Goal: Task Accomplishment & Management: Manage account settings

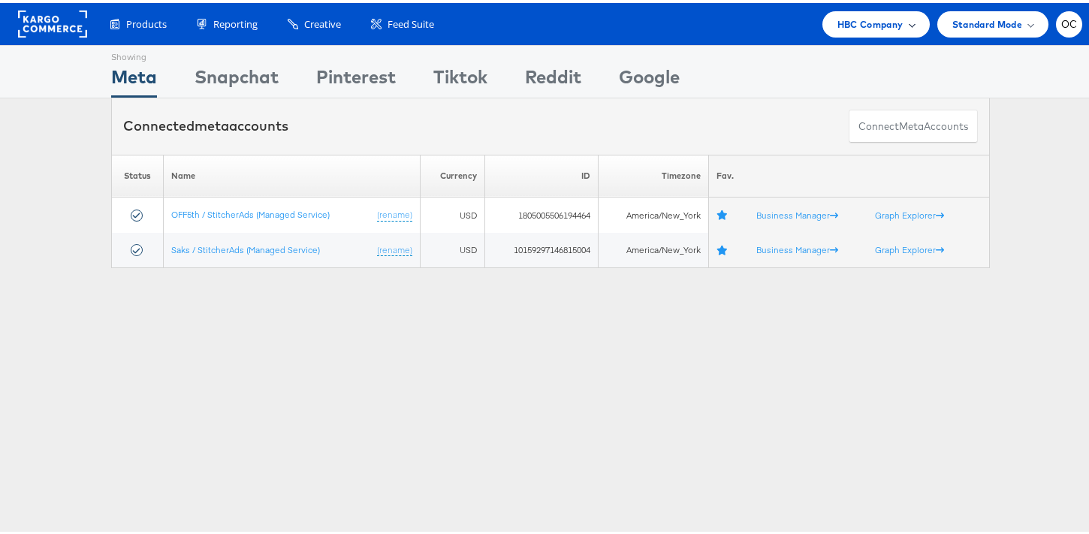
click at [838, 26] on span "HBC Company" at bounding box center [871, 22] width 66 height 16
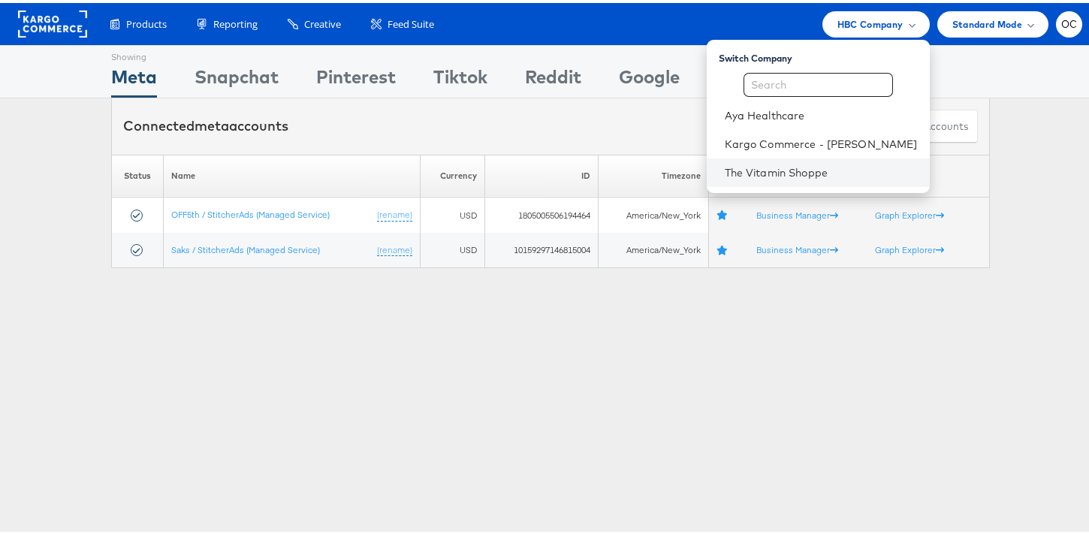
click at [798, 157] on li "The Vitamin Shoppe" at bounding box center [818, 169] width 223 height 29
click at [783, 172] on link "The Vitamin Shoppe" at bounding box center [821, 169] width 193 height 15
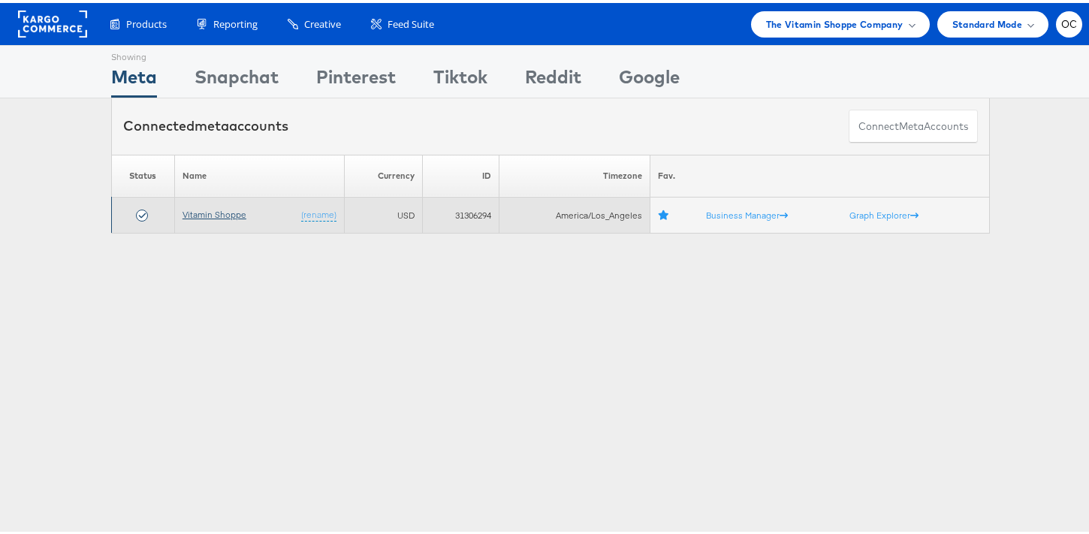
click at [219, 212] on link "Vitamin Shoppe" at bounding box center [215, 211] width 64 height 11
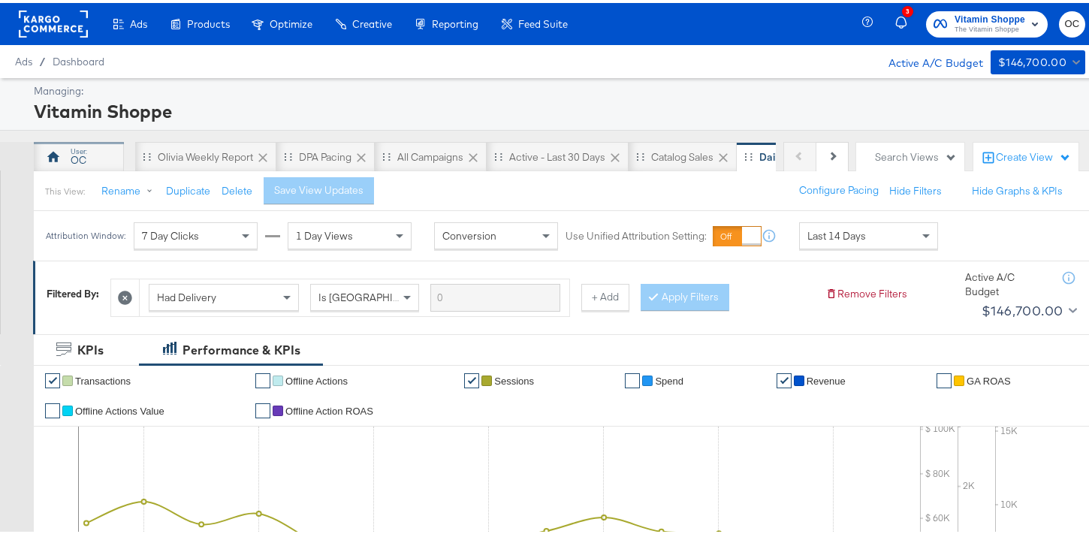
click at [74, 158] on div "OC" at bounding box center [79, 157] width 16 height 14
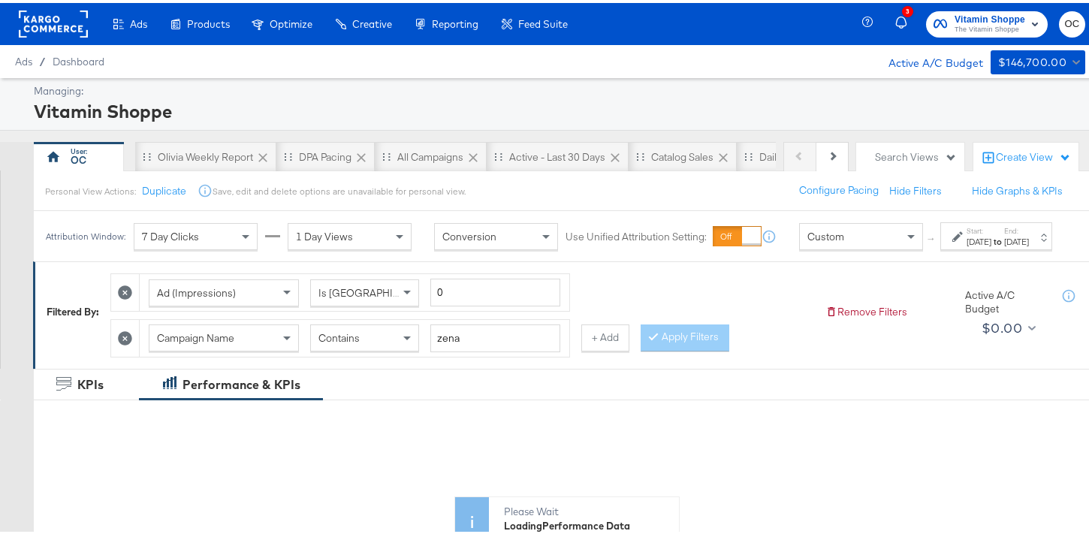
click at [807, 240] on span "Custom" at bounding box center [825, 234] width 37 height 14
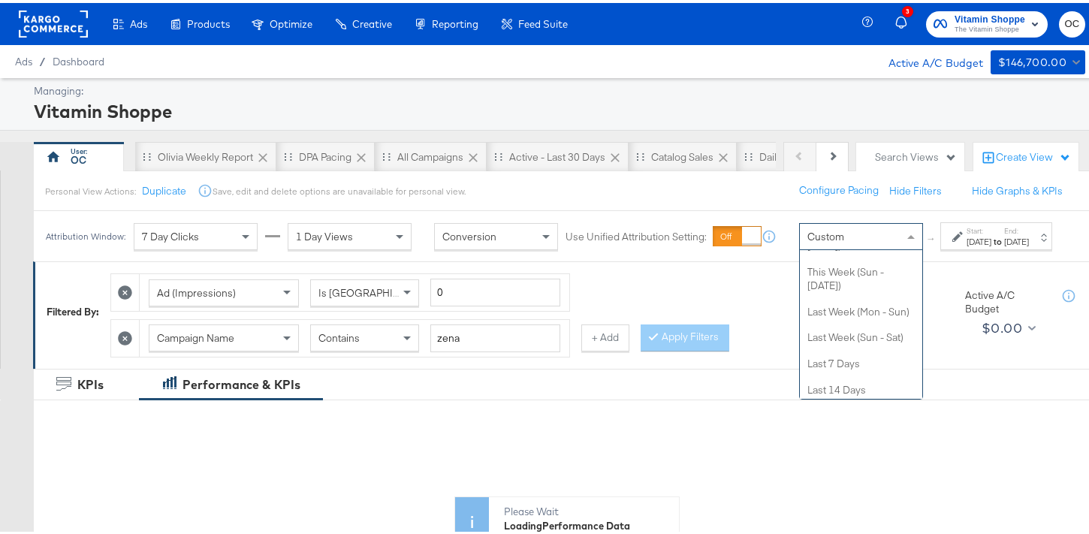
scroll to position [212, 0]
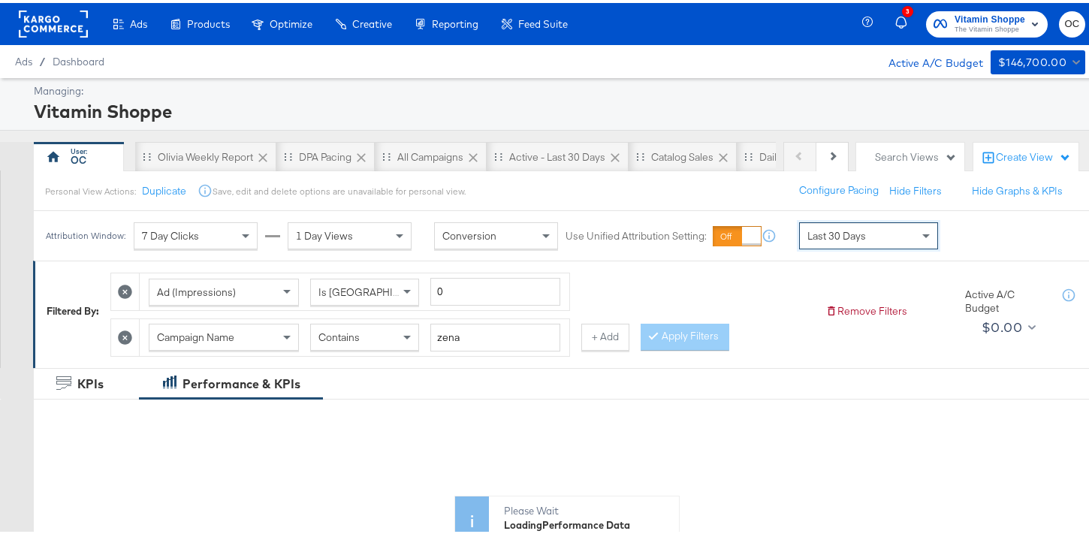
click at [120, 331] on icon at bounding box center [125, 334] width 14 height 14
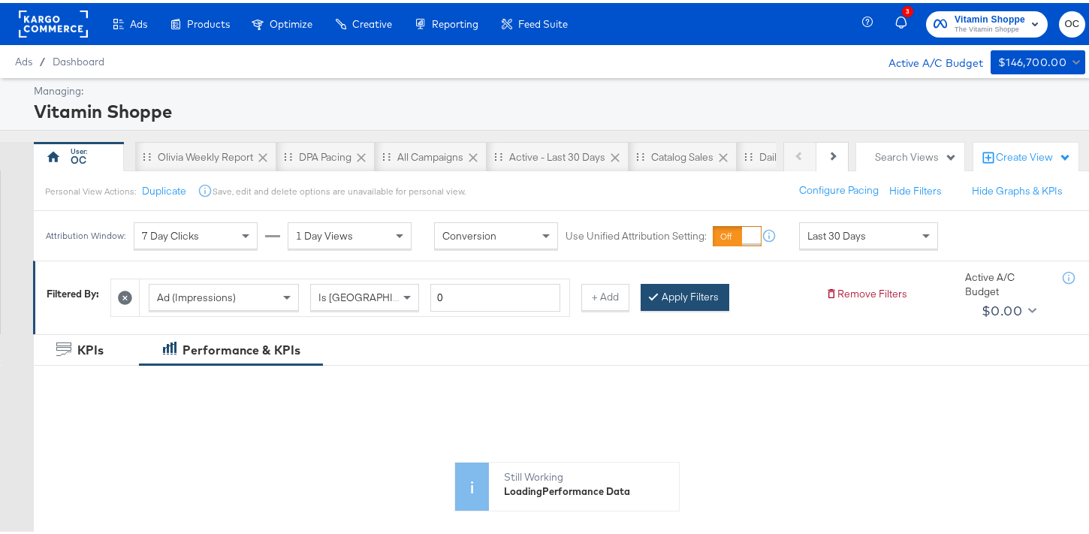
click at [661, 300] on button "Apply Filters" at bounding box center [685, 294] width 89 height 27
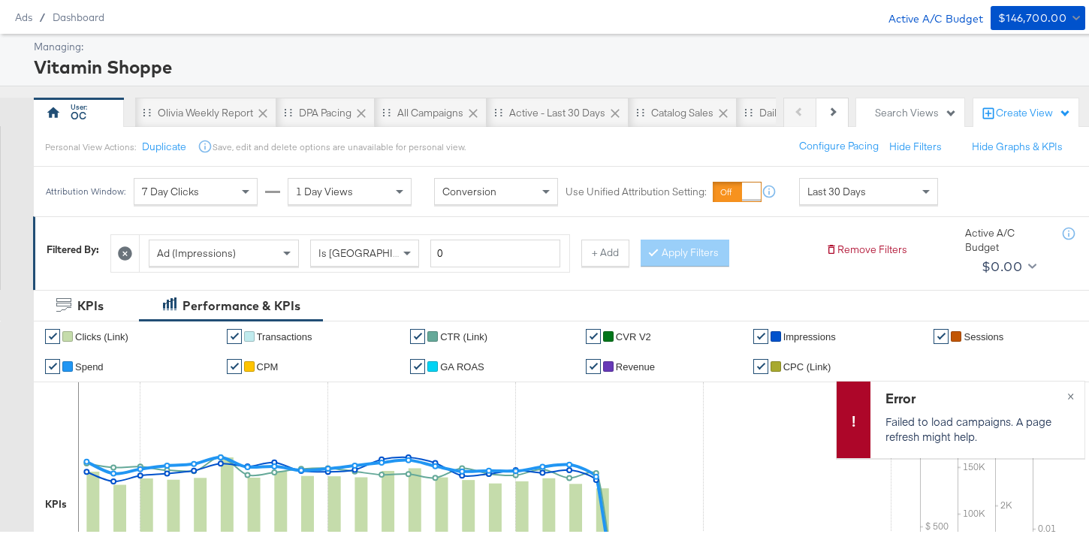
scroll to position [0, 0]
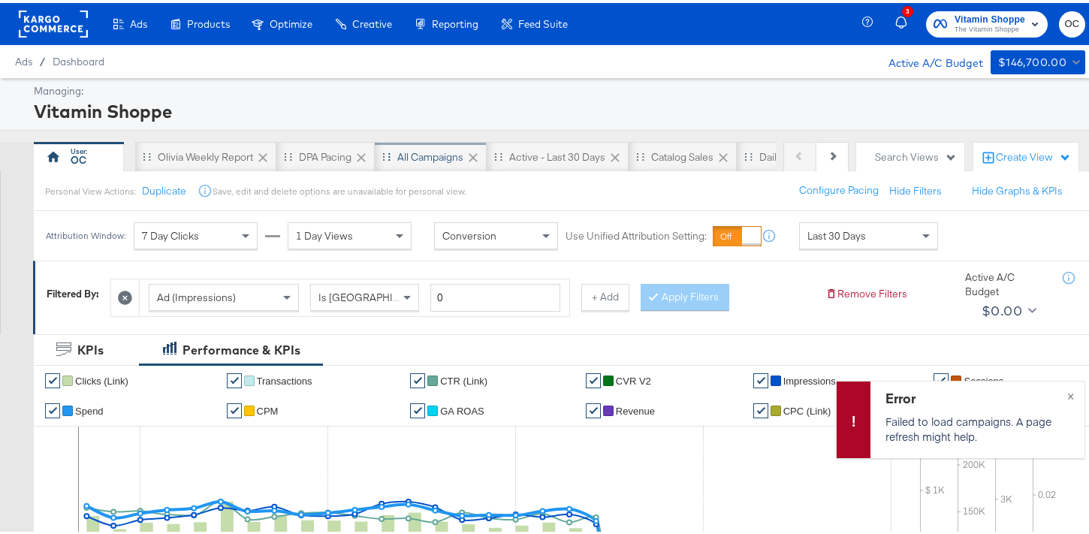
click at [451, 164] on div "All Campaigns" at bounding box center [431, 154] width 112 height 30
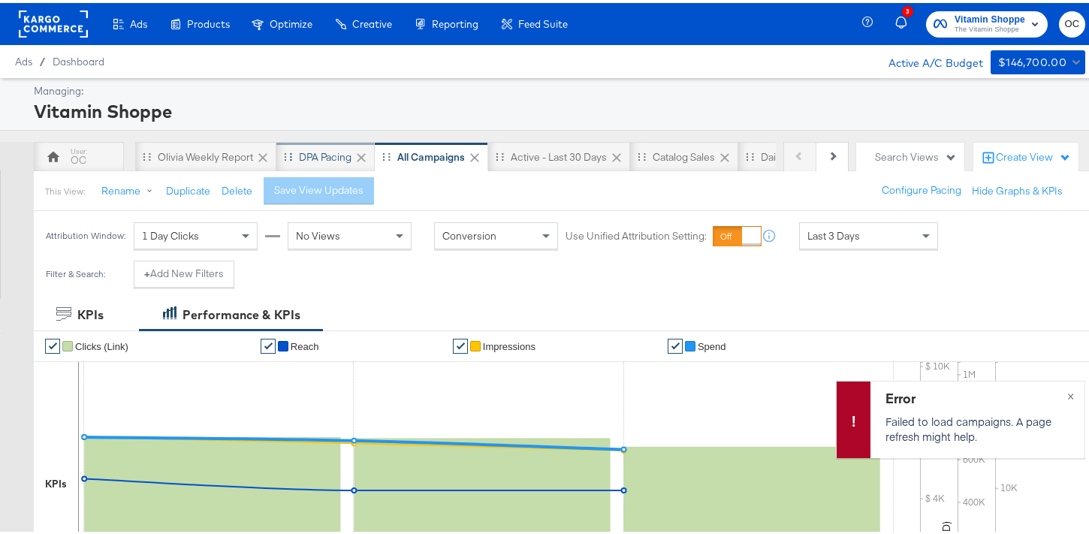
click at [334, 162] on div "DPA Pacing" at bounding box center [325, 154] width 98 height 30
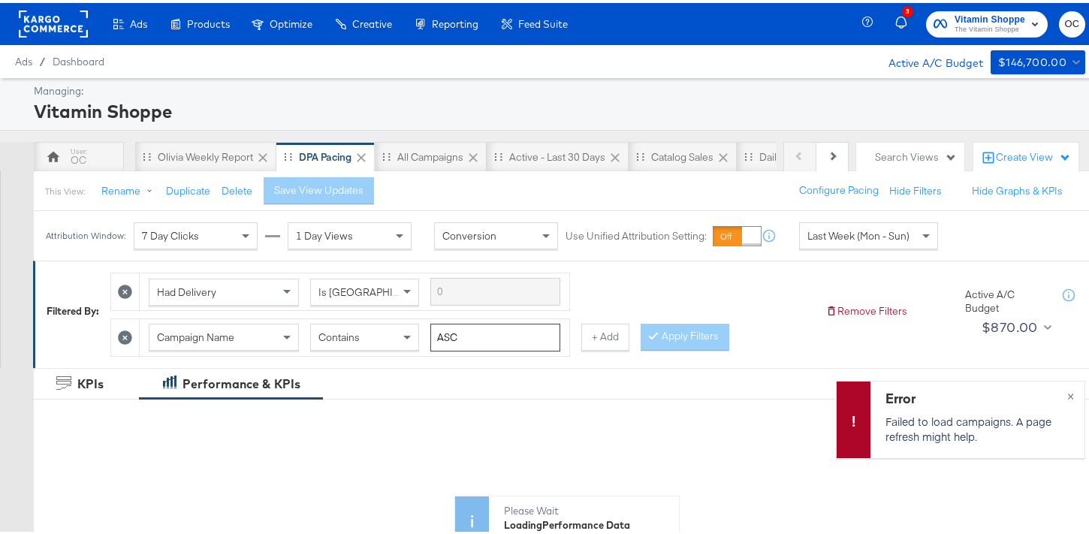
drag, startPoint x: 478, startPoint y: 338, endPoint x: 421, endPoint y: 334, distance: 56.5
click at [421, 334] on div "Campaign Name Contains ASC" at bounding box center [355, 335] width 412 height 28
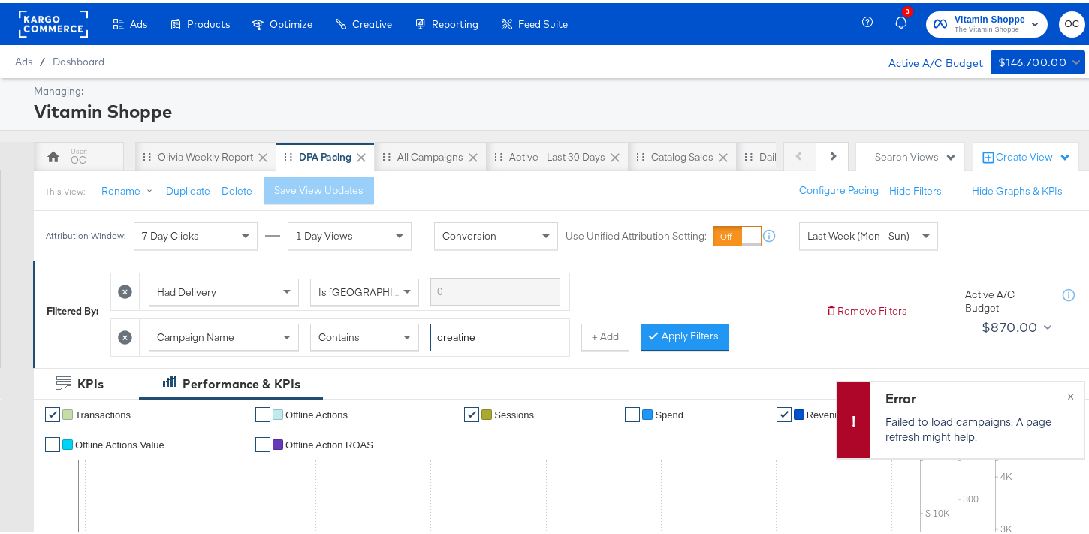
type input "creatine"
click at [726, 339] on div "Had Delivery Is Greater Than Campaign Name Contains creatine + Add Apply Filters" at bounding box center [461, 307] width 703 height 91
click at [684, 342] on button "Apply Filters" at bounding box center [685, 334] width 89 height 27
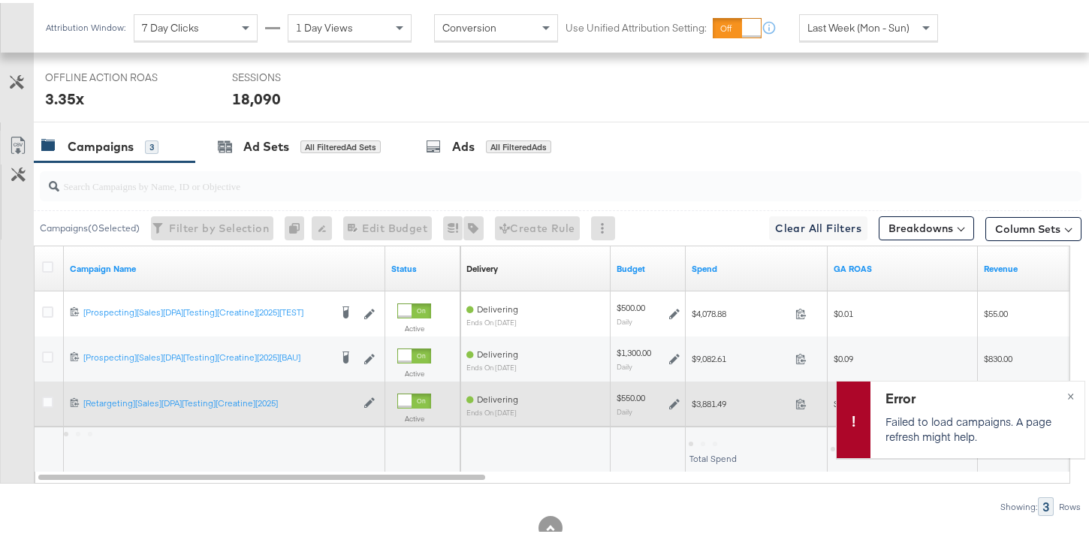
scroll to position [716, 0]
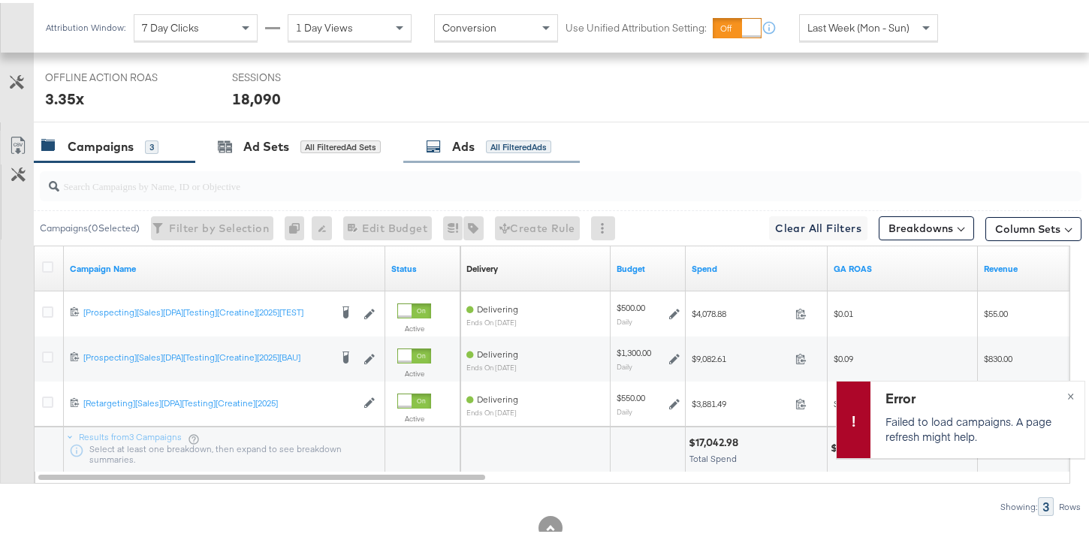
click at [482, 153] on div "Ads All Filtered Ads" at bounding box center [491, 144] width 177 height 32
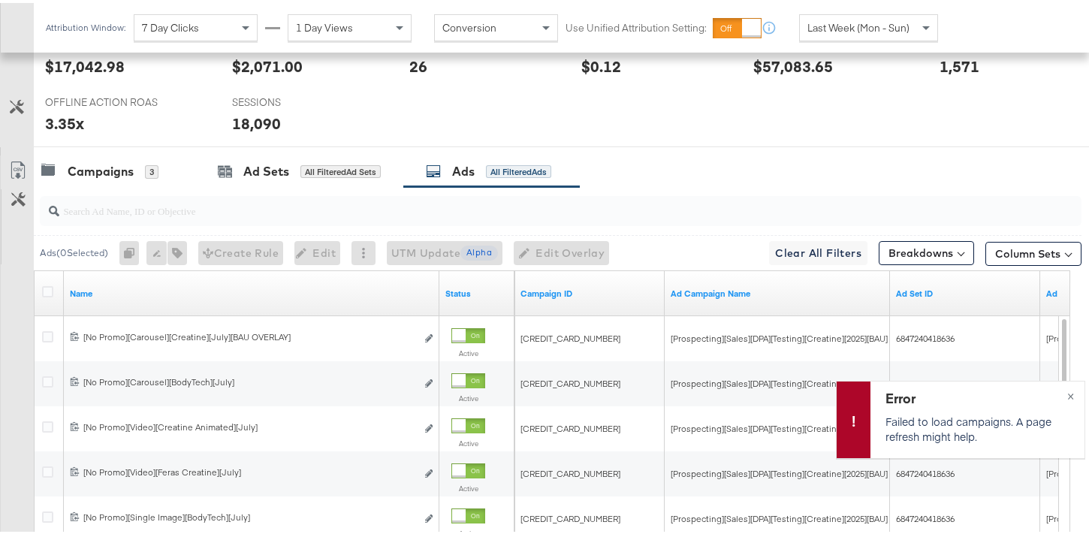
scroll to position [776, 0]
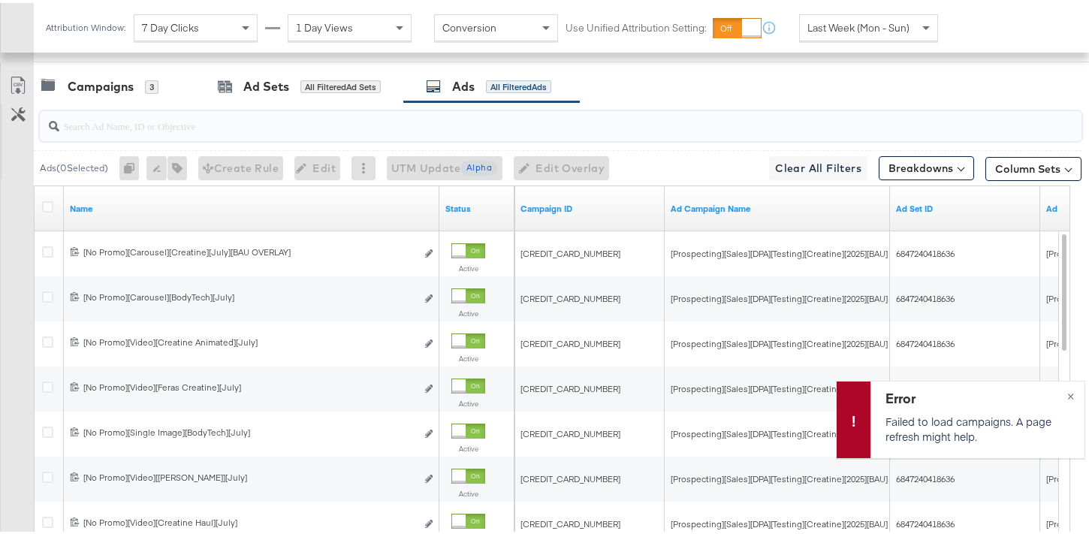
click at [285, 119] on input "search" at bounding box center [524, 116] width 930 height 29
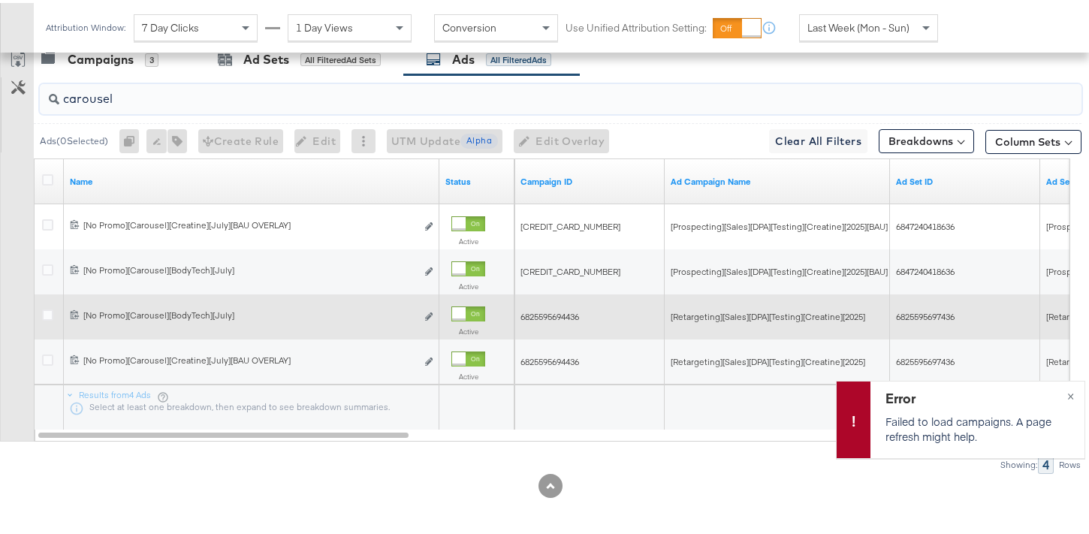
scroll to position [806, 0]
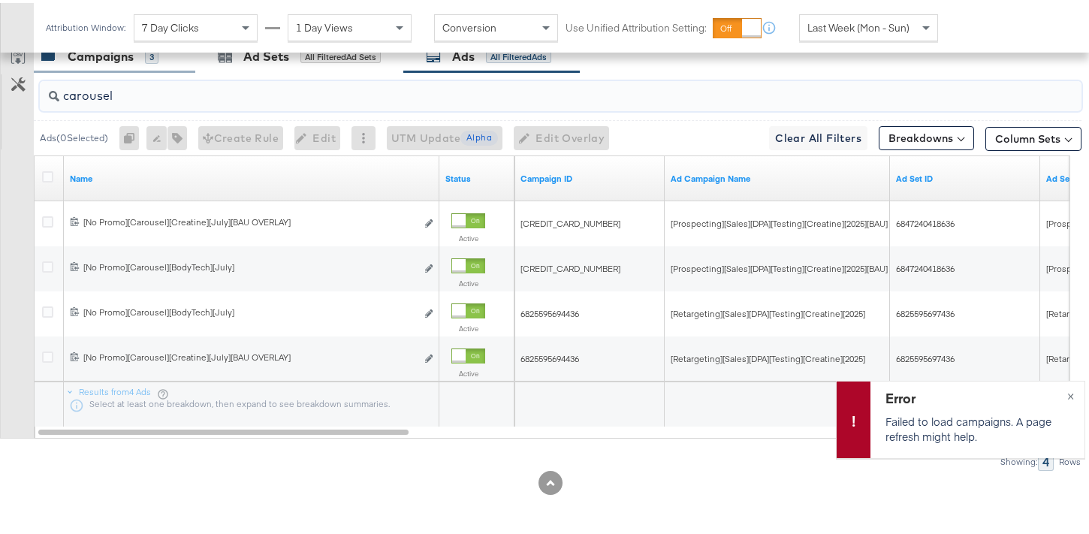
type input "carousel"
click at [157, 65] on div "Campaigns 3" at bounding box center [114, 54] width 161 height 32
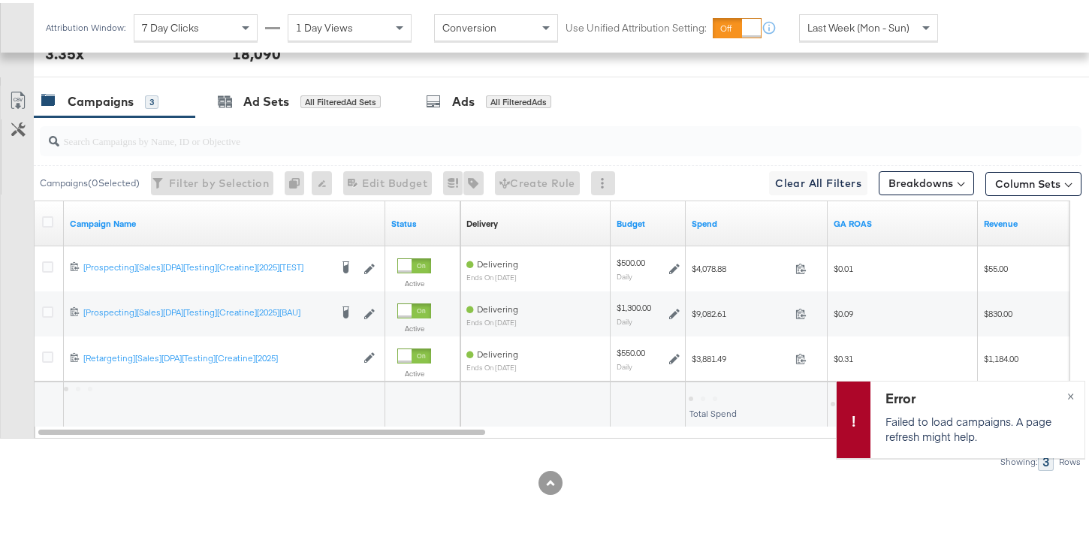
scroll to position [761, 0]
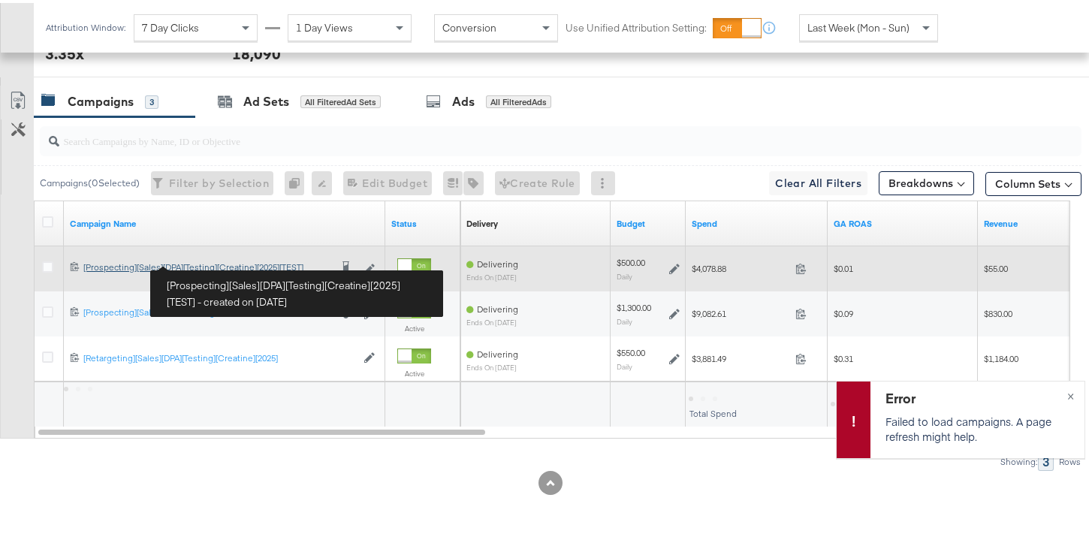
click at [263, 269] on div "[Prospecting][Sales][DPA][Testing][Creatine][2025][TEST] [Prospecting][Sales][D…" at bounding box center [206, 264] width 246 height 12
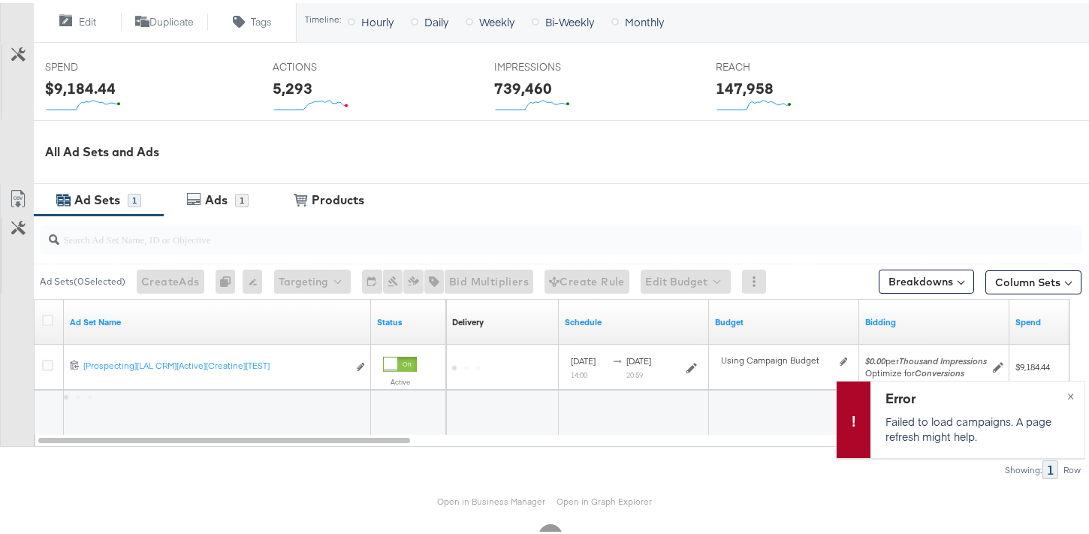
scroll to position [614, 0]
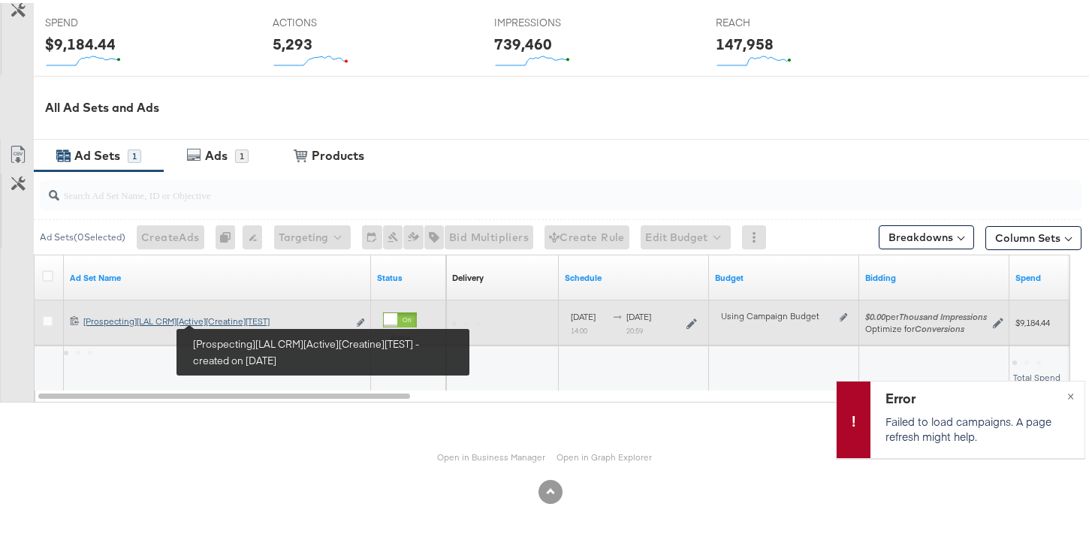
click at [233, 319] on div "[Prospecting][LAL CRM][Active][Creatine][TEST] [Prospecting][LAL CRM][Active][C…" at bounding box center [215, 318] width 264 height 12
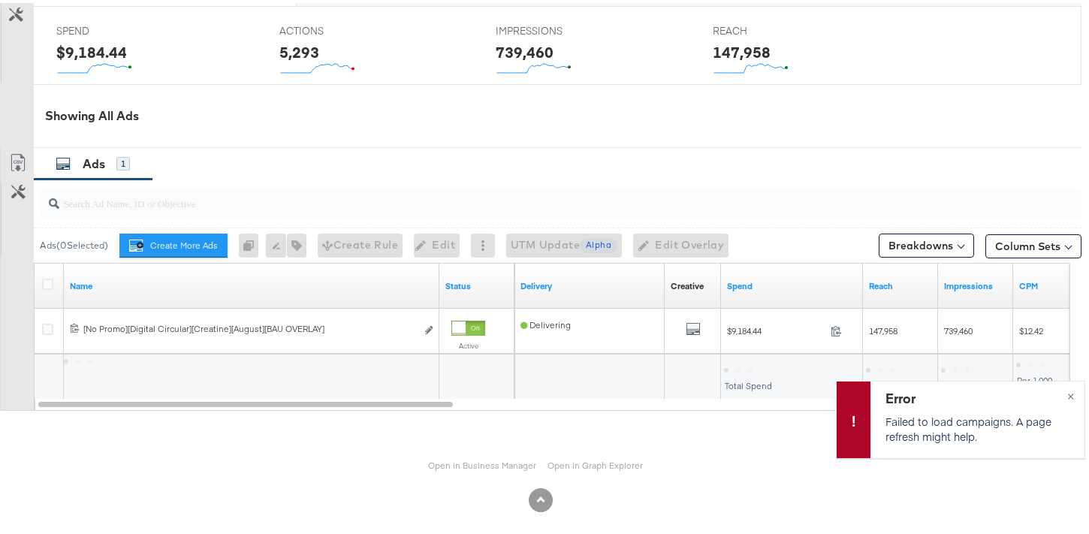
scroll to position [700, 0]
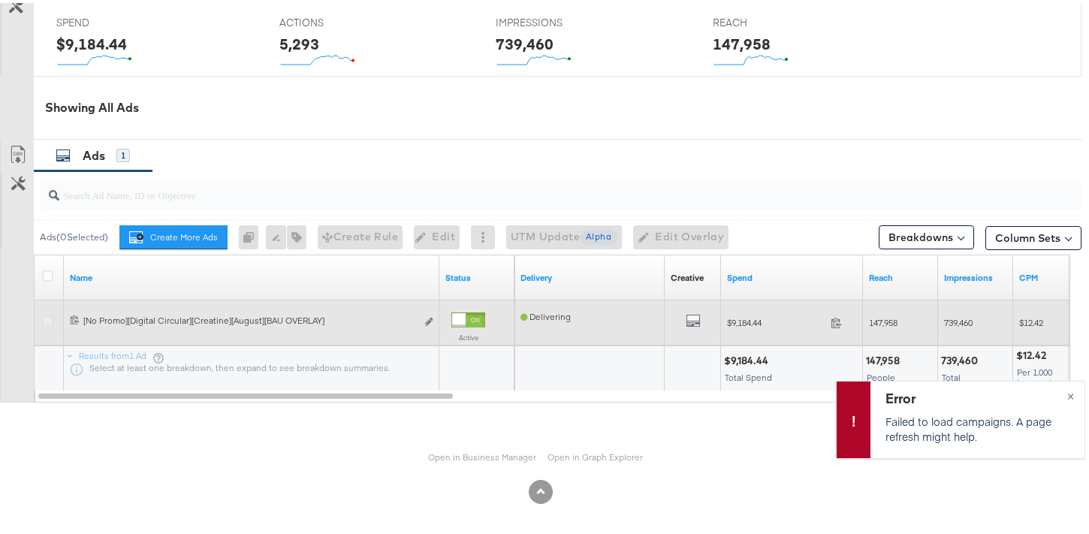
click at [50, 316] on icon at bounding box center [47, 317] width 11 height 11
click at [0, 0] on input "checkbox" at bounding box center [0, 0] width 0 height 0
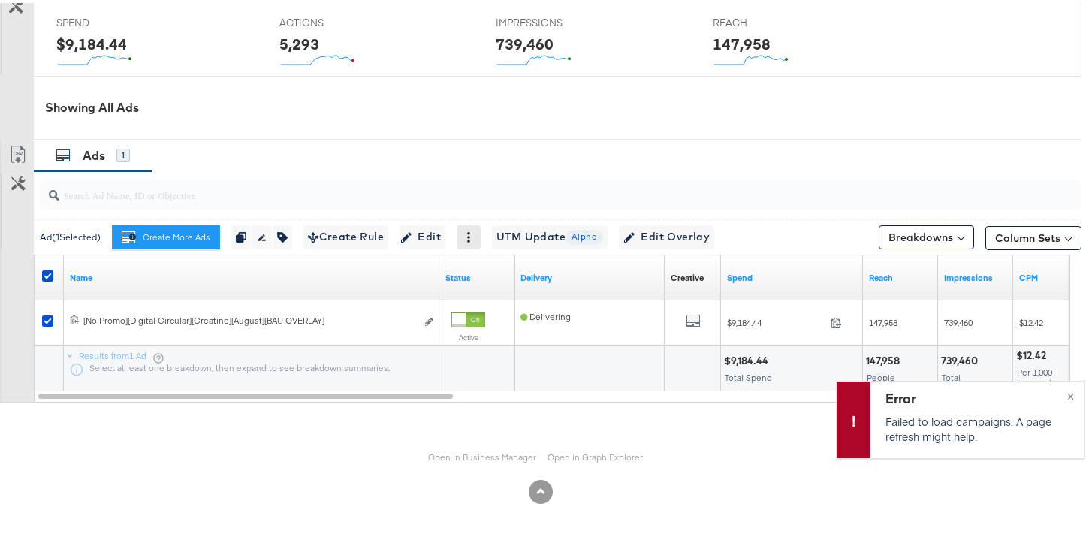
click at [472, 238] on icon at bounding box center [468, 234] width 11 height 11
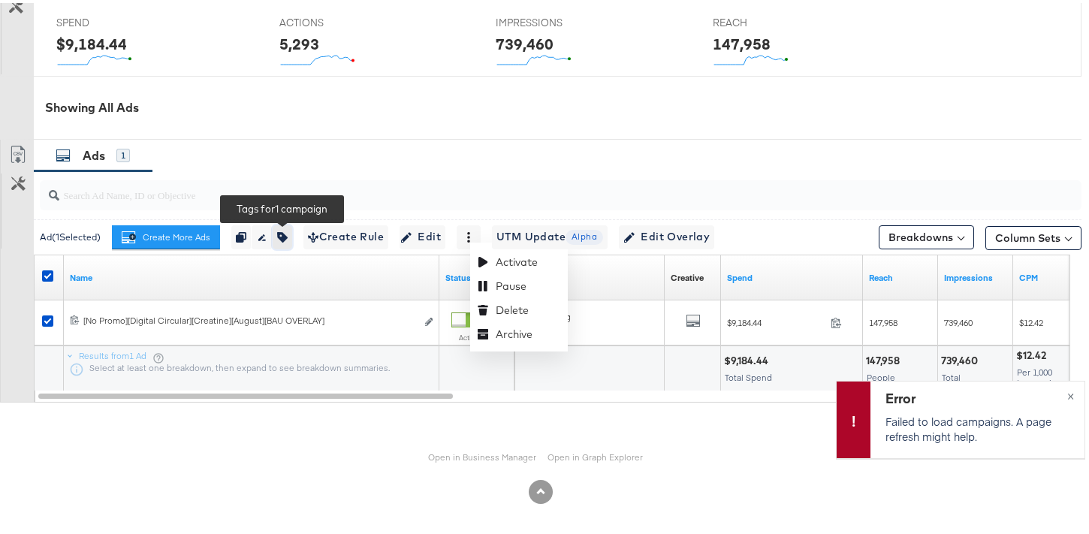
click at [281, 235] on icon "button" at bounding box center [282, 234] width 11 height 11
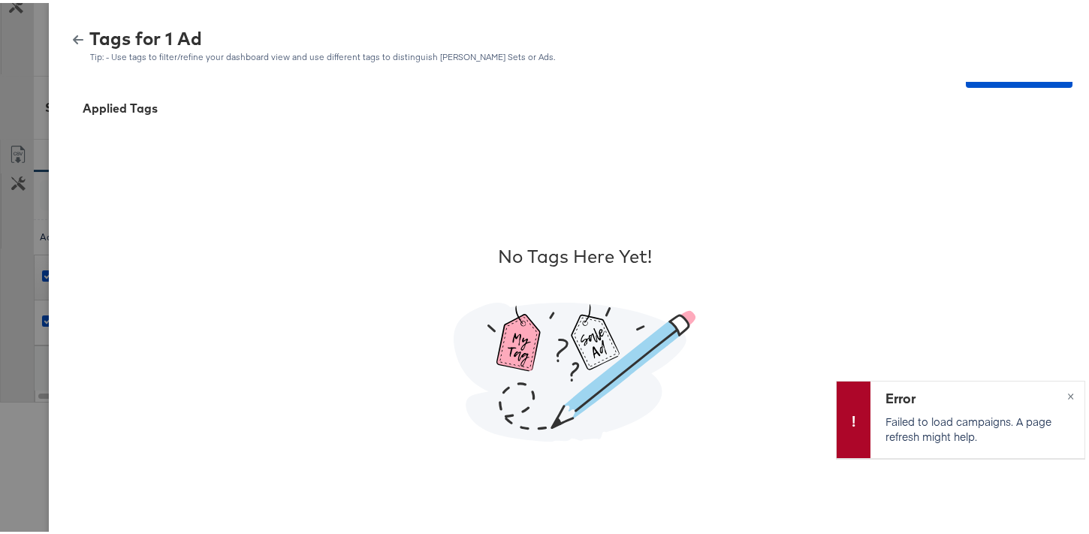
scroll to position [0, 0]
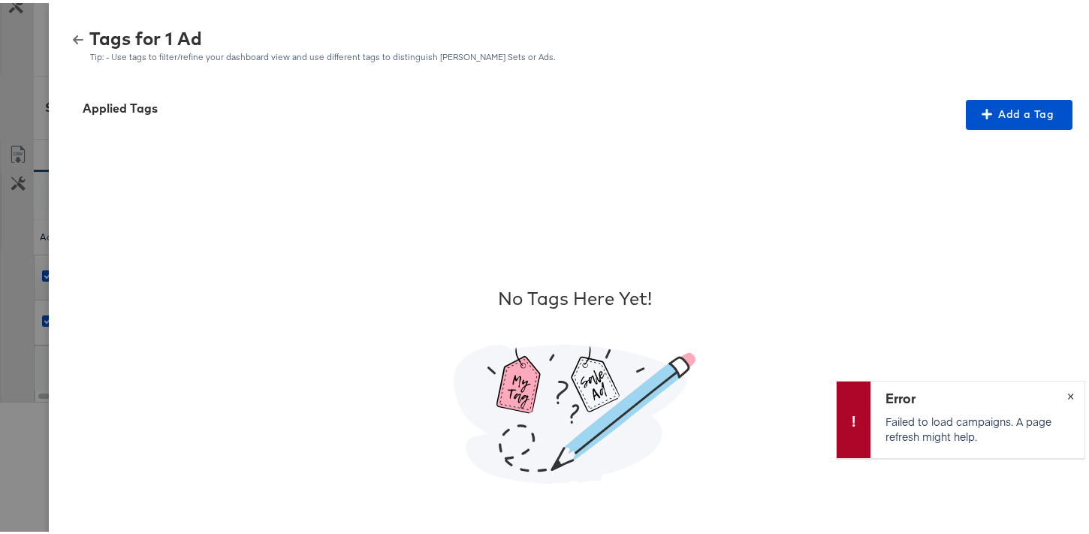
click at [1067, 394] on span "×" at bounding box center [1070, 391] width 7 height 17
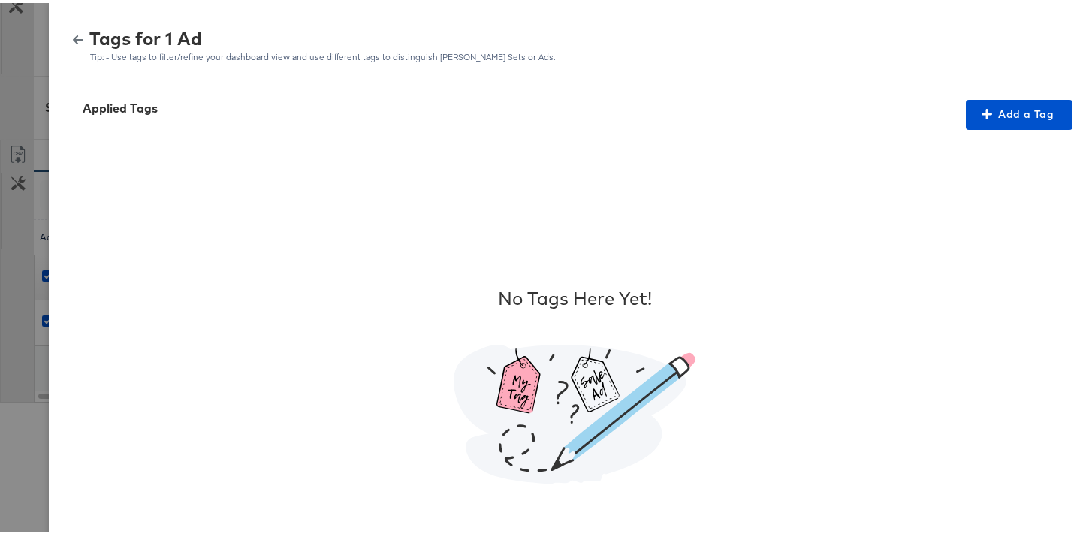
click at [73, 39] on icon "button" at bounding box center [78, 37] width 11 height 11
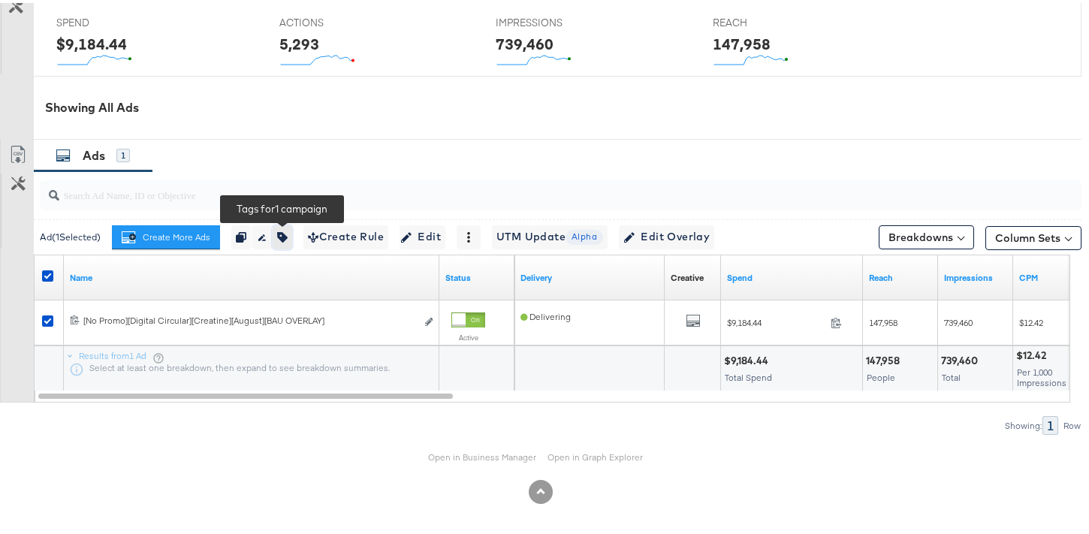
click at [288, 236] on icon "button" at bounding box center [282, 234] width 11 height 11
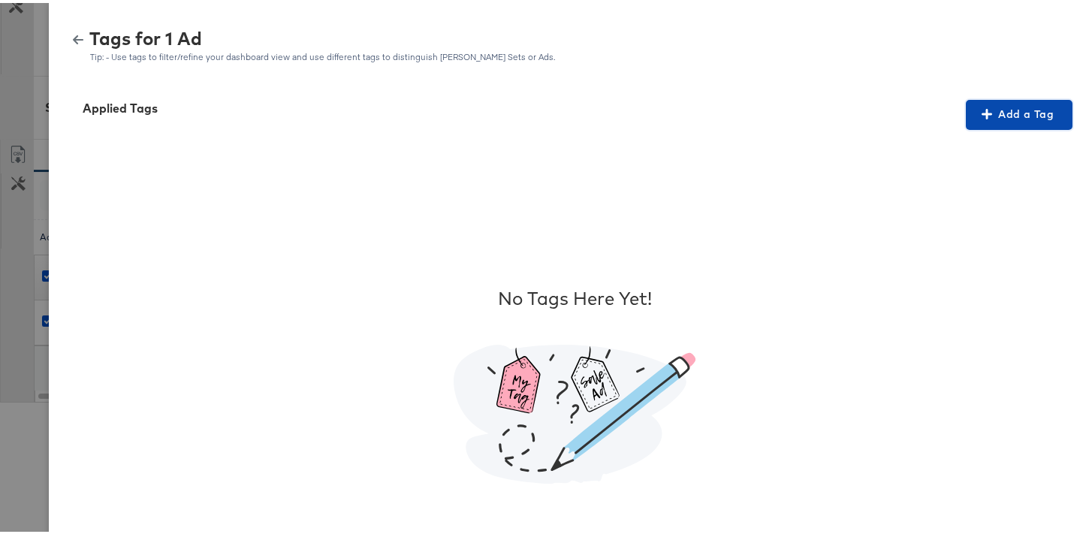
click at [972, 113] on span "Add a Tag" at bounding box center [1019, 111] width 95 height 19
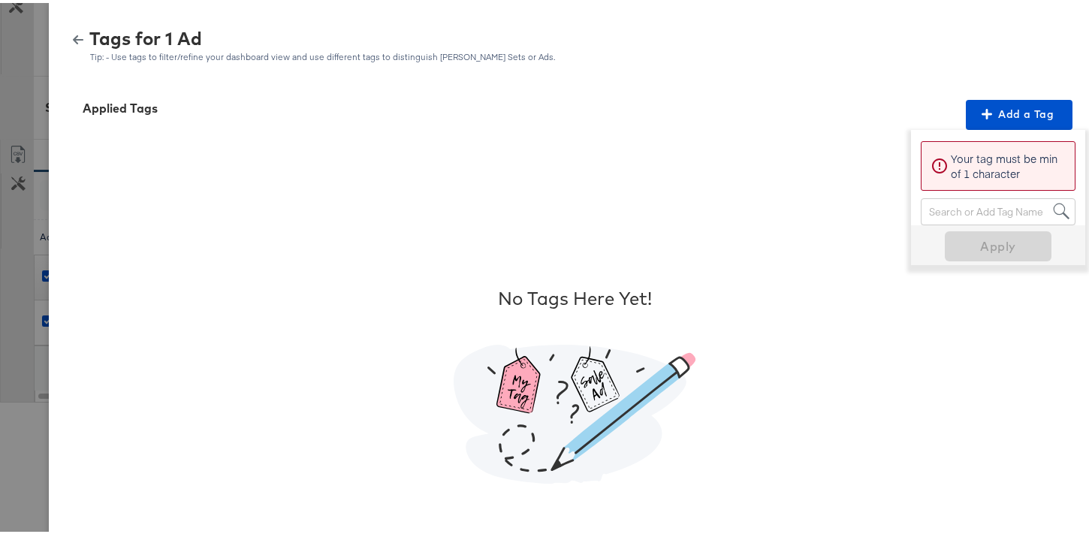
click at [953, 213] on div "Search or Add Tag Name" at bounding box center [998, 209] width 153 height 26
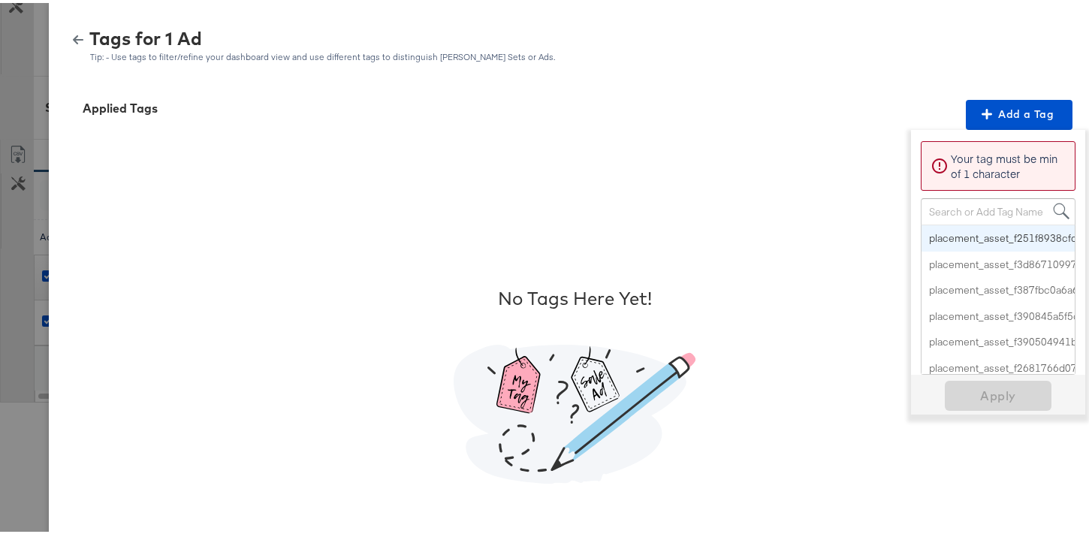
click at [935, 212] on div "Search or Add Tag Name" at bounding box center [998, 209] width 153 height 26
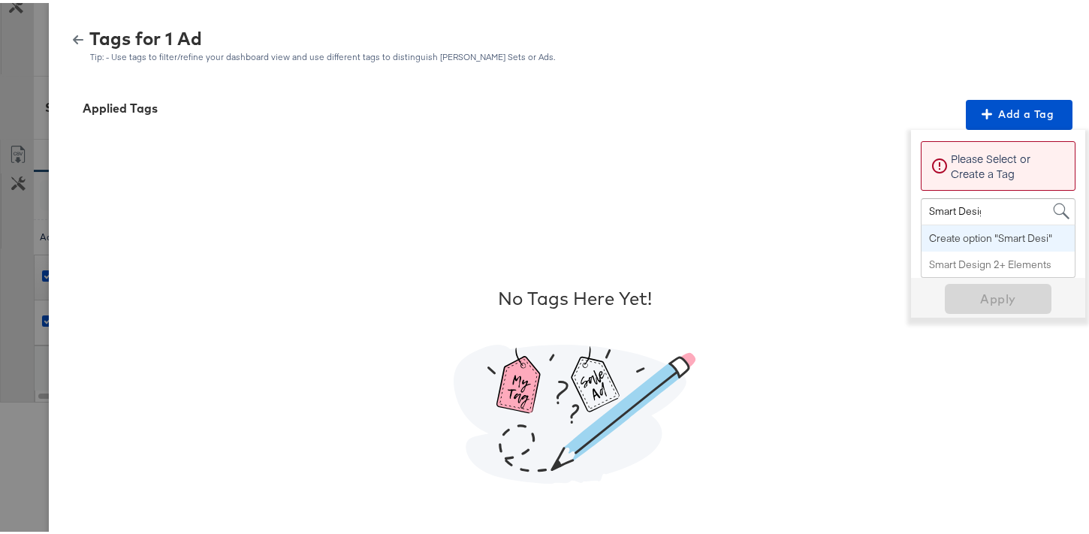
type input "Smart Design"
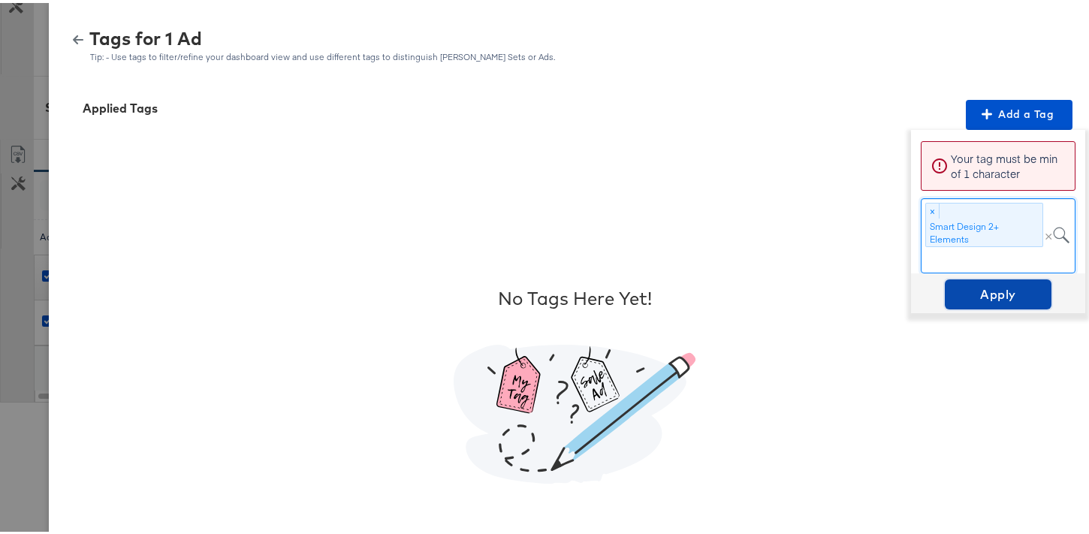
click at [1000, 294] on span "Apply" at bounding box center [998, 291] width 95 height 21
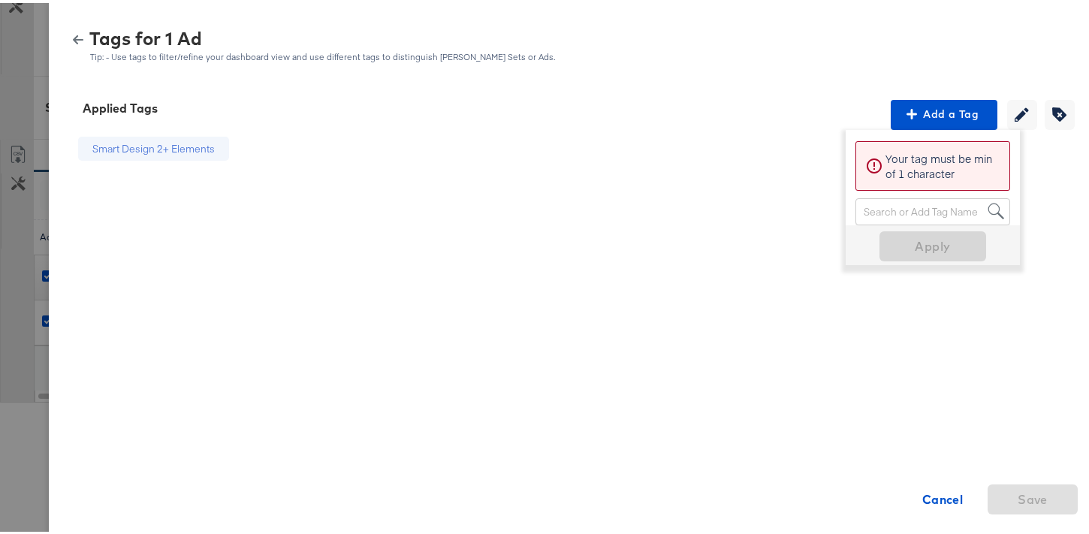
click at [73, 38] on icon "button" at bounding box center [78, 37] width 11 height 11
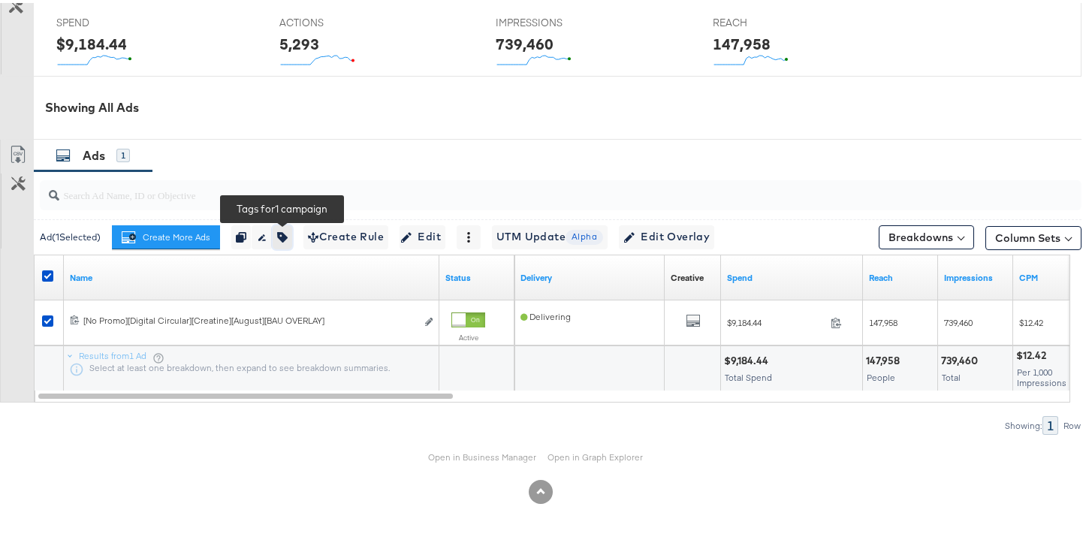
click at [285, 230] on icon "button" at bounding box center [282, 234] width 11 height 11
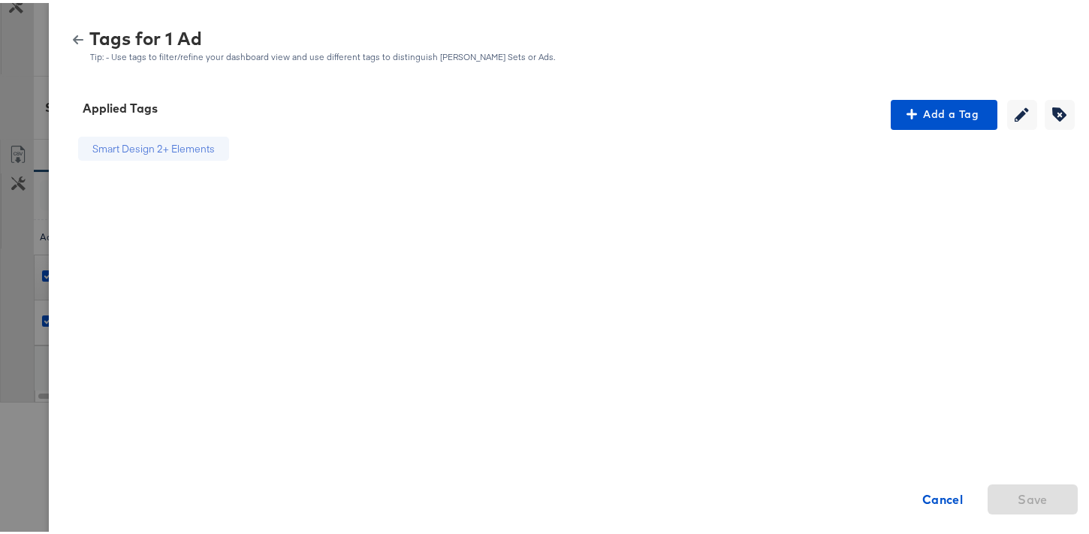
click at [70, 44] on div "Tags for 1 Ad Tip: - Use tags to filter/refine your dashboard view and use diff…" at bounding box center [575, 43] width 1016 height 32
click at [73, 38] on icon "button" at bounding box center [78, 37] width 11 height 11
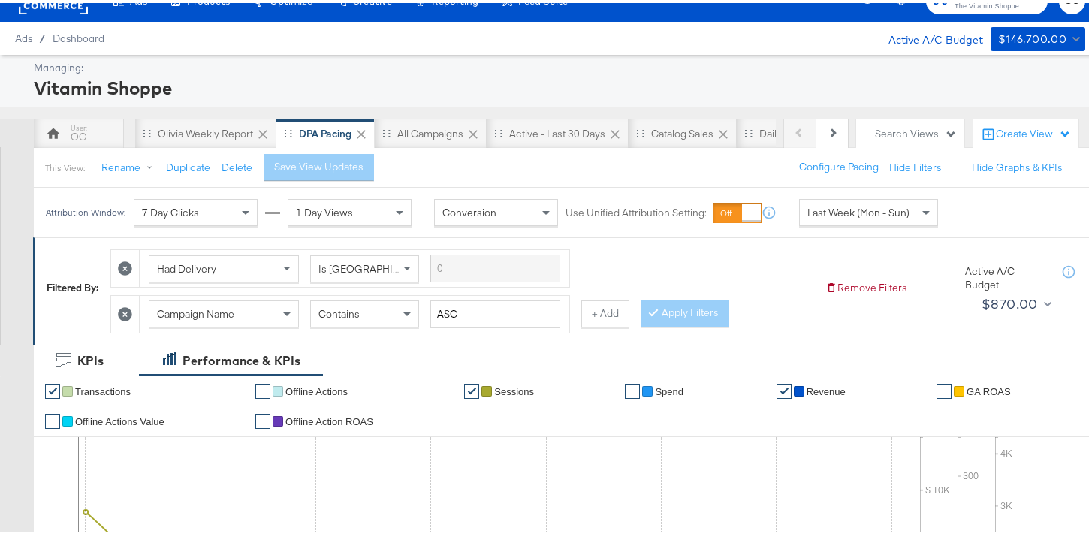
scroll to position [671, 0]
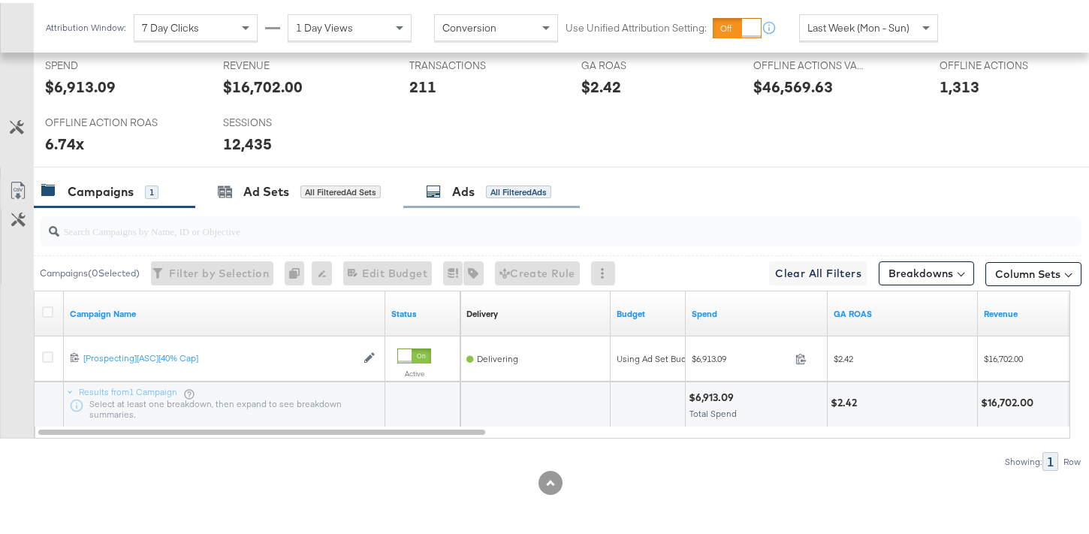
click at [505, 183] on div "All Filtered Ads" at bounding box center [518, 190] width 65 height 14
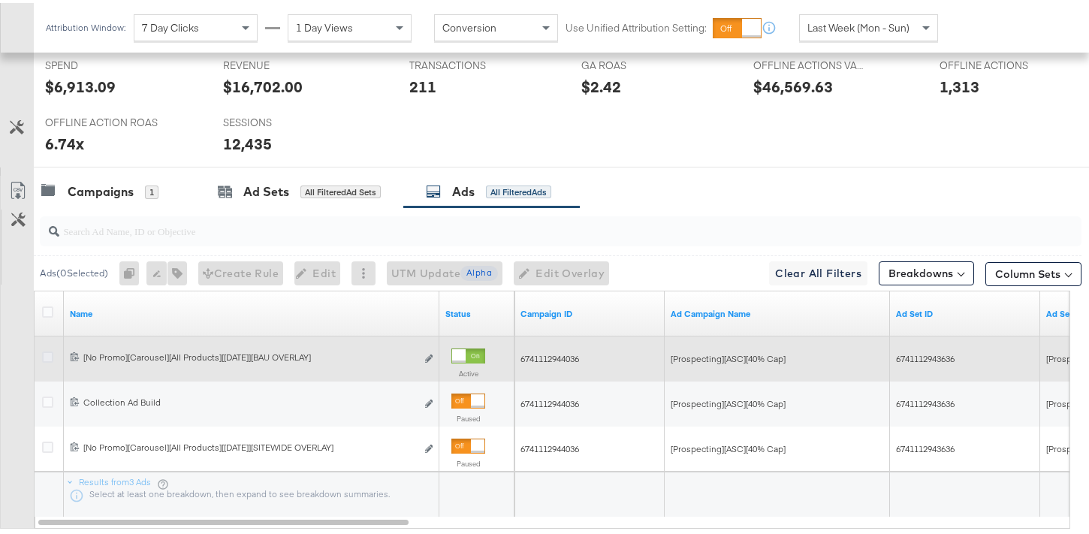
click at [50, 355] on icon at bounding box center [47, 354] width 11 height 11
click at [0, 0] on input "checkbox" at bounding box center [0, 0] width 0 height 0
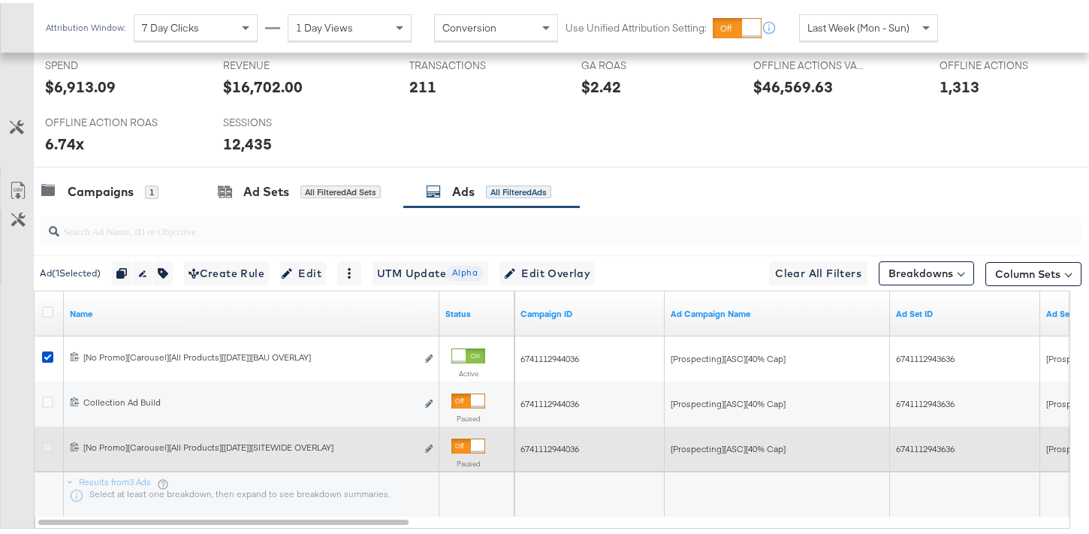
click at [51, 445] on icon at bounding box center [47, 444] width 11 height 11
click at [0, 0] on input "checkbox" at bounding box center [0, 0] width 0 height 0
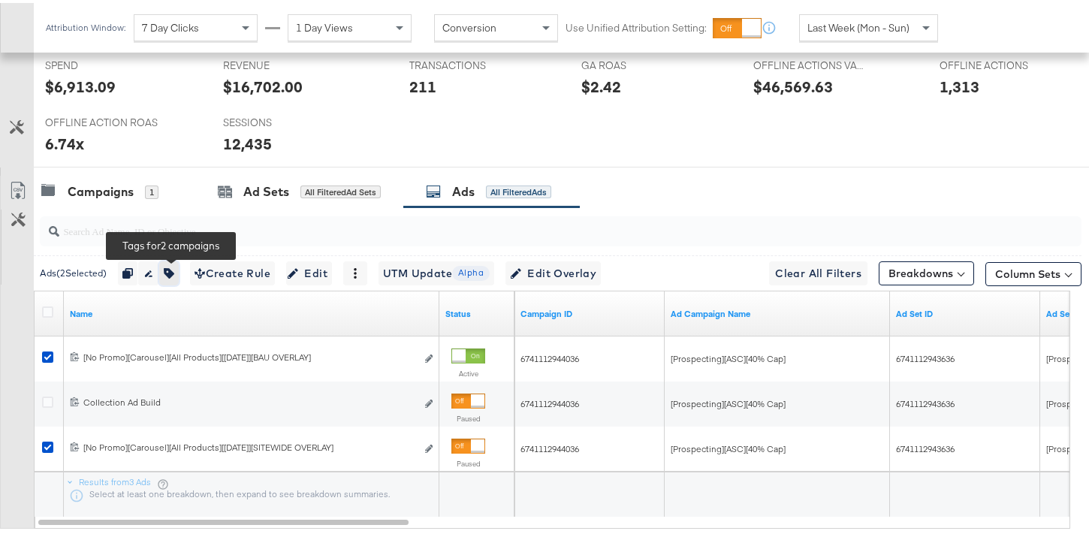
click at [170, 276] on button "button" at bounding box center [169, 270] width 20 height 24
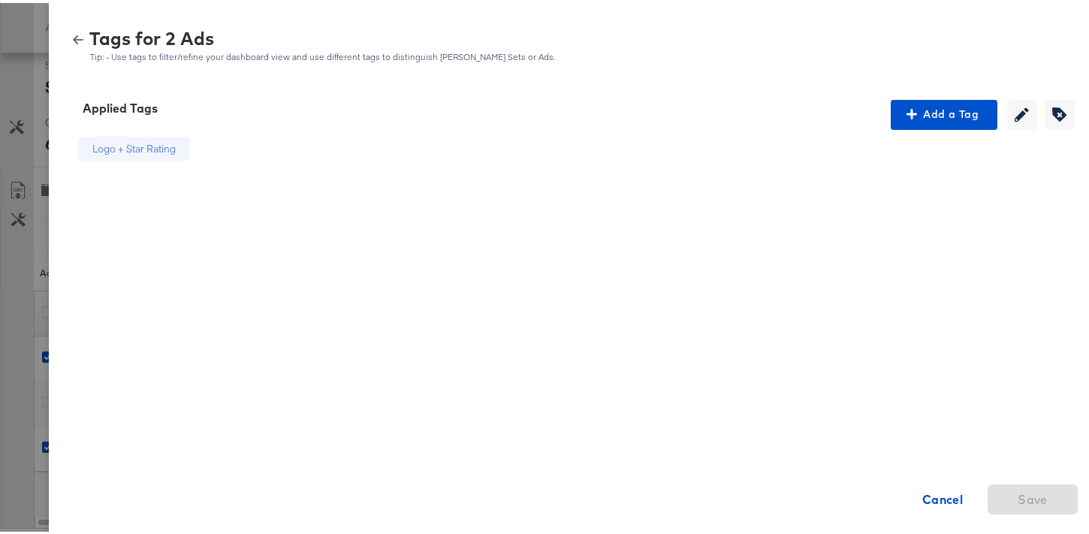
click at [165, 147] on div "Logo + Star Rating" at bounding box center [134, 146] width 112 height 25
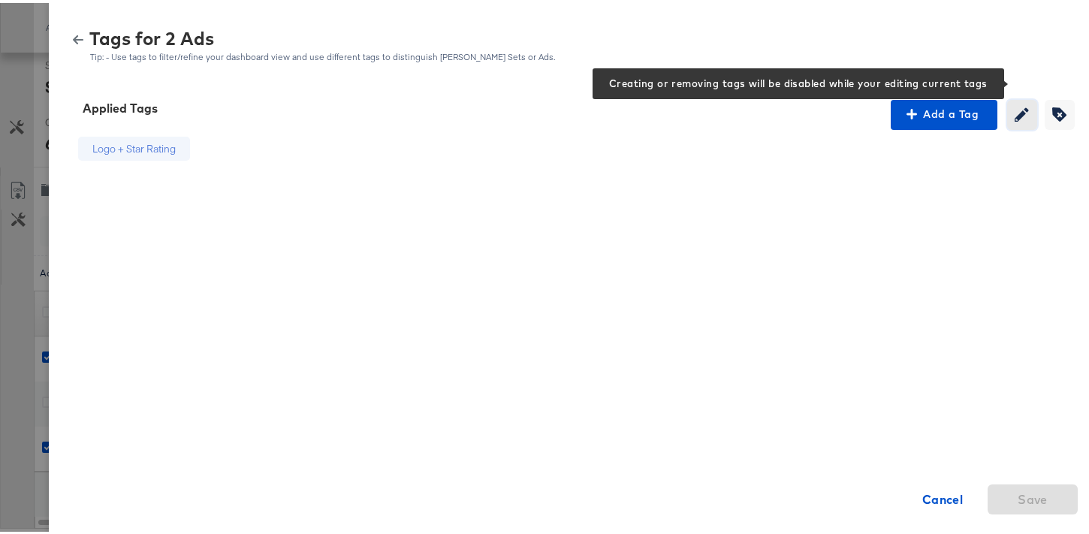
click at [1015, 118] on icon "button" at bounding box center [1022, 111] width 14 height 14
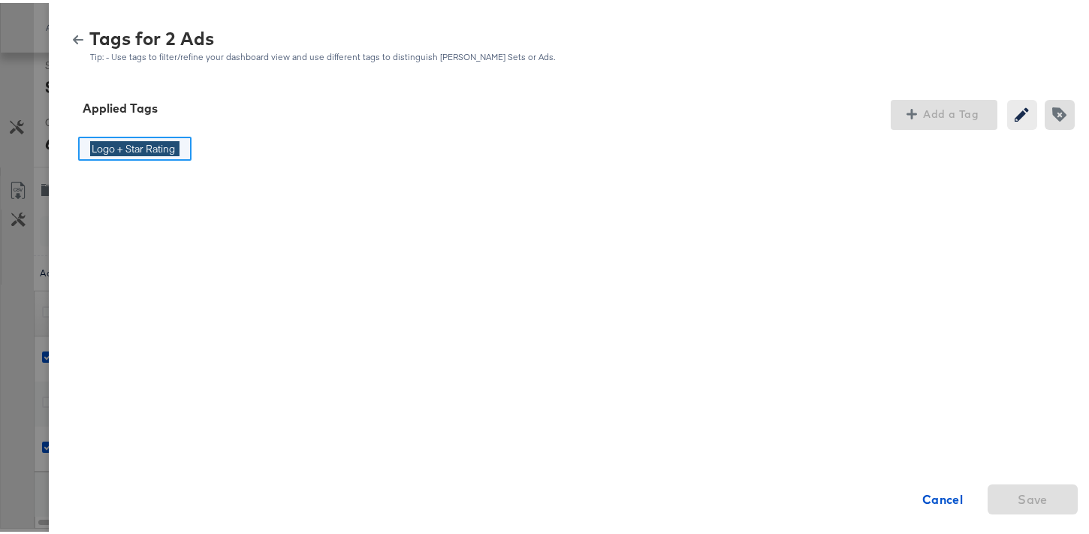
click at [147, 152] on input "Logo + Star Rating" at bounding box center [134, 146] width 89 height 16
drag, startPoint x: 166, startPoint y: 146, endPoint x: 86, endPoint y: 143, distance: 79.7
click at [86, 144] on div "Logo + Star Rting Logo + Star Rting" at bounding box center [131, 146] width 107 height 25
click at [95, 147] on input "Logo + Star Rting" at bounding box center [131, 146] width 83 height 16
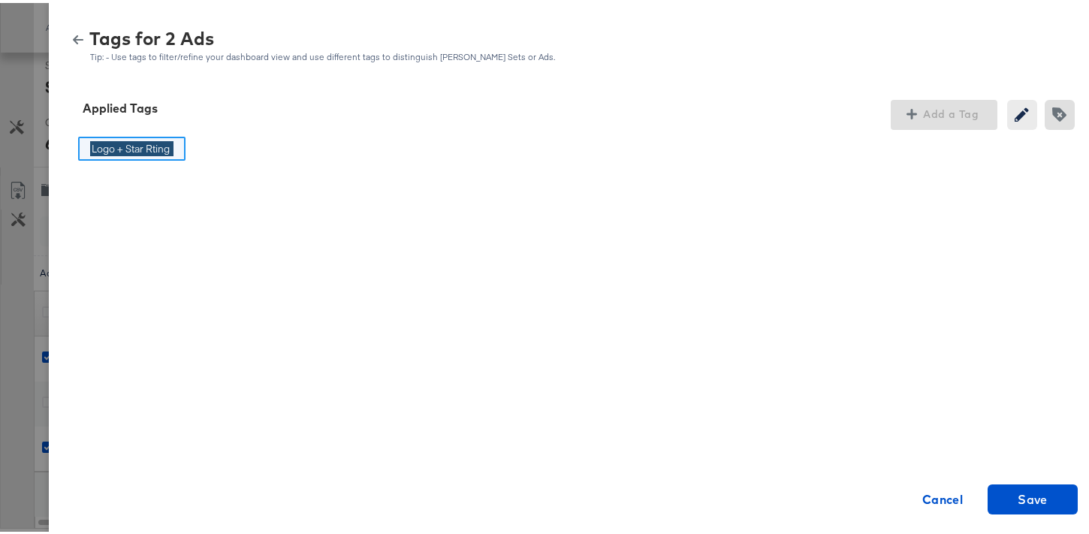
click at [95, 147] on input "Logo + Star Rting" at bounding box center [131, 146] width 83 height 16
click at [280, 224] on div "Smart Design 2+ Elements Smart Design 2+ Elements Cancel Save" at bounding box center [575, 382] width 1016 height 511
click at [1022, 494] on span "Save" at bounding box center [1033, 496] width 30 height 21
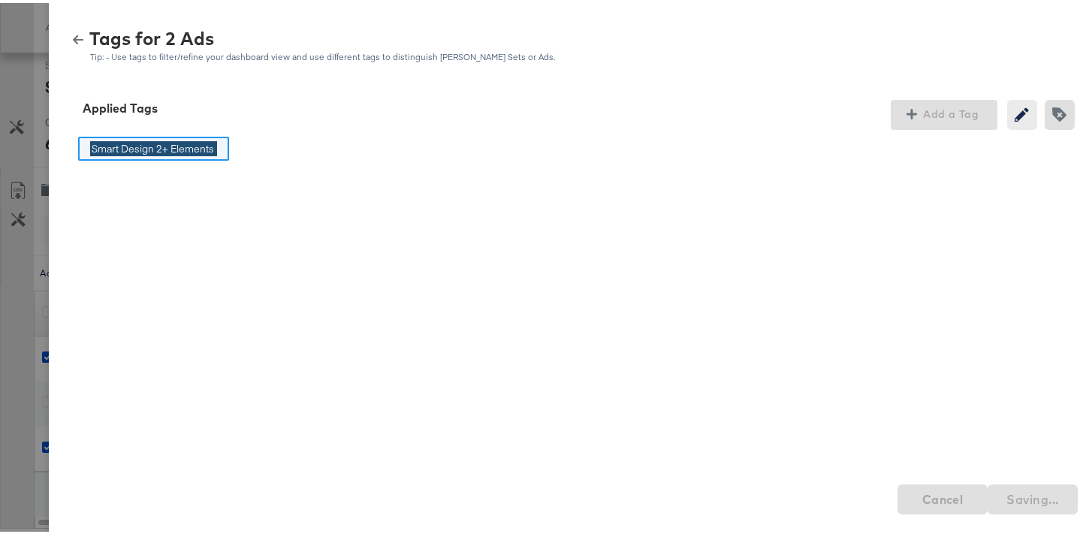
type input "Logo + Star Rating"
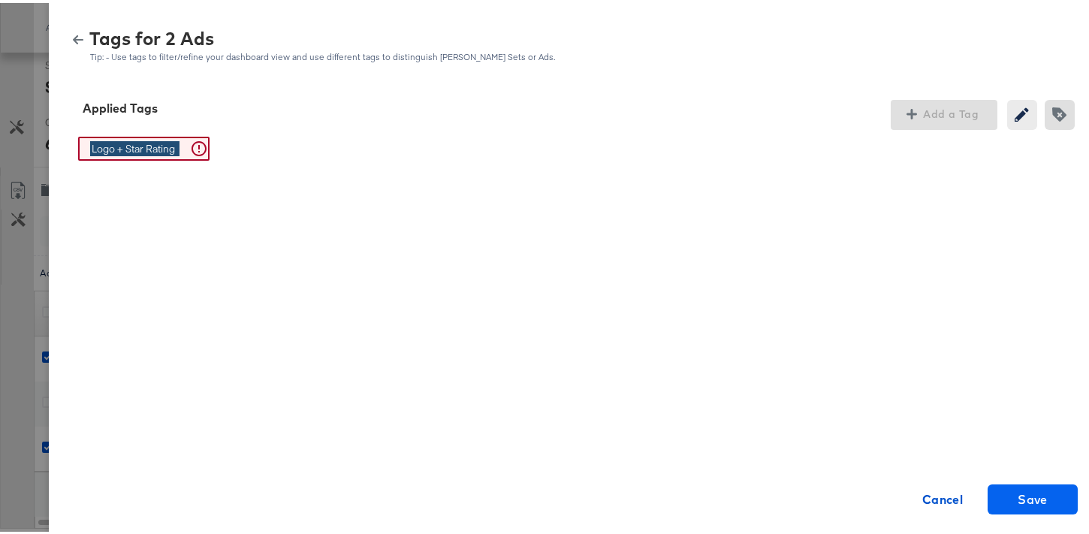
click at [201, 177] on div "Logo + Star Rating Logo + Star Rating Label with name Smart Design 2+ Elements …" at bounding box center [144, 382] width 154 height 511
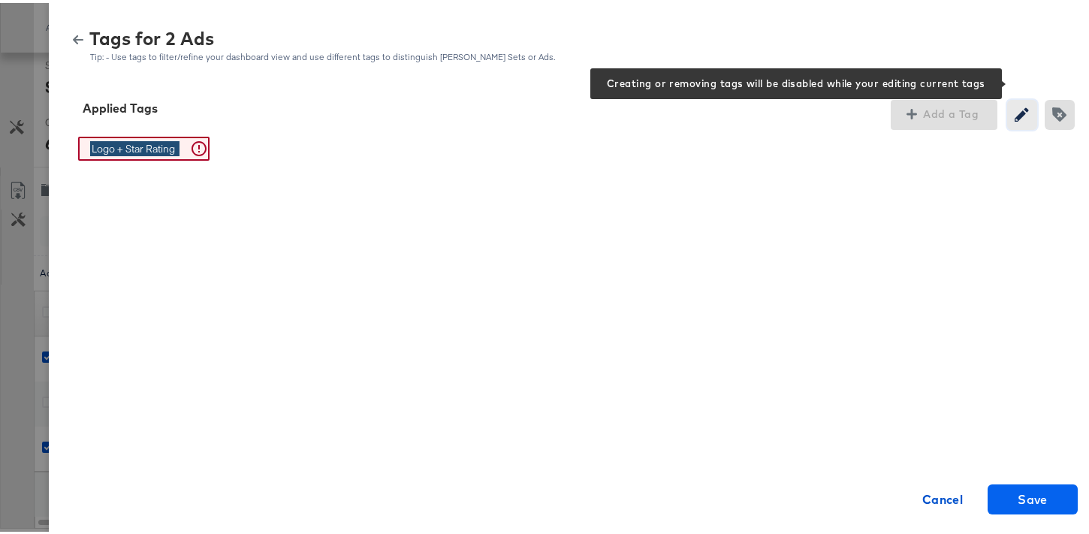
click at [1015, 118] on icon "button" at bounding box center [1022, 111] width 14 height 14
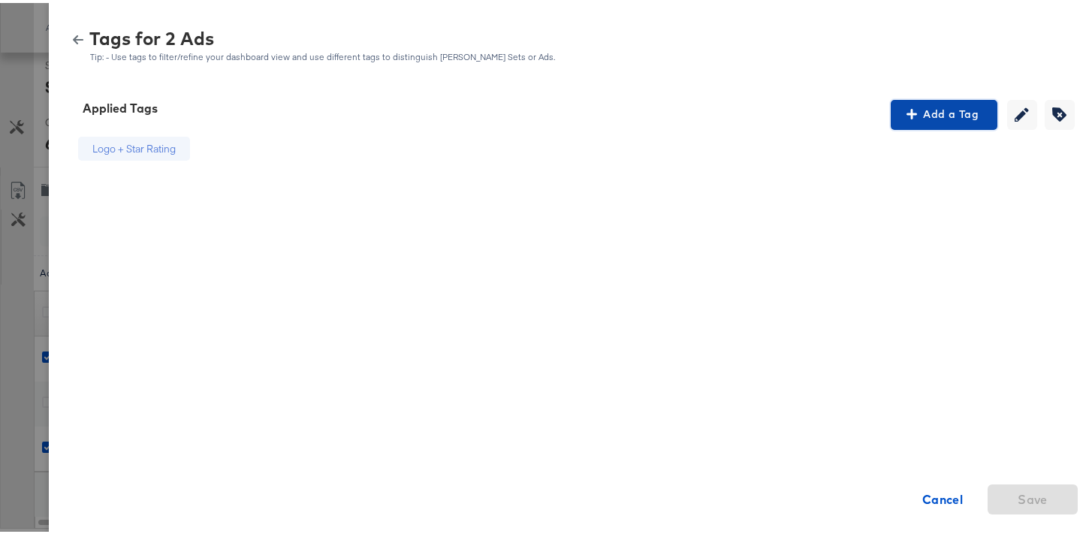
click at [916, 119] on span "Add a Tag" at bounding box center [944, 111] width 95 height 19
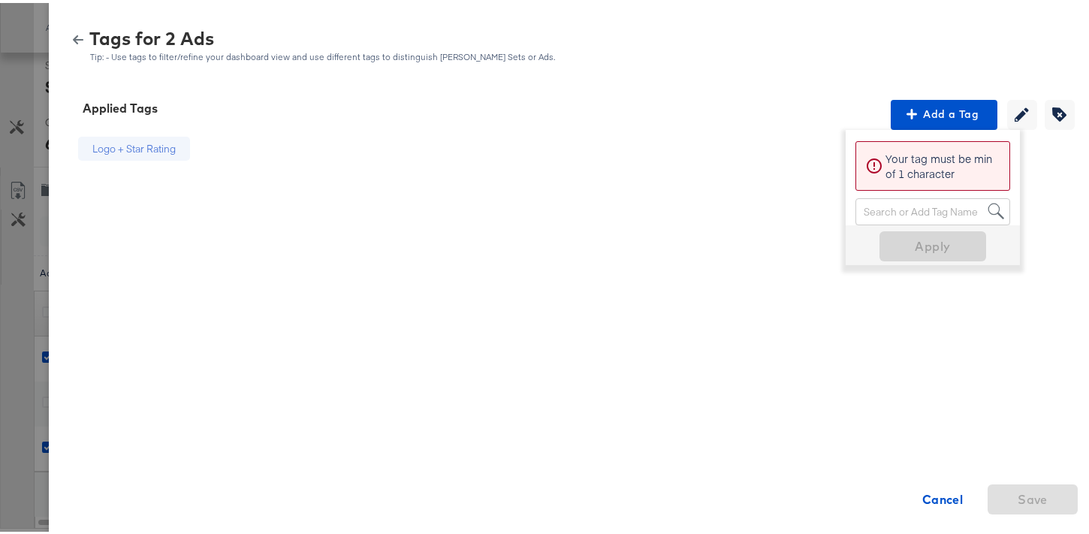
click at [892, 204] on div "Search or Add Tag Name" at bounding box center [932, 209] width 153 height 26
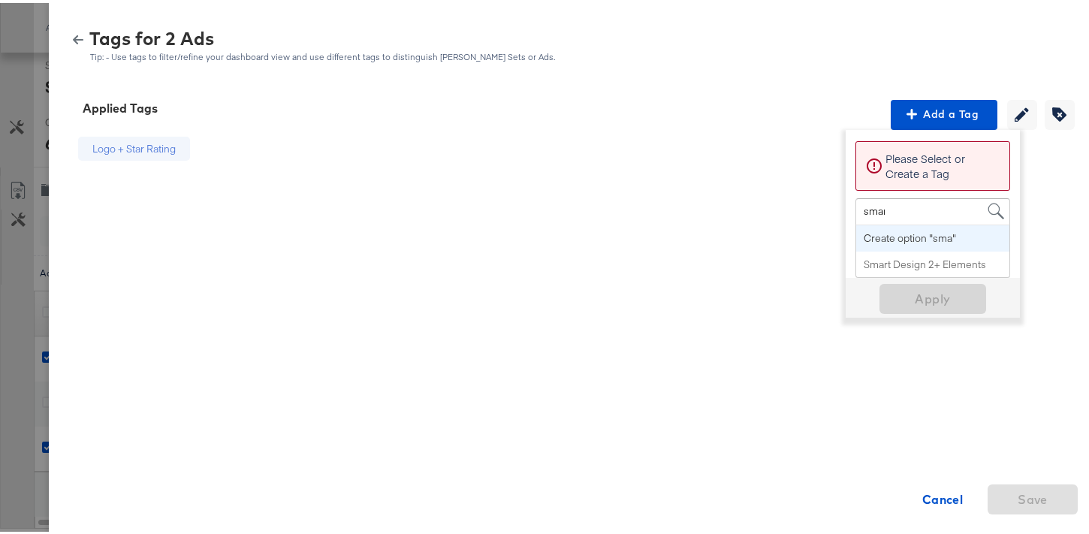
type input "smart"
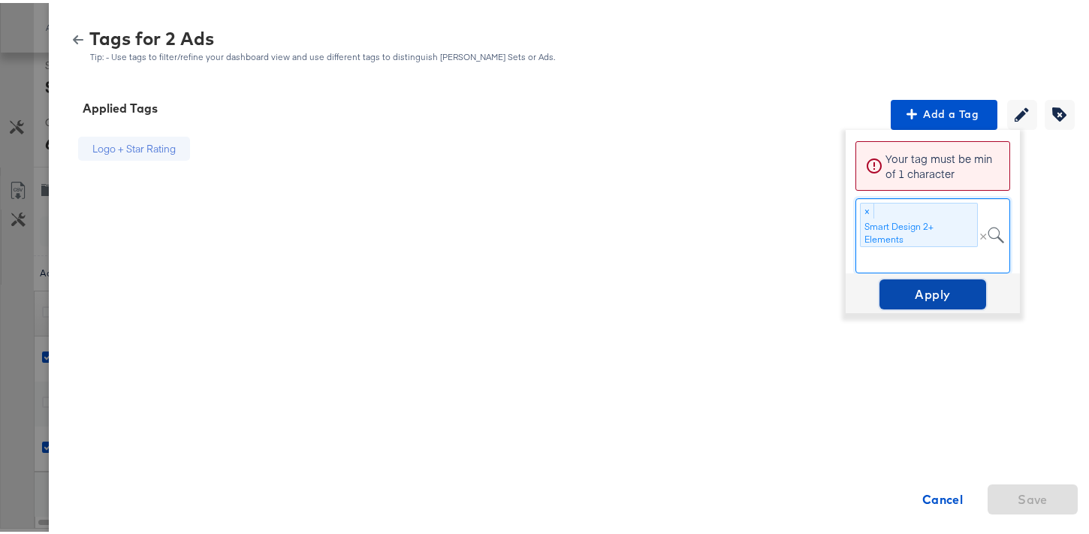
click at [952, 291] on span "Apply" at bounding box center [933, 291] width 95 height 21
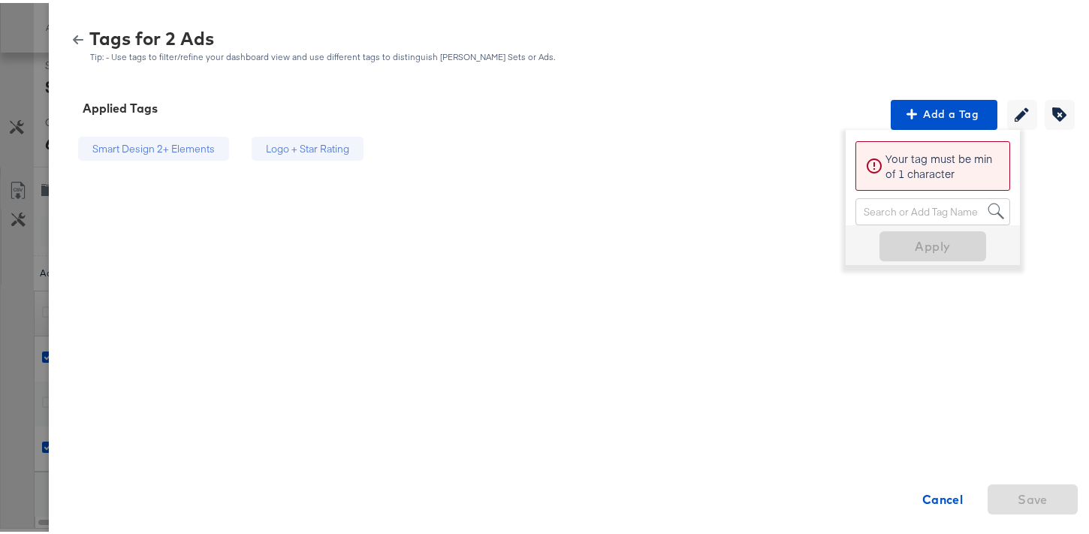
click at [299, 142] on div "Logo + Star Rating" at bounding box center [307, 146] width 83 height 14
click at [338, 146] on div "Logo + Star Rating" at bounding box center [307, 146] width 83 height 14
click at [353, 149] on div "Logo + Star Rating" at bounding box center [308, 146] width 112 height 25
click at [1022, 228] on div "Smart Design 2+ Elements Logo + Star Rating Cancel Save" at bounding box center [575, 382] width 1016 height 511
click at [73, 37] on icon "button" at bounding box center [78, 36] width 11 height 9
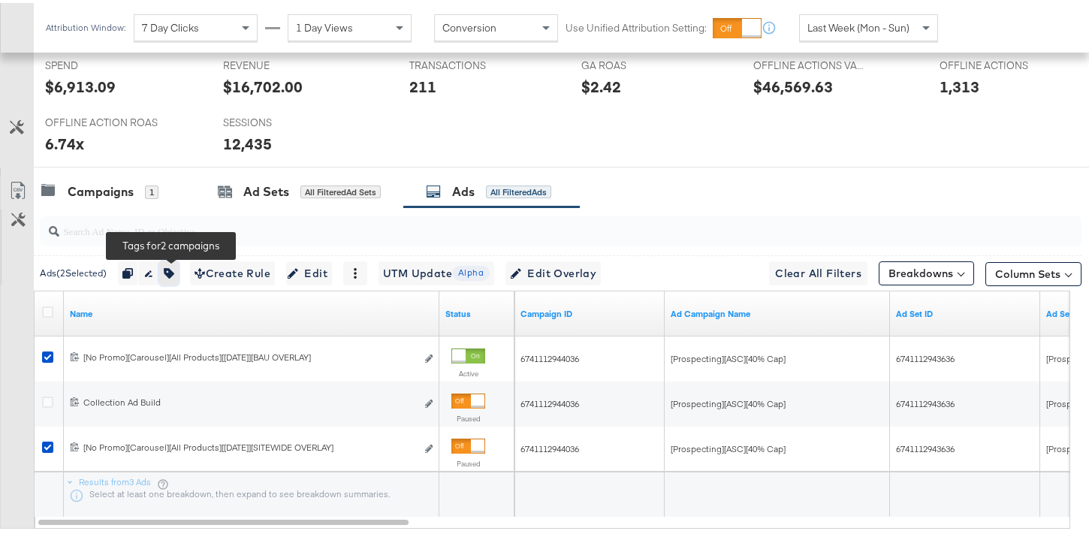
click at [169, 275] on icon "button" at bounding box center [169, 270] width 11 height 11
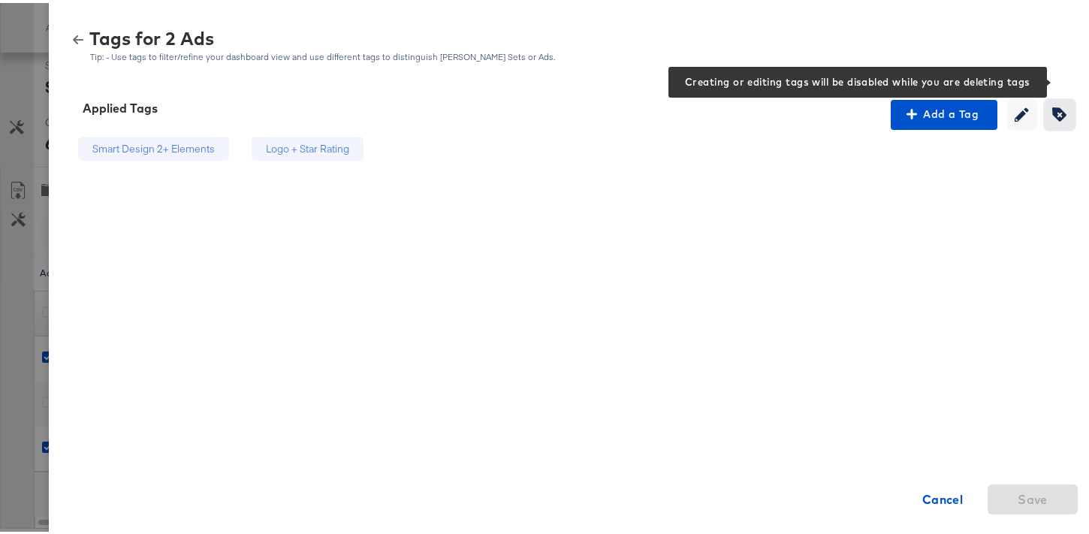
click at [1052, 116] on icon "button" at bounding box center [1059, 111] width 14 height 14
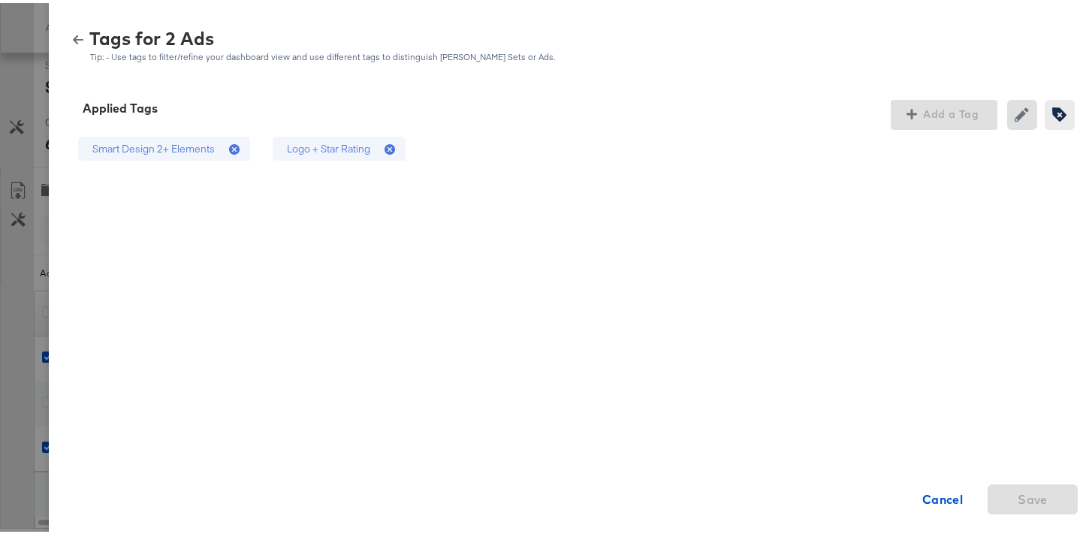
click at [385, 149] on icon at bounding box center [390, 146] width 11 height 11
click at [1028, 491] on span "Save" at bounding box center [1033, 496] width 30 height 21
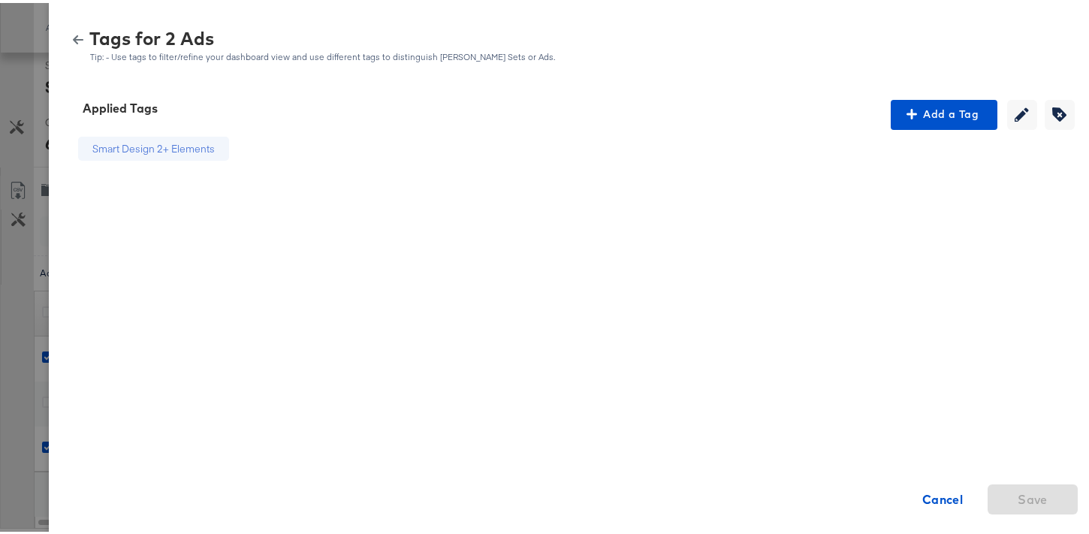
click at [73, 36] on icon "button" at bounding box center [78, 37] width 11 height 11
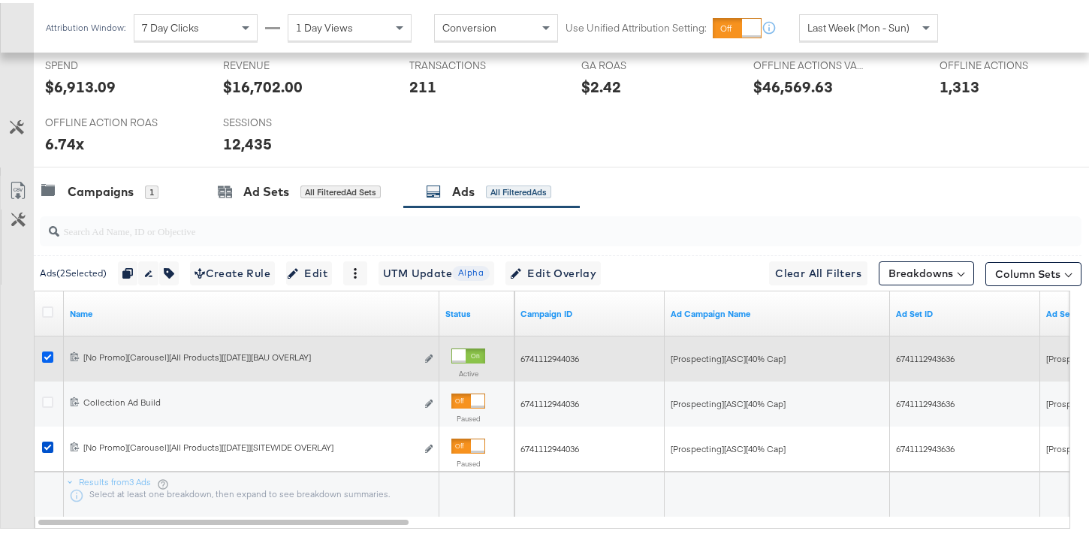
click at [47, 358] on icon at bounding box center [47, 354] width 11 height 11
click at [0, 0] on input "checkbox" at bounding box center [0, 0] width 0 height 0
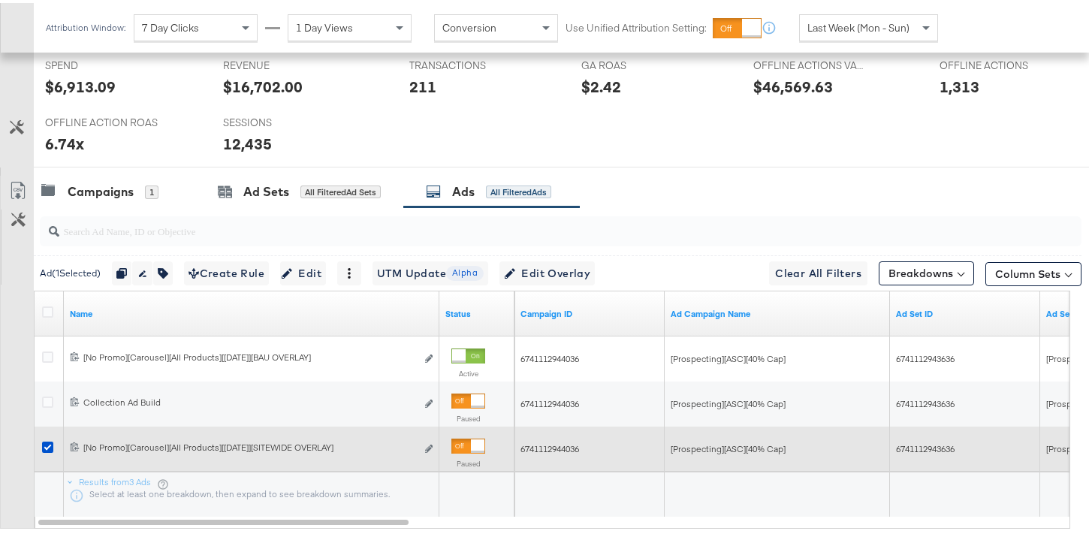
click at [45, 451] on div at bounding box center [50, 446] width 16 height 15
click at [46, 448] on icon at bounding box center [47, 444] width 11 height 11
click at [0, 0] on input "checkbox" at bounding box center [0, 0] width 0 height 0
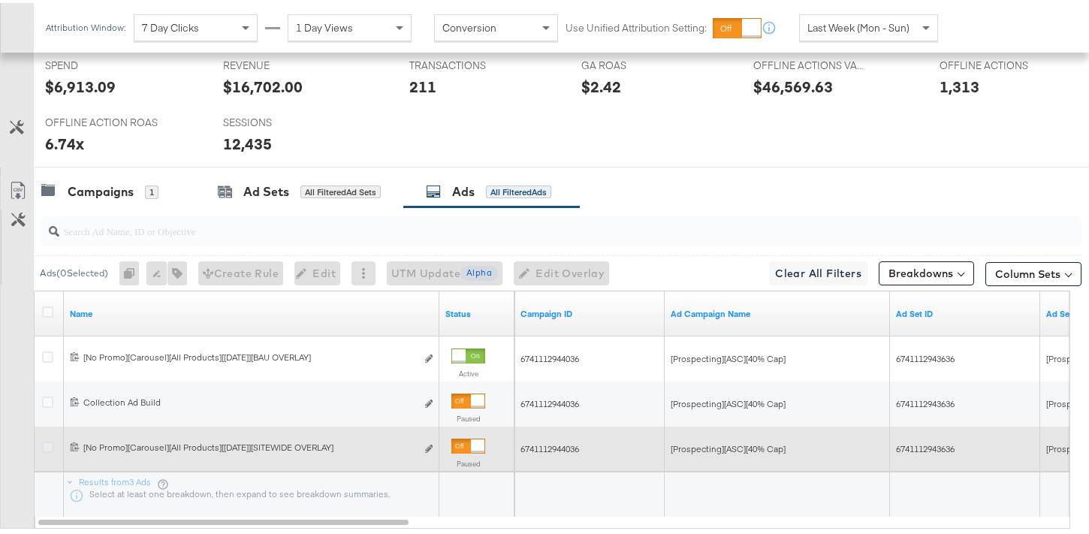
click at [46, 448] on icon at bounding box center [47, 444] width 11 height 11
click at [0, 0] on input "checkbox" at bounding box center [0, 0] width 0 height 0
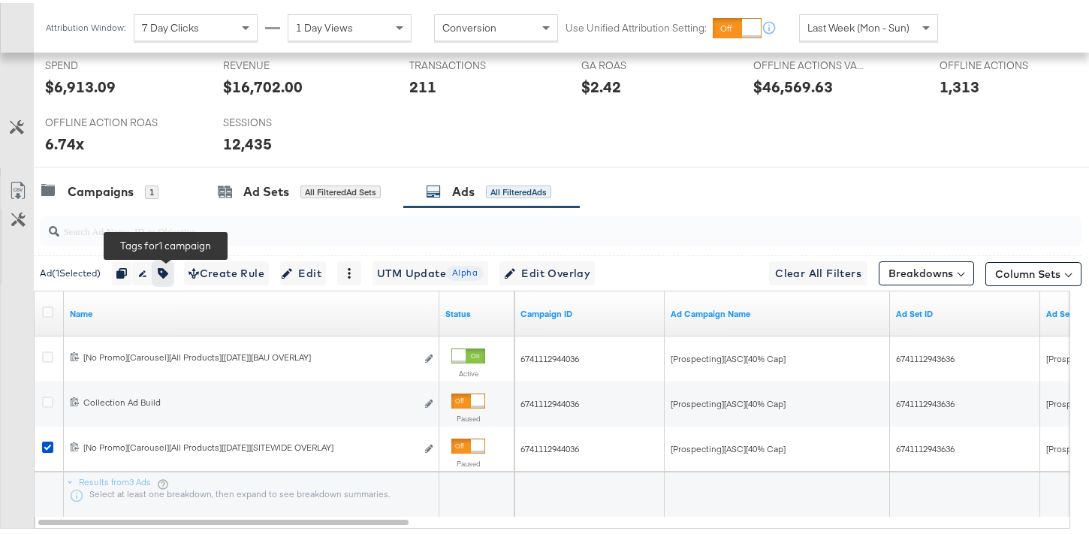
click at [173, 270] on button "button" at bounding box center [163, 270] width 20 height 24
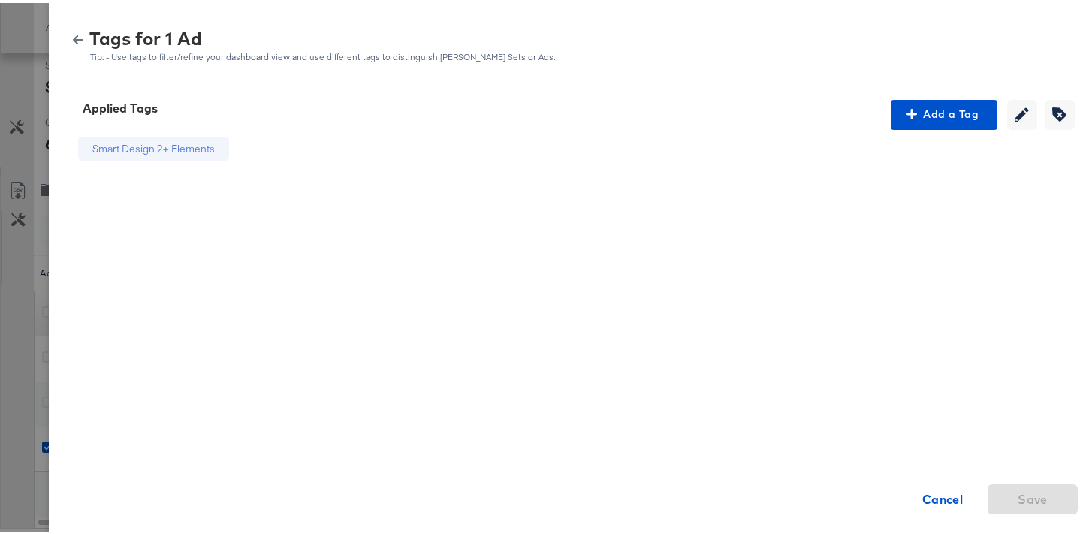
click at [73, 34] on icon "button" at bounding box center [78, 37] width 11 height 11
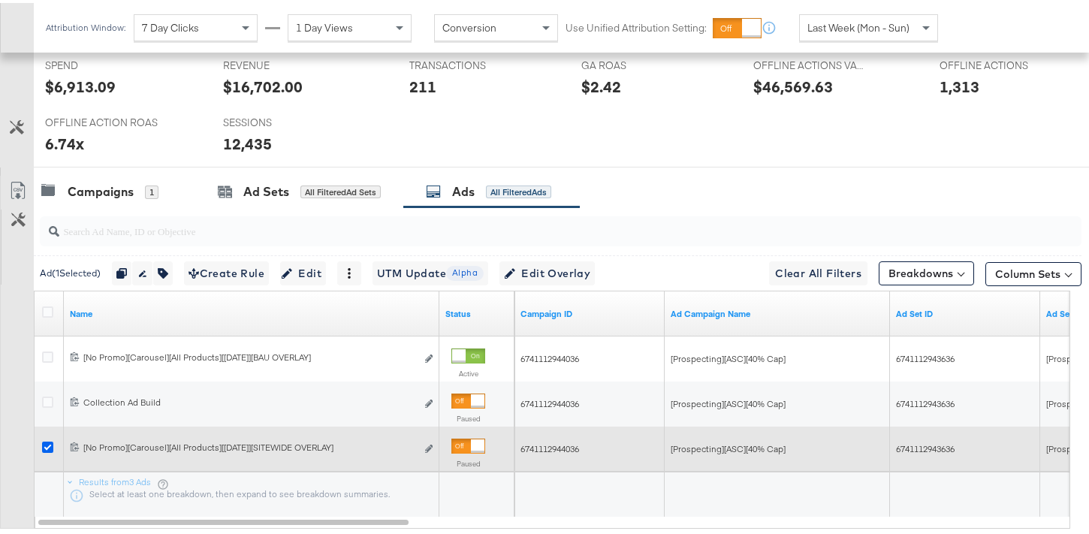
click at [47, 446] on icon at bounding box center [47, 444] width 11 height 11
click at [0, 0] on input "checkbox" at bounding box center [0, 0] width 0 height 0
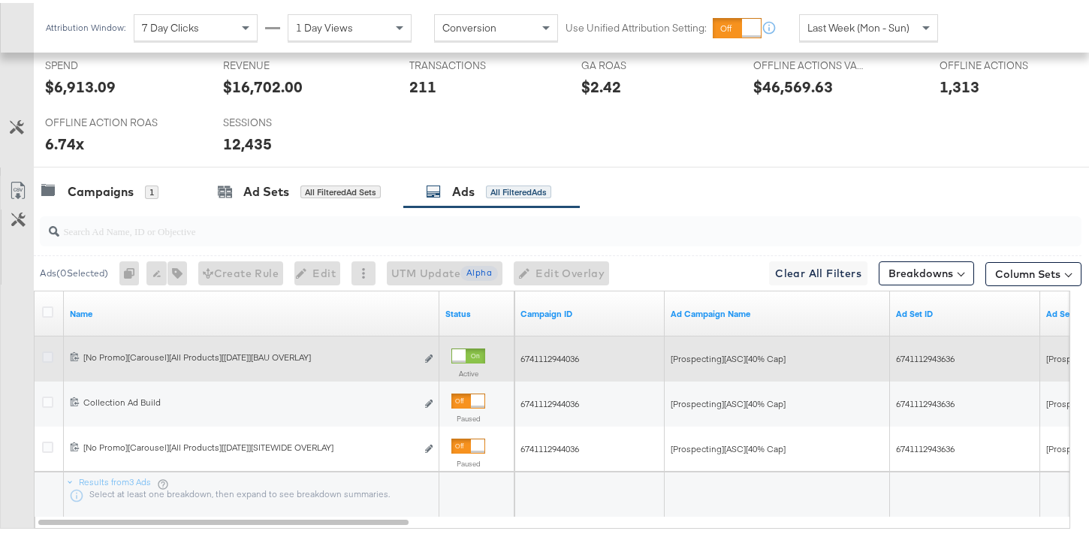
click at [47, 356] on icon at bounding box center [47, 354] width 11 height 11
click at [0, 0] on input "checkbox" at bounding box center [0, 0] width 0 height 0
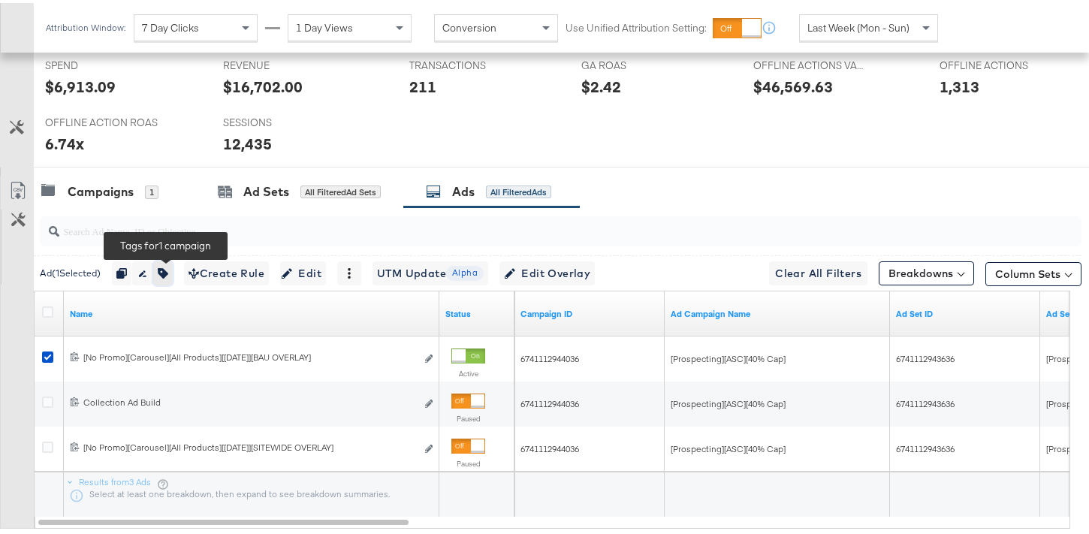
click at [173, 271] on button "button" at bounding box center [163, 270] width 20 height 24
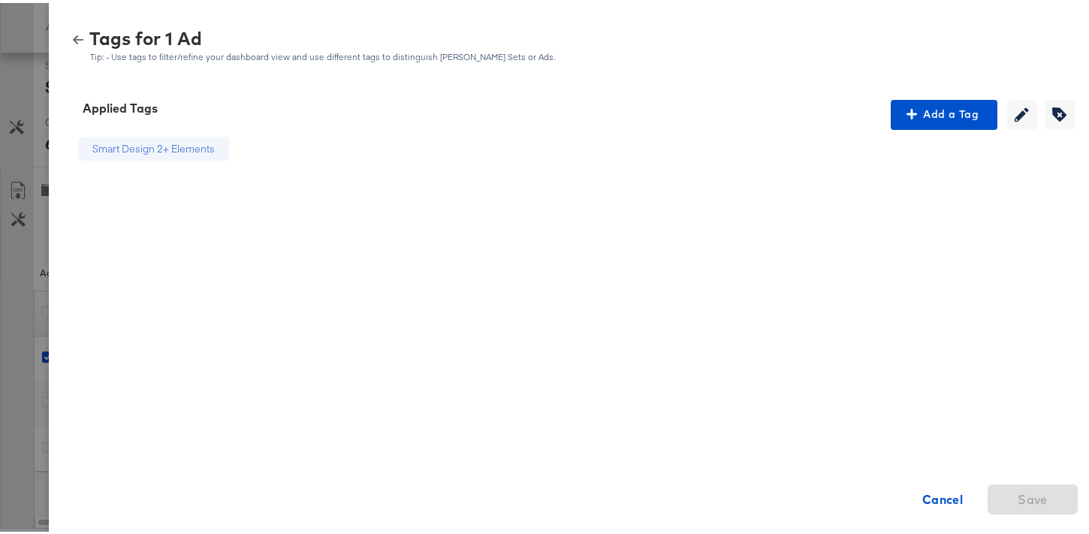
click at [73, 41] on icon "button" at bounding box center [78, 36] width 11 height 9
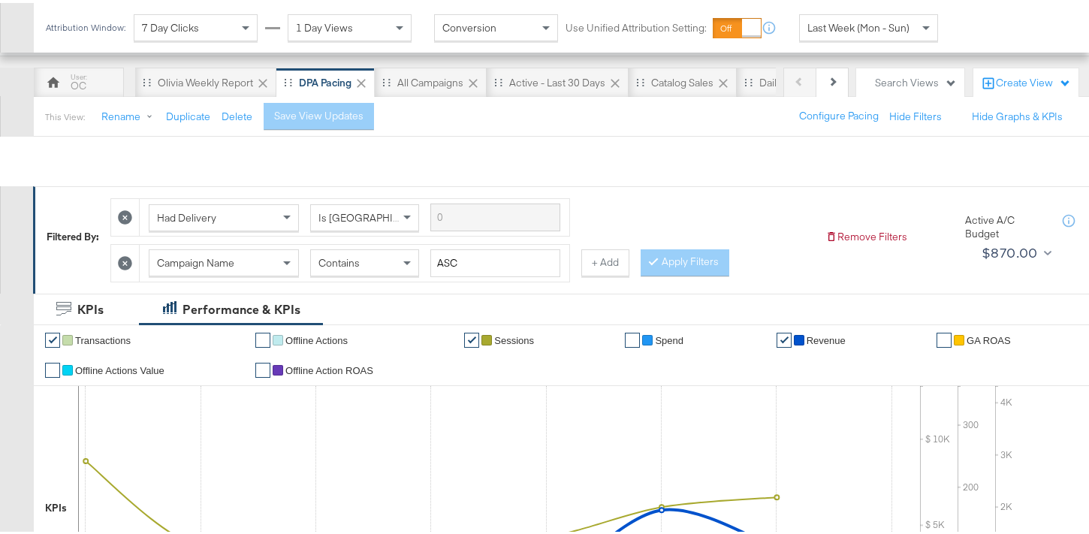
scroll to position [0, 0]
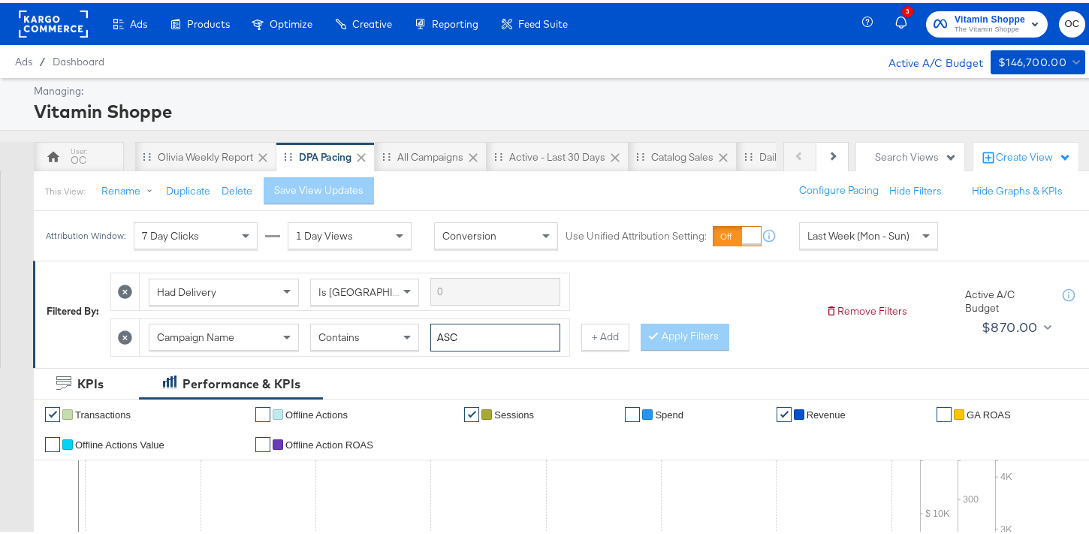
drag, startPoint x: 490, startPoint y: 334, endPoint x: 420, endPoint y: 337, distance: 69.9
click at [420, 337] on div "Campaign Name Contains ASC" at bounding box center [355, 335] width 412 height 28
click at [676, 328] on button "Apply Filters" at bounding box center [685, 334] width 89 height 27
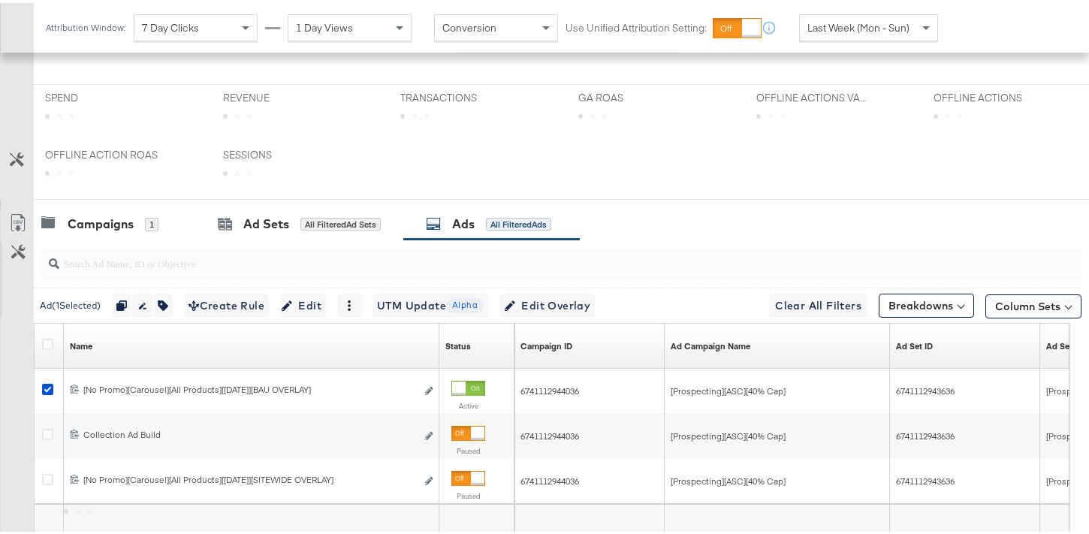
scroll to position [505, 0]
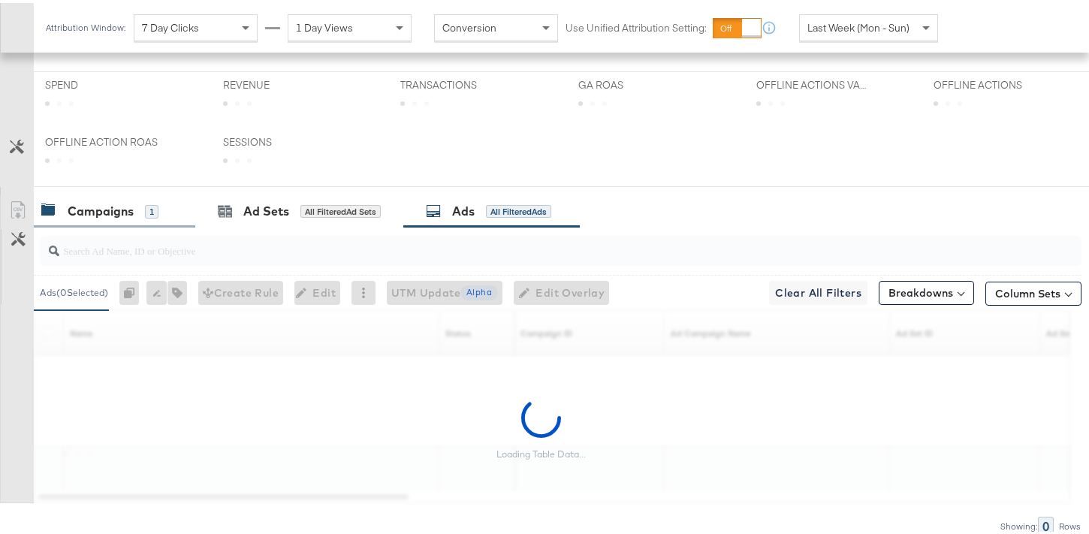
click at [146, 215] on div "1" at bounding box center [152, 209] width 14 height 14
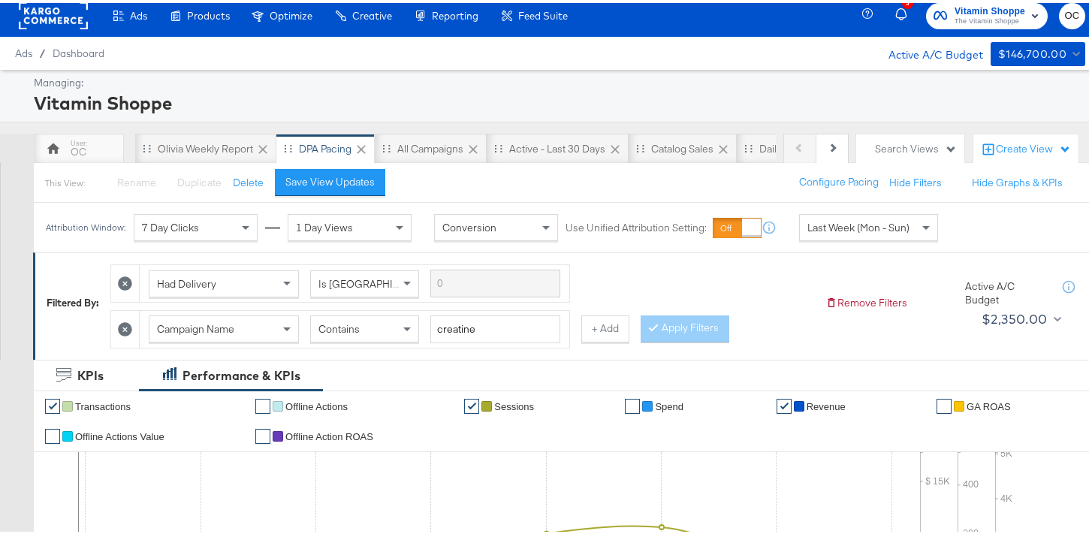
scroll to position [5, 0]
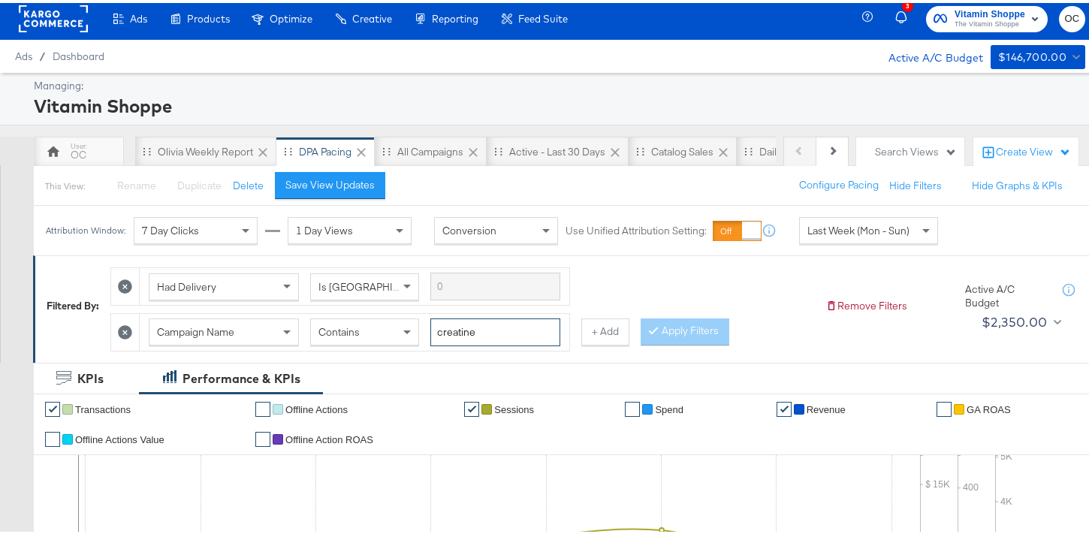
click at [503, 328] on input "creatine" at bounding box center [495, 329] width 130 height 28
type input "creatin"
click at [705, 322] on button "Apply Filters" at bounding box center [685, 328] width 89 height 27
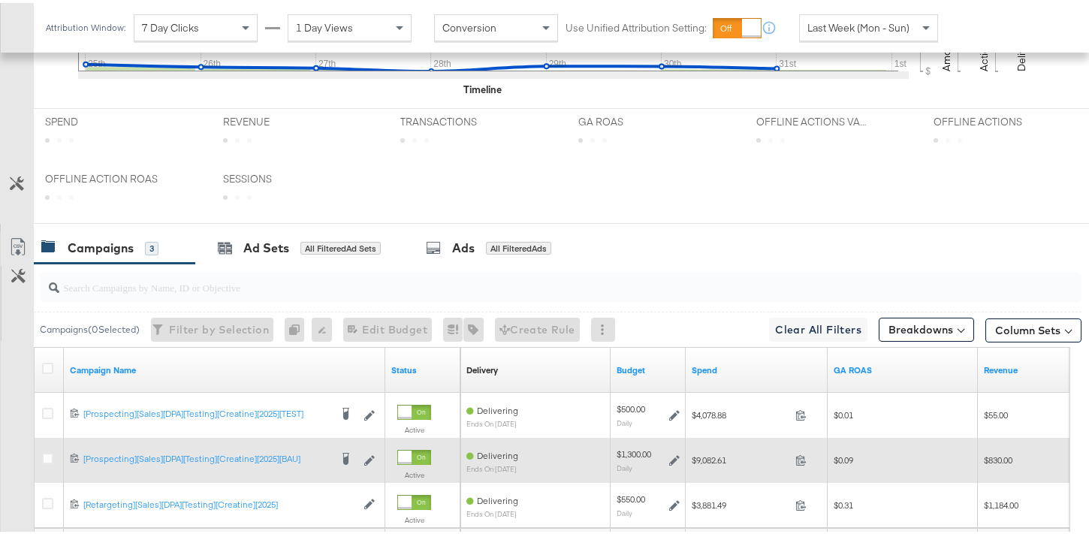
scroll to position [761, 0]
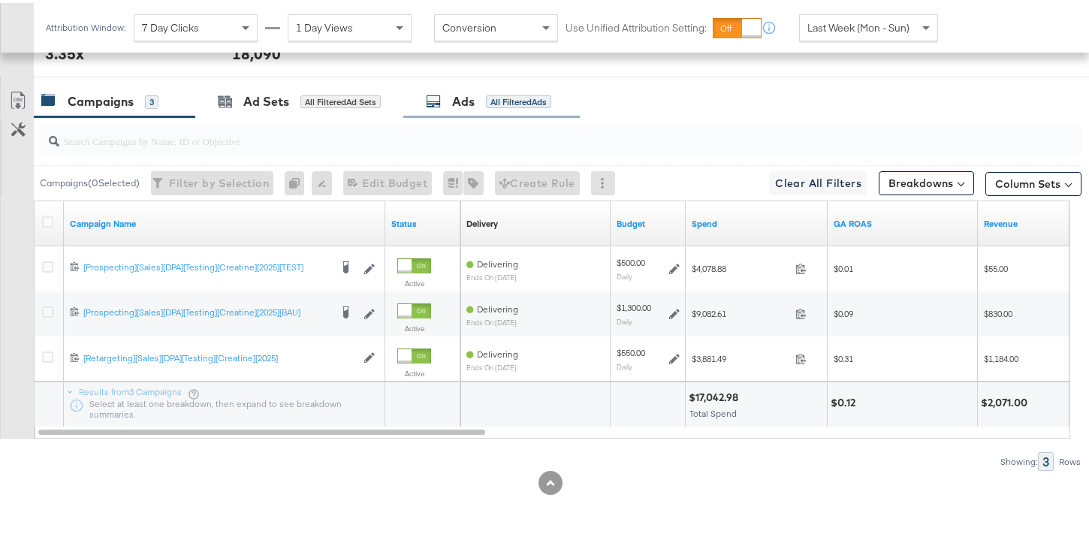
click at [490, 110] on div "Ads All Filtered Ads" at bounding box center [491, 99] width 177 height 32
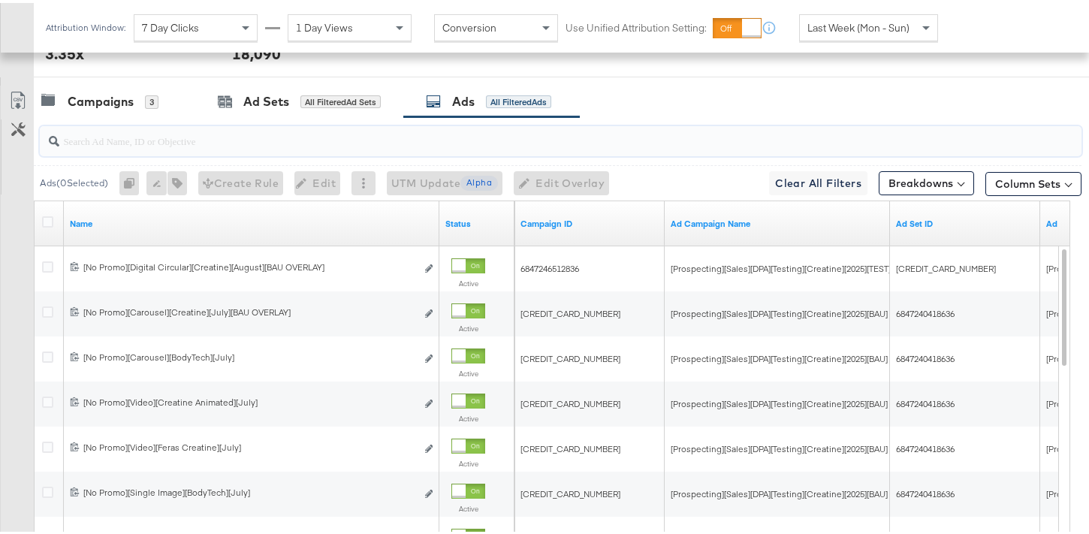
click at [200, 140] on input "search" at bounding box center [524, 131] width 930 height 29
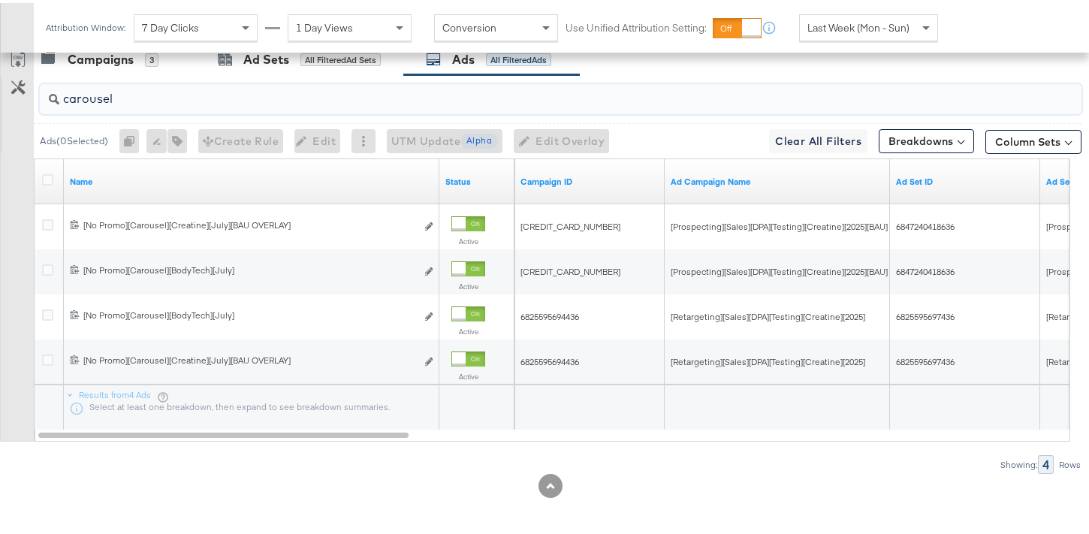
scroll to position [805, 0]
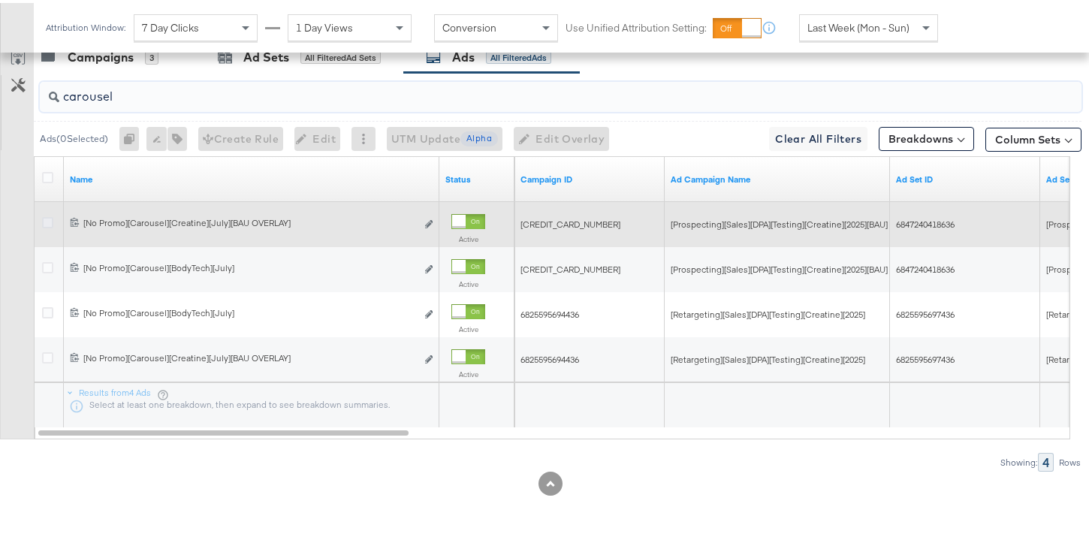
type input "carousel"
click at [47, 220] on icon at bounding box center [47, 219] width 11 height 11
click at [0, 0] on input "checkbox" at bounding box center [0, 0] width 0 height 0
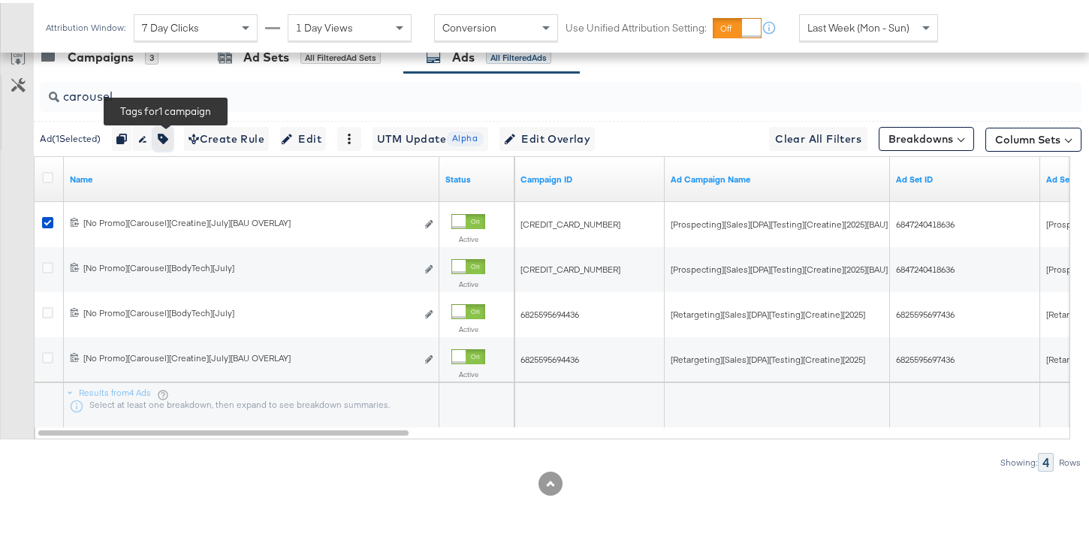
click at [171, 128] on button "button" at bounding box center [163, 136] width 20 height 24
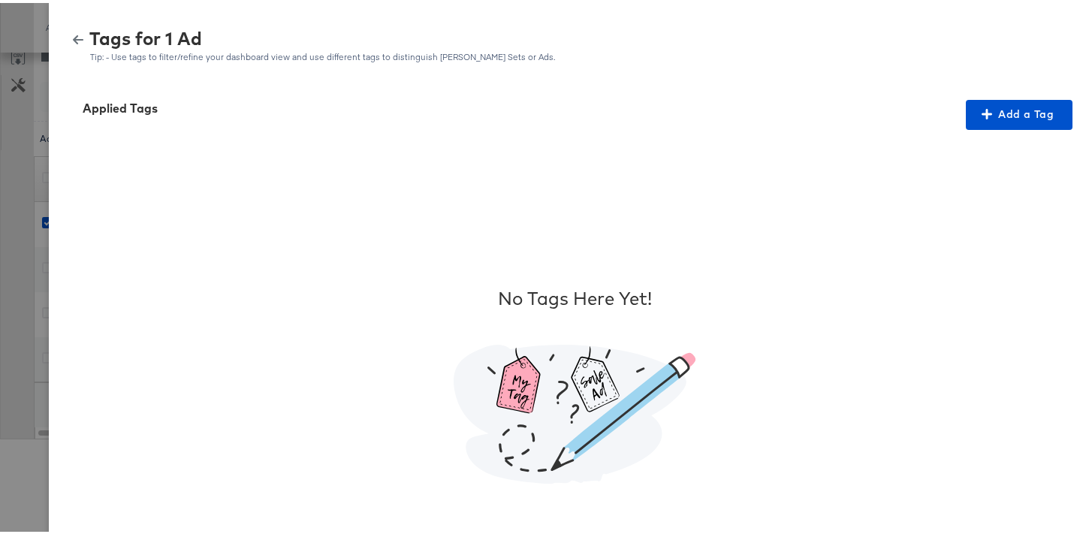
click at [73, 37] on icon "button" at bounding box center [78, 37] width 11 height 11
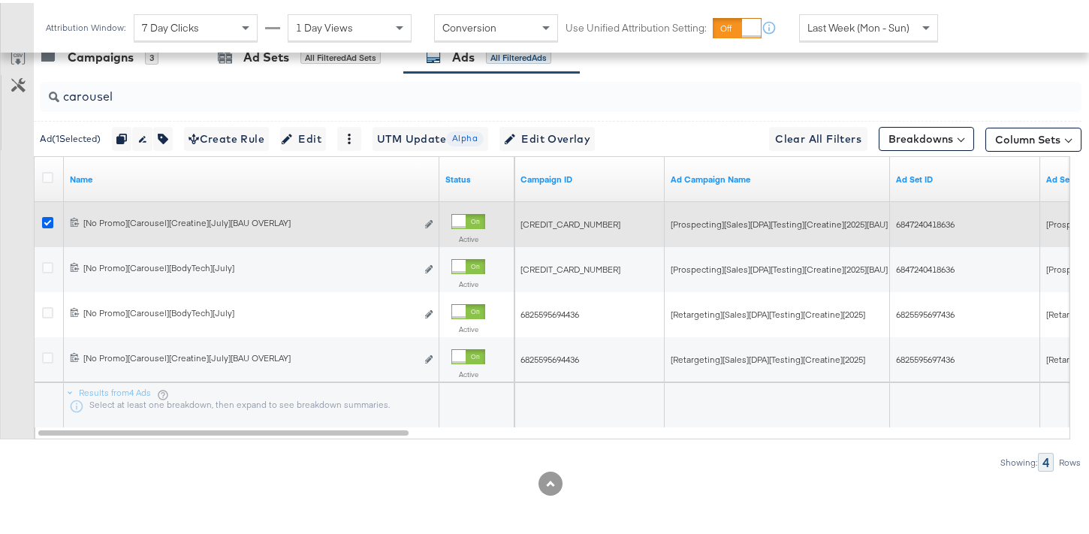
click at [49, 220] on icon at bounding box center [47, 219] width 11 height 11
click at [0, 0] on input "checkbox" at bounding box center [0, 0] width 0 height 0
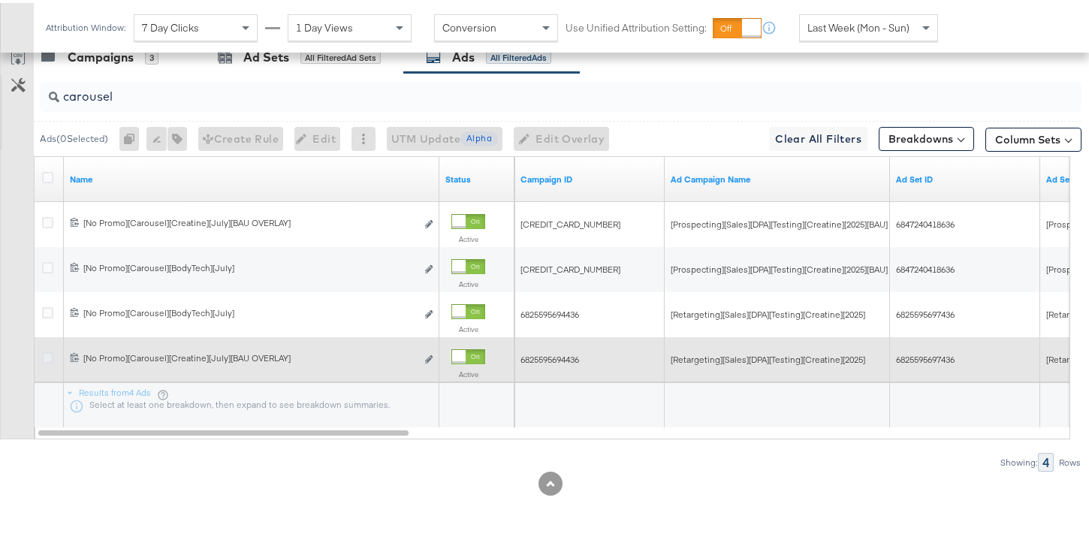
click at [49, 358] on icon at bounding box center [47, 354] width 11 height 11
click at [0, 0] on input "checkbox" at bounding box center [0, 0] width 0 height 0
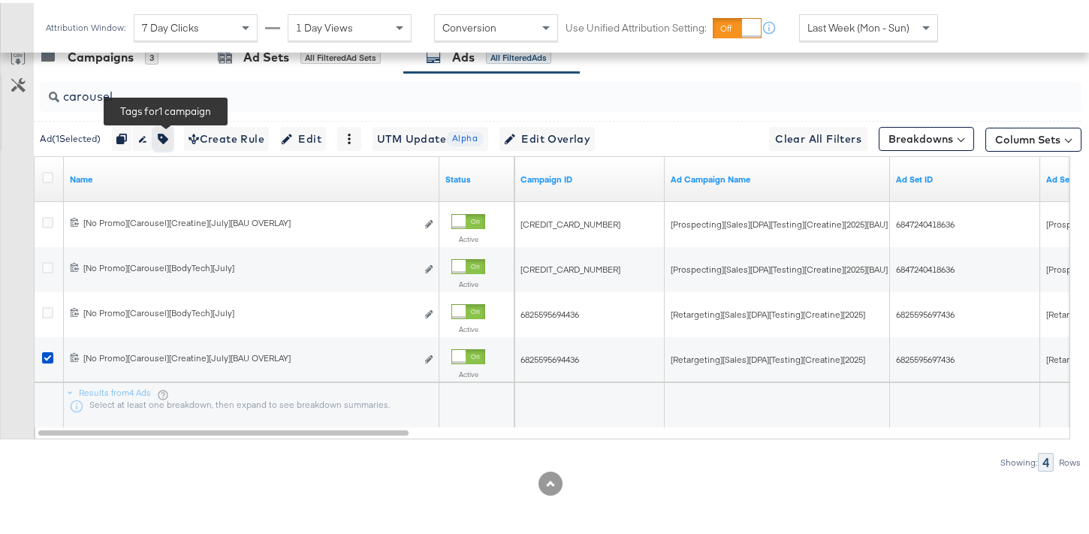
click at [162, 139] on icon "button" at bounding box center [163, 136] width 11 height 11
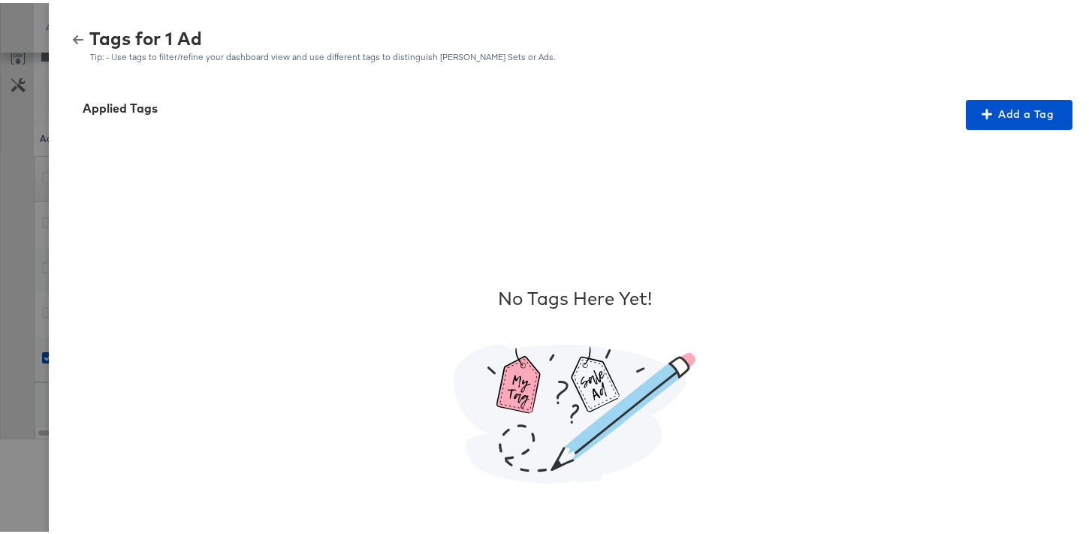
click at [67, 37] on button "button" at bounding box center [78, 37] width 23 height 11
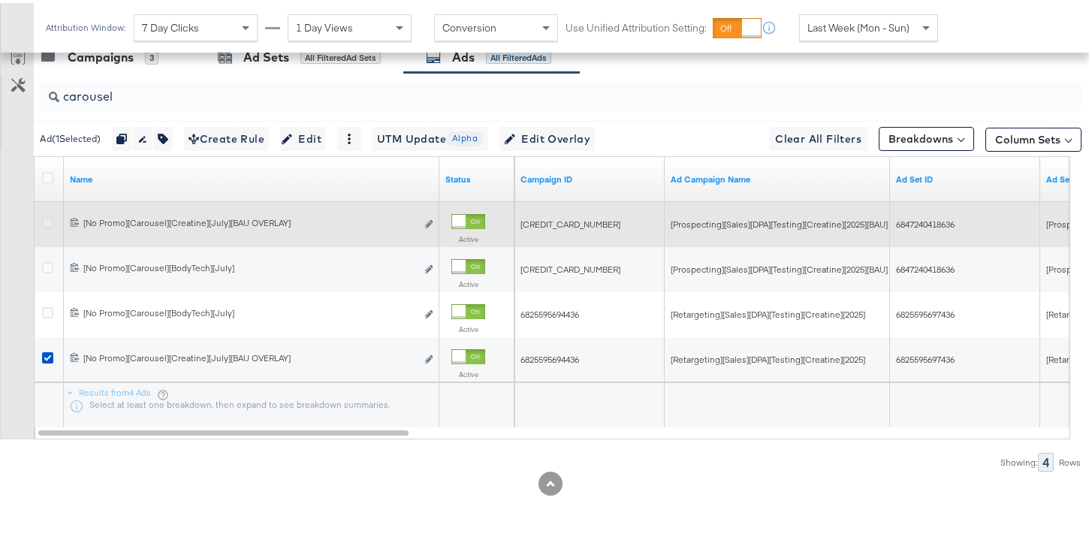
click at [47, 221] on icon at bounding box center [47, 219] width 11 height 11
click at [0, 0] on input "checkbox" at bounding box center [0, 0] width 0 height 0
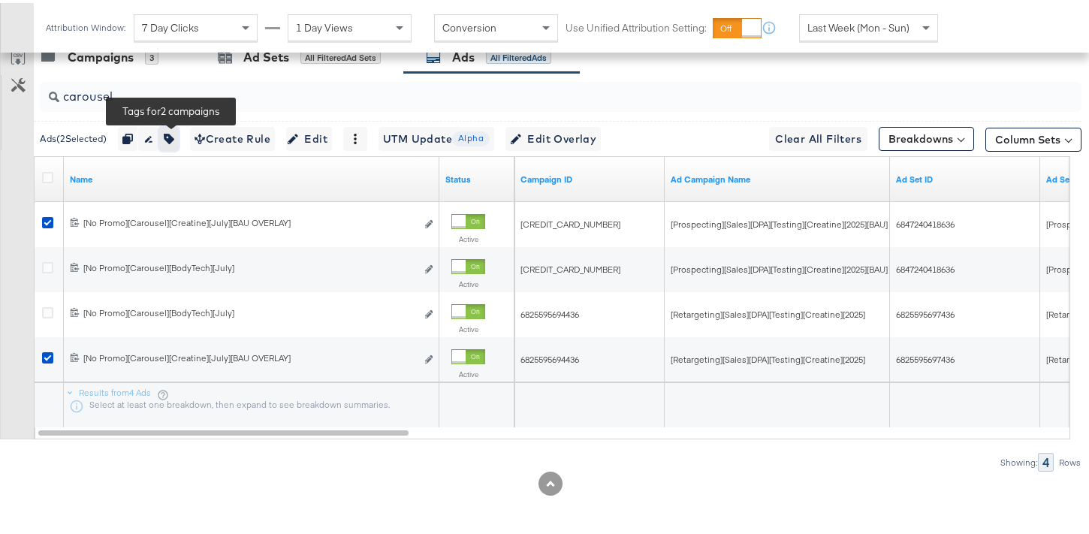
click at [174, 138] on icon "button" at bounding box center [169, 136] width 11 height 11
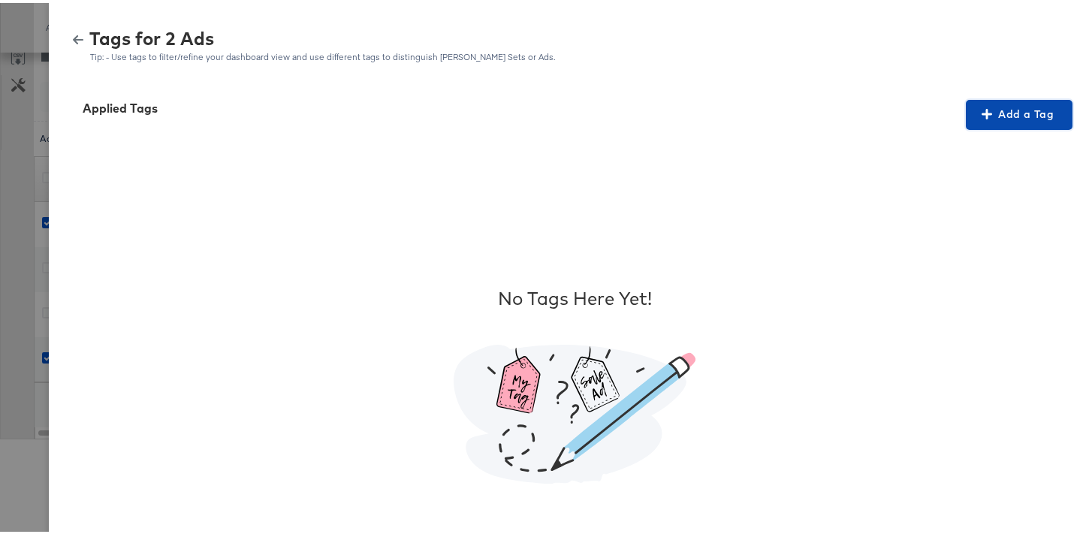
click at [1000, 113] on span "Add a Tag" at bounding box center [1019, 111] width 95 height 19
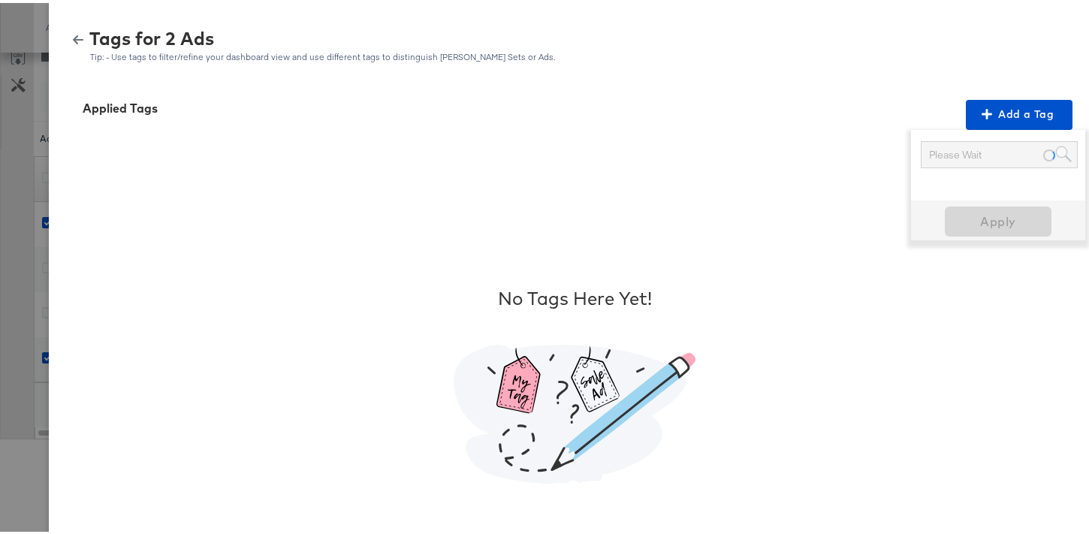
click at [943, 154] on div "Please Wait" at bounding box center [999, 152] width 155 height 26
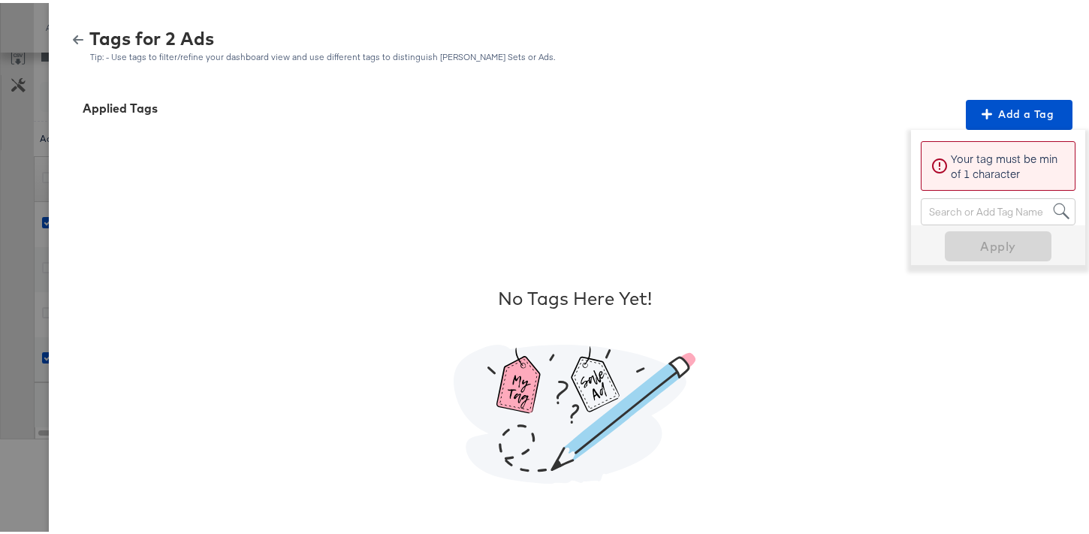
click at [939, 153] on div "Your tag must be min of 1 character" at bounding box center [998, 163] width 135 height 30
click at [946, 203] on div "Search or Add Tag Name" at bounding box center [998, 209] width 153 height 26
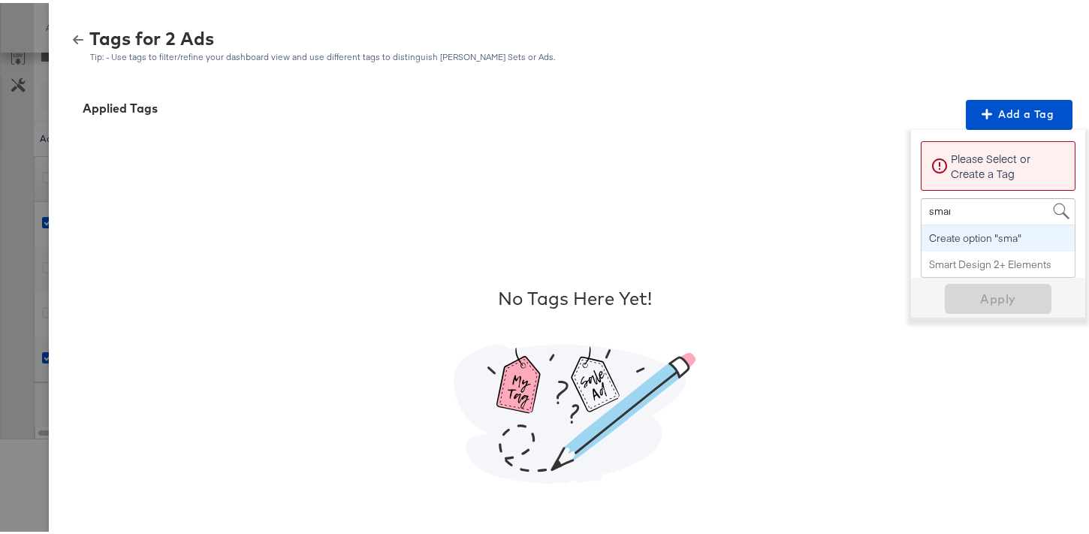
type input "smart"
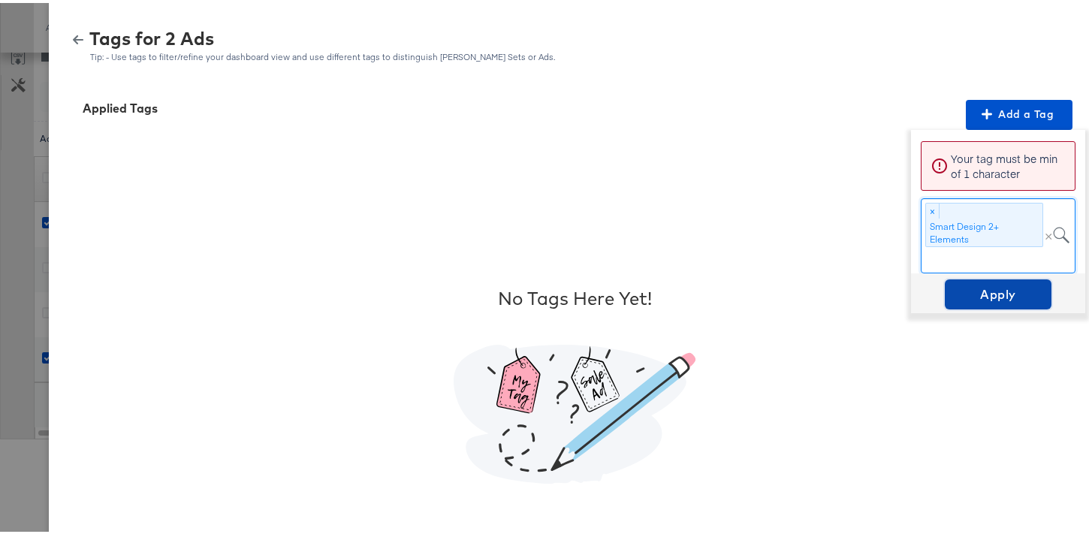
click at [970, 284] on span "Apply" at bounding box center [998, 291] width 95 height 21
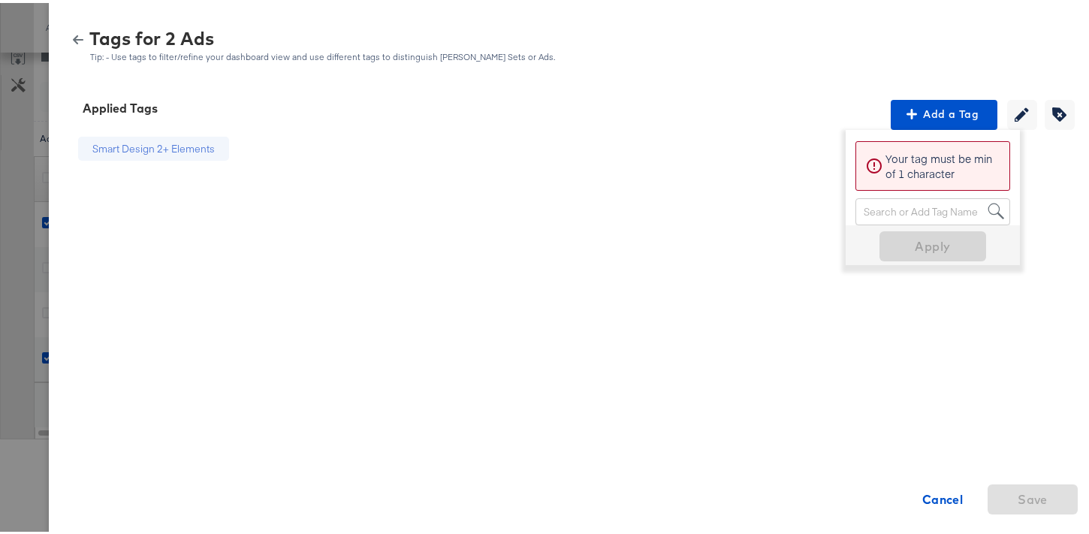
click at [73, 35] on icon "button" at bounding box center [78, 36] width 11 height 9
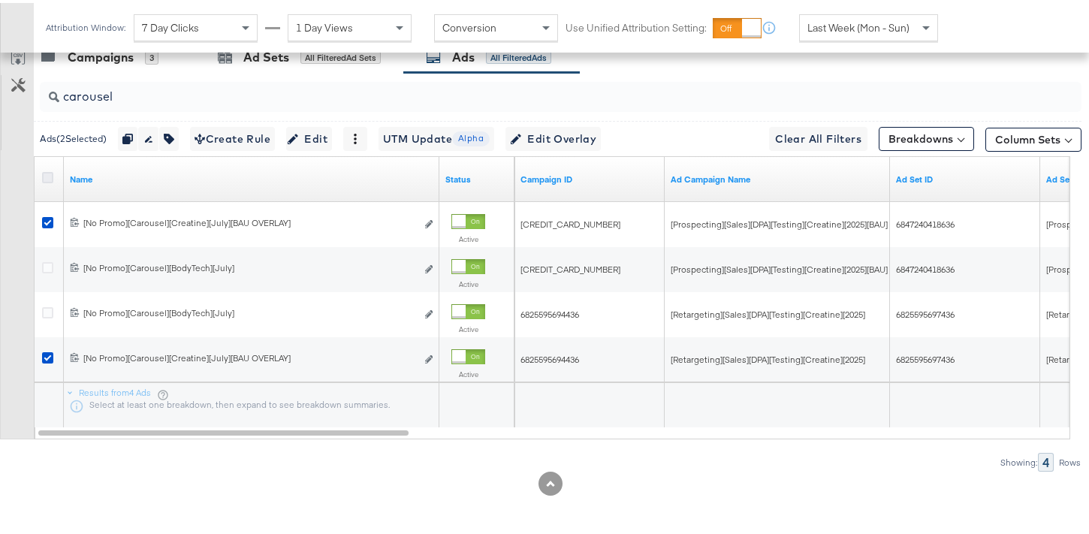
click at [47, 174] on icon at bounding box center [47, 174] width 11 height 11
click at [0, 0] on input "checkbox" at bounding box center [0, 0] width 0 height 0
click at [47, 174] on icon at bounding box center [47, 174] width 11 height 11
click at [0, 0] on input "checkbox" at bounding box center [0, 0] width 0 height 0
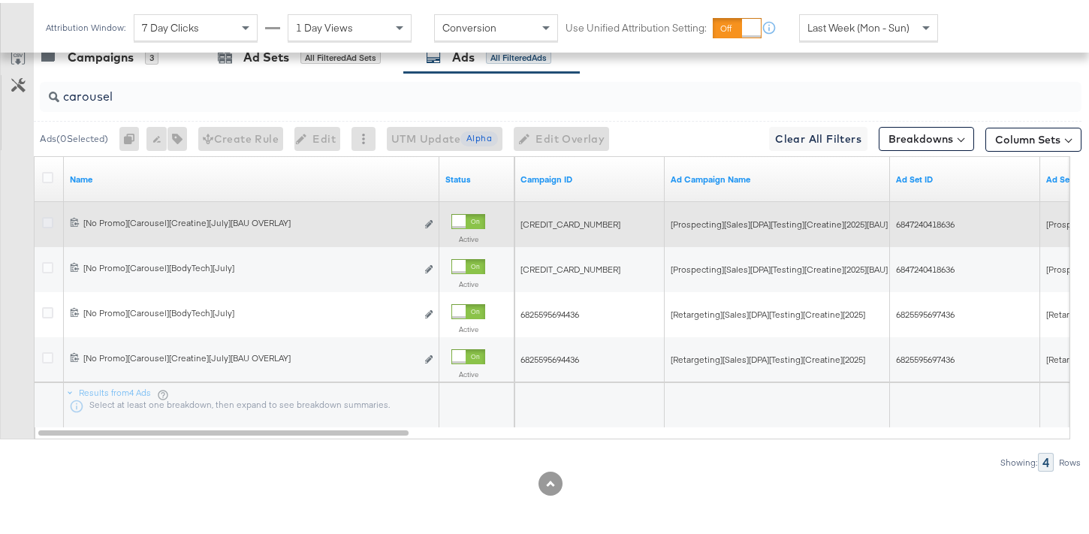
click at [48, 216] on icon at bounding box center [47, 219] width 11 height 11
click at [0, 0] on input "checkbox" at bounding box center [0, 0] width 0 height 0
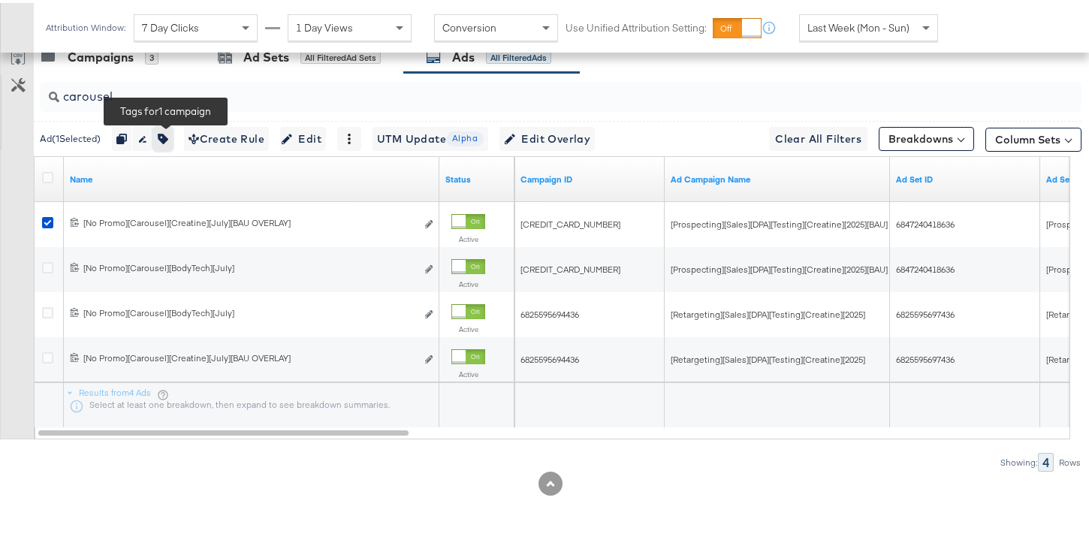
click at [168, 137] on icon "button" at bounding box center [163, 136] width 11 height 11
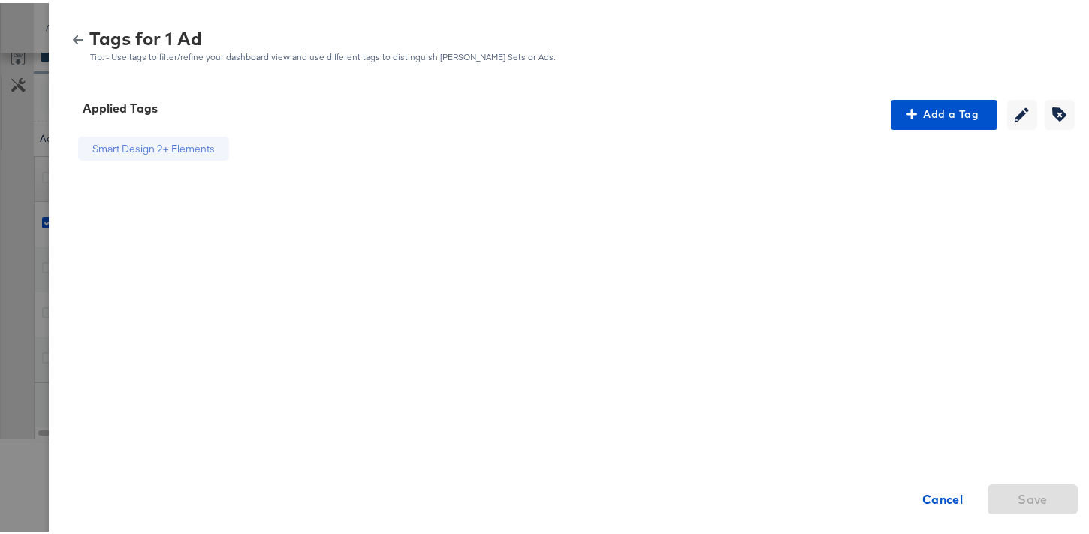
drag, startPoint x: 64, startPoint y: 38, endPoint x: 68, endPoint y: 59, distance: 20.6
click at [73, 38] on icon "button" at bounding box center [78, 36] width 11 height 9
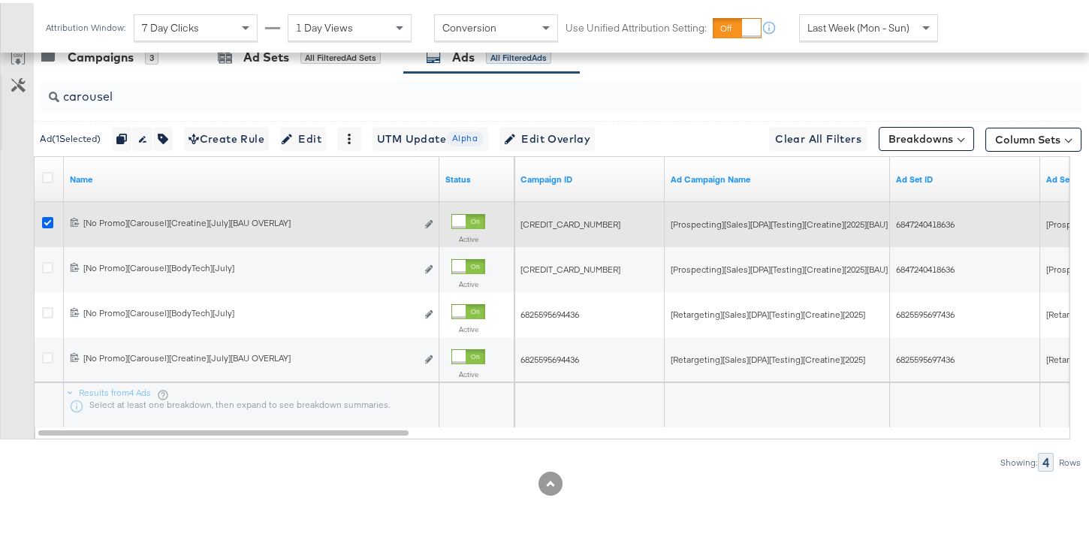
click at [46, 215] on icon at bounding box center [47, 219] width 11 height 11
click at [0, 0] on input "checkbox" at bounding box center [0, 0] width 0 height 0
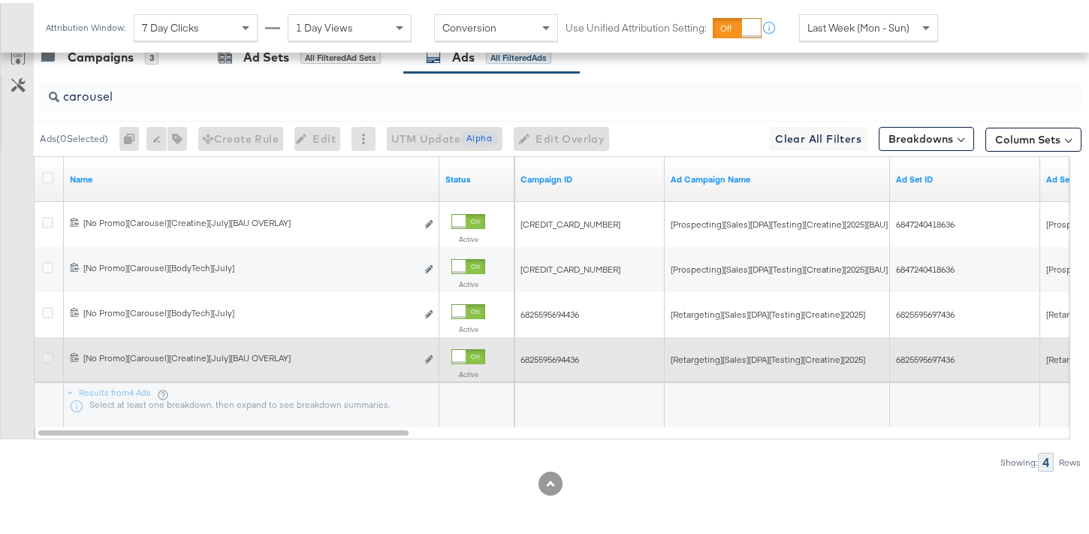
click at [48, 358] on icon at bounding box center [47, 354] width 11 height 11
click at [0, 0] on input "checkbox" at bounding box center [0, 0] width 0 height 0
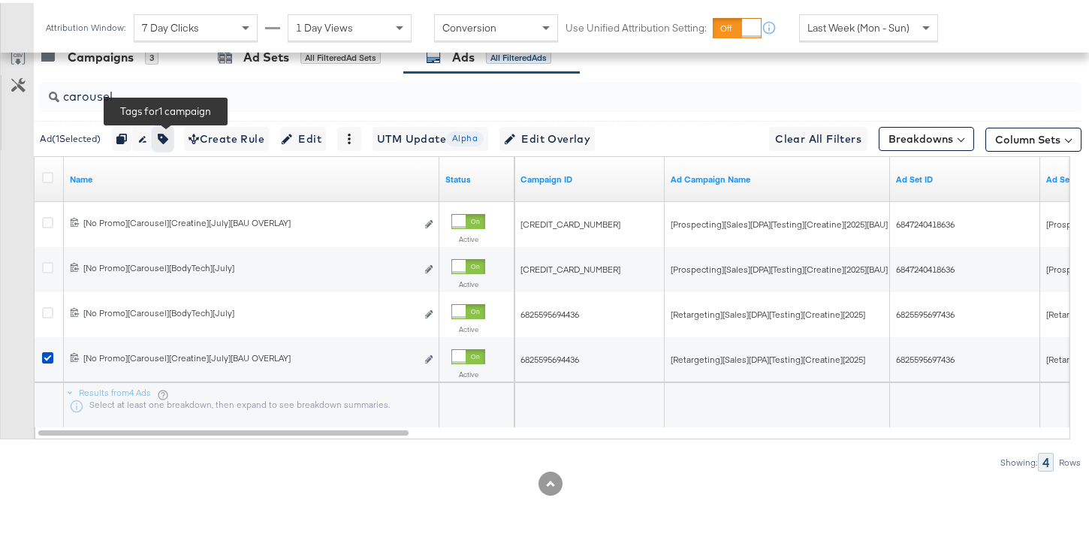
click at [168, 133] on icon "button" at bounding box center [163, 136] width 11 height 11
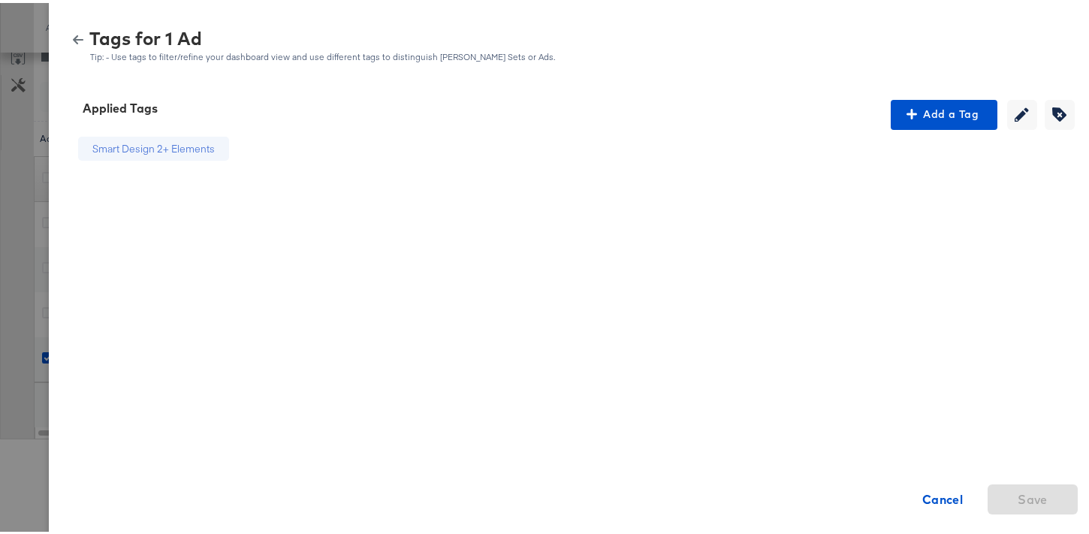
click at [73, 35] on icon "button" at bounding box center [78, 37] width 11 height 11
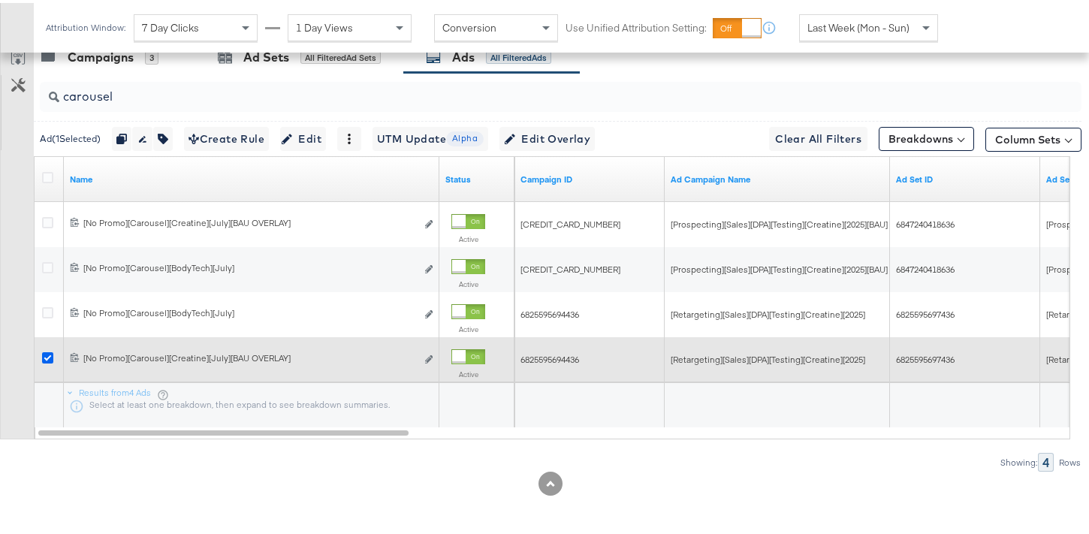
click at [51, 355] on icon at bounding box center [47, 354] width 11 height 11
click at [0, 0] on input "checkbox" at bounding box center [0, 0] width 0 height 0
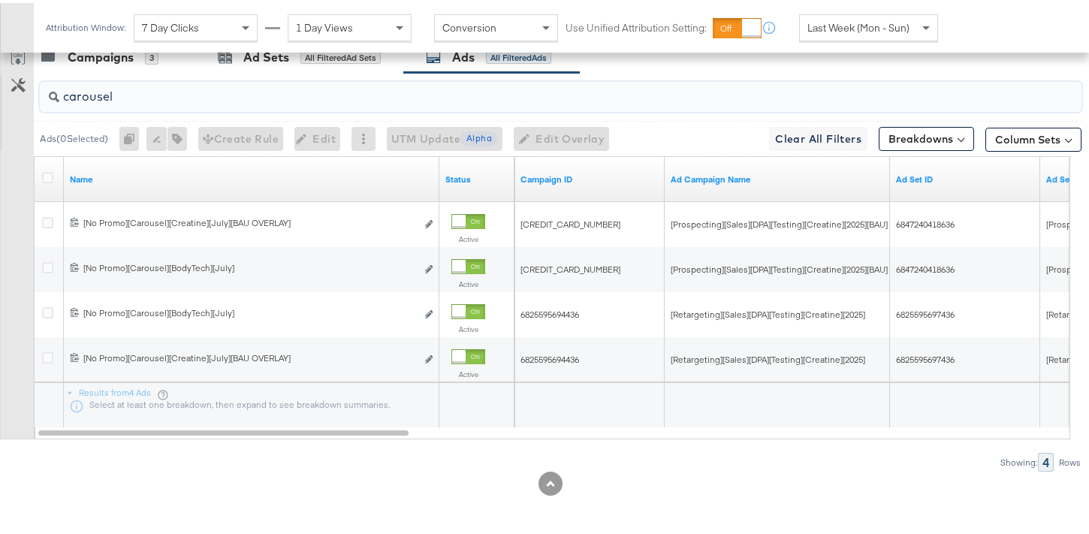
drag, startPoint x: 90, startPoint y: 90, endPoint x: 46, endPoint y: 89, distance: 44.3
click at [46, 89] on div "carousel" at bounding box center [561, 94] width 1042 height 30
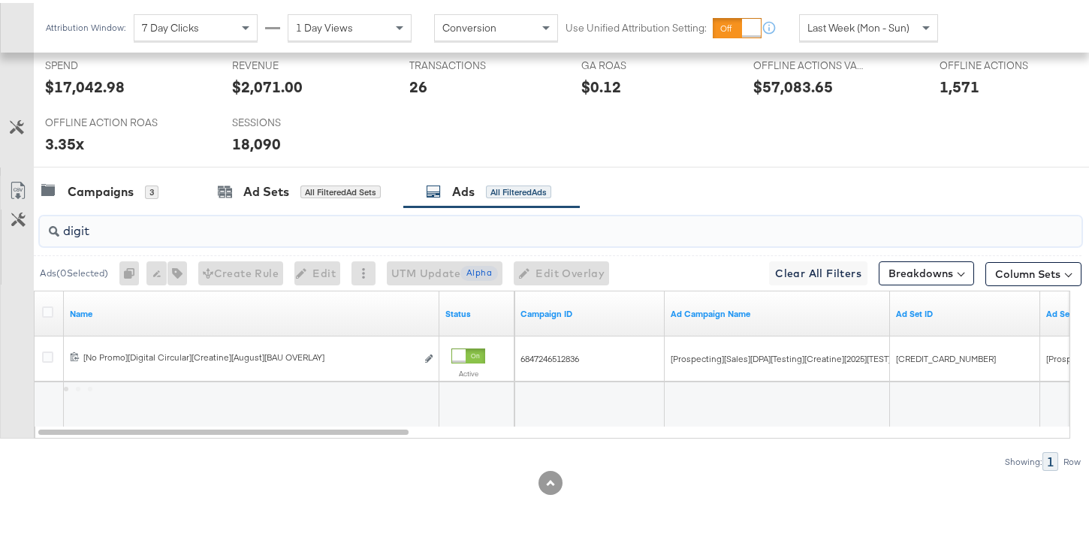
scroll to position [671, 0]
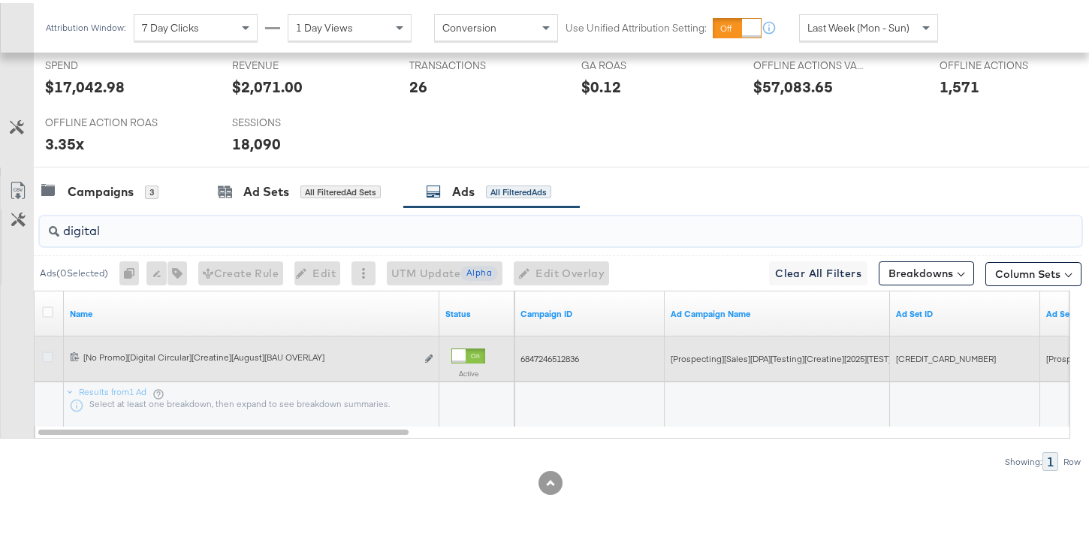
type input "digital"
click at [43, 352] on icon at bounding box center [47, 354] width 11 height 11
click at [0, 0] on input "checkbox" at bounding box center [0, 0] width 0 height 0
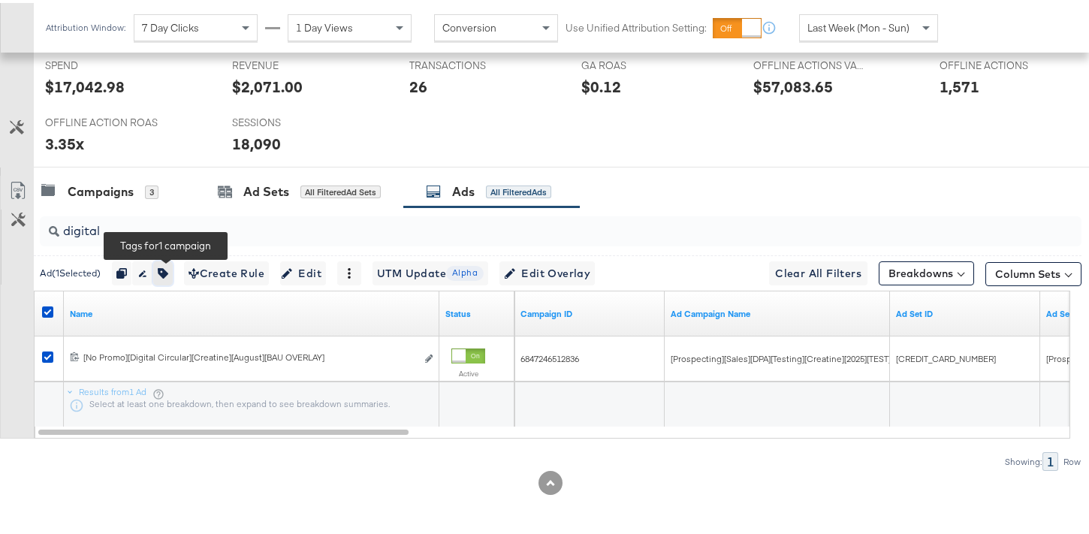
click at [167, 270] on icon "button" at bounding box center [163, 270] width 11 height 11
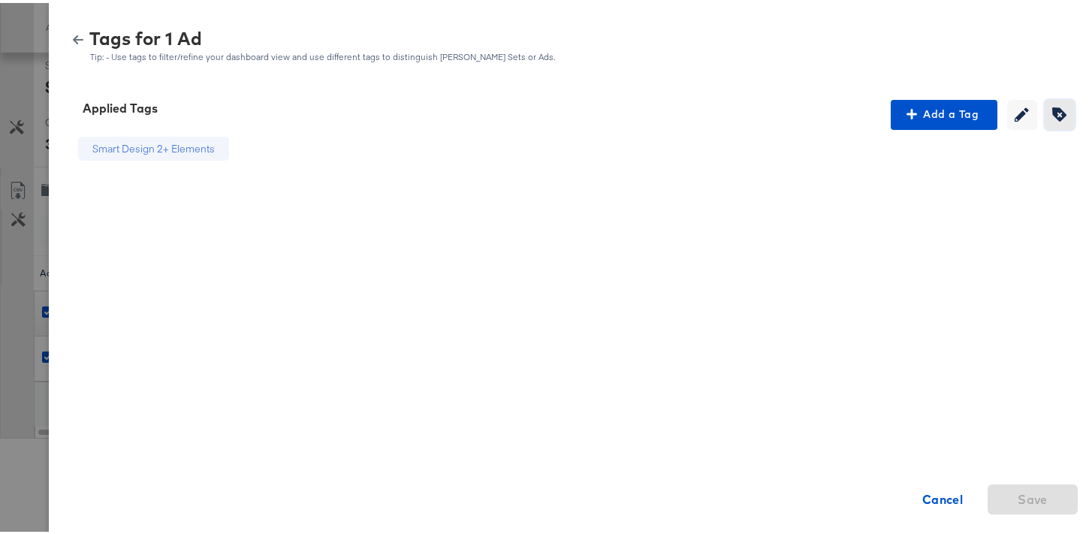
click at [1052, 114] on icon "button" at bounding box center [1059, 111] width 14 height 14
click at [229, 148] on icon at bounding box center [234, 146] width 11 height 11
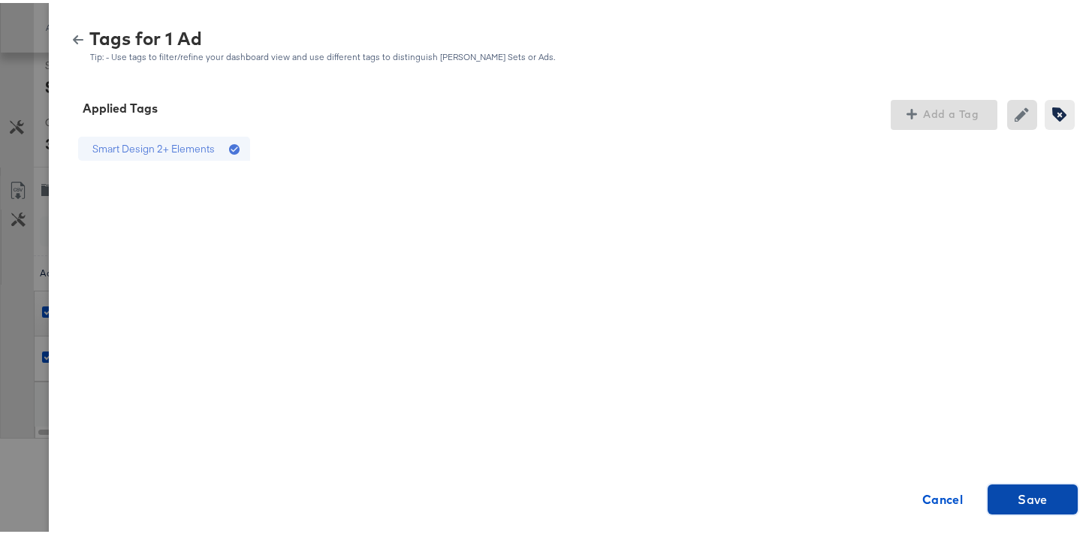
click at [1023, 496] on span "Save" at bounding box center [1033, 496] width 30 height 21
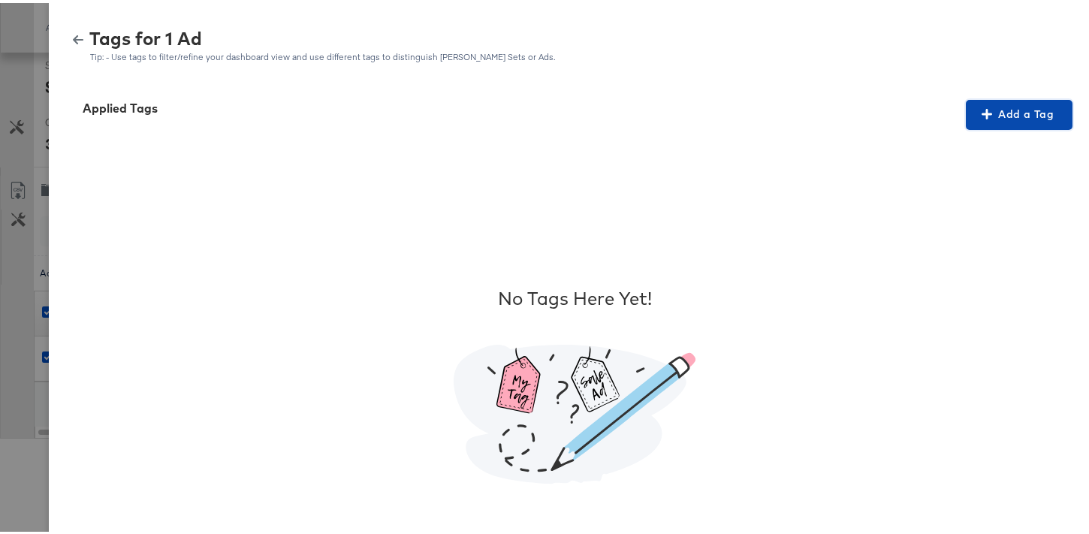
click at [973, 117] on span "Add a Tag" at bounding box center [1019, 111] width 95 height 19
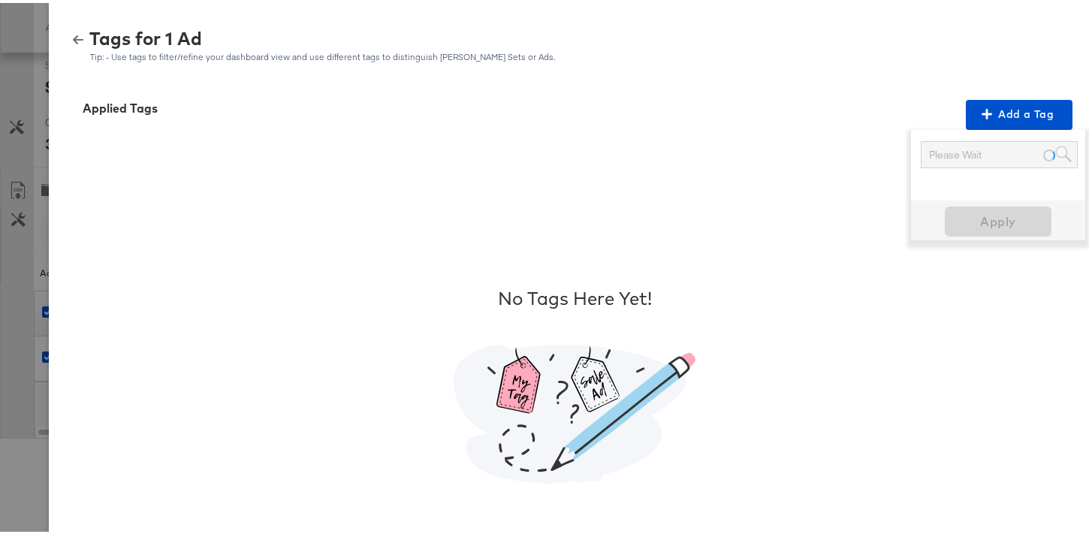
click at [947, 158] on div "Please Wait" at bounding box center [999, 152] width 155 height 26
click at [947, 154] on div "Please Wait" at bounding box center [999, 152] width 155 height 26
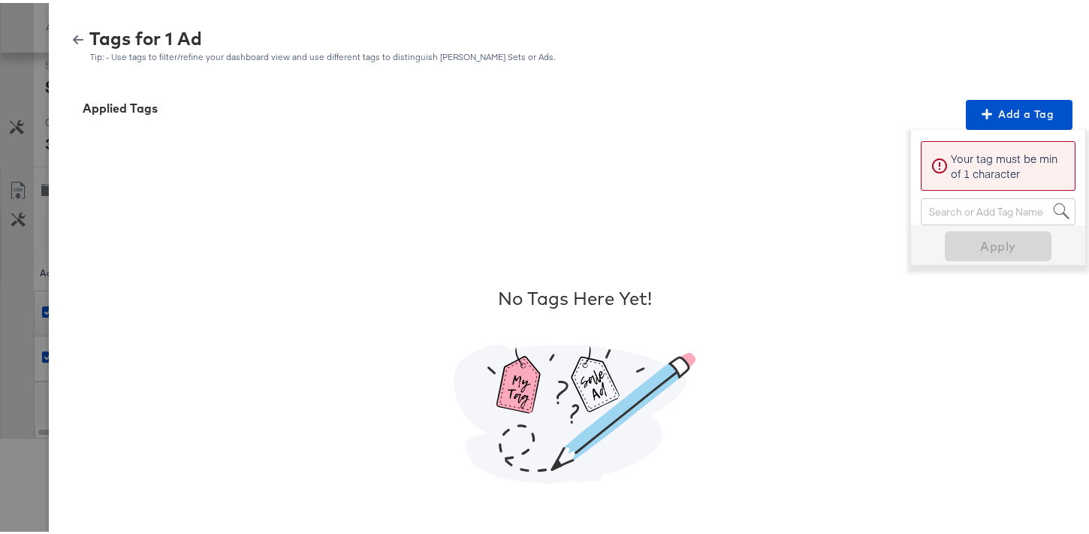
click at [963, 207] on div "Search or Add Tag Name" at bounding box center [998, 209] width 153 height 26
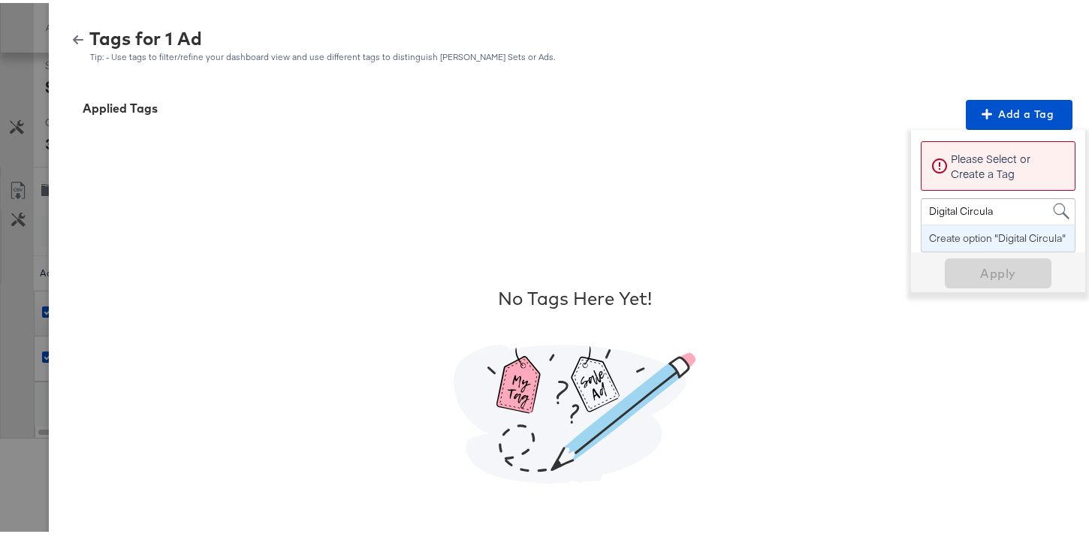
type input "Digital Circular"
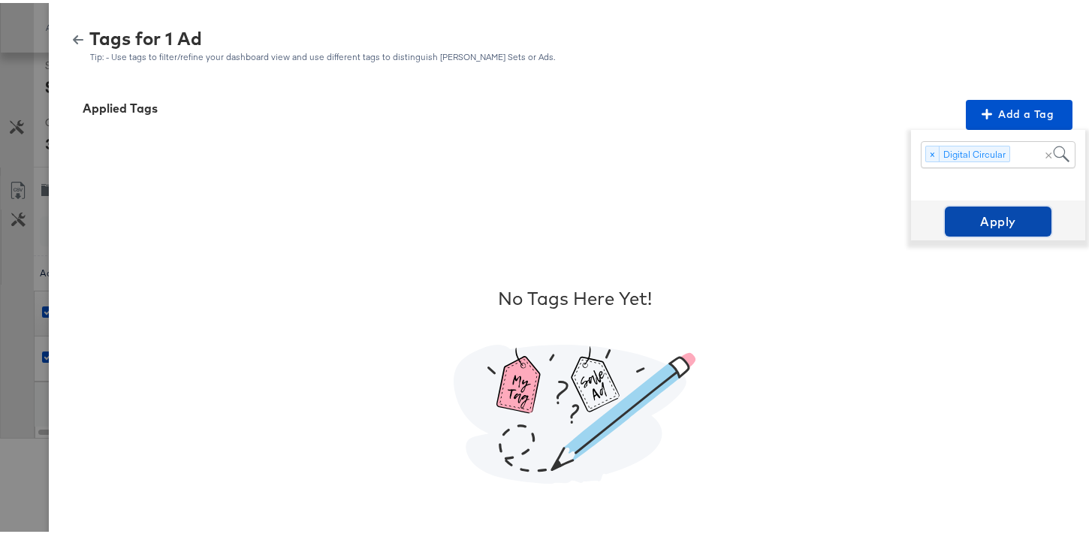
click at [988, 225] on span "Apply" at bounding box center [998, 218] width 95 height 21
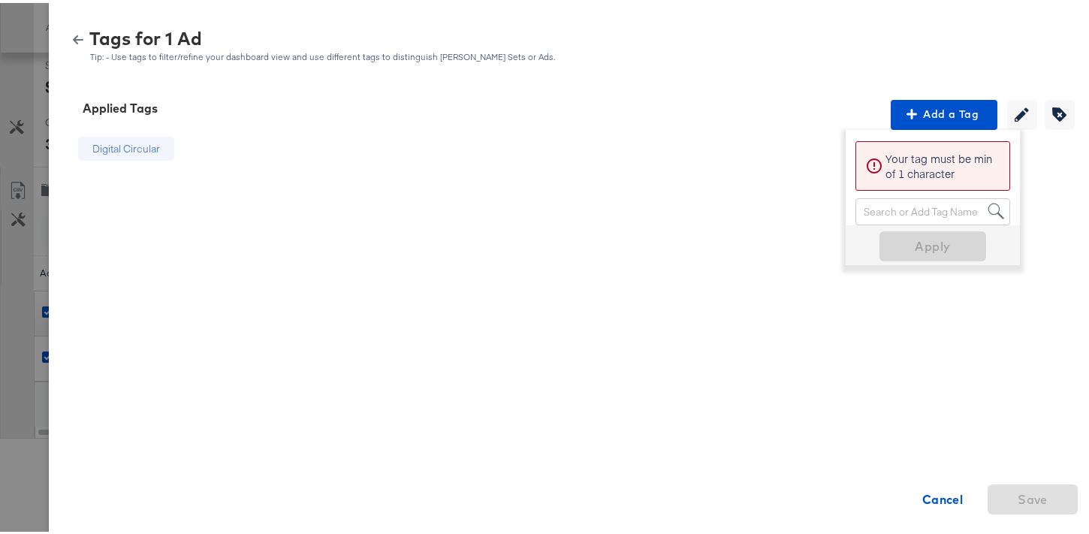
click at [73, 36] on icon "button" at bounding box center [78, 36] width 11 height 9
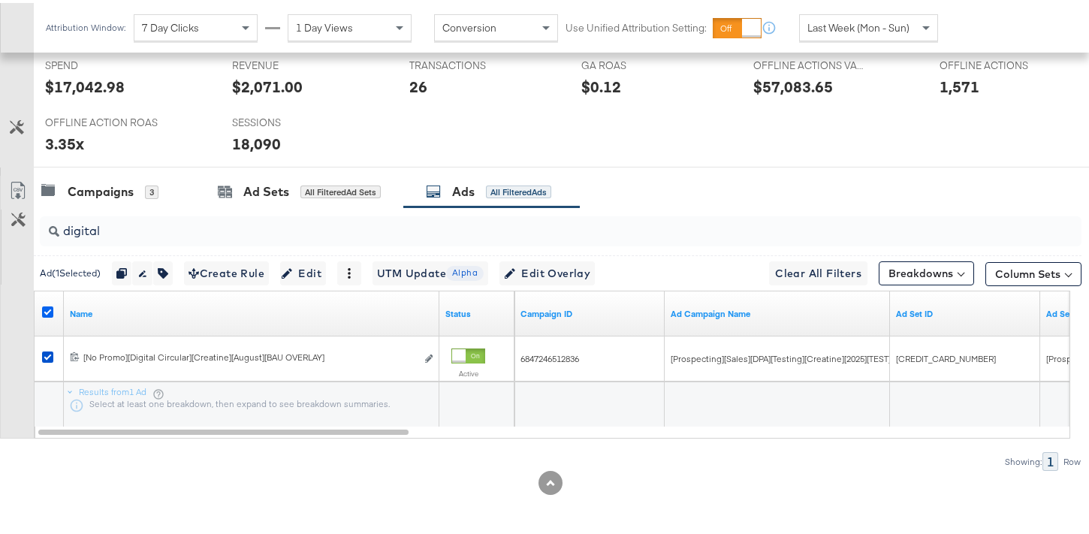
click at [55, 311] on div at bounding box center [50, 310] width 16 height 15
click at [50, 309] on icon at bounding box center [47, 308] width 11 height 11
click at [0, 0] on input "checkbox" at bounding box center [0, 0] width 0 height 0
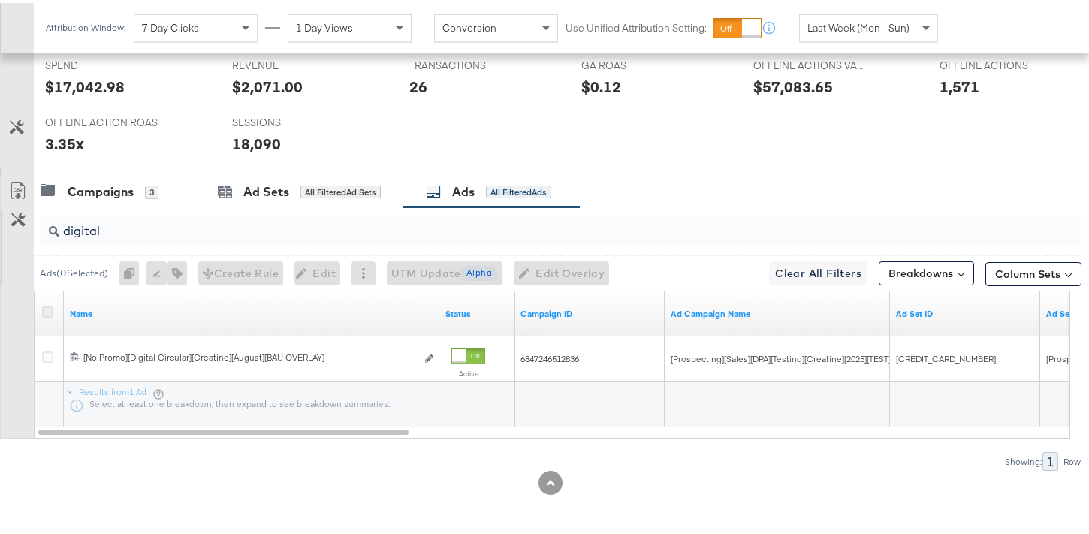
click at [50, 309] on icon at bounding box center [47, 308] width 11 height 11
click at [0, 0] on input "checkbox" at bounding box center [0, 0] width 0 height 0
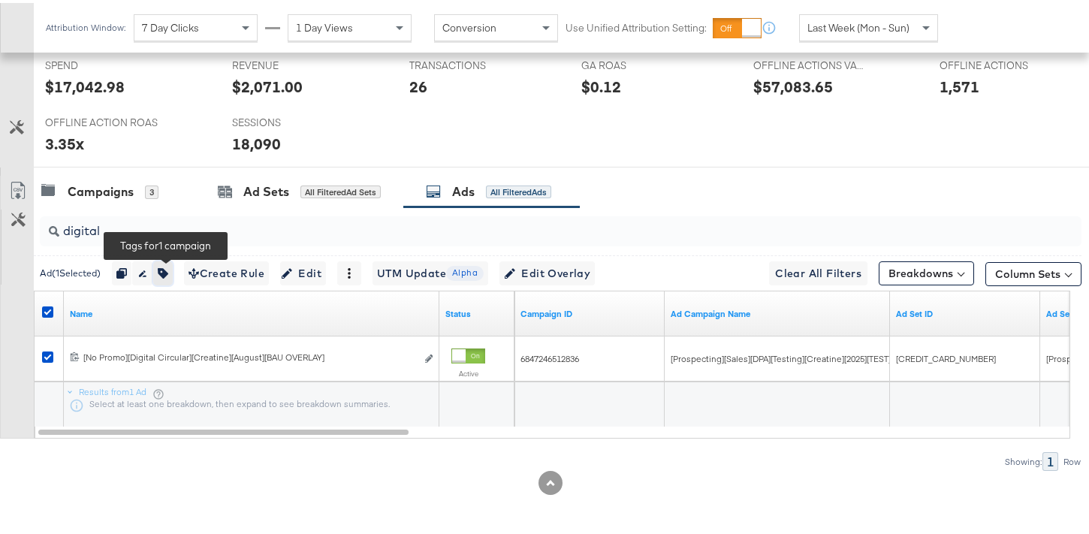
click at [168, 272] on icon "button" at bounding box center [163, 270] width 11 height 11
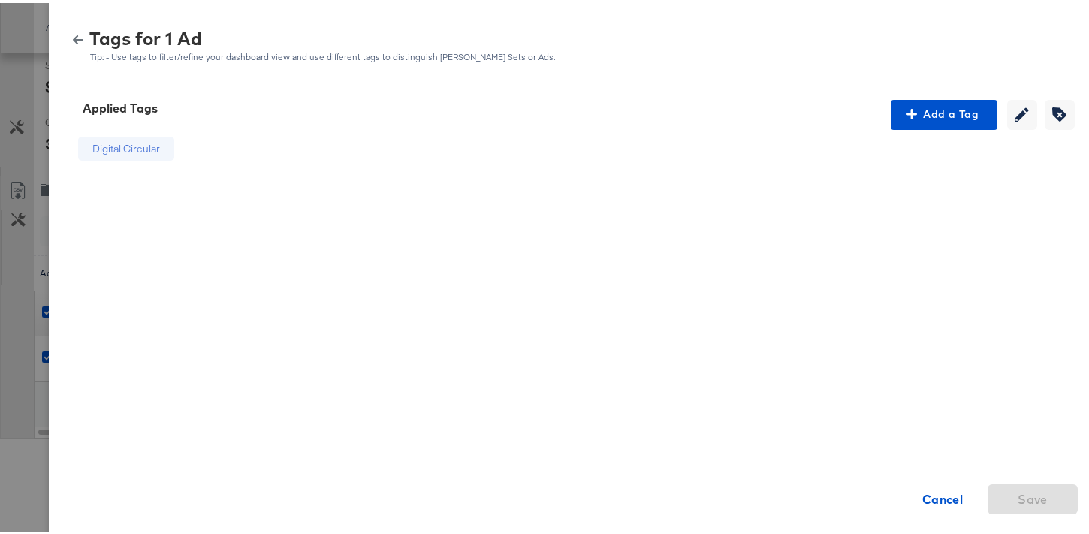
click at [69, 42] on div "Tags for 1 Ad Tip: - Use tags to filter/refine your dashboard view and use diff…" at bounding box center [575, 43] width 1016 height 32
click at [73, 39] on icon "button" at bounding box center [78, 37] width 11 height 11
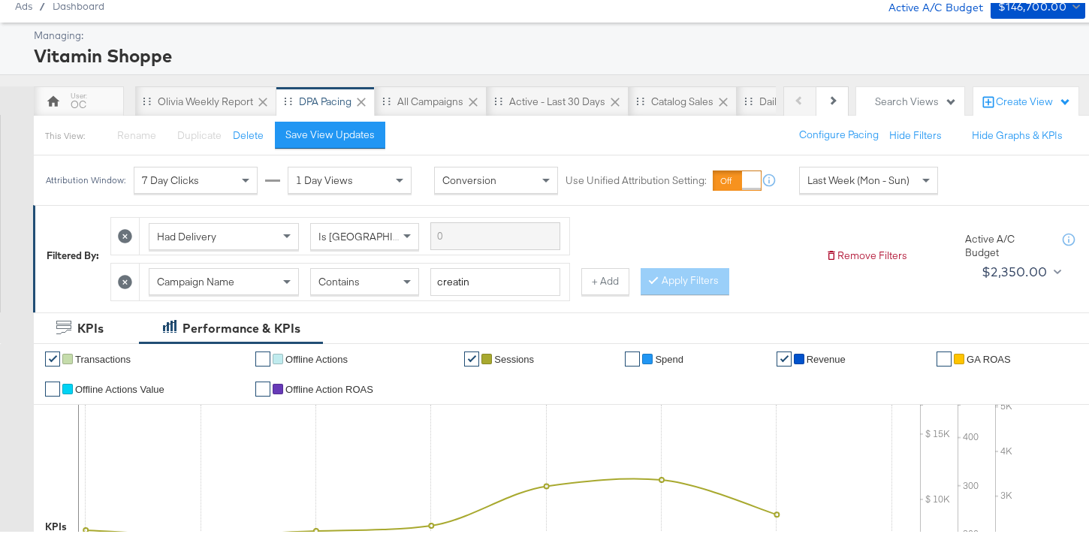
scroll to position [0, 0]
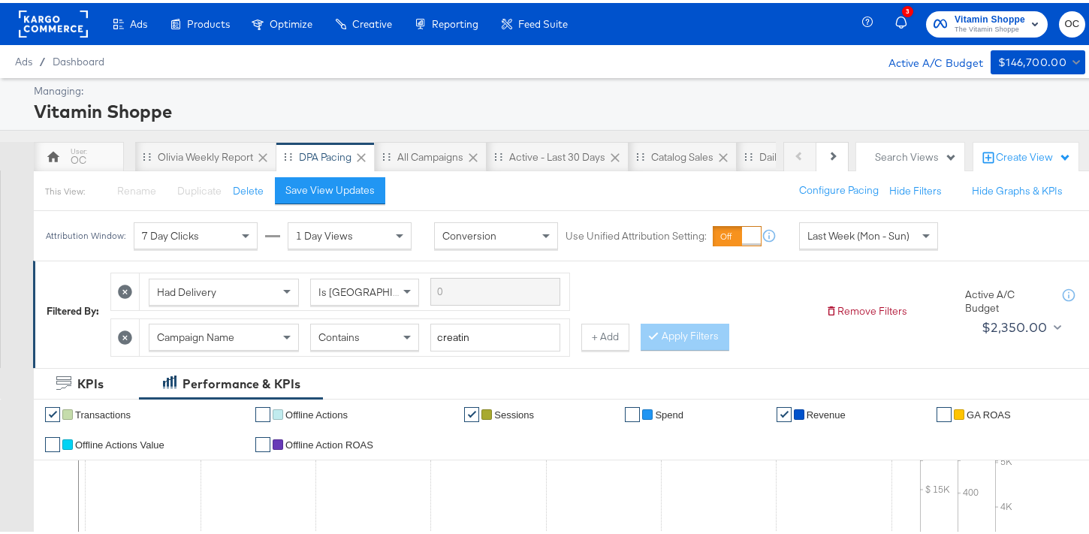
click at [835, 239] on span "Last Week (Mon - Sun)" at bounding box center [858, 233] width 102 height 14
click at [967, 233] on label "Start:" at bounding box center [979, 228] width 25 height 10
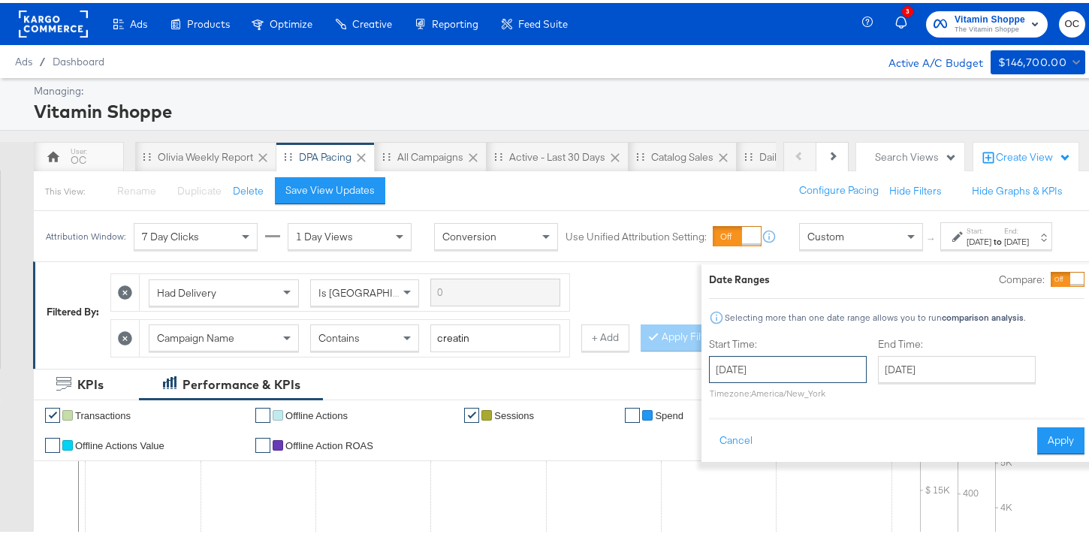
click at [777, 375] on input "September 4th 2025" at bounding box center [788, 366] width 158 height 27
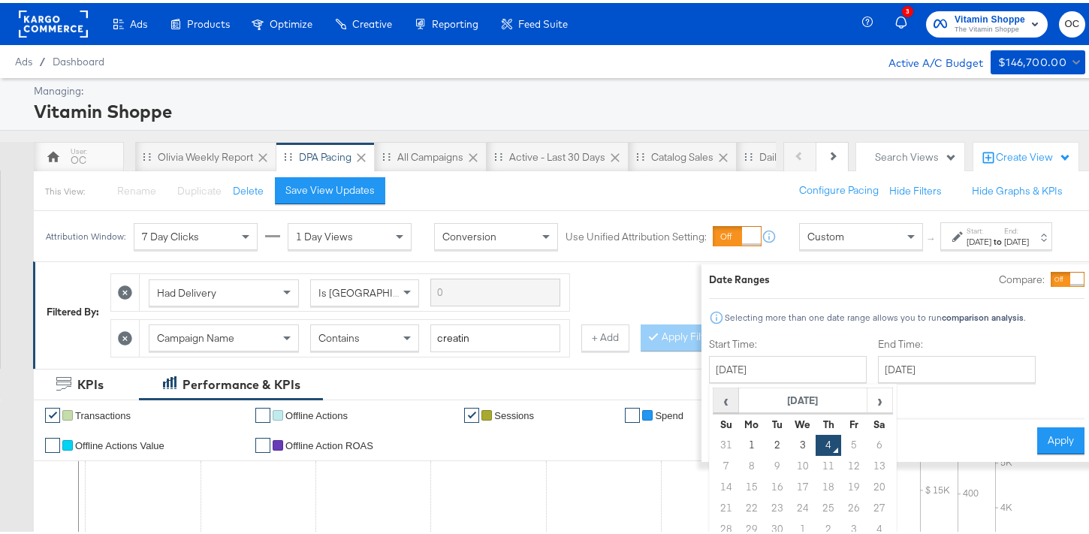
click at [714, 395] on span "‹" at bounding box center [725, 397] width 23 height 23
click at [739, 484] on td "14" at bounding box center [752, 484] width 26 height 21
type input "July 14th 2025"
click at [1048, 453] on div "Date Ranges Compare: Selecting more than one date range allows you to run compa…" at bounding box center [898, 360] width 391 height 198
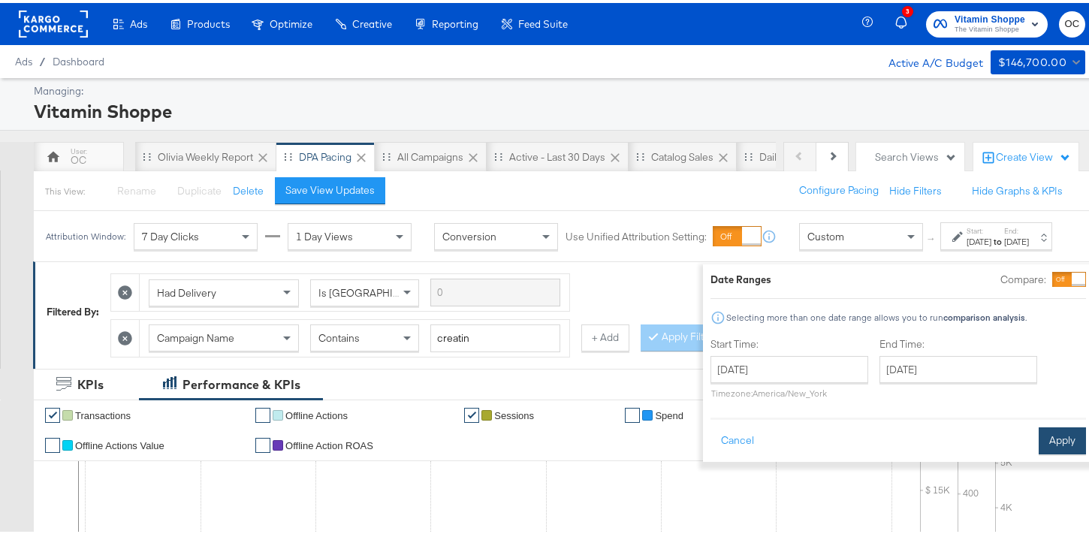
click at [1040, 443] on button "Apply" at bounding box center [1062, 437] width 47 height 27
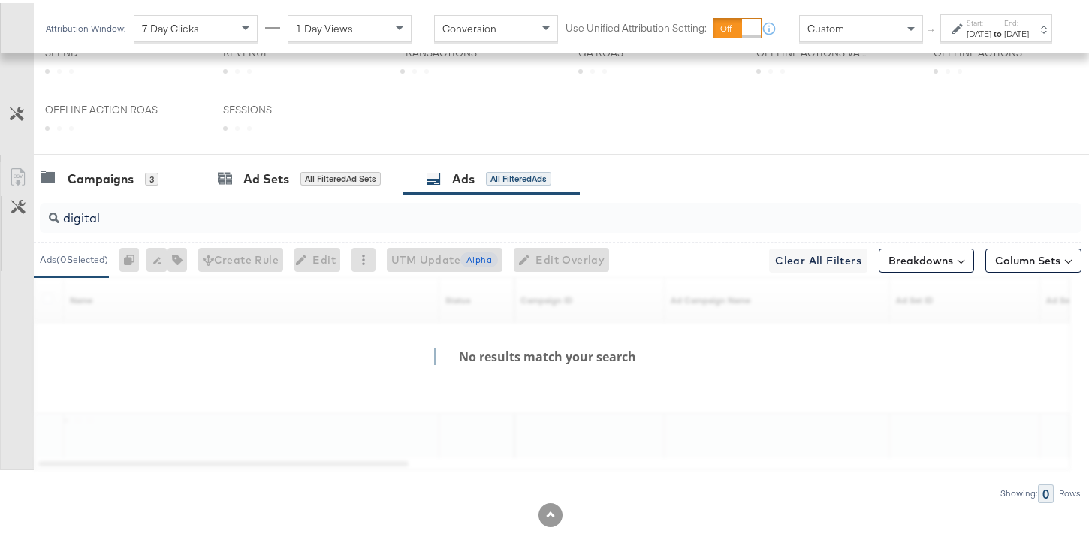
scroll to position [584, 0]
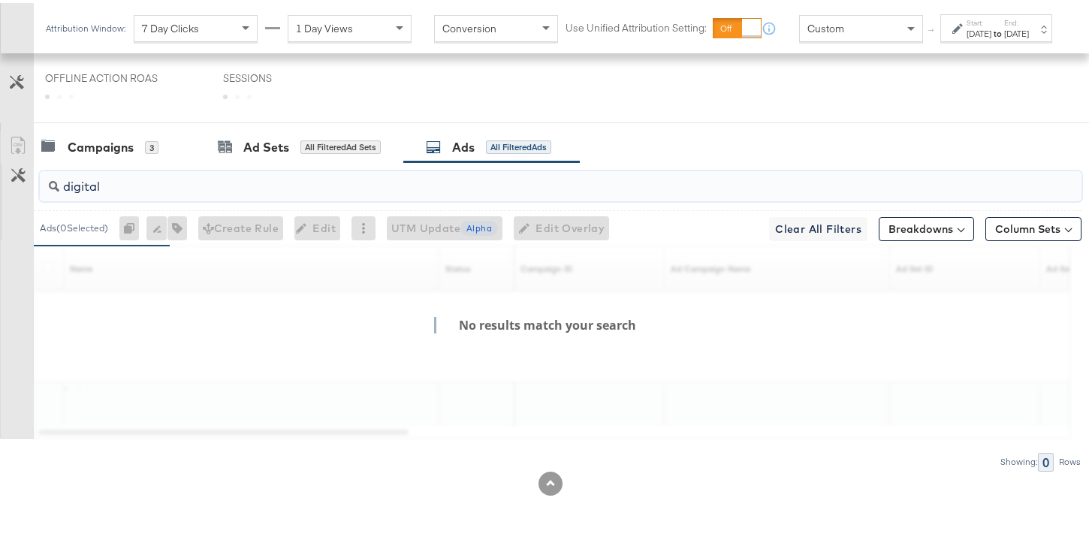
drag, startPoint x: 137, startPoint y: 186, endPoint x: 43, endPoint y: 186, distance: 94.6
click at [43, 186] on div "digital" at bounding box center [561, 183] width 1042 height 30
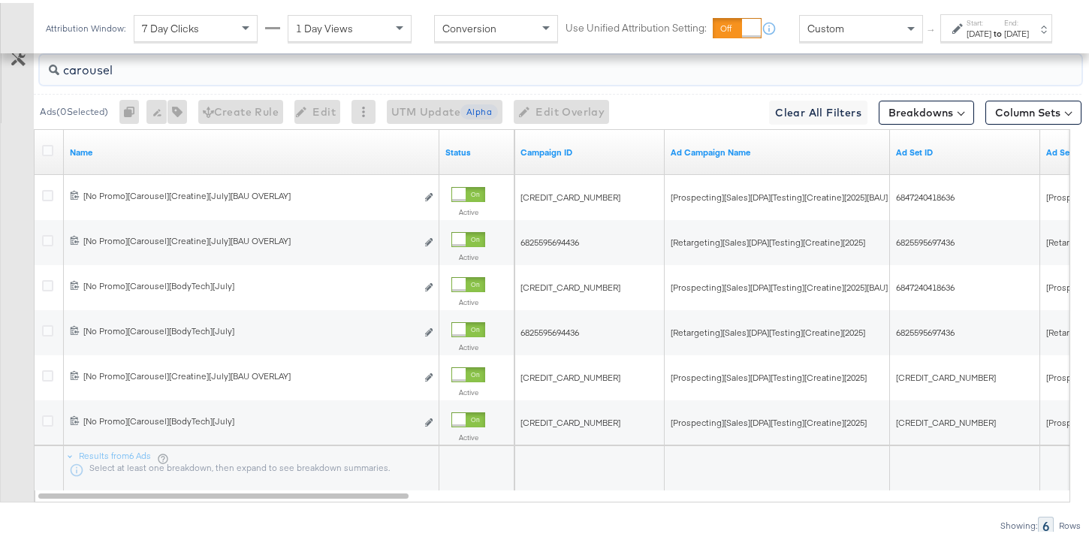
scroll to position [783, 0]
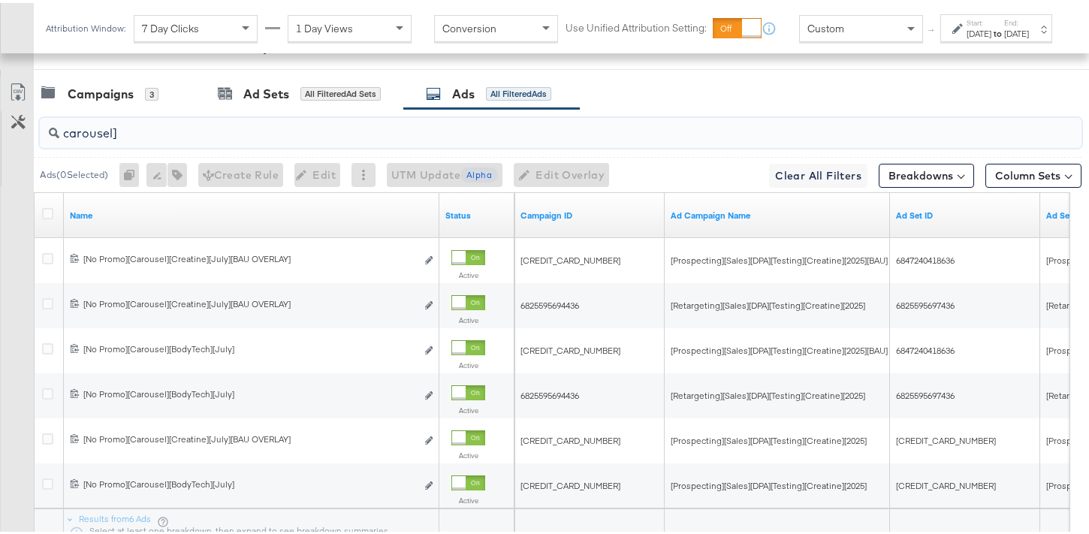
click at [63, 134] on input "carousel]" at bounding box center [524, 124] width 930 height 29
click at [132, 134] on input "[carousel]" at bounding box center [524, 124] width 930 height 29
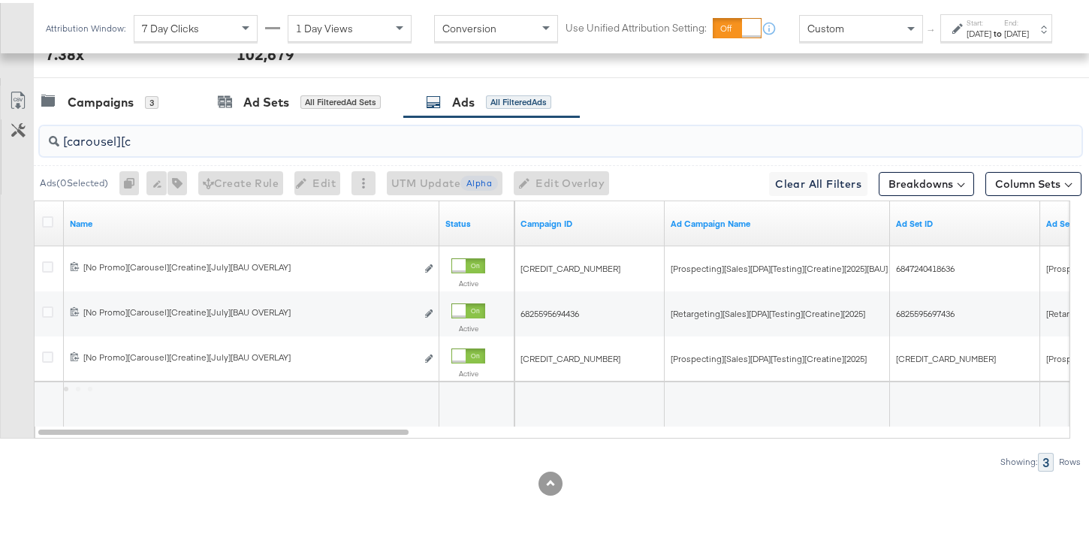
scroll to position [775, 0]
type input "[carousel][crea"
click at [52, 219] on icon at bounding box center [47, 218] width 11 height 11
click at [0, 0] on input "checkbox" at bounding box center [0, 0] width 0 height 0
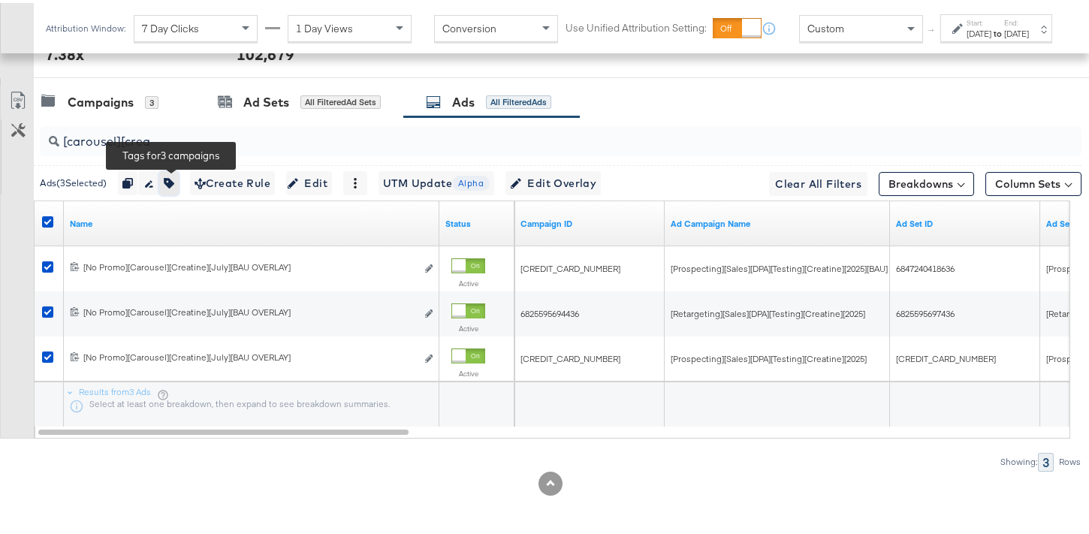
click at [171, 184] on icon "button" at bounding box center [169, 180] width 11 height 11
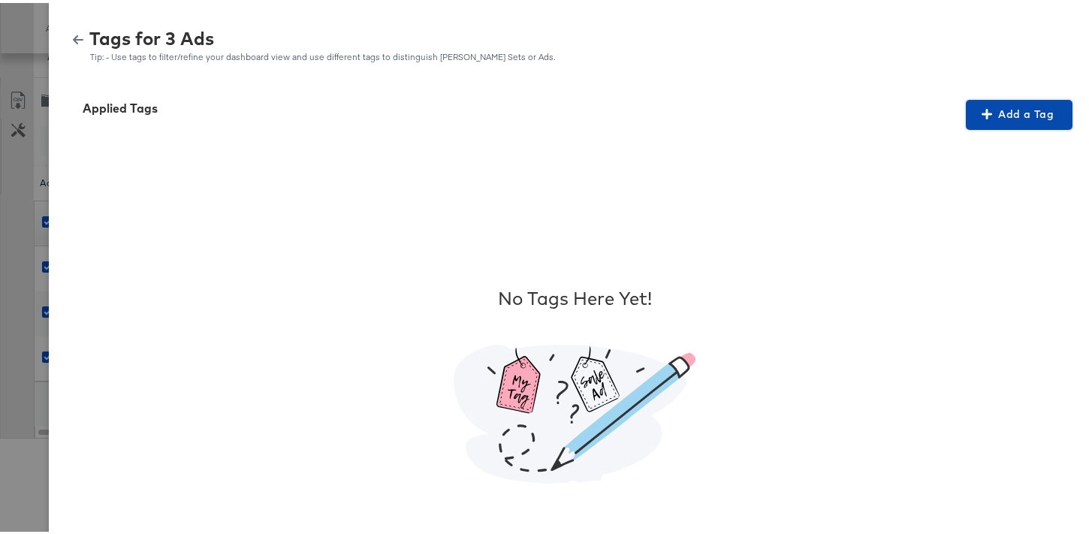
click at [1015, 116] on span "Add a Tag" at bounding box center [1019, 111] width 95 height 19
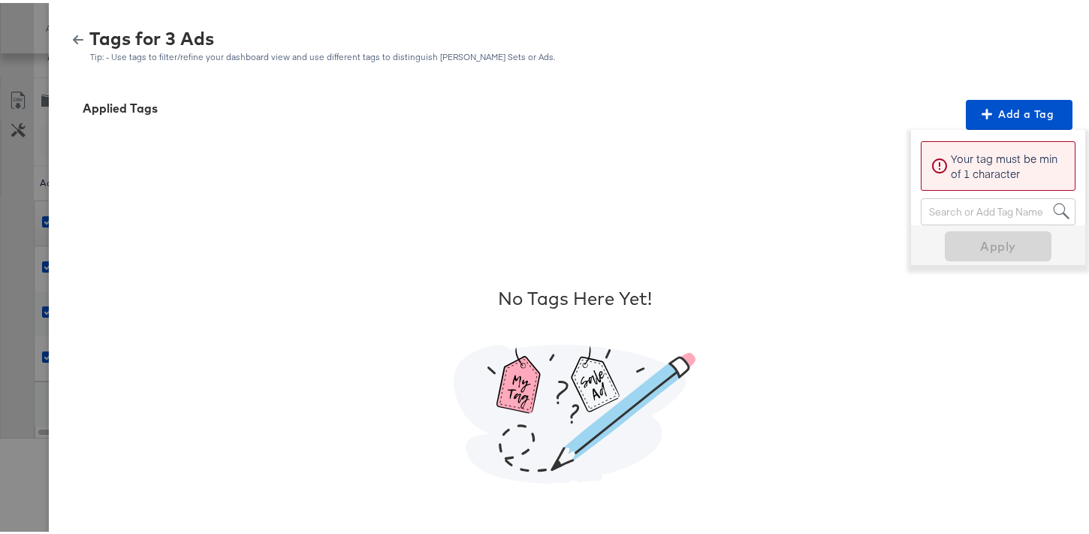
click at [968, 215] on div "Search or Add Tag Name" at bounding box center [998, 209] width 153 height 26
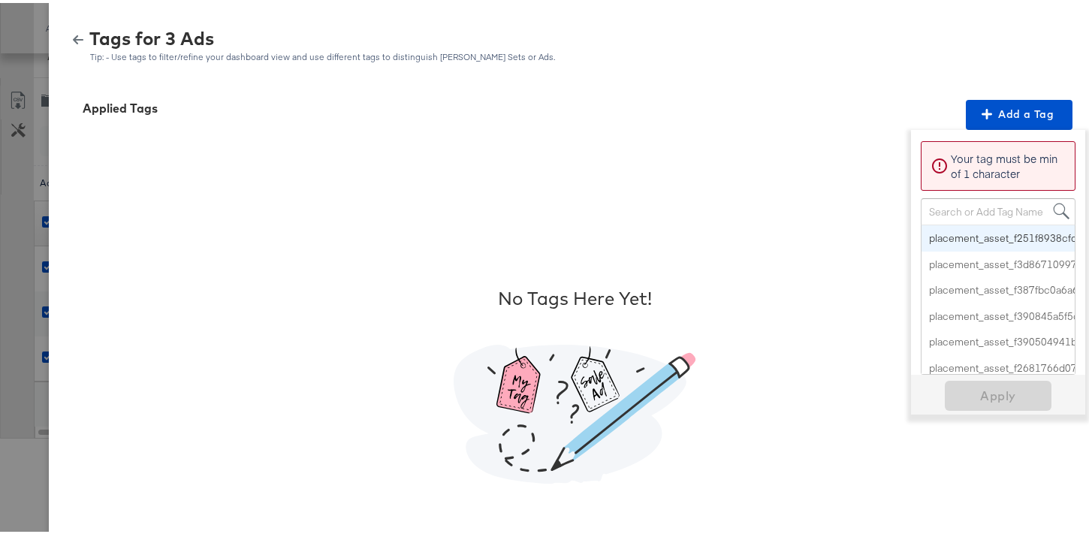
type input "d"
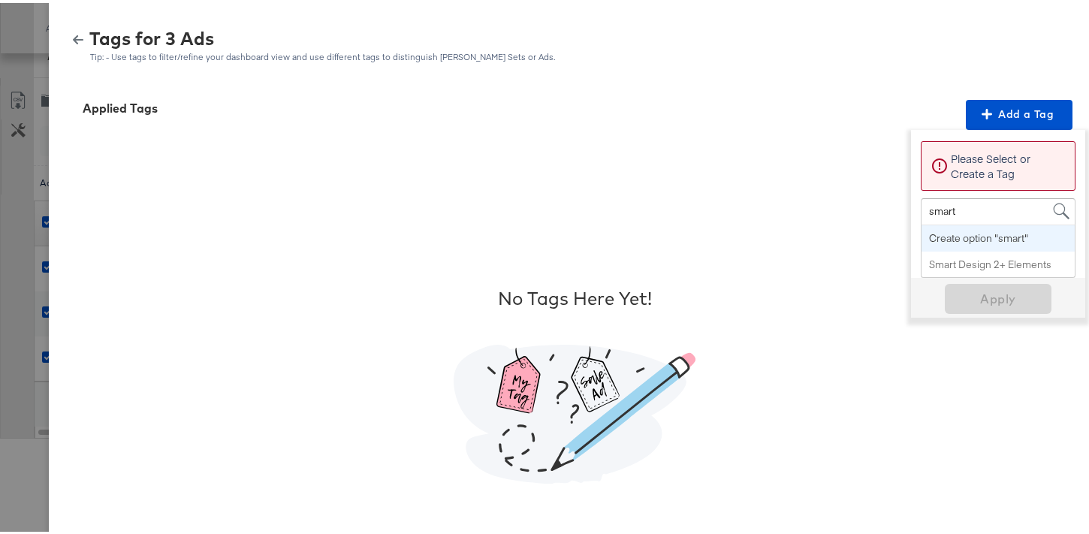
type input "smart"
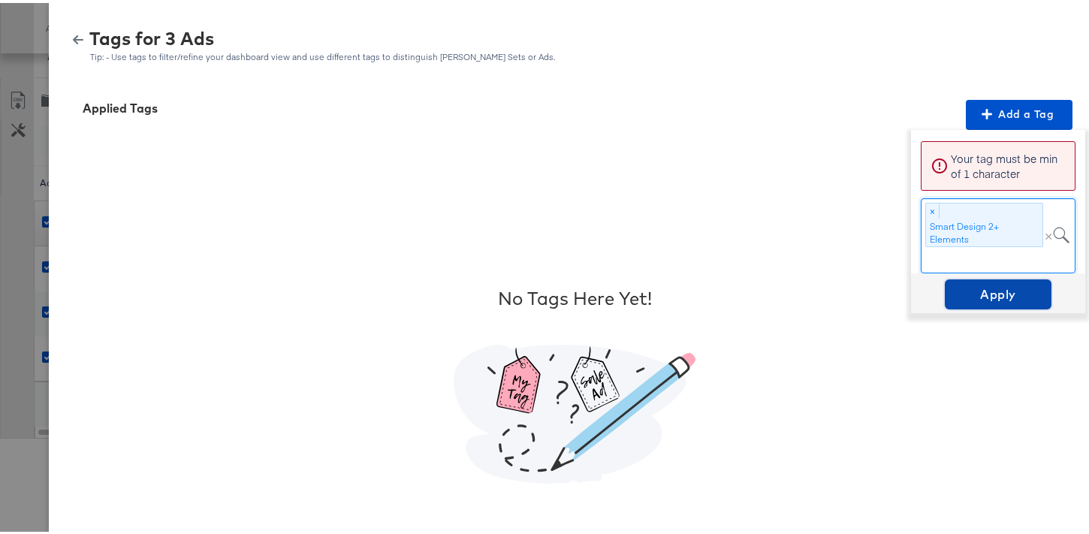
click at [992, 287] on span "Apply" at bounding box center [998, 291] width 95 height 21
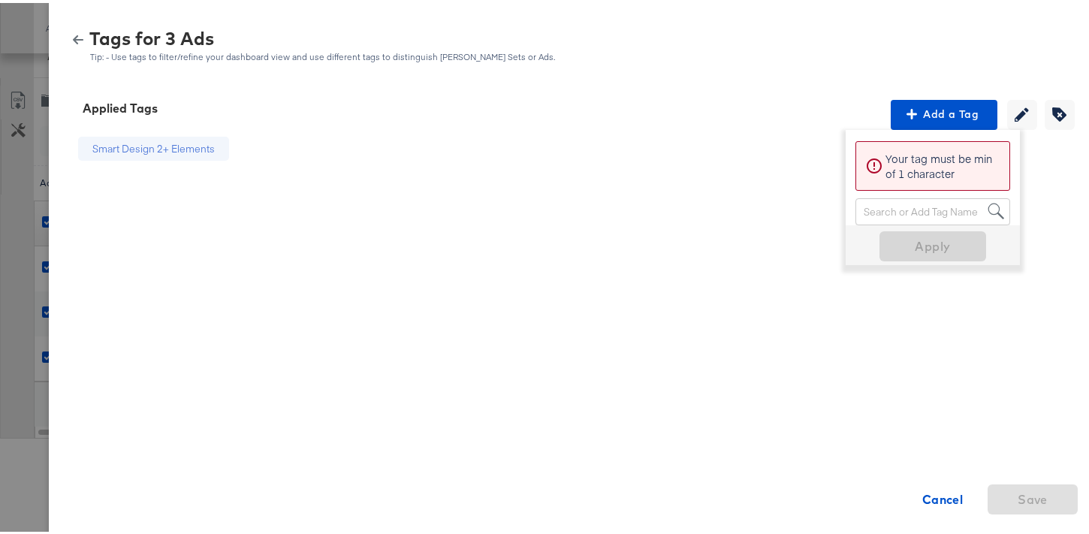
click at [67, 43] on div "Tags for 3 Ads Tip: - Use tags to filter/refine your dashboard view and use dif…" at bounding box center [575, 43] width 1016 height 32
click at [73, 38] on icon "button" at bounding box center [78, 36] width 11 height 9
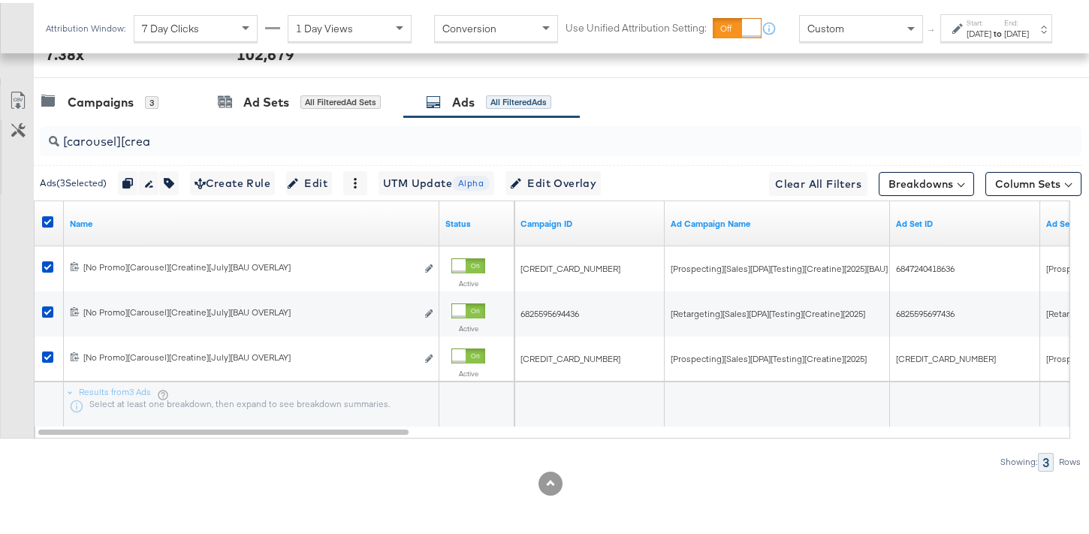
click at [54, 218] on div at bounding box center [50, 220] width 16 height 15
click at [46, 219] on icon at bounding box center [47, 218] width 11 height 11
click at [0, 0] on input "checkbox" at bounding box center [0, 0] width 0 height 0
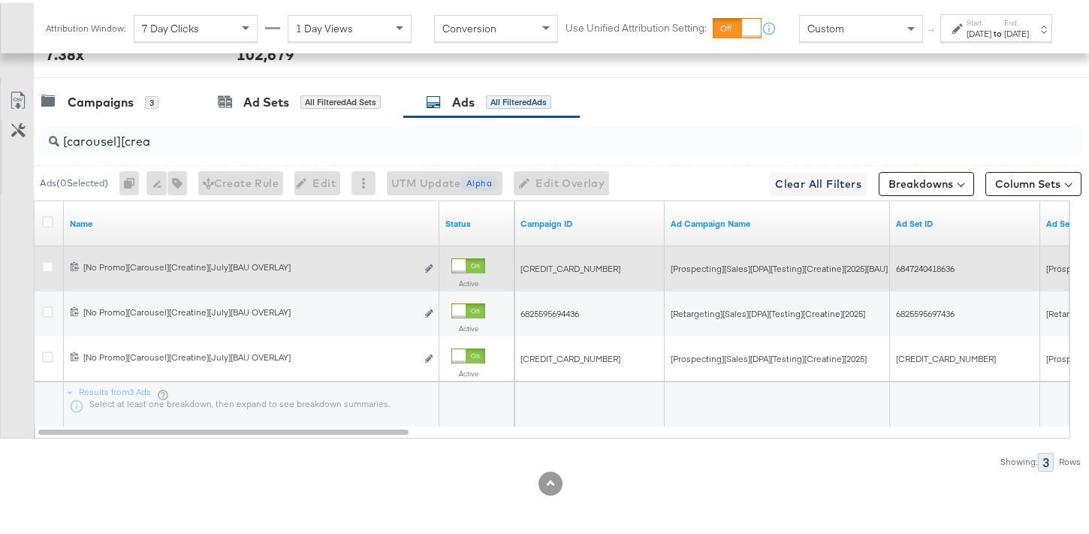
click at [47, 264] on icon at bounding box center [47, 263] width 11 height 11
click at [0, 0] on input "checkbox" at bounding box center [0, 0] width 0 height 0
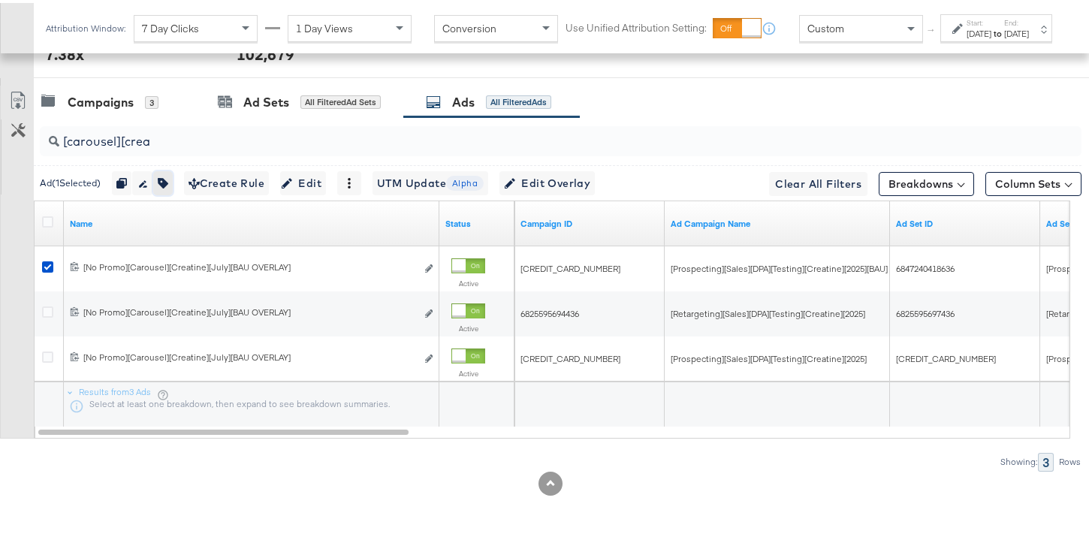
click at [172, 186] on button "button" at bounding box center [163, 180] width 20 height 24
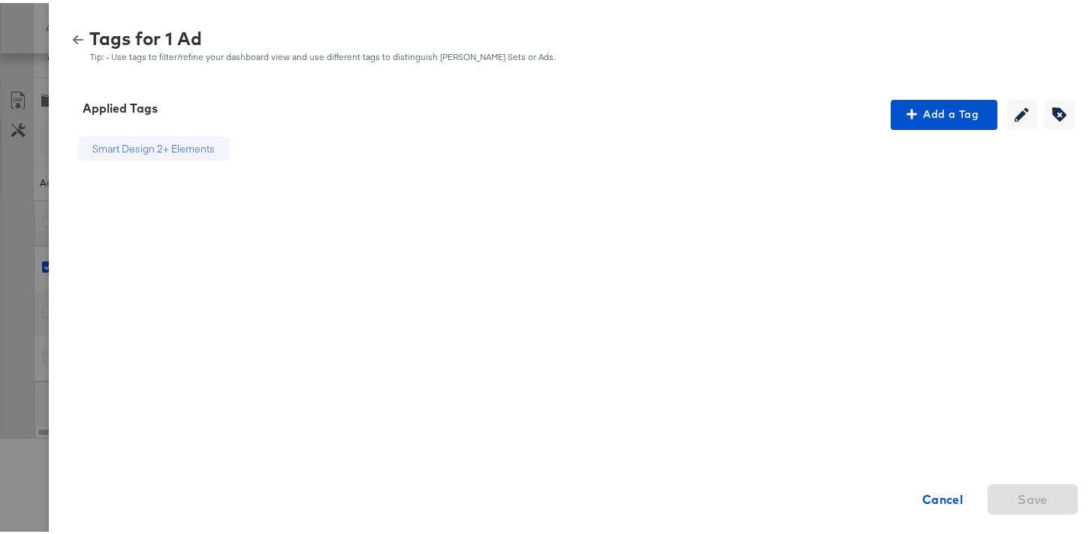
click at [73, 41] on icon "button" at bounding box center [78, 37] width 11 height 11
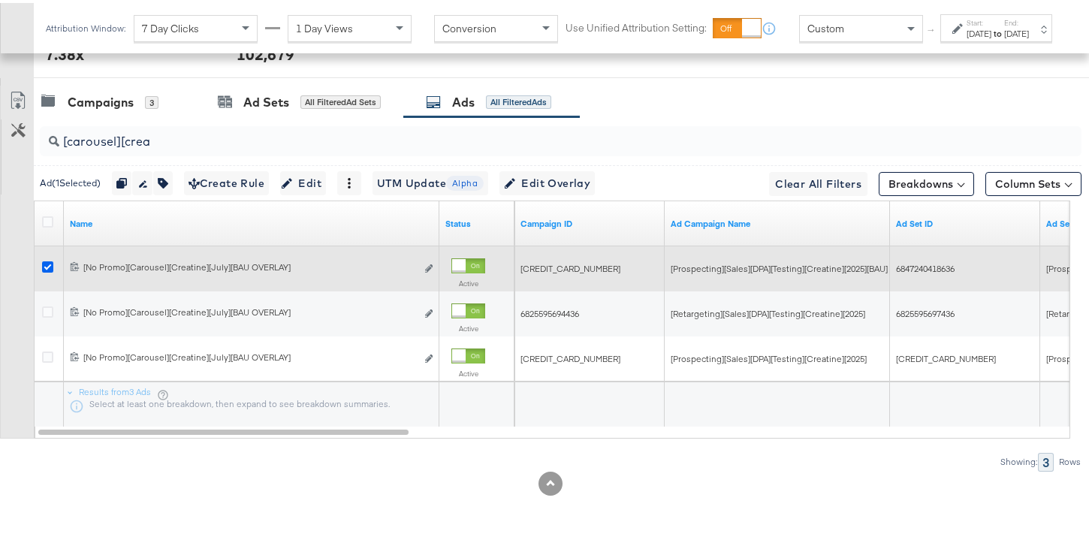
click at [51, 260] on icon at bounding box center [47, 263] width 11 height 11
click at [0, 0] on input "checkbox" at bounding box center [0, 0] width 0 height 0
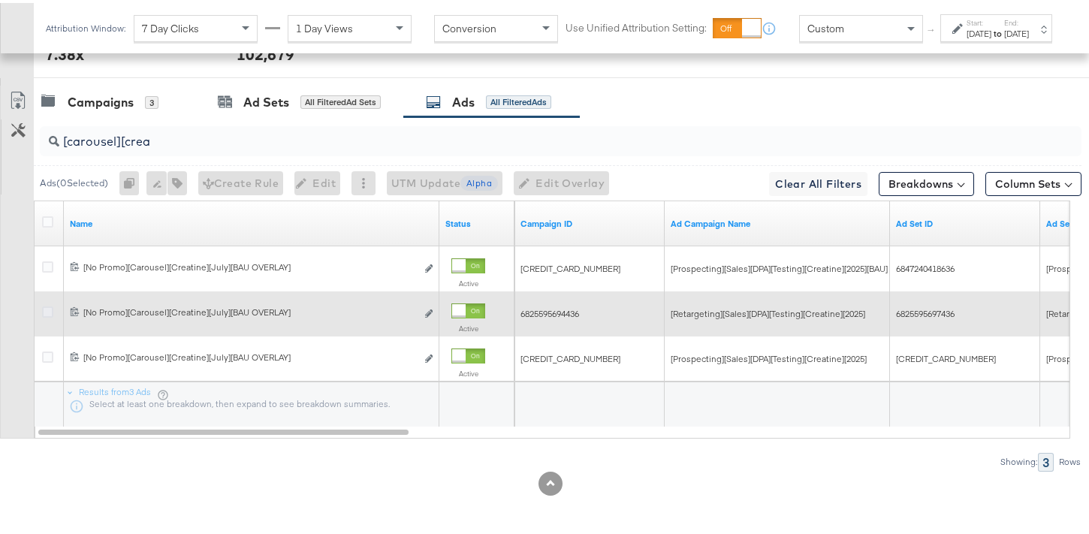
click at [47, 309] on icon at bounding box center [47, 308] width 11 height 11
click at [0, 0] on input "checkbox" at bounding box center [0, 0] width 0 height 0
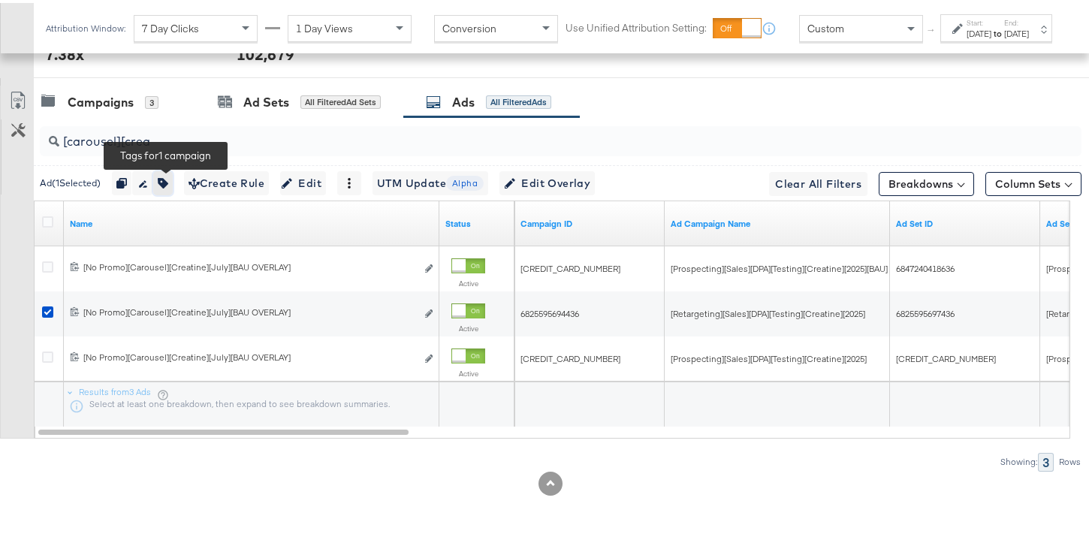
click at [171, 186] on button "button" at bounding box center [163, 180] width 20 height 24
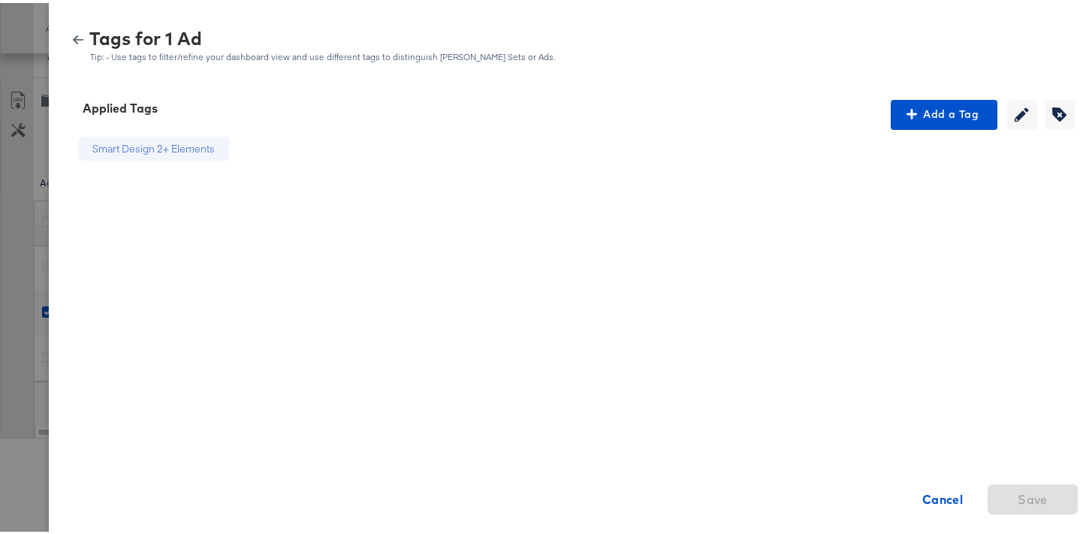
click at [73, 39] on icon "button" at bounding box center [78, 37] width 11 height 11
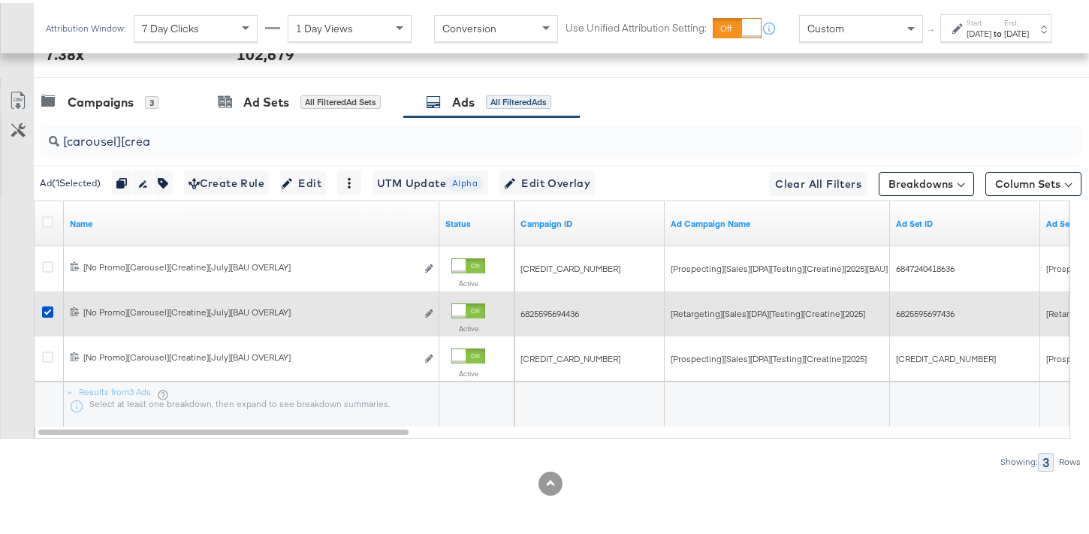
click at [47, 299] on div at bounding box center [50, 310] width 28 height 27
click at [50, 311] on icon at bounding box center [47, 308] width 11 height 11
click at [0, 0] on input "checkbox" at bounding box center [0, 0] width 0 height 0
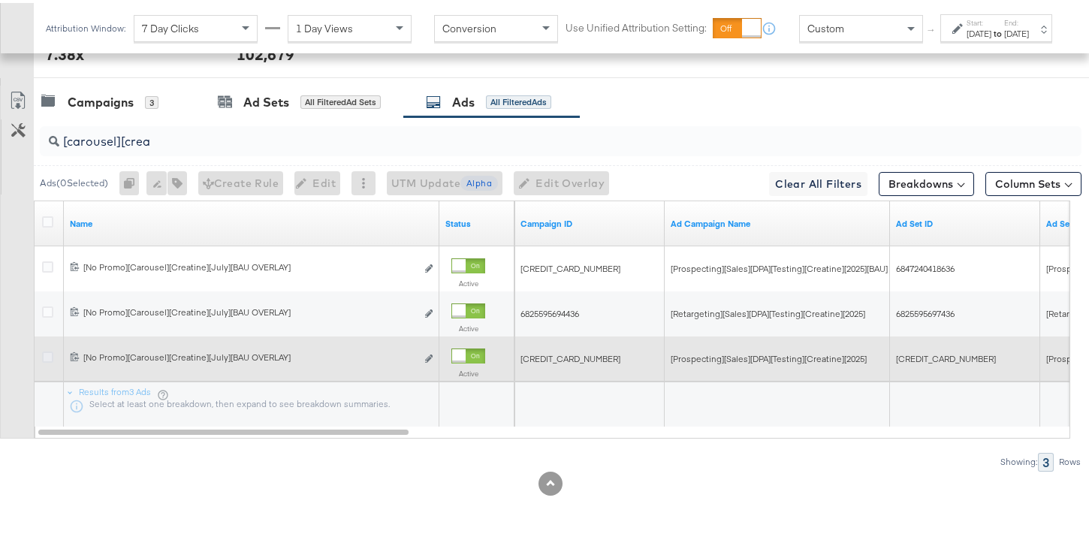
click at [48, 352] on icon at bounding box center [47, 354] width 11 height 11
click at [0, 0] on input "checkbox" at bounding box center [0, 0] width 0 height 0
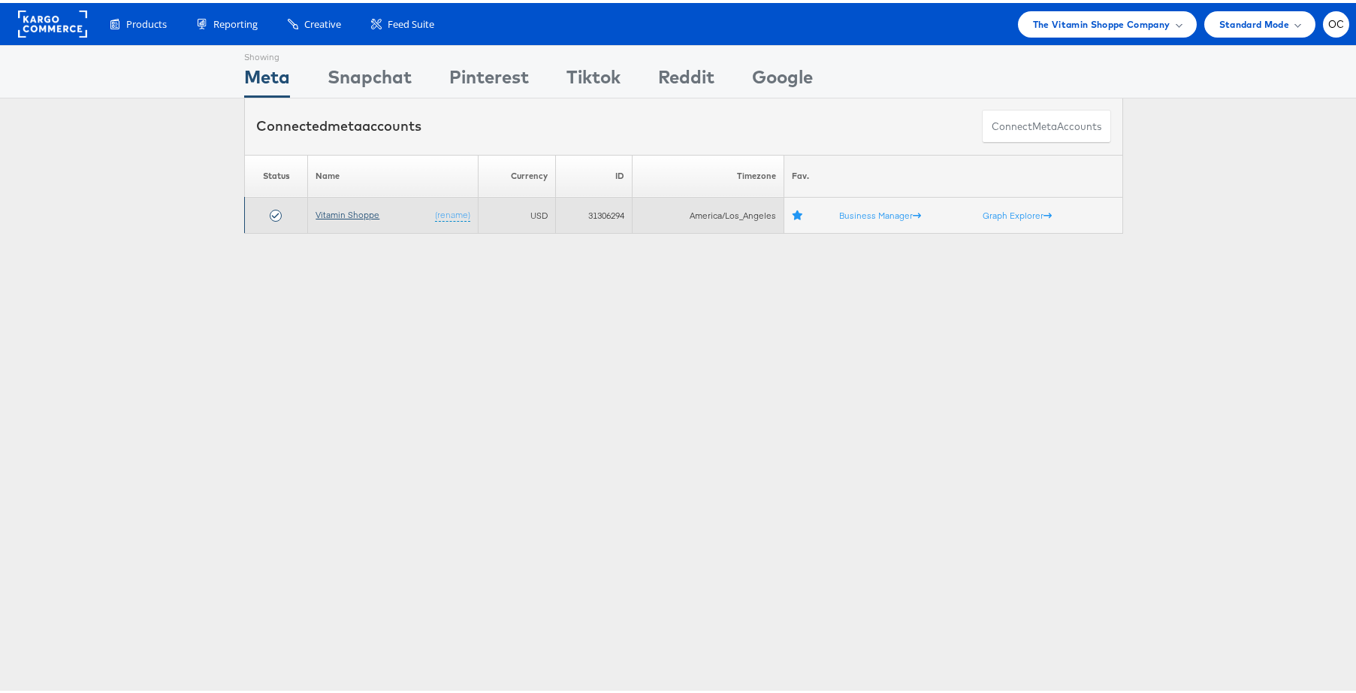
click at [349, 207] on link "Vitamin Shoppe" at bounding box center [347, 211] width 64 height 11
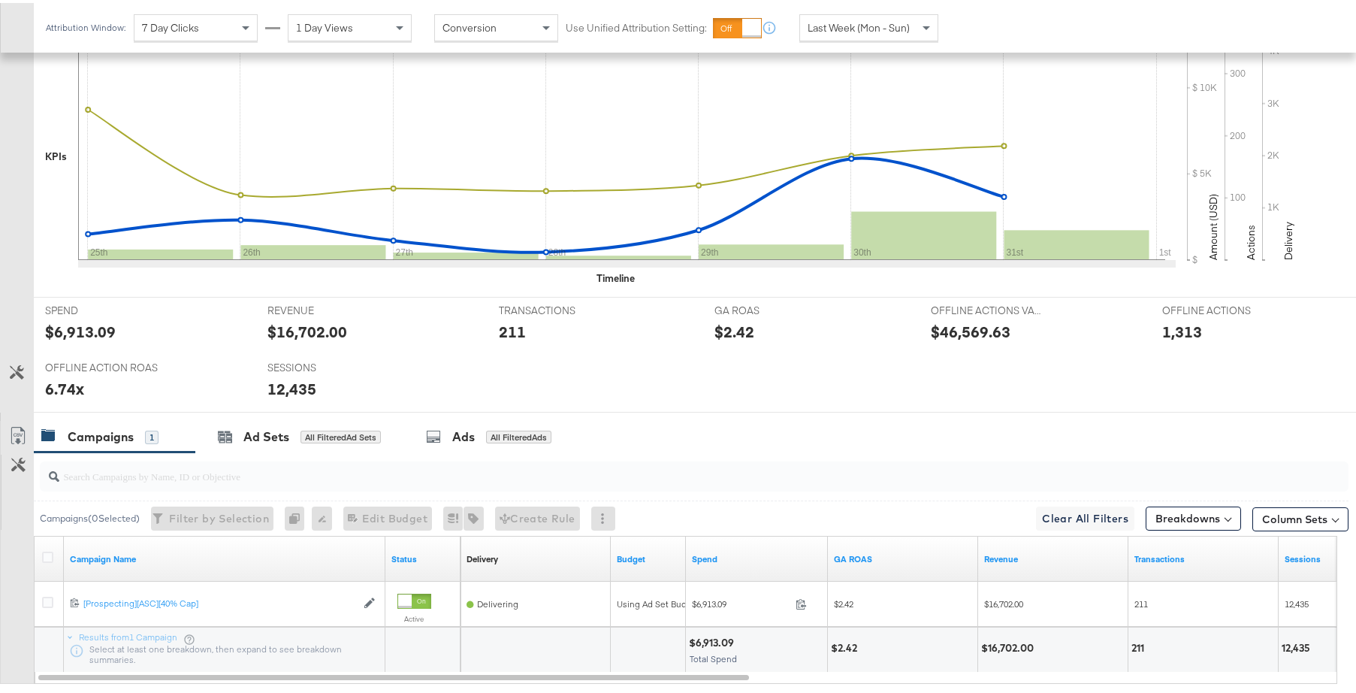
scroll to position [481, 0]
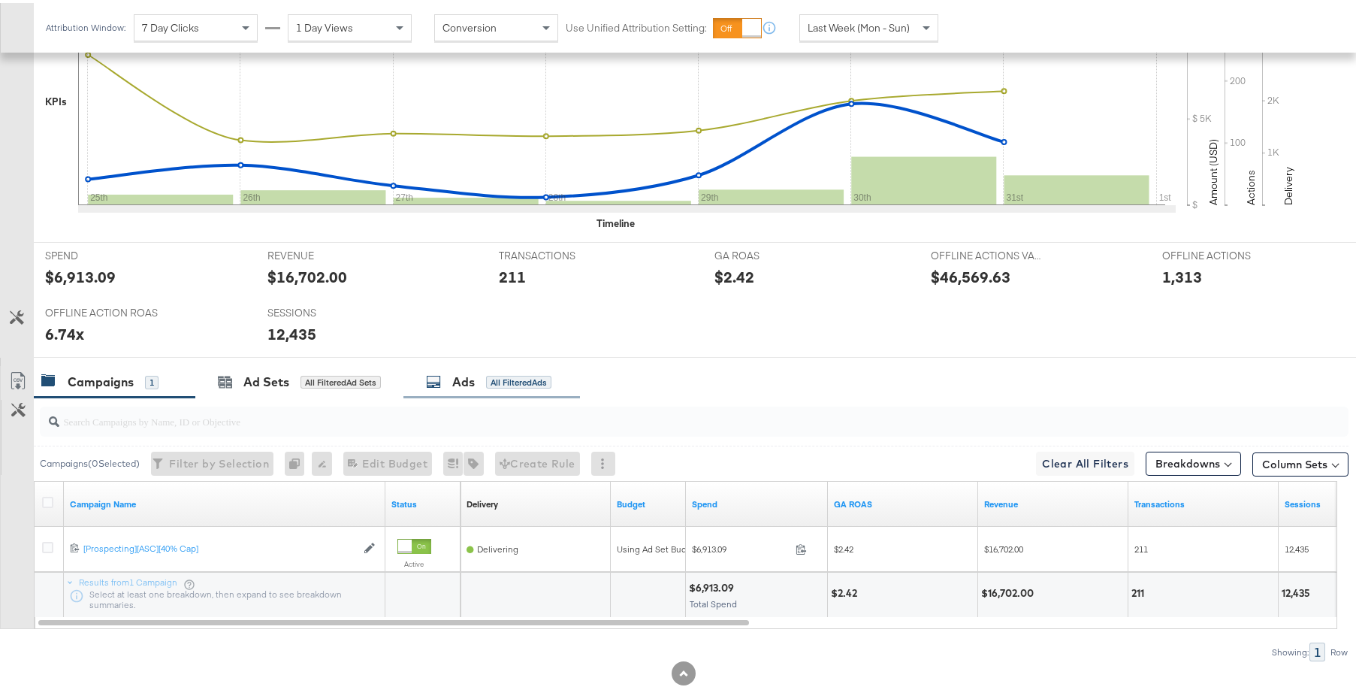
click at [478, 379] on div "Ads All Filtered Ads" at bounding box center [488, 378] width 125 height 17
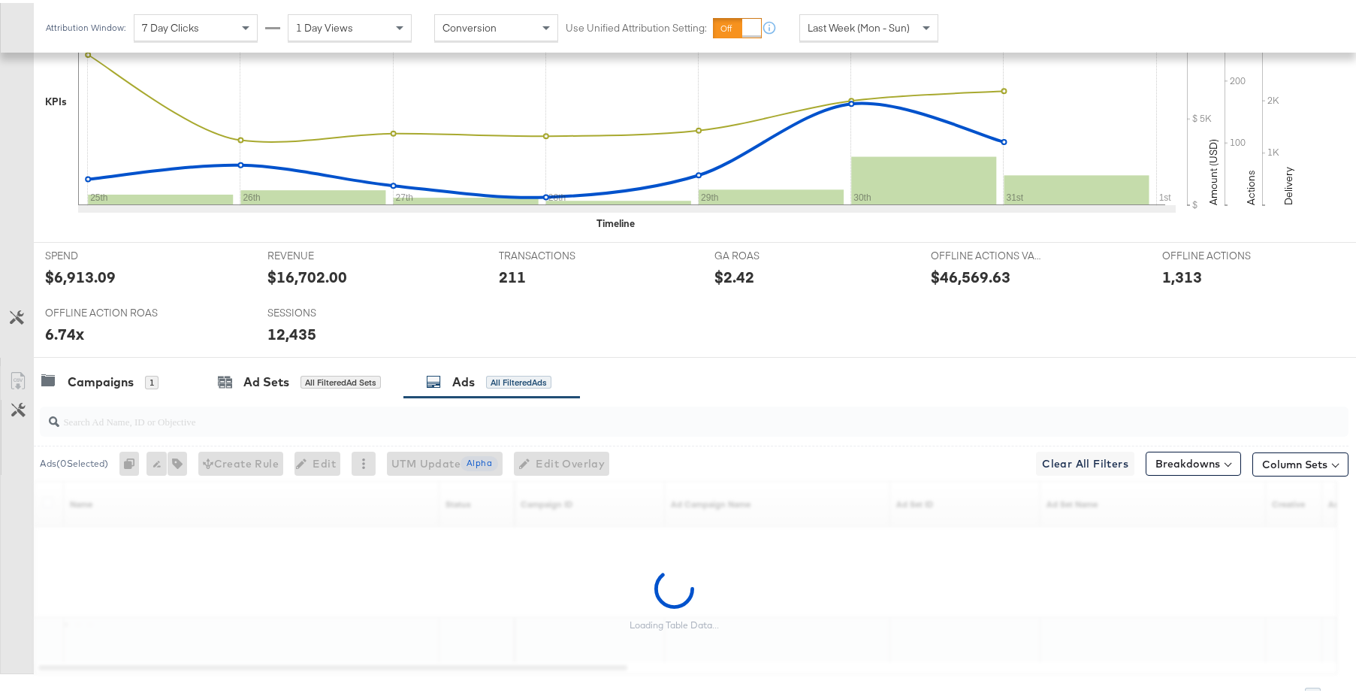
scroll to position [557, 0]
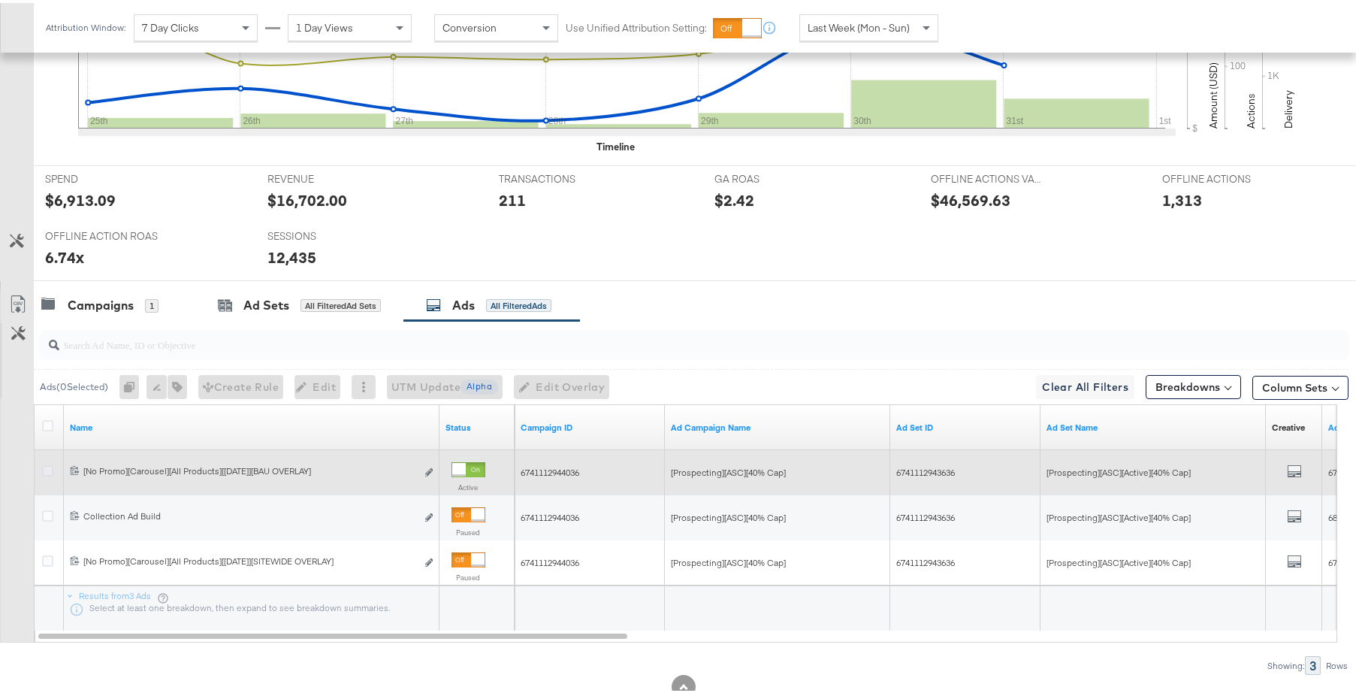
click at [47, 470] on icon at bounding box center [47, 467] width 11 height 11
click at [0, 0] on input "checkbox" at bounding box center [0, 0] width 0 height 0
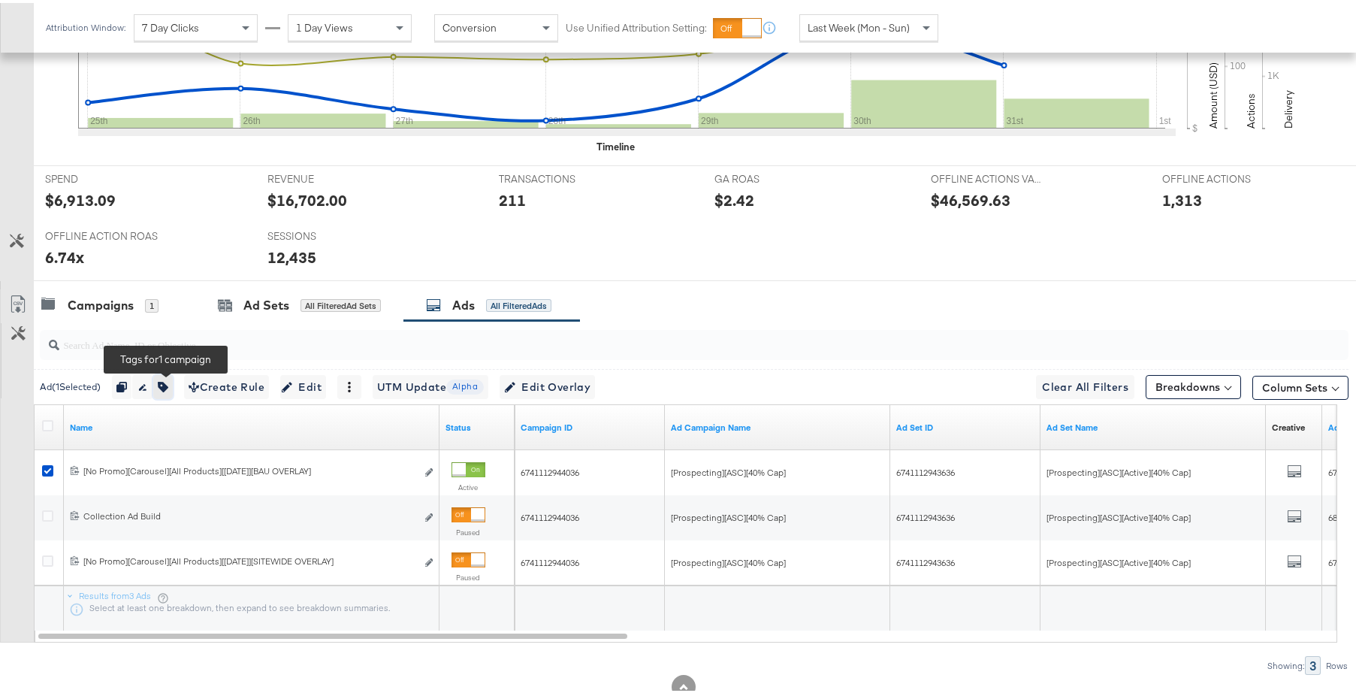
click at [168, 389] on button "button" at bounding box center [163, 384] width 20 height 24
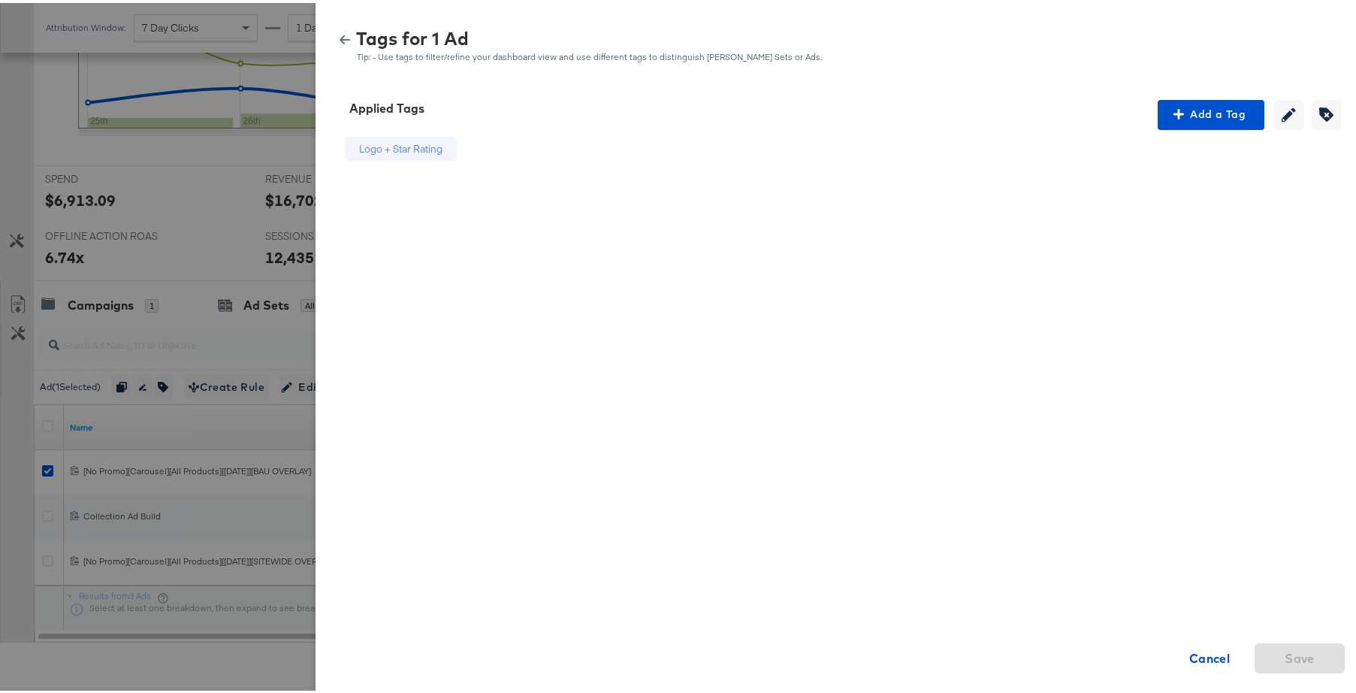
click at [340, 35] on icon "button" at bounding box center [345, 37] width 11 height 11
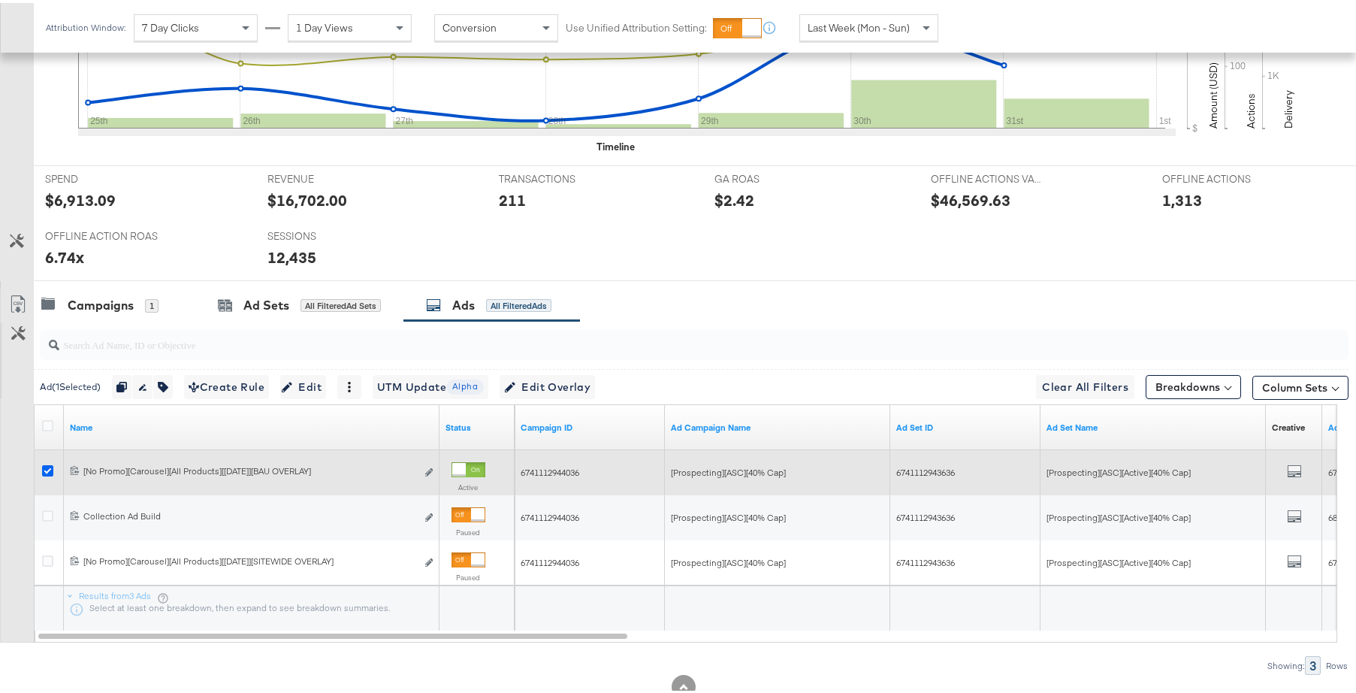
click at [46, 469] on icon at bounding box center [47, 467] width 11 height 11
click at [0, 0] on input "checkbox" at bounding box center [0, 0] width 0 height 0
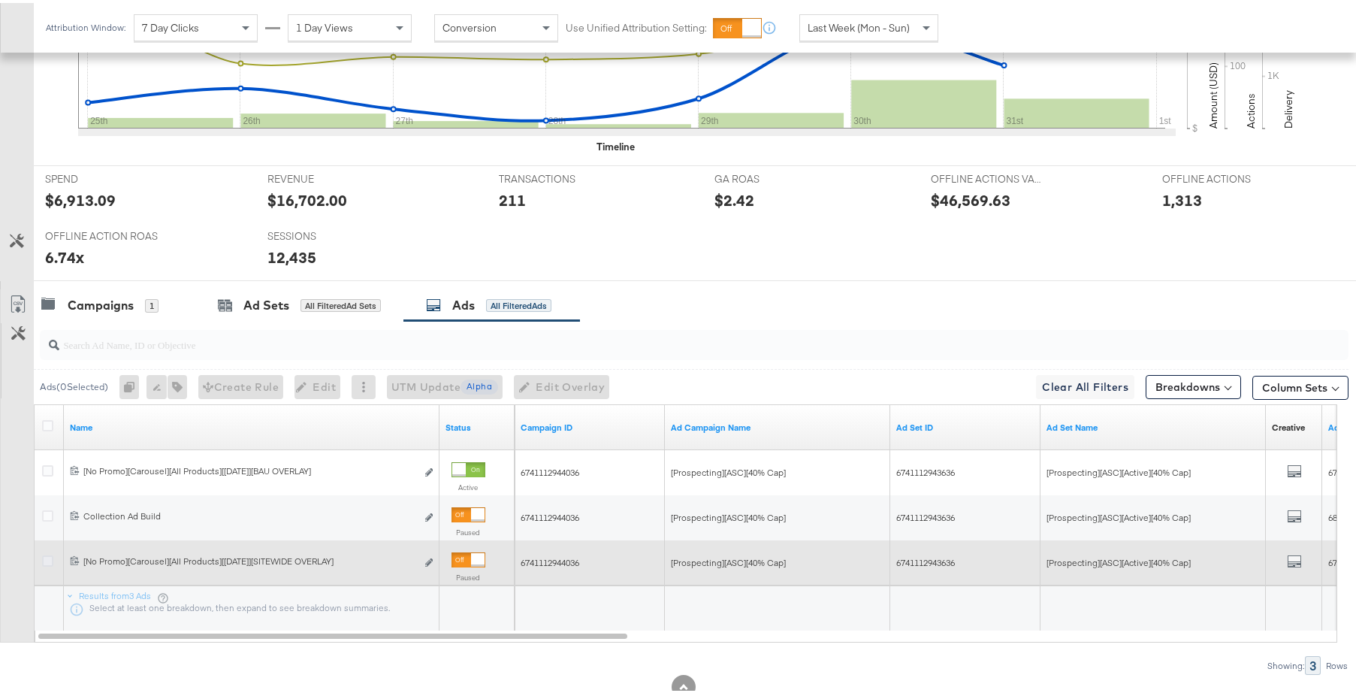
click at [52, 557] on icon at bounding box center [47, 557] width 11 height 11
click at [0, 0] on input "checkbox" at bounding box center [0, 0] width 0 height 0
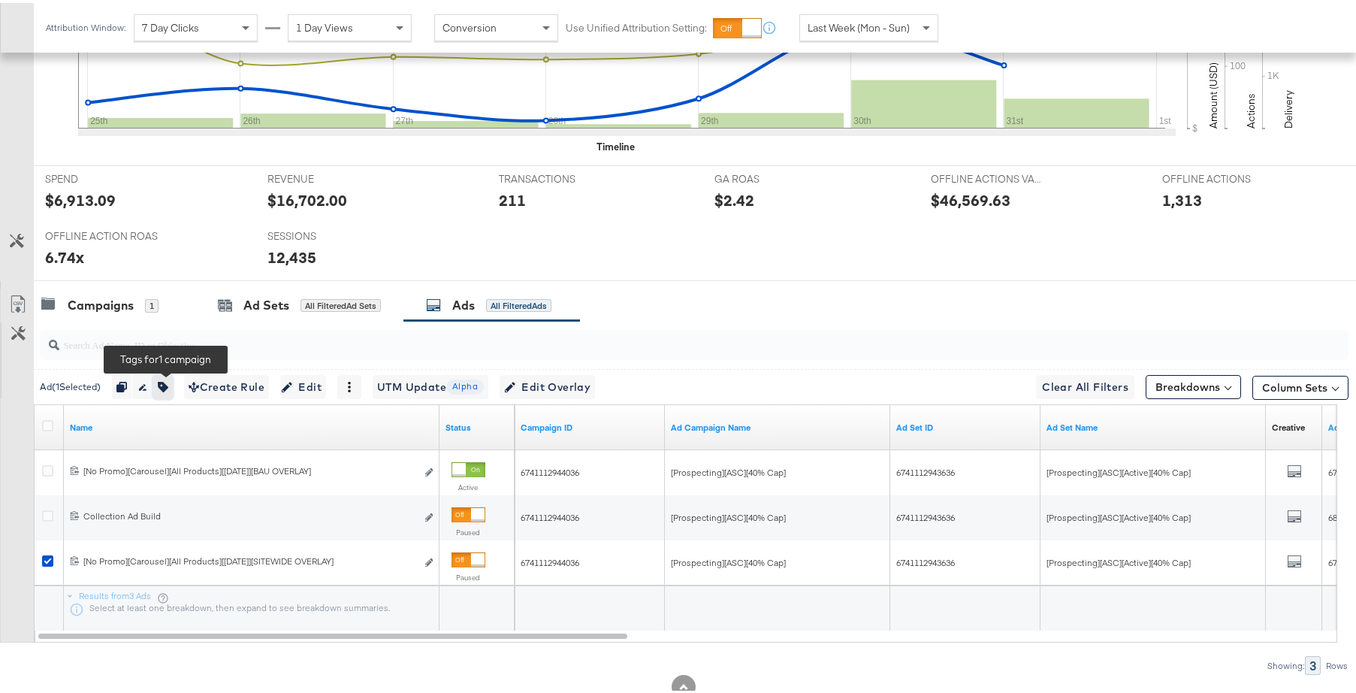
click at [168, 394] on button "button" at bounding box center [163, 384] width 20 height 24
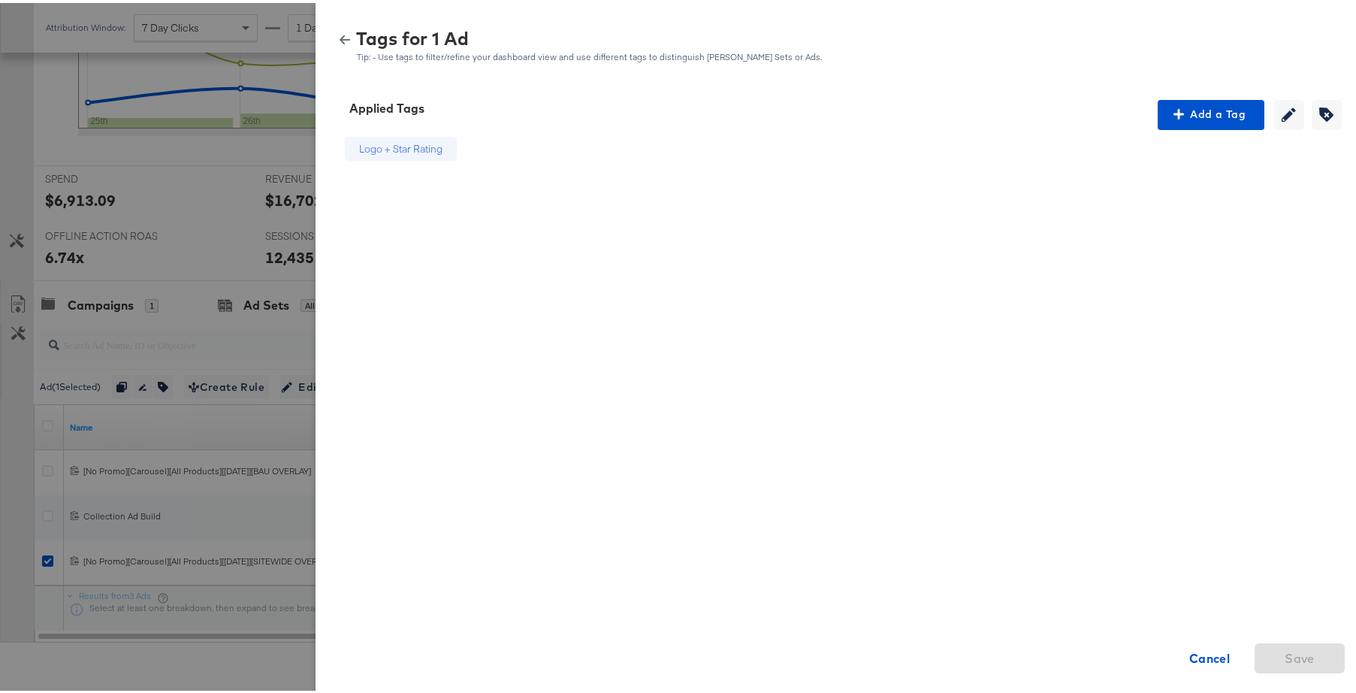
click at [340, 36] on icon "button" at bounding box center [345, 36] width 11 height 9
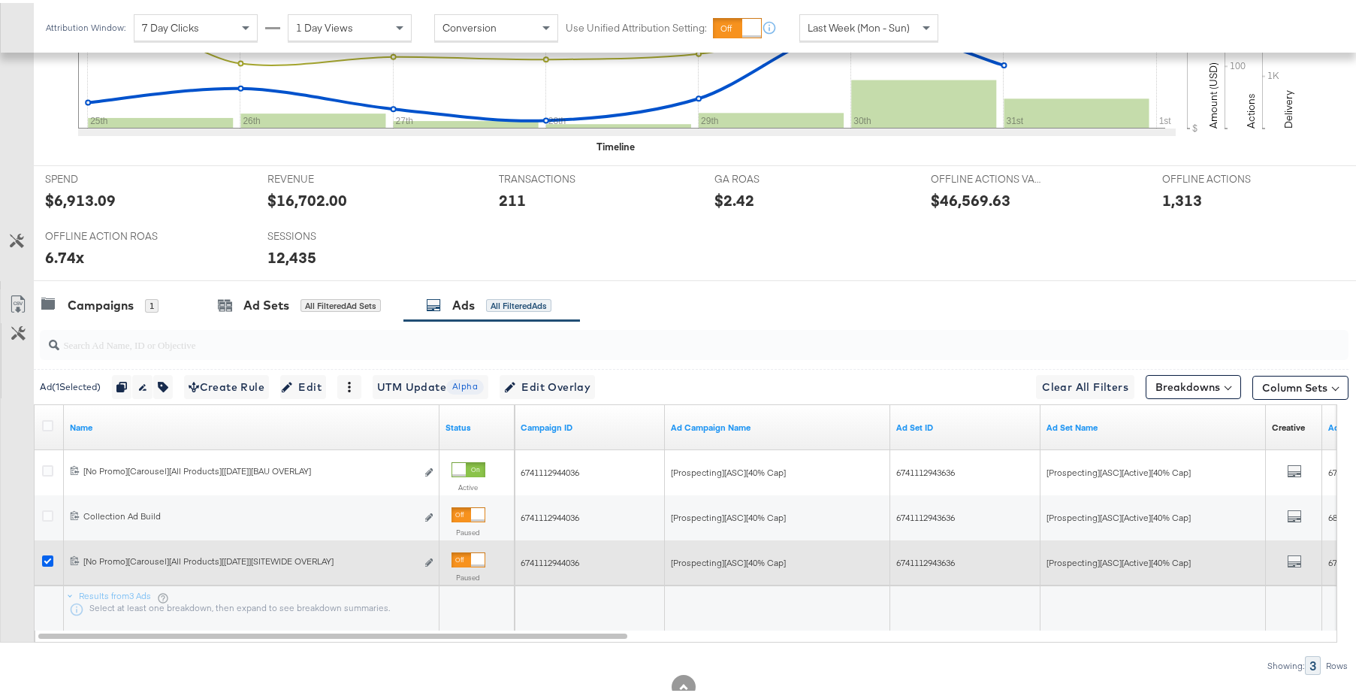
click at [47, 560] on icon at bounding box center [47, 557] width 11 height 11
click at [0, 0] on input "checkbox" at bounding box center [0, 0] width 0 height 0
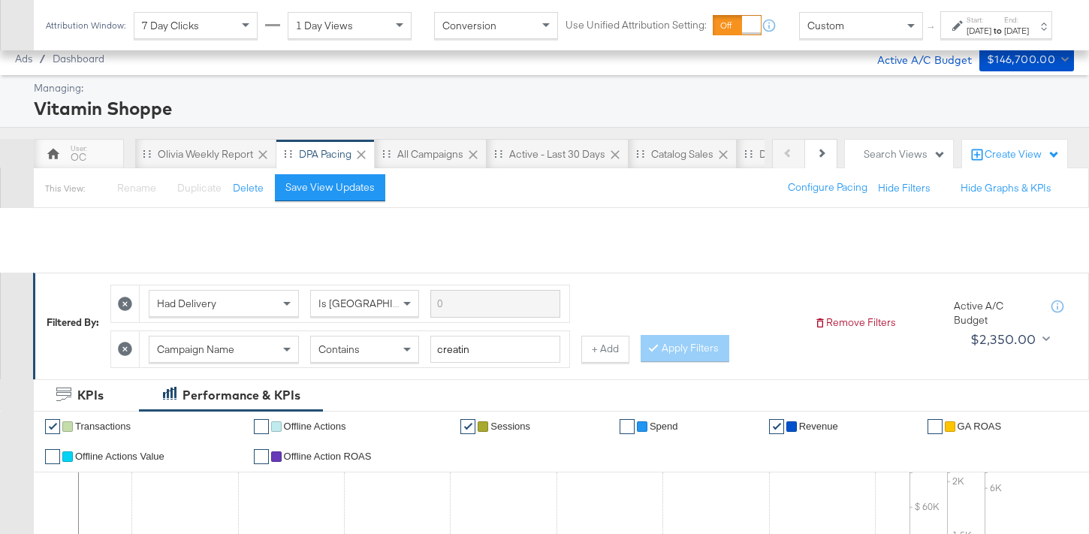
scroll to position [775, 0]
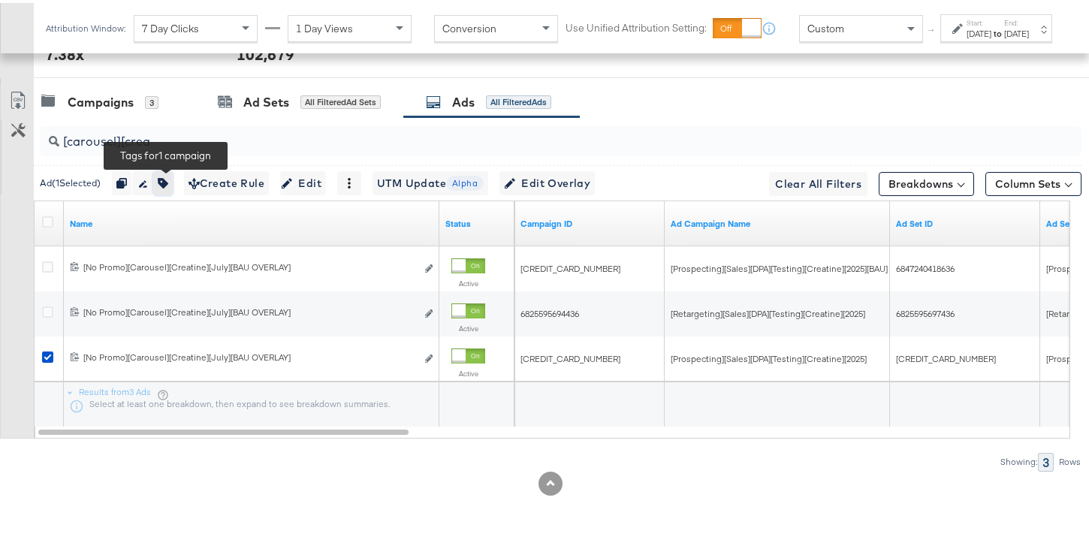
click at [168, 185] on icon "button" at bounding box center [163, 180] width 11 height 11
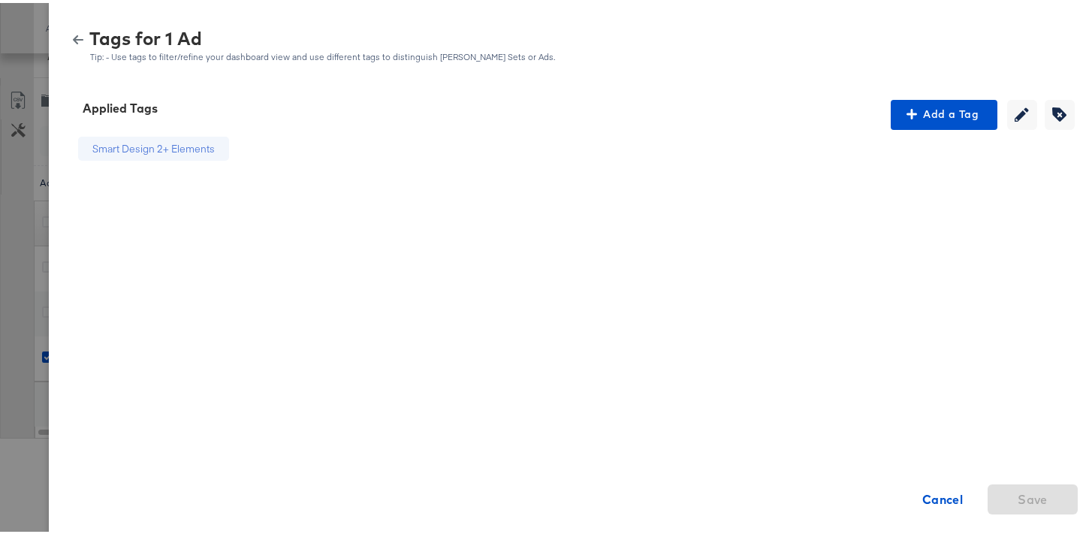
drag, startPoint x: 62, startPoint y: 33, endPoint x: 78, endPoint y: 147, distance: 115.4
click at [73, 33] on icon "button" at bounding box center [78, 37] width 11 height 11
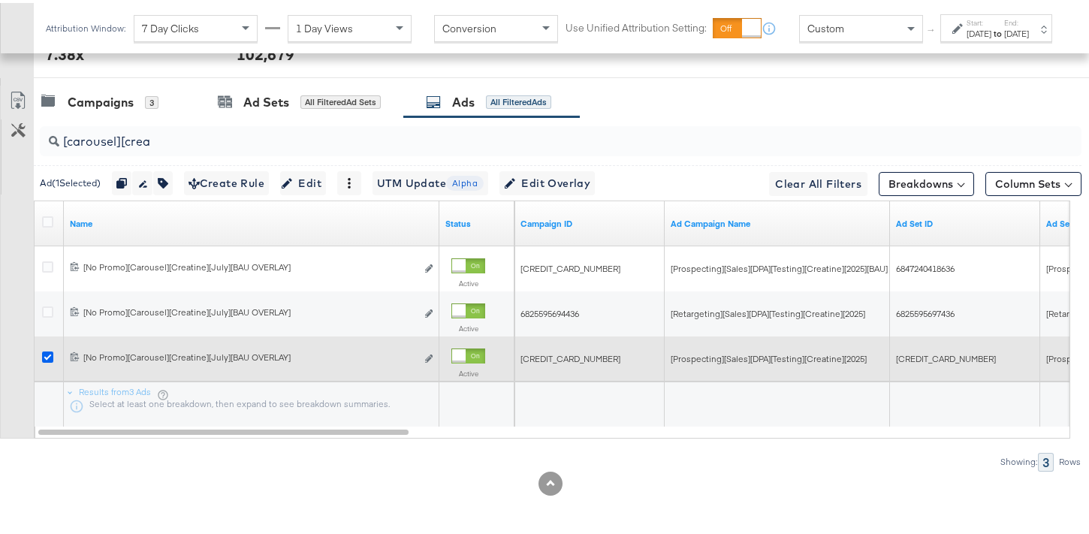
click at [49, 357] on icon at bounding box center [47, 354] width 11 height 11
click at [0, 0] on input "checkbox" at bounding box center [0, 0] width 0 height 0
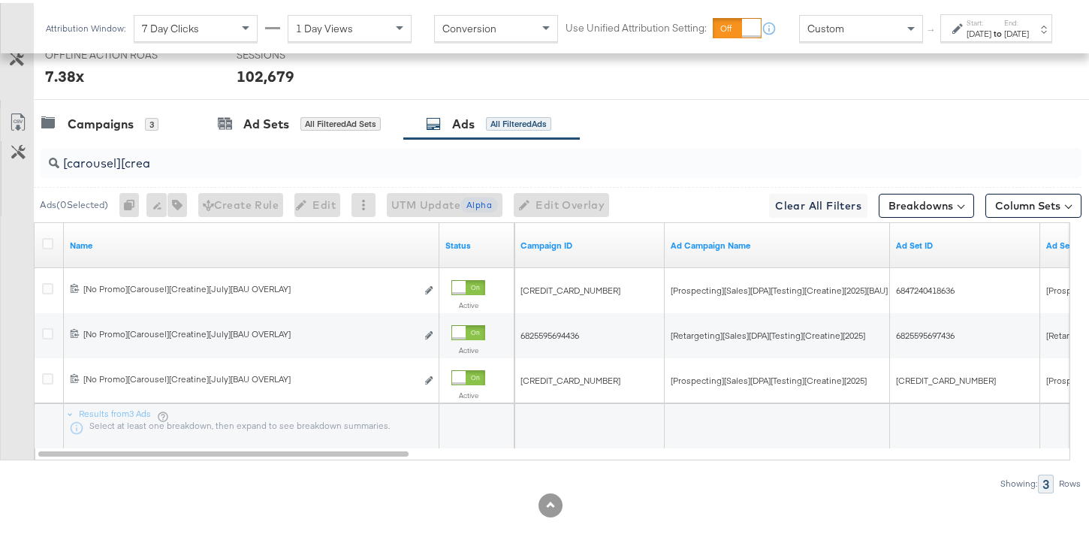
scroll to position [742, 0]
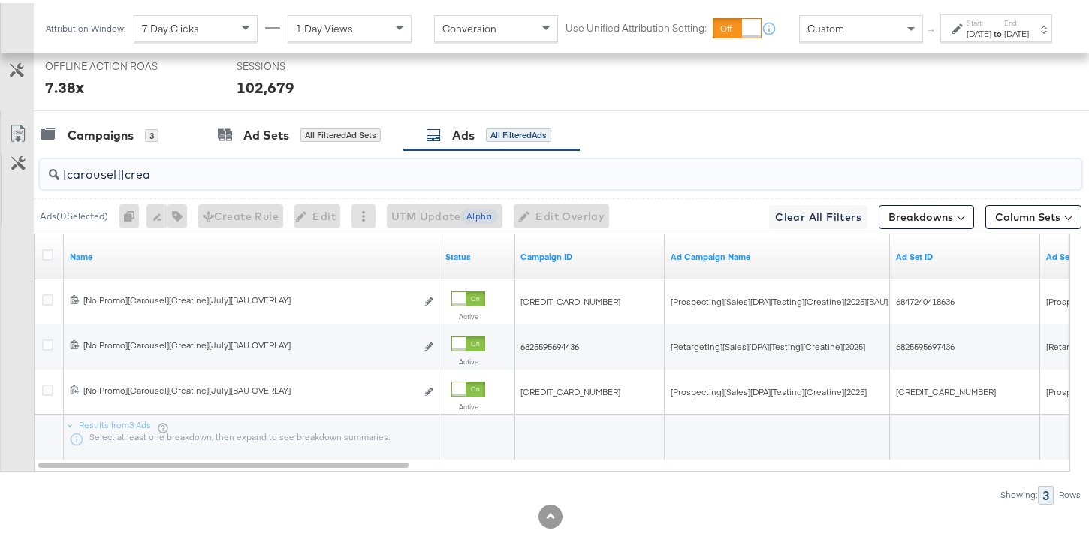
drag, startPoint x: 168, startPoint y: 170, endPoint x: 51, endPoint y: 174, distance: 116.5
click at [51, 174] on div "[carousel][crea" at bounding box center [561, 171] width 1042 height 30
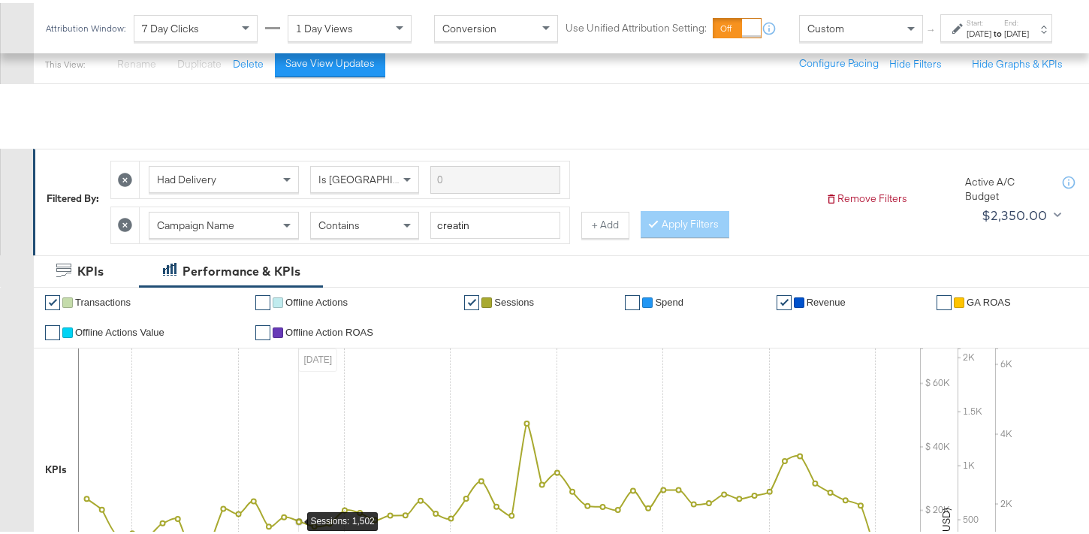
scroll to position [112, 0]
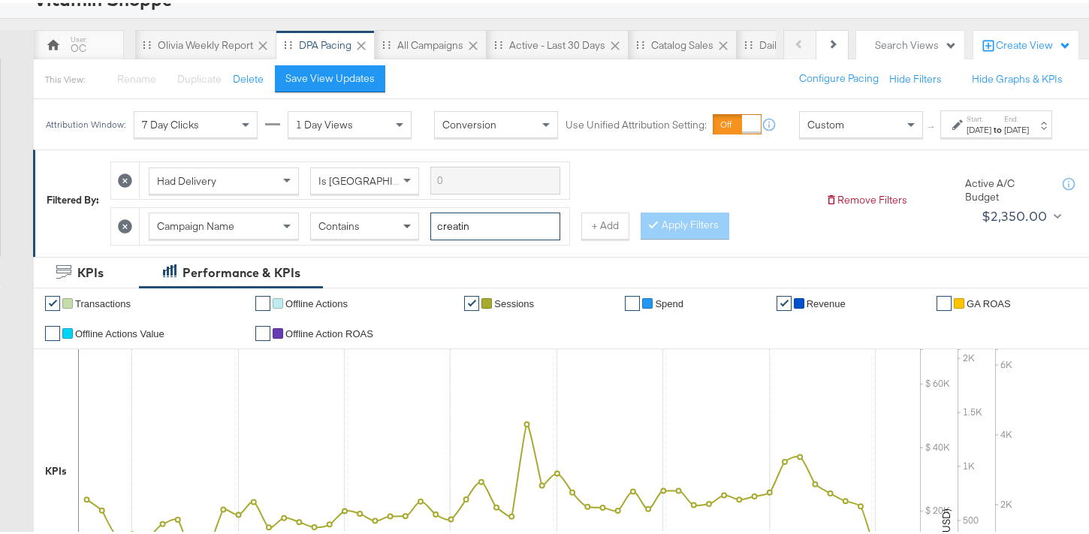
drag, startPoint x: 486, startPoint y: 248, endPoint x: 414, endPoint y: 249, distance: 72.1
click at [414, 237] on div "Campaign Name Contains creatin" at bounding box center [355, 224] width 412 height 28
type input "c"
type input "d1"
click at [690, 235] on button "Apply Filters" at bounding box center [685, 223] width 89 height 27
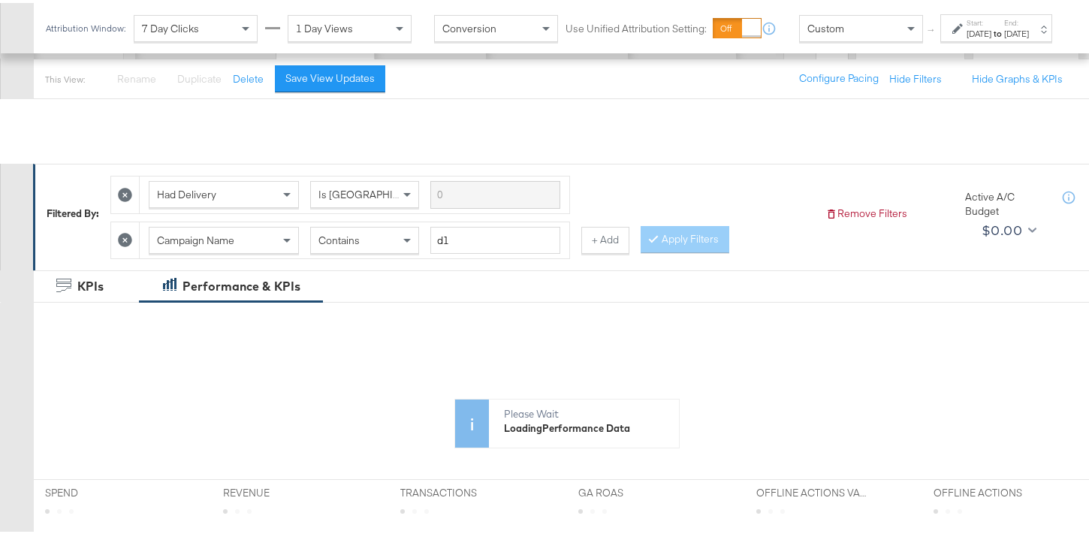
scroll to position [541, 0]
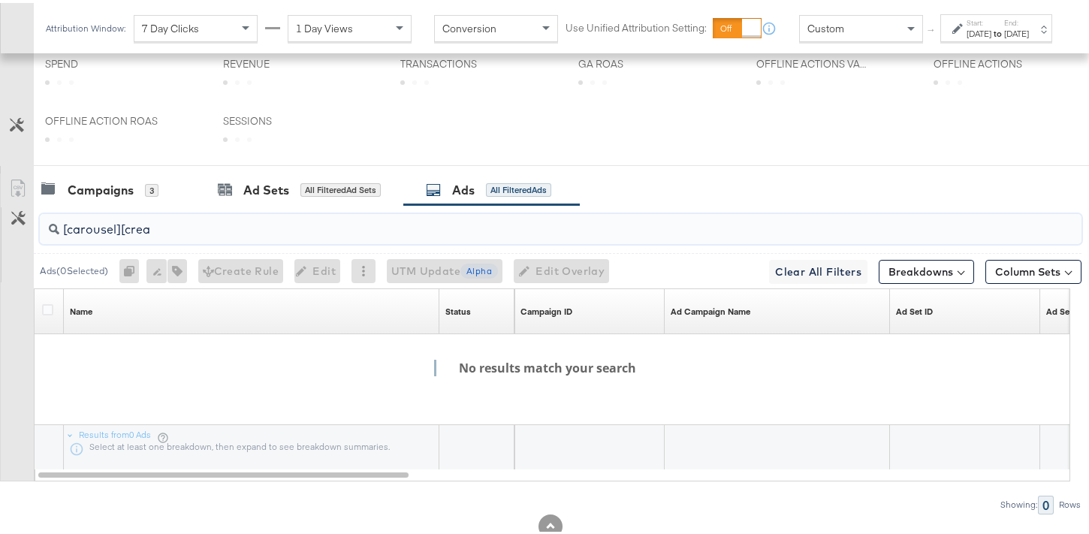
drag, startPoint x: 183, startPoint y: 224, endPoint x: 54, endPoint y: 219, distance: 129.3
click at [54, 219] on div "[carousel][crea" at bounding box center [561, 226] width 1042 height 30
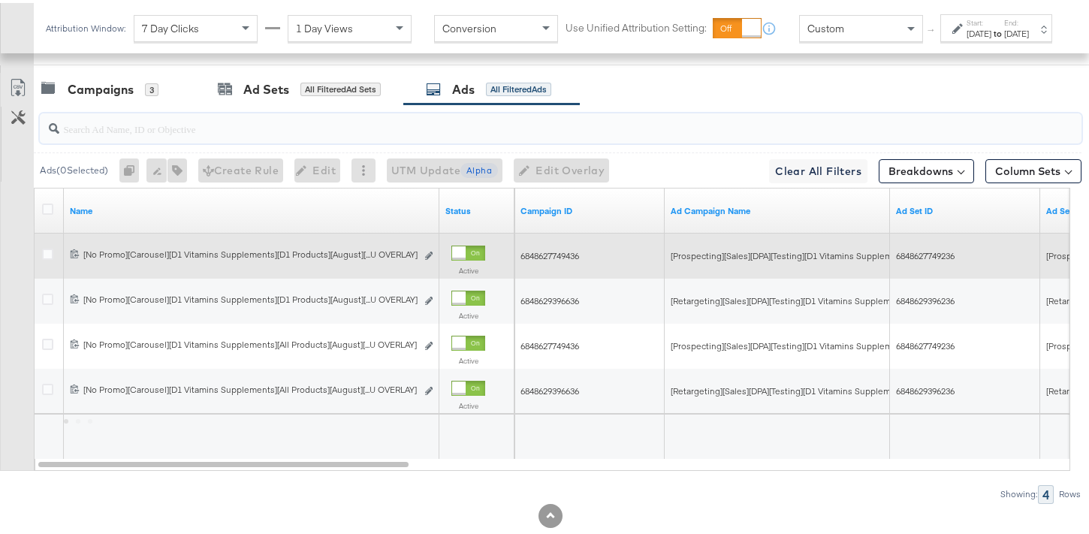
scroll to position [789, 0]
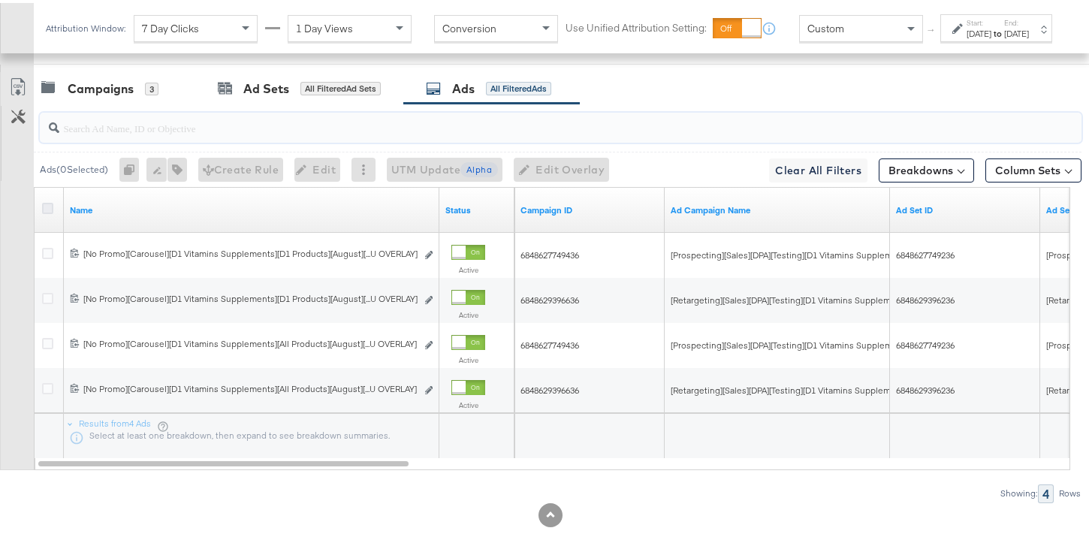
click at [47, 207] on icon at bounding box center [47, 205] width 11 height 11
click at [0, 0] on input "checkbox" at bounding box center [0, 0] width 0 height 0
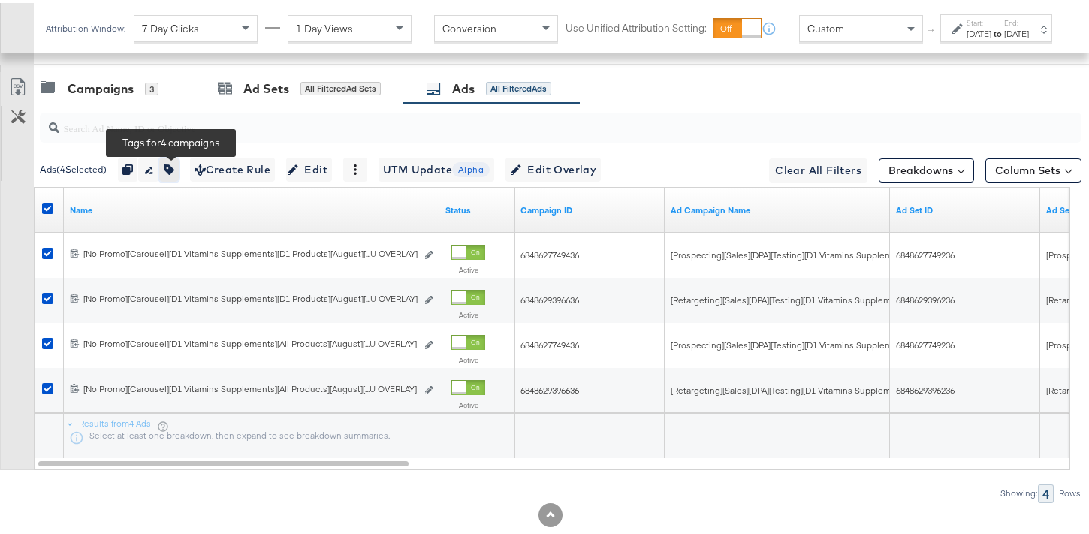
click at [179, 171] on button "button" at bounding box center [169, 167] width 20 height 24
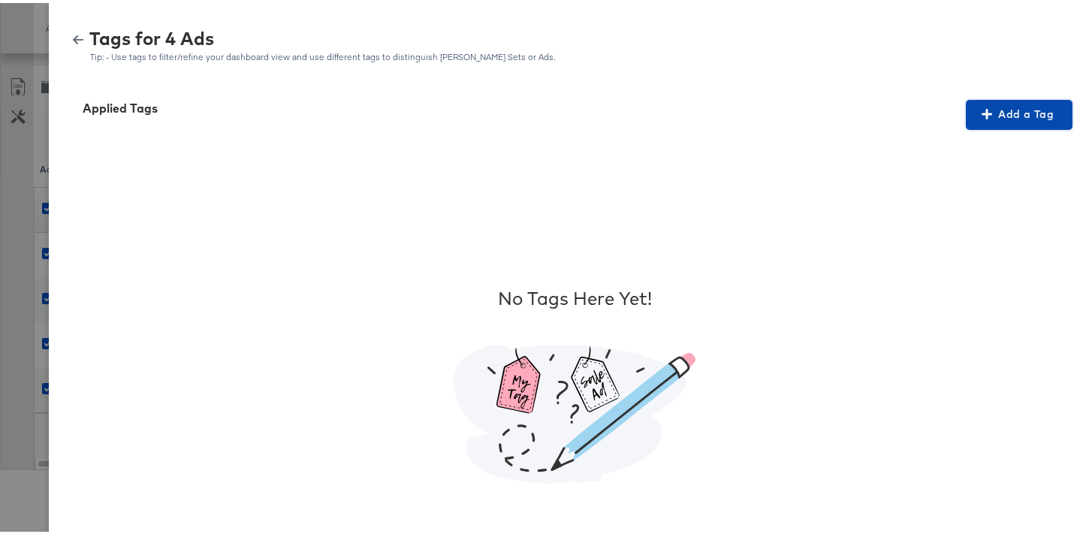
click at [1010, 110] on span "Add a Tag" at bounding box center [1019, 111] width 95 height 19
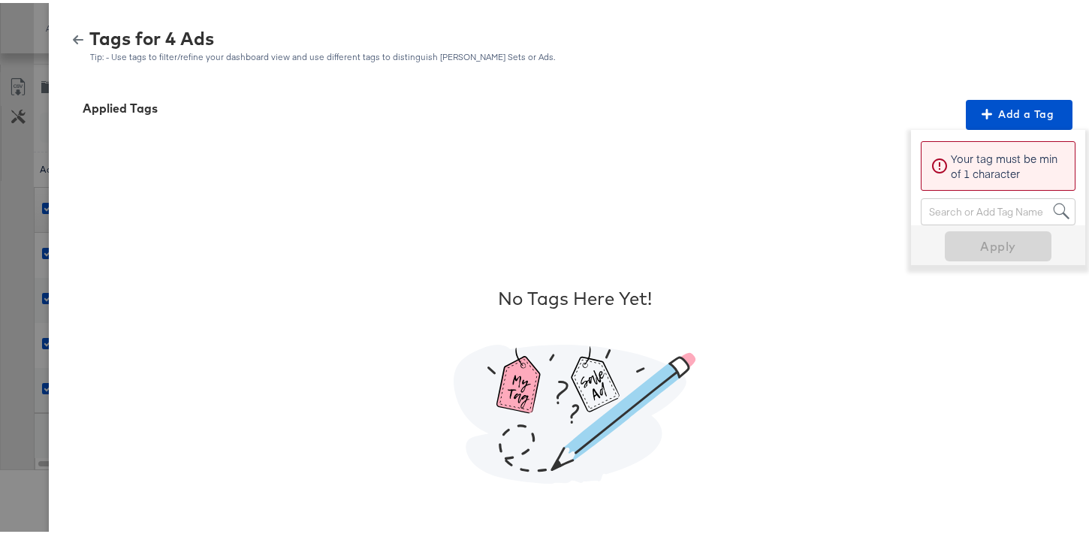
click at [974, 206] on div "Search or Add Tag Name" at bounding box center [998, 209] width 153 height 26
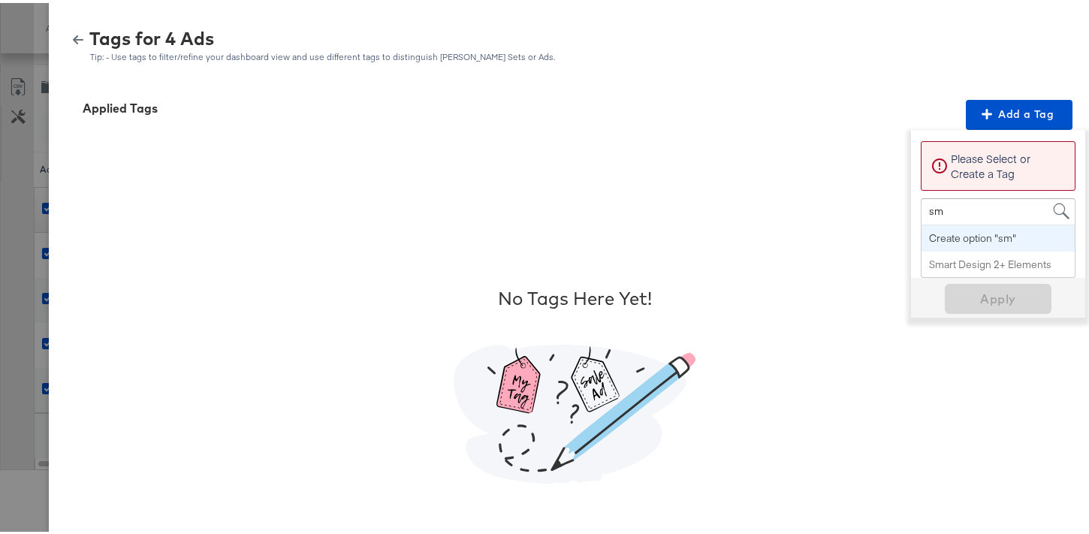
type input "sma"
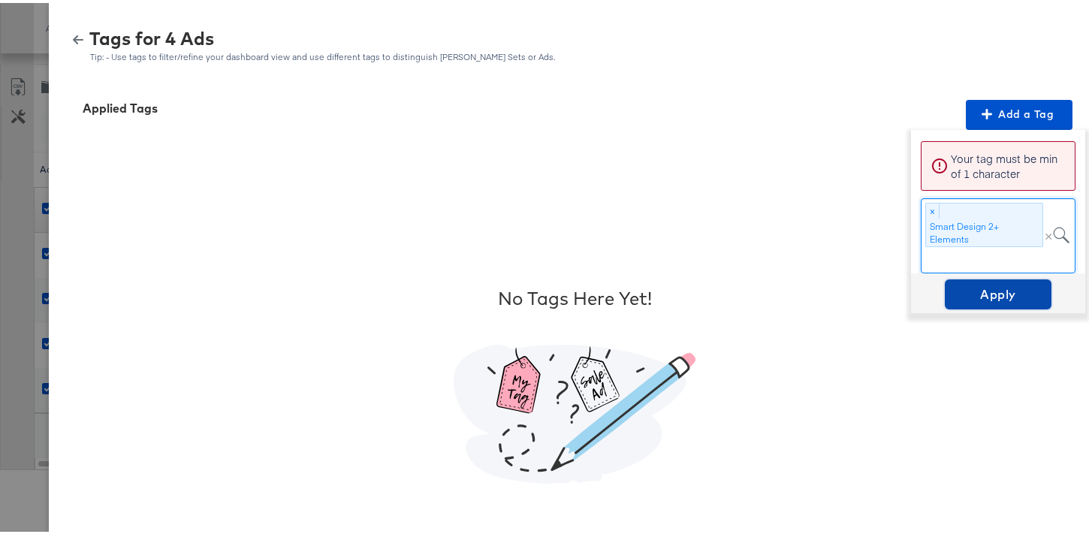
click at [999, 288] on span "Apply" at bounding box center [998, 291] width 95 height 21
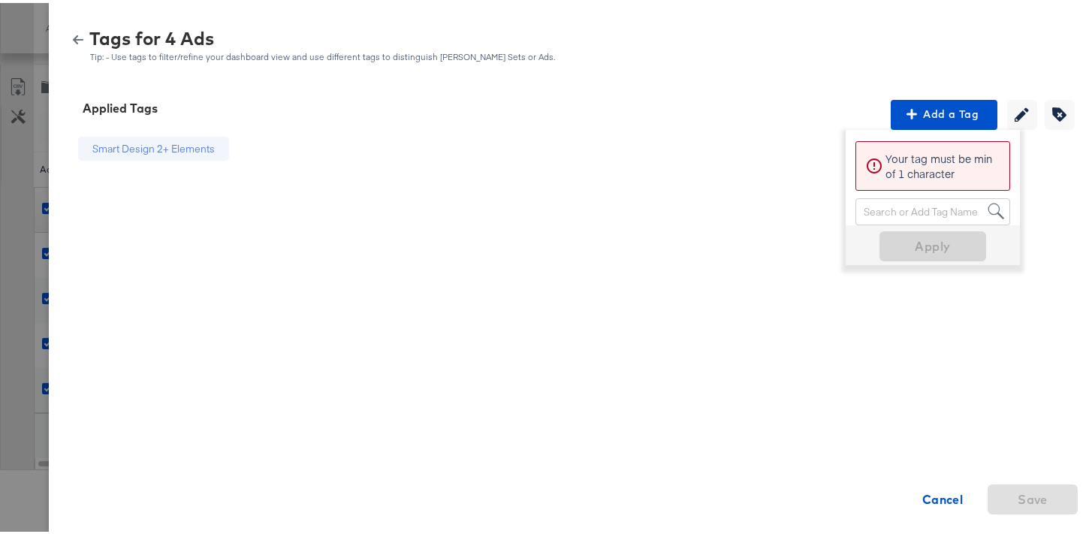
click at [73, 38] on icon "button" at bounding box center [78, 37] width 11 height 11
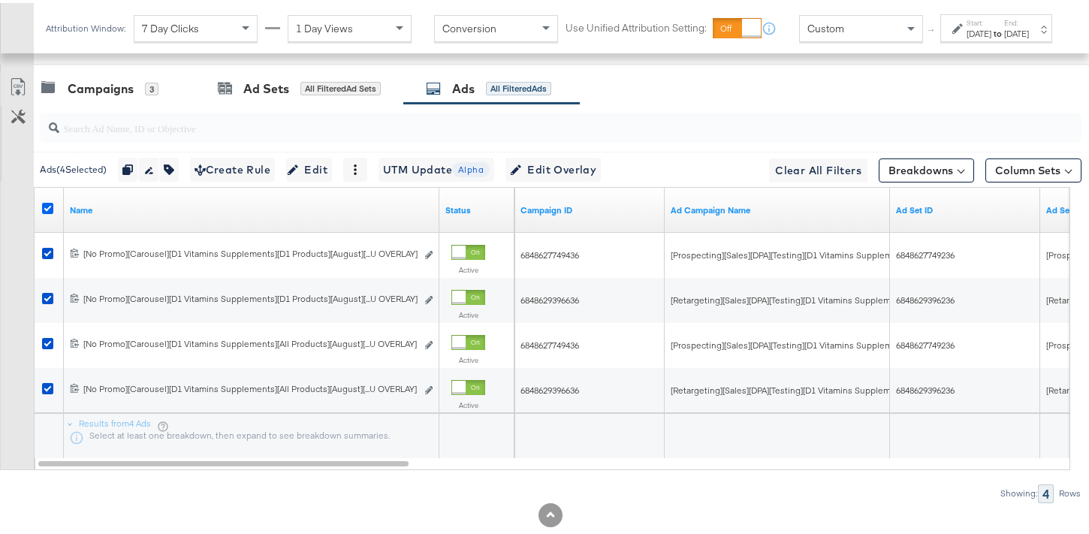
click at [45, 206] on icon at bounding box center [47, 205] width 11 height 11
click at [0, 0] on input "checkbox" at bounding box center [0, 0] width 0 height 0
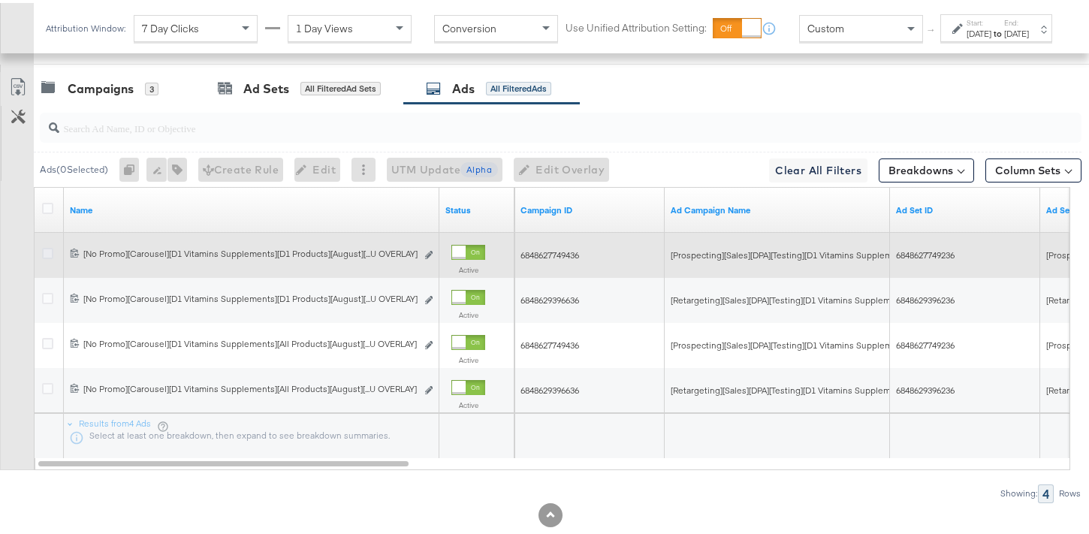
click at [47, 247] on icon at bounding box center [47, 250] width 11 height 11
click at [0, 0] on input "checkbox" at bounding box center [0, 0] width 0 height 0
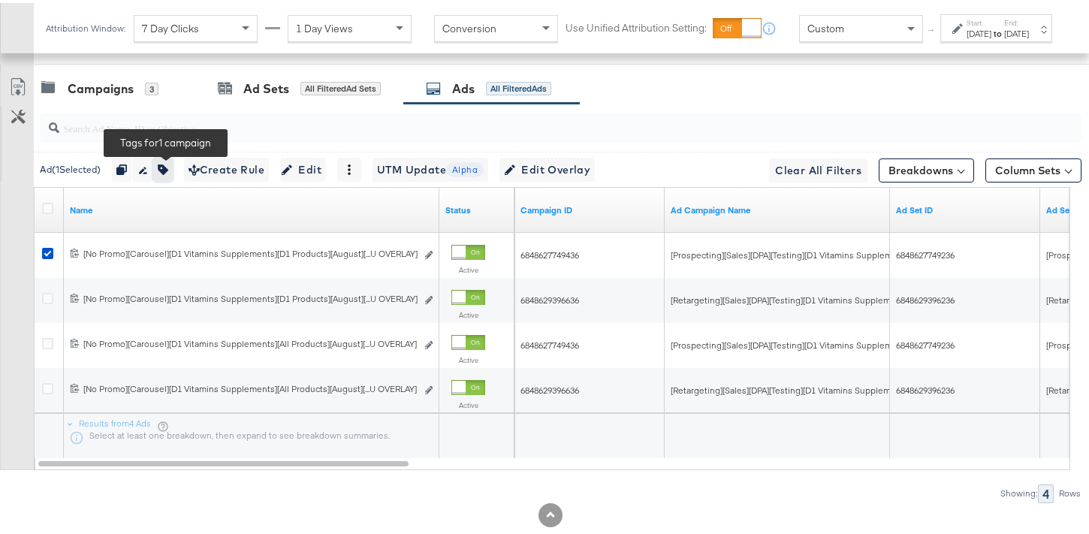
click at [165, 164] on icon "button" at bounding box center [163, 166] width 11 height 11
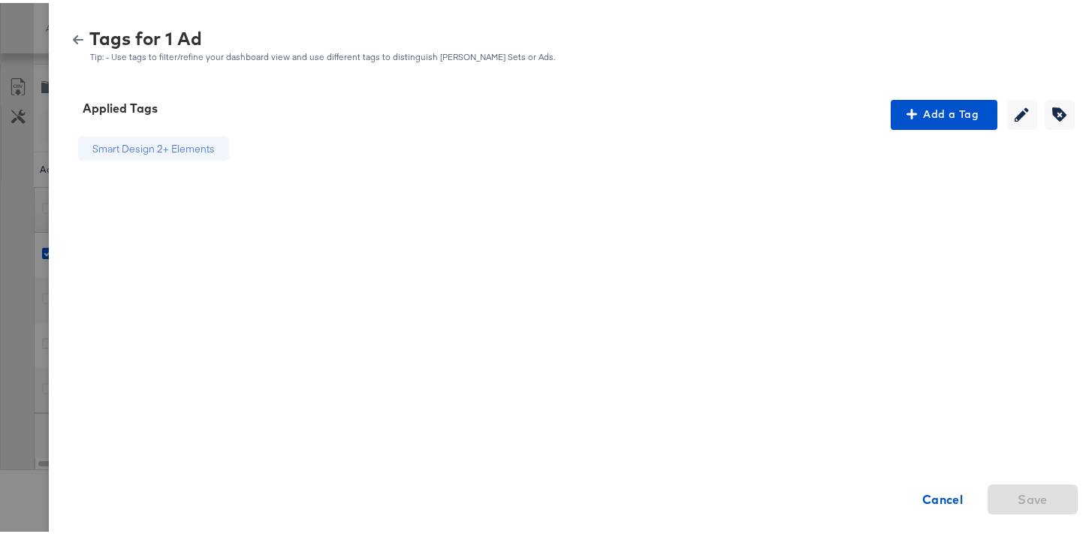
click at [73, 35] on icon "button" at bounding box center [78, 36] width 11 height 9
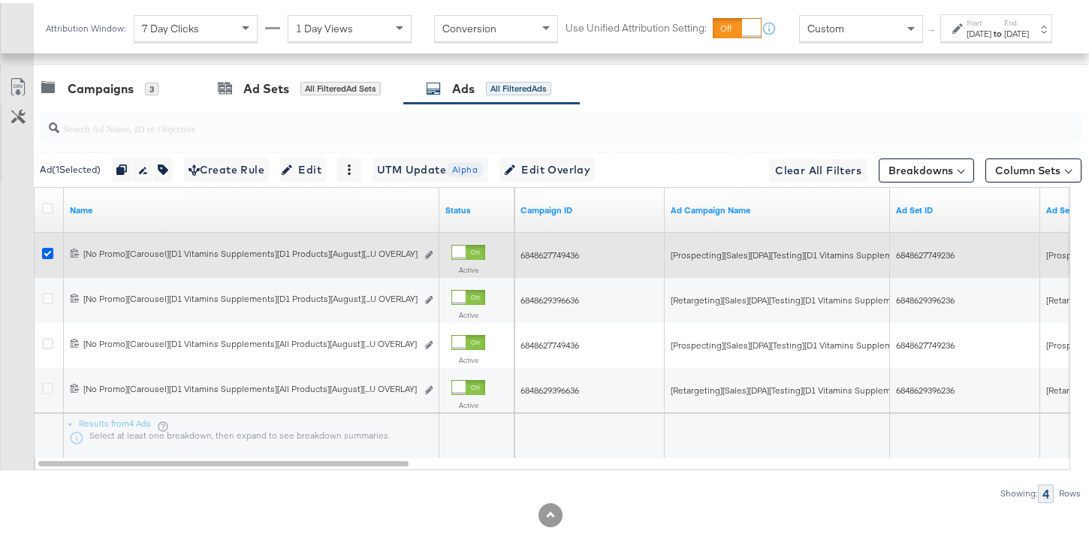
click at [50, 250] on icon at bounding box center [47, 250] width 11 height 11
click at [0, 0] on input "checkbox" at bounding box center [0, 0] width 0 height 0
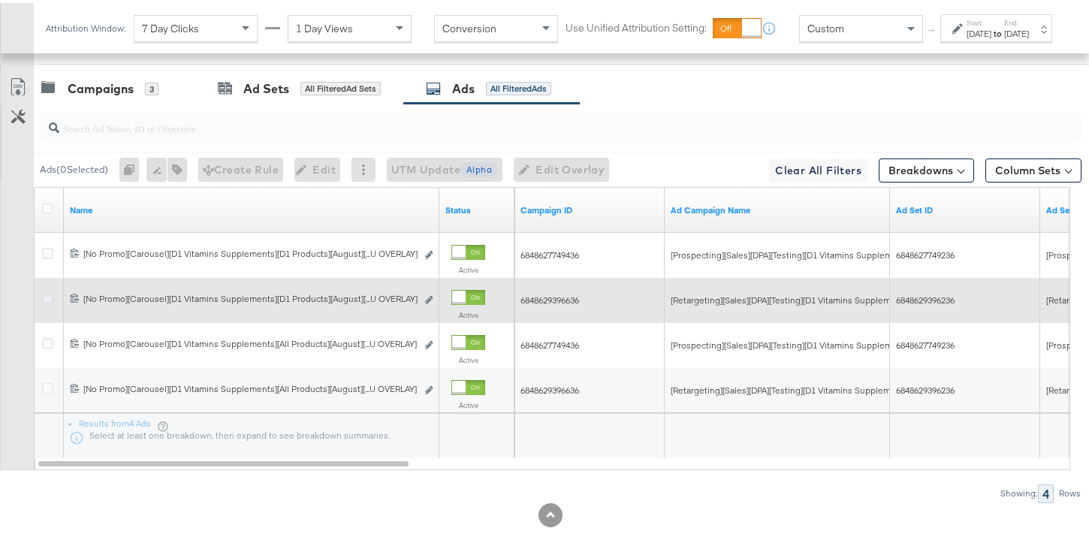
click at [49, 292] on icon at bounding box center [47, 295] width 11 height 11
click at [0, 0] on input "checkbox" at bounding box center [0, 0] width 0 height 0
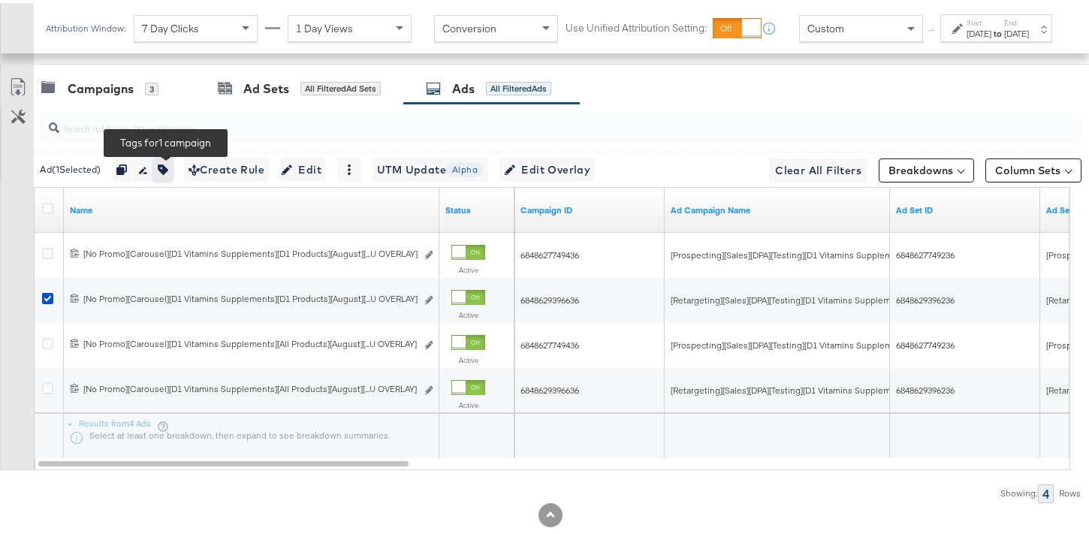
click at [166, 164] on icon "button" at bounding box center [163, 166] width 11 height 11
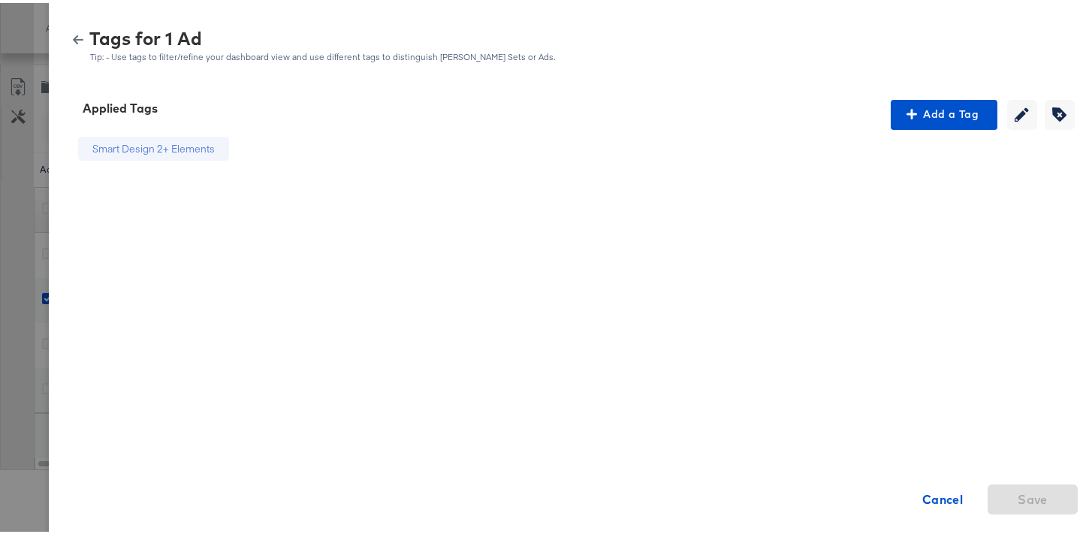
click at [73, 34] on icon "button" at bounding box center [78, 36] width 11 height 9
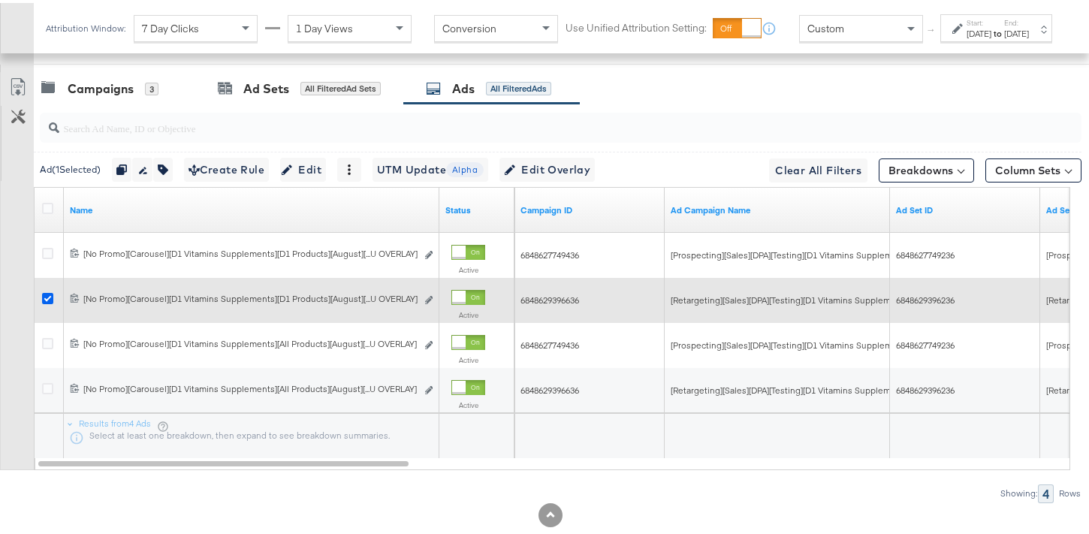
click at [46, 300] on icon at bounding box center [47, 295] width 11 height 11
click at [0, 0] on input "checkbox" at bounding box center [0, 0] width 0 height 0
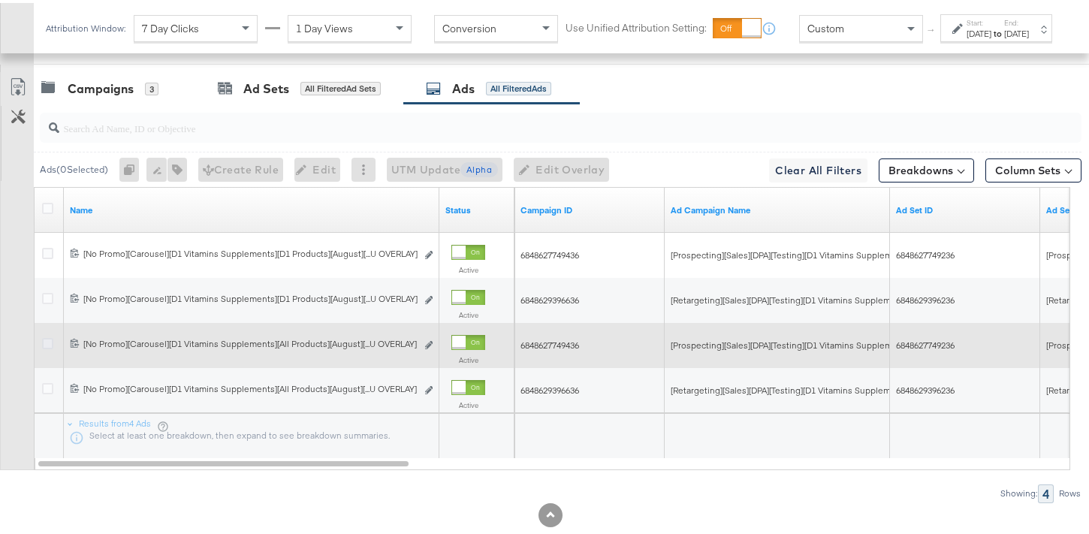
click at [43, 336] on icon at bounding box center [47, 340] width 11 height 11
click at [0, 0] on input "checkbox" at bounding box center [0, 0] width 0 height 0
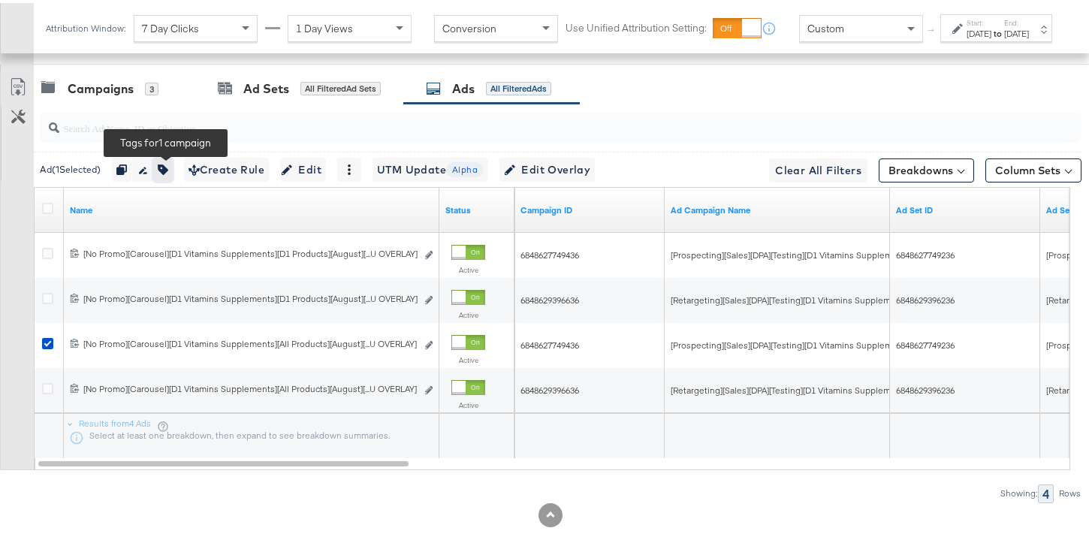
click at [168, 165] on icon "button" at bounding box center [163, 166] width 11 height 11
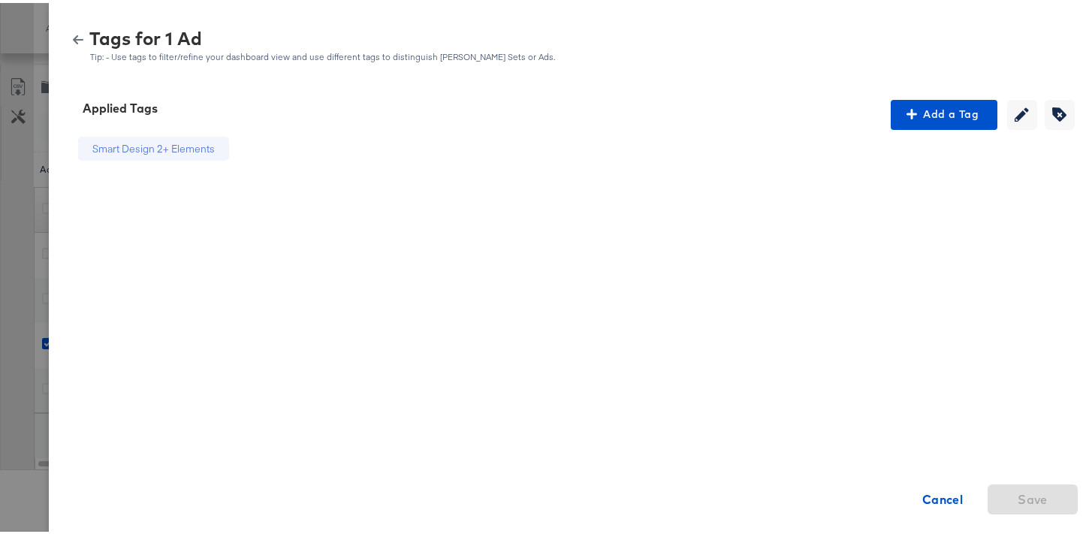
click at [74, 41] on button "button" at bounding box center [78, 37] width 23 height 11
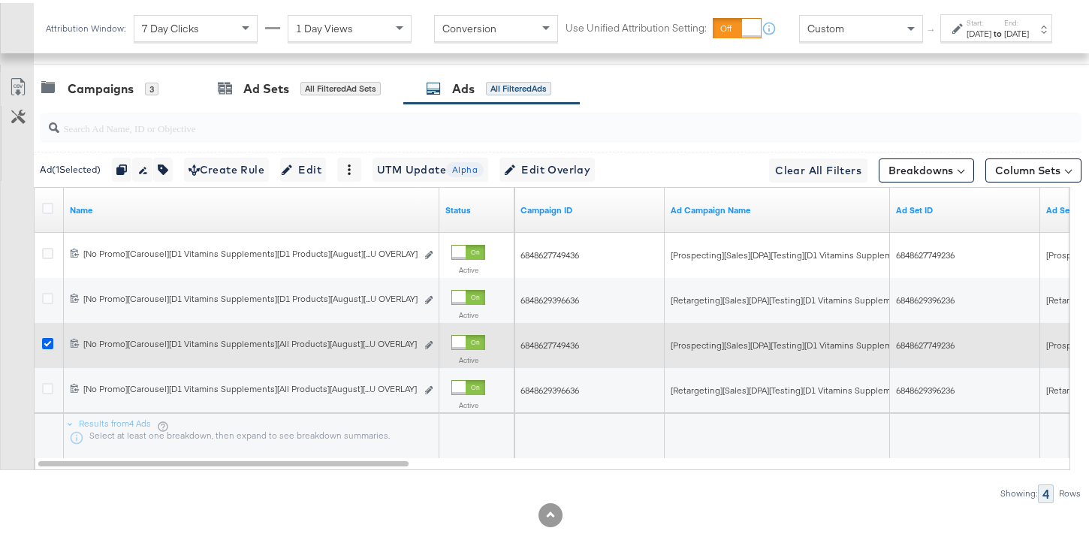
click at [47, 337] on icon at bounding box center [47, 340] width 11 height 11
click at [0, 0] on input "checkbox" at bounding box center [0, 0] width 0 height 0
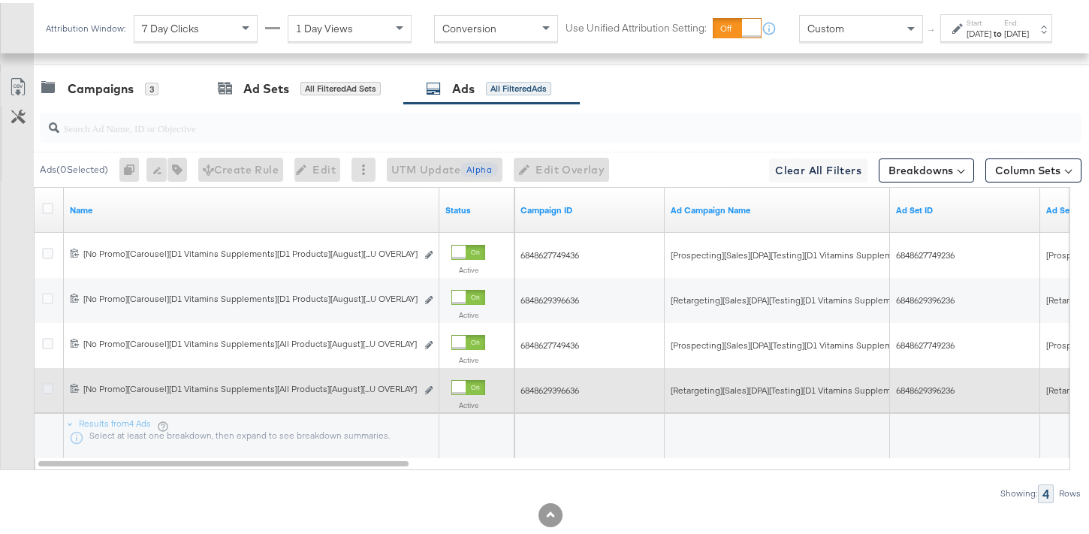
click at [45, 382] on icon at bounding box center [47, 385] width 11 height 11
click at [0, 0] on input "checkbox" at bounding box center [0, 0] width 0 height 0
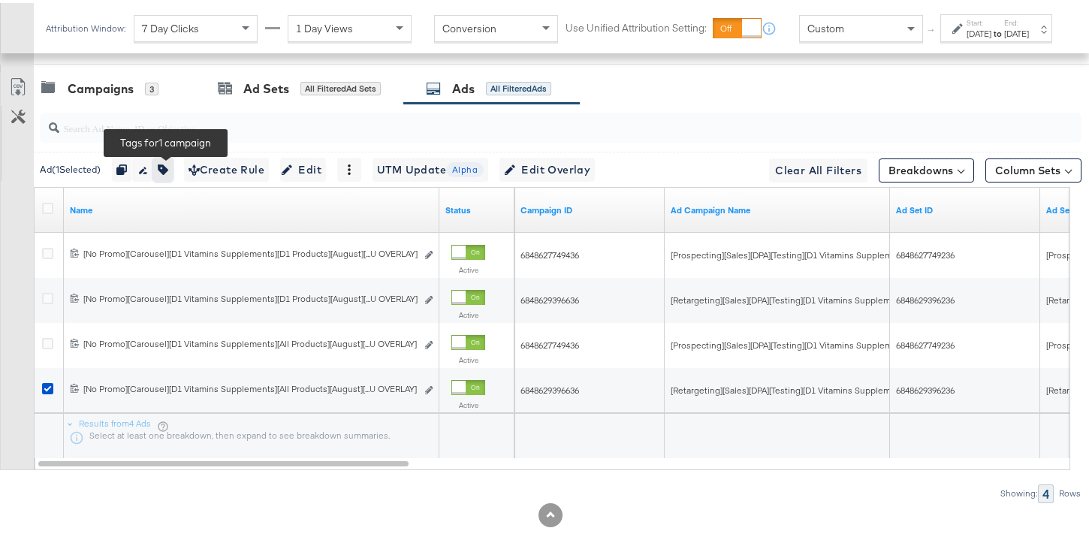
click at [166, 174] on button "button" at bounding box center [163, 167] width 20 height 24
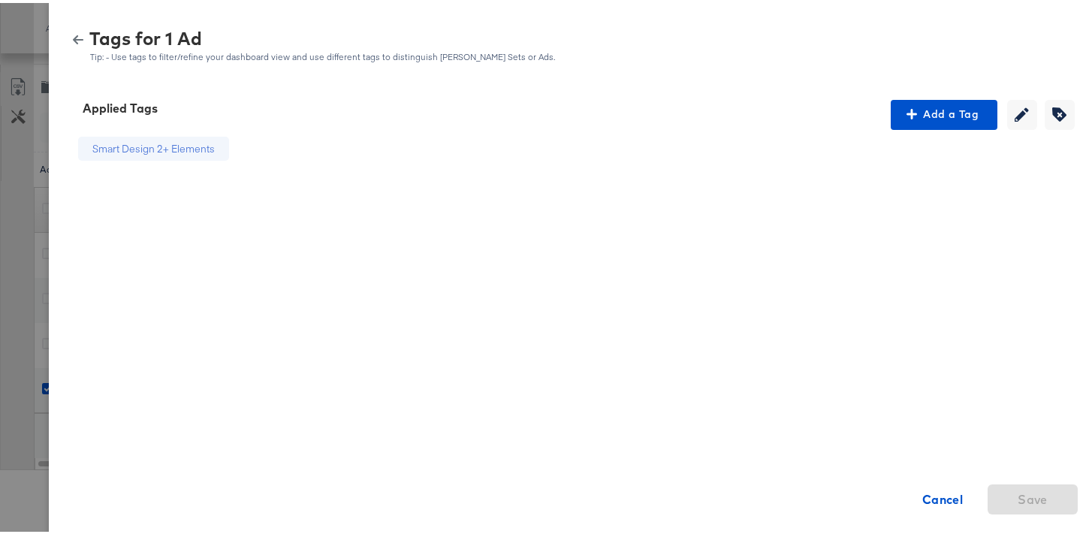
click at [73, 40] on icon "button" at bounding box center [78, 37] width 11 height 11
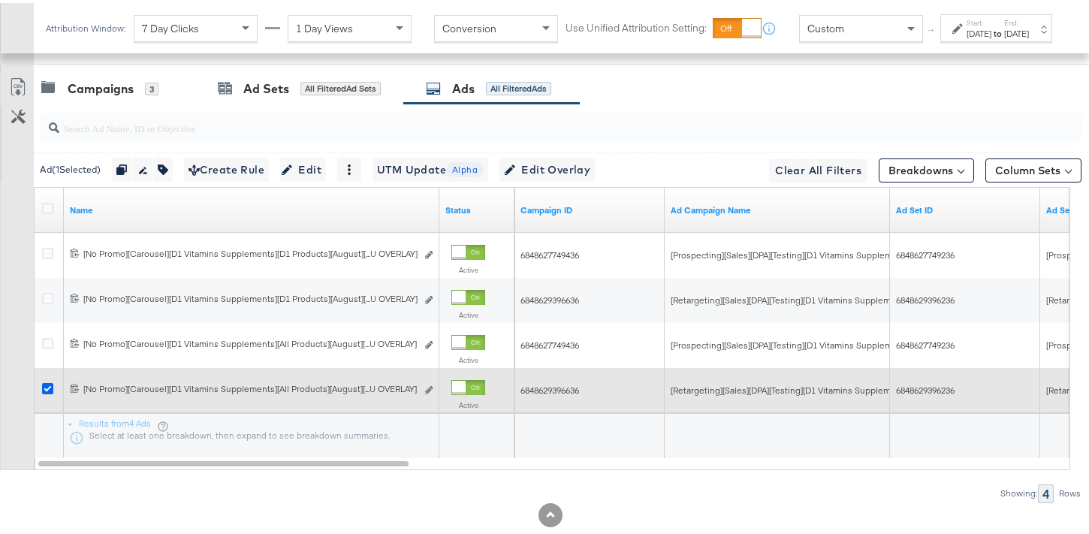
click at [47, 382] on icon at bounding box center [47, 385] width 11 height 11
click at [0, 0] on input "checkbox" at bounding box center [0, 0] width 0 height 0
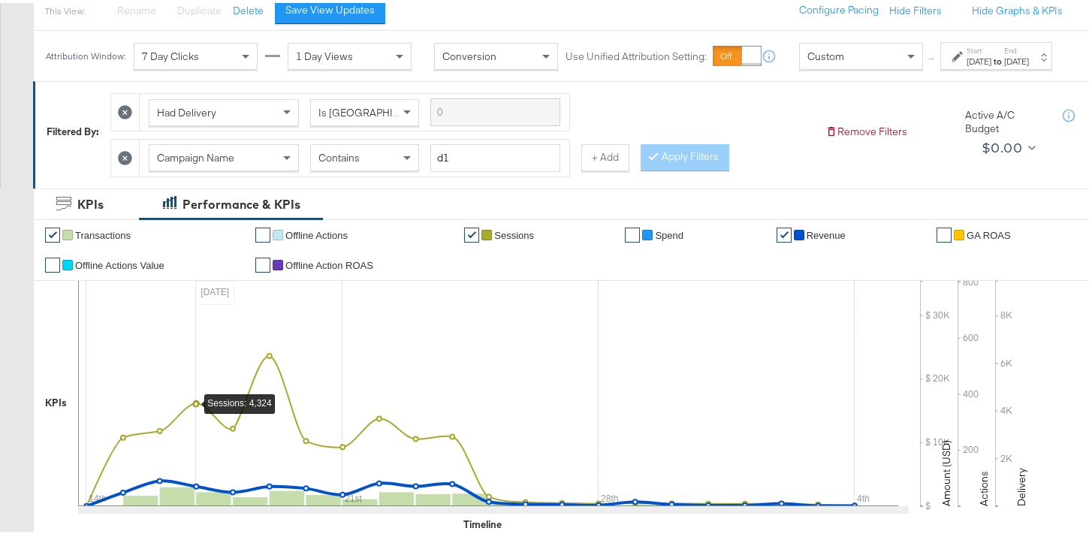
scroll to position [0, 0]
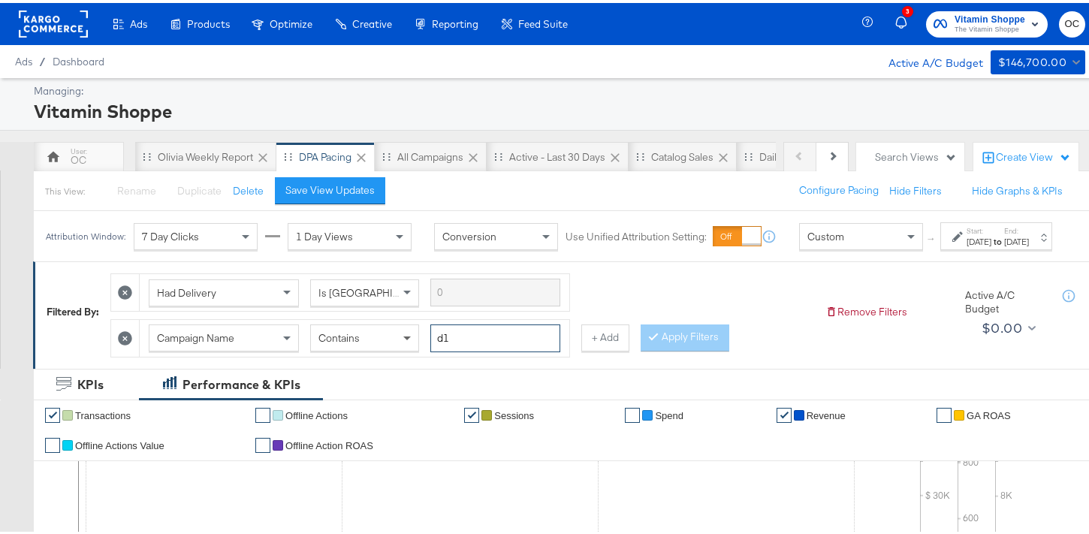
drag, startPoint x: 471, startPoint y: 358, endPoint x: 418, endPoint y: 355, distance: 52.6
click at [418, 349] on div "Campaign Name Contains d1" at bounding box center [355, 335] width 412 height 28
click at [686, 349] on button "Apply Filters" at bounding box center [685, 334] width 89 height 27
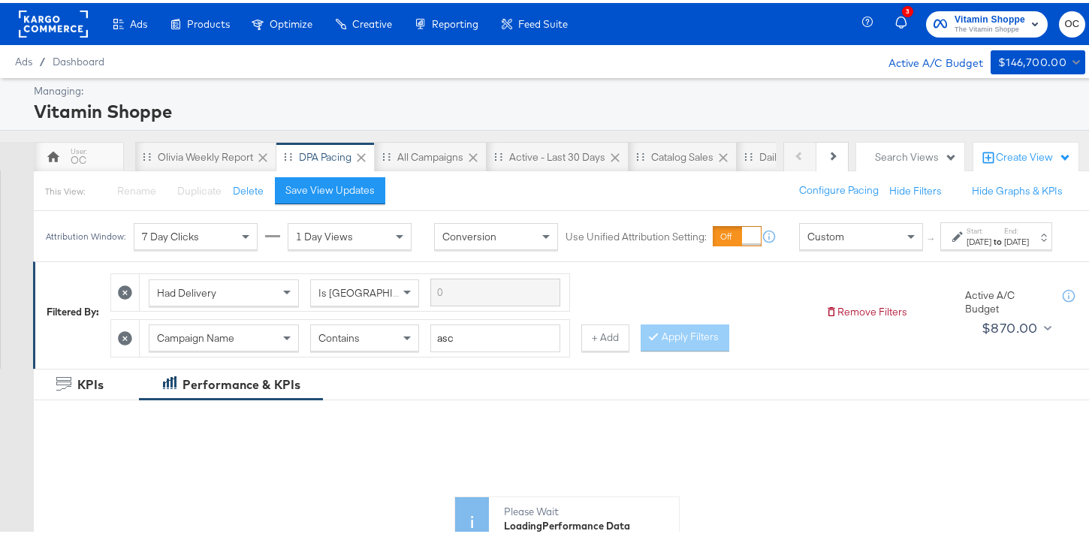
click at [800, 246] on div "Custom" at bounding box center [861, 234] width 122 height 26
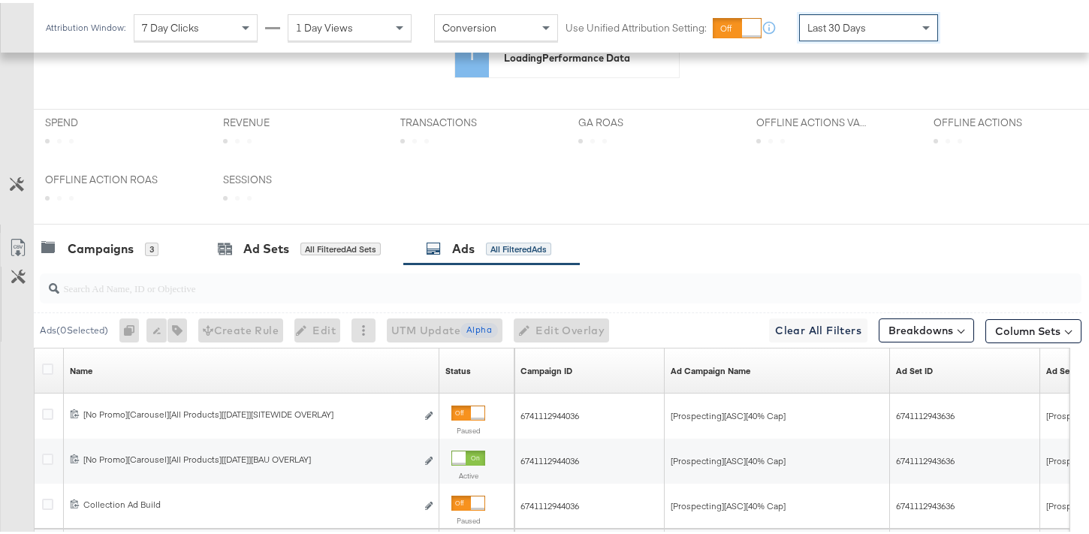
scroll to position [547, 0]
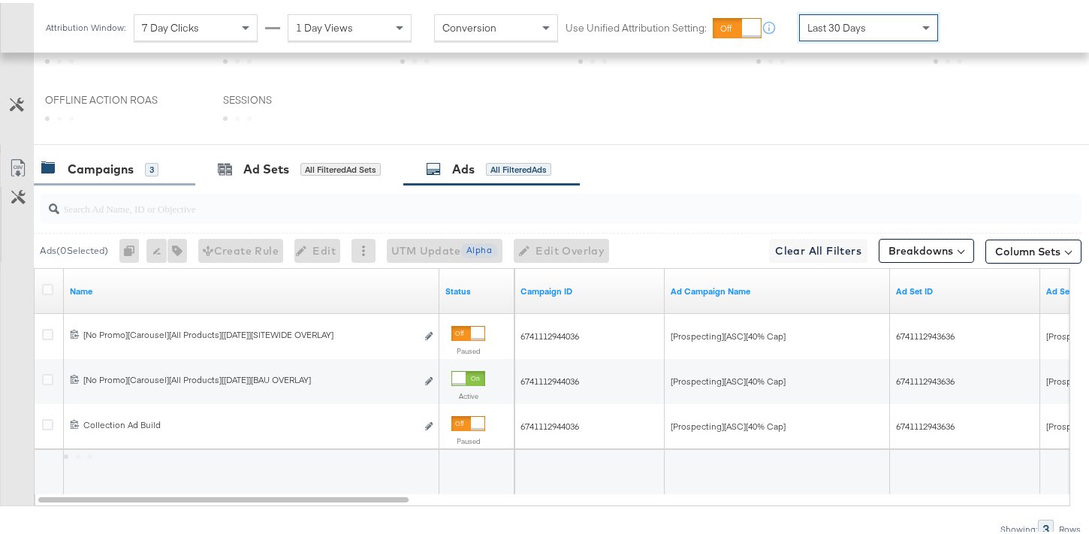
click at [134, 173] on div "Campaigns 3" at bounding box center [99, 166] width 117 height 17
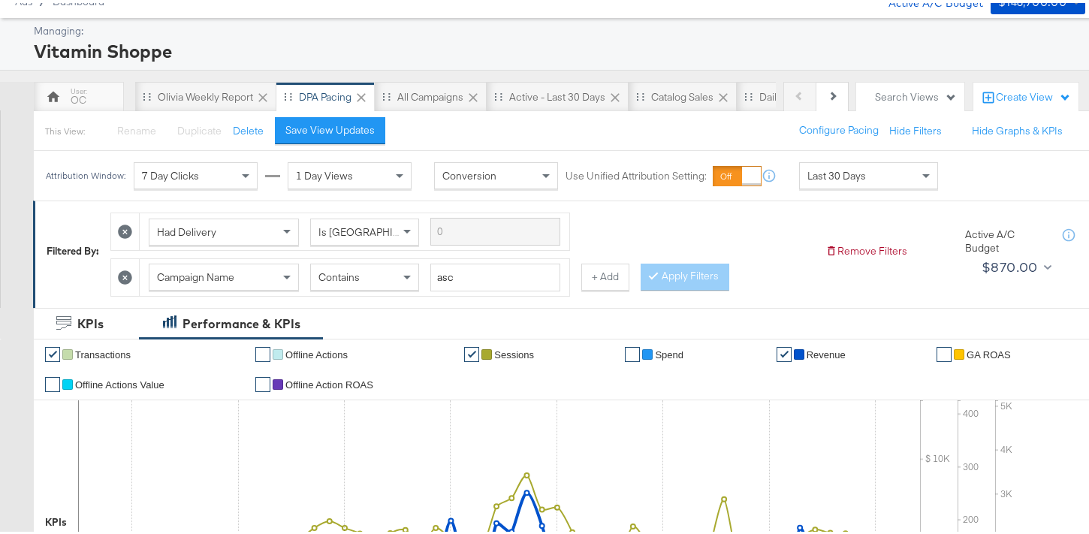
scroll to position [0, 0]
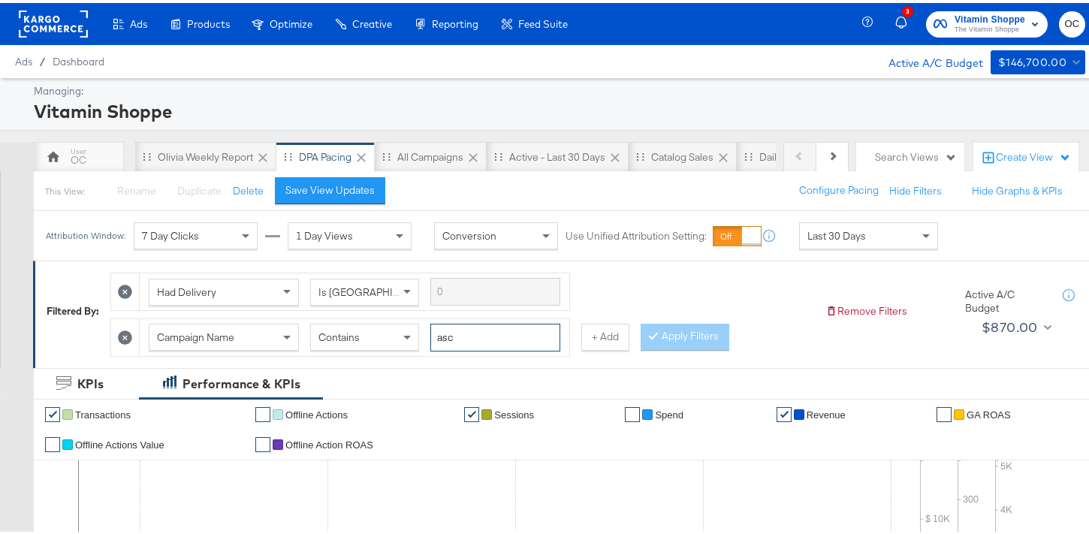
click at [460, 330] on input "asc" at bounding box center [495, 335] width 130 height 28
drag, startPoint x: 460, startPoint y: 330, endPoint x: 422, endPoint y: 335, distance: 37.8
click at [422, 335] on div "Campaign Name Contains asc" at bounding box center [355, 335] width 412 height 28
type input "60%"
click at [682, 333] on button "Apply Filters" at bounding box center [685, 334] width 89 height 27
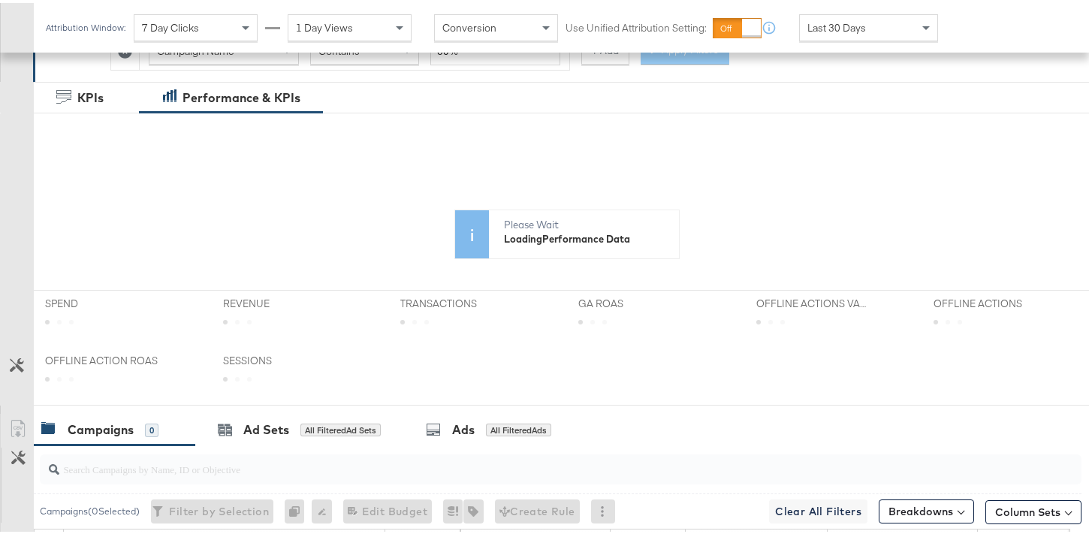
scroll to position [252, 0]
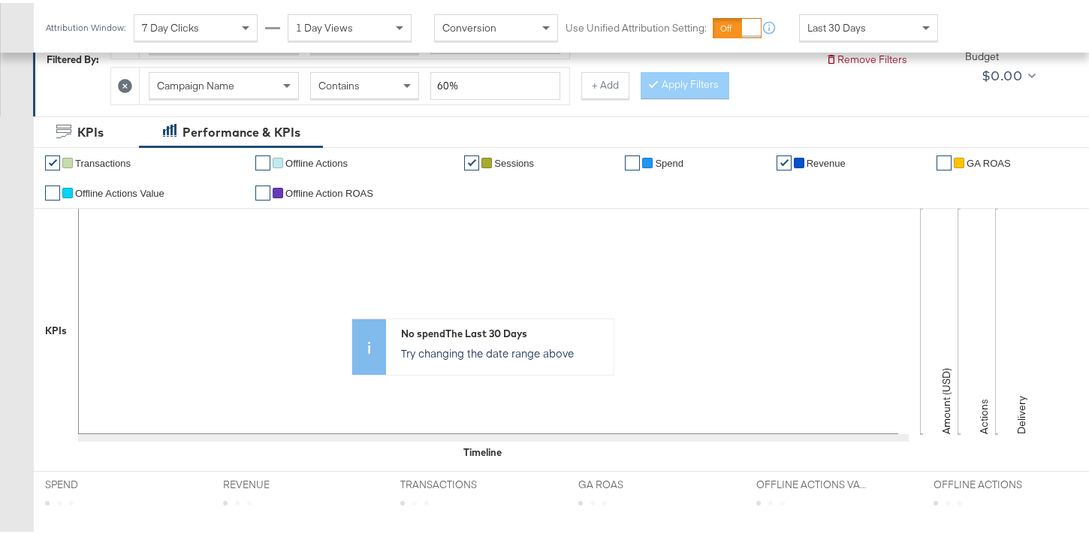
click at [847, 30] on span "Last 30 Days" at bounding box center [836, 25] width 59 height 14
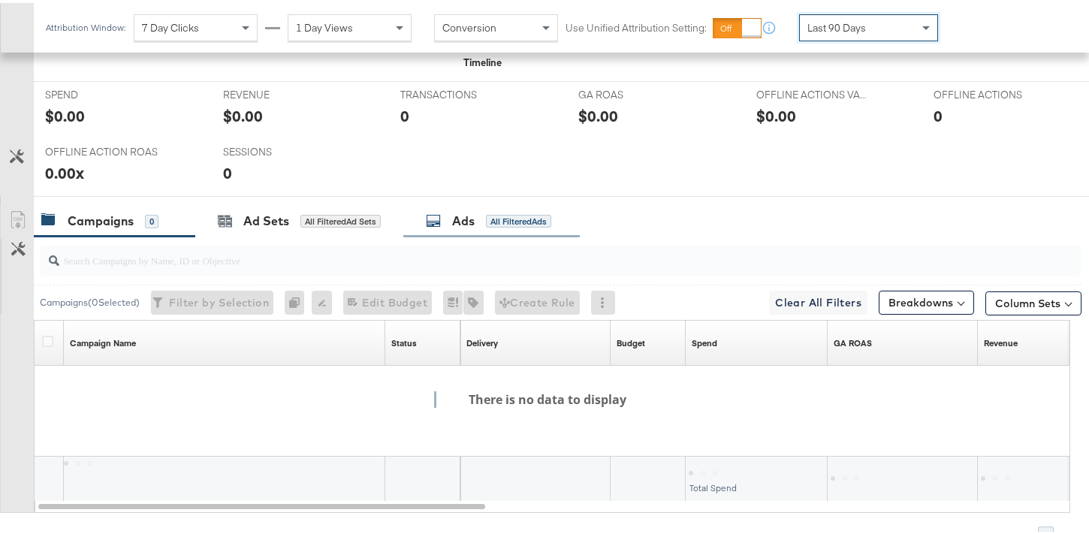
scroll to position [716, 0]
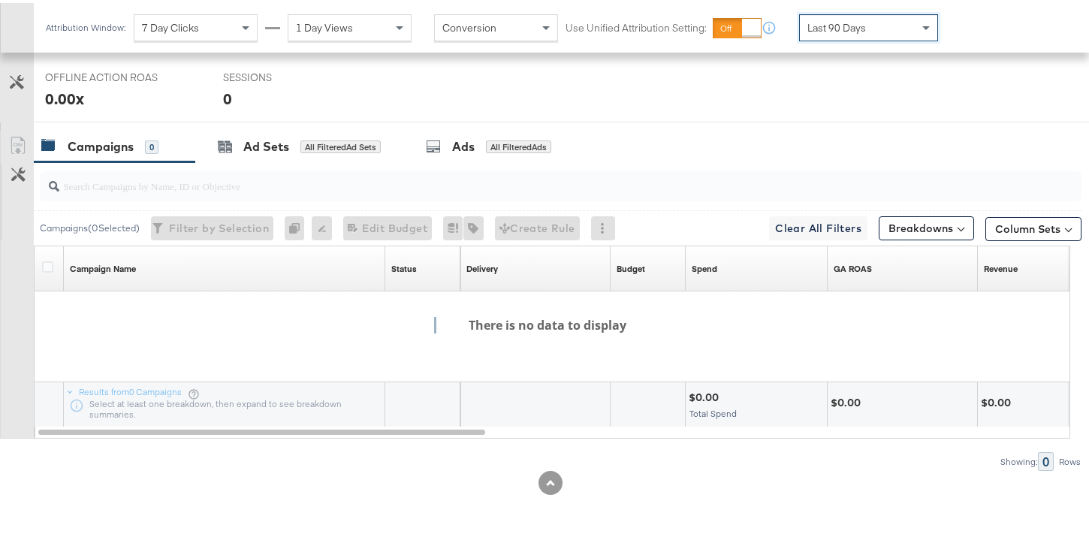
click at [872, 28] on div "Last 90 Days" at bounding box center [868, 25] width 137 height 26
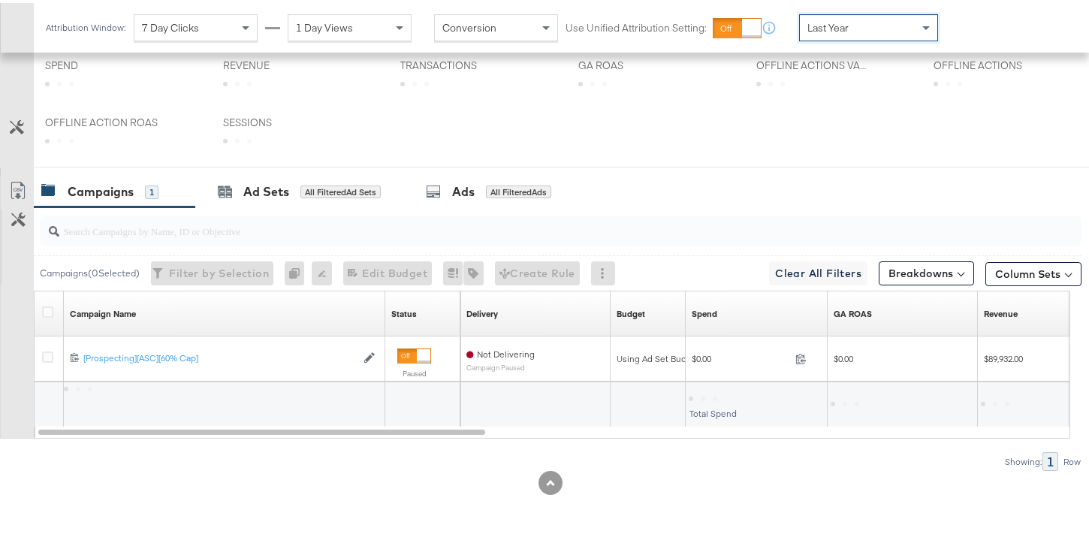
scroll to position [659, 0]
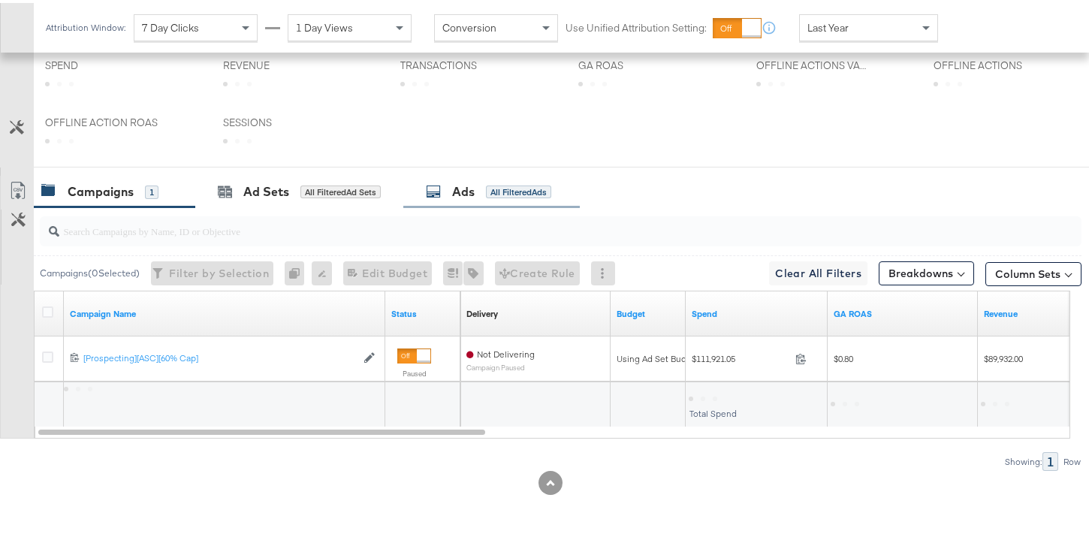
click at [457, 194] on div "Ads" at bounding box center [463, 188] width 23 height 17
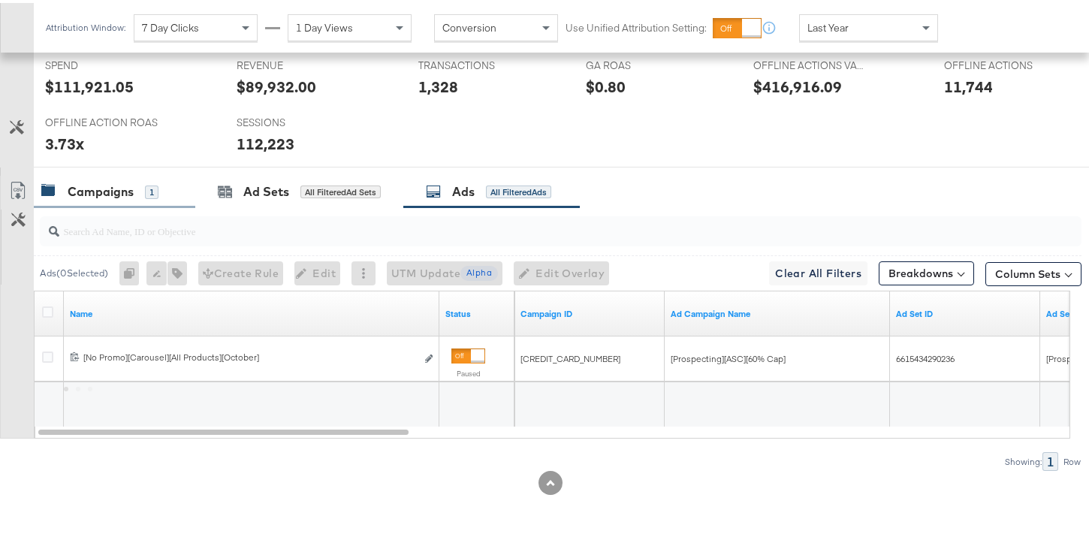
click at [113, 188] on div "Campaigns" at bounding box center [101, 188] width 66 height 17
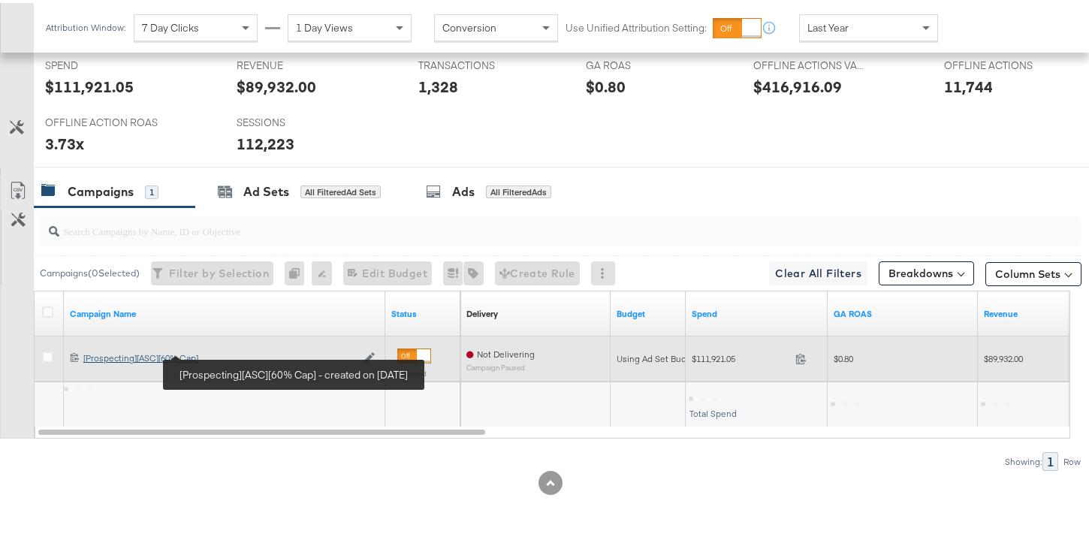
click at [184, 361] on div "[Prospecting][ASC][60% Cap] [Prospecting][ASC][60% Cap]" at bounding box center [219, 355] width 273 height 12
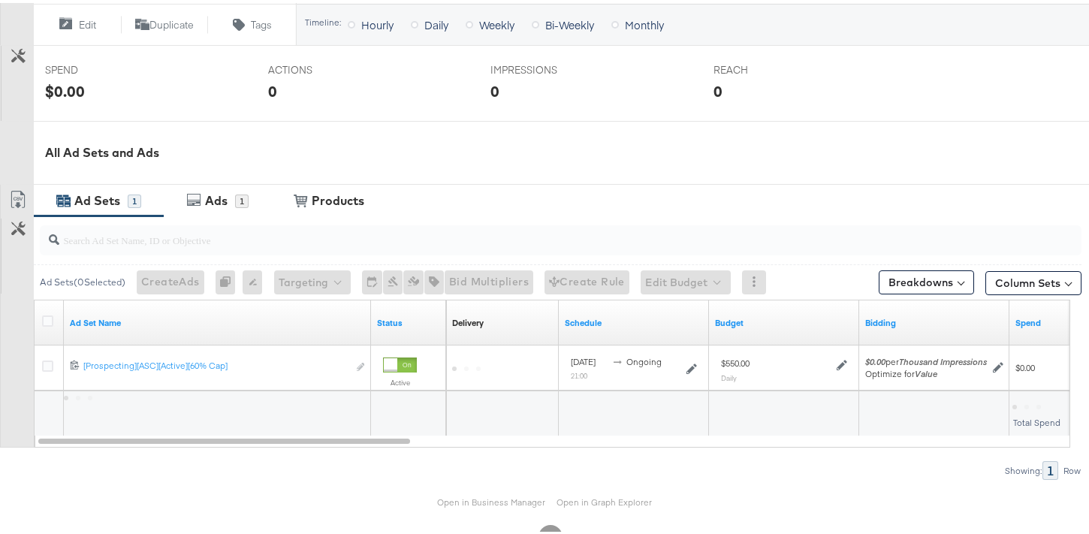
scroll to position [613, 0]
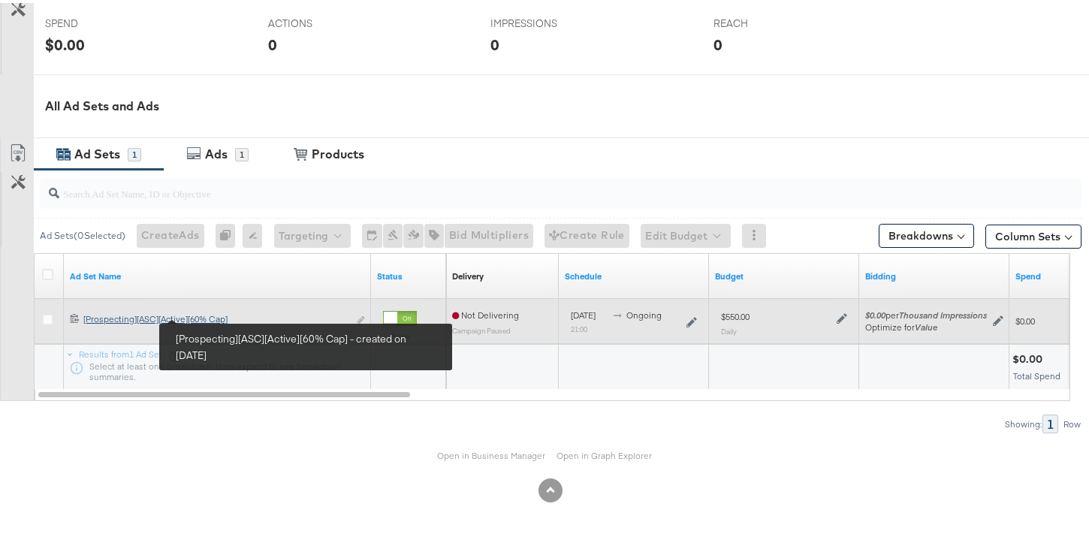
click at [197, 314] on div "[Prospecting][ASC][Active][60% Cap] [Prospecting][ASC][Active][60% Cap]" at bounding box center [215, 316] width 264 height 12
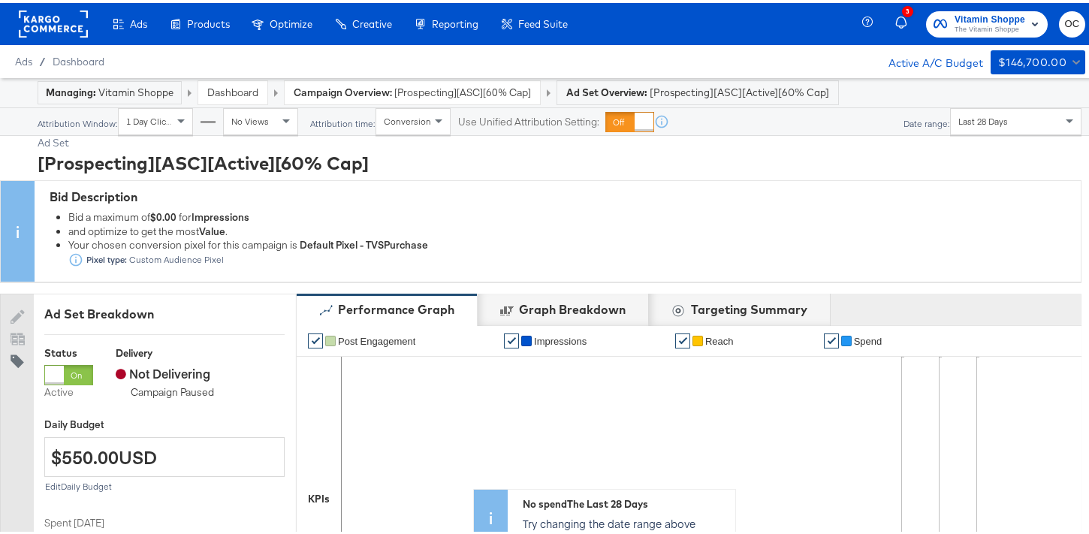
click at [976, 115] on span "Last 28 Days" at bounding box center [983, 118] width 50 height 11
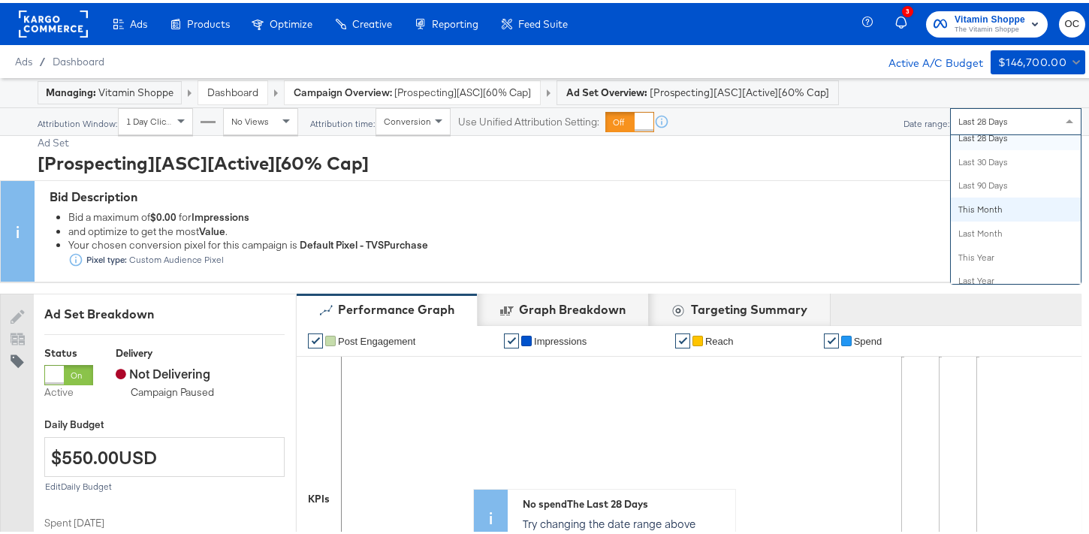
scroll to position [256, 0]
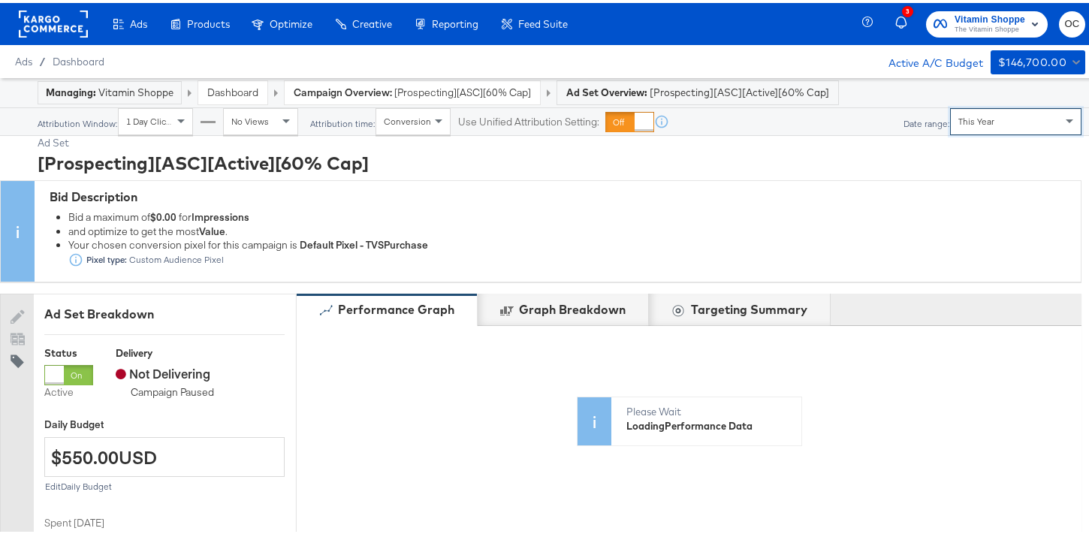
click at [978, 128] on div "This Year" at bounding box center [1016, 119] width 130 height 26
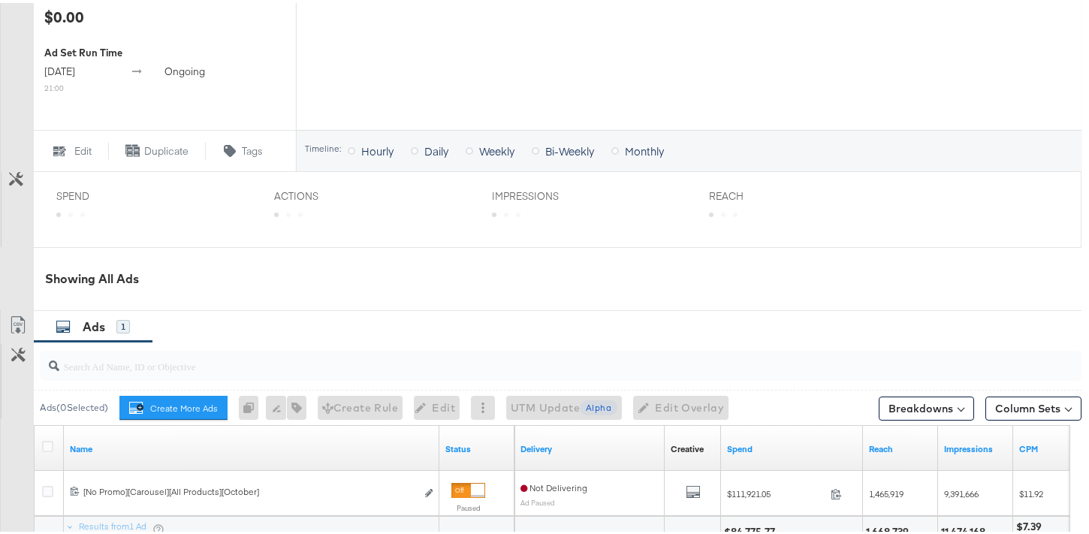
scroll to position [699, 0]
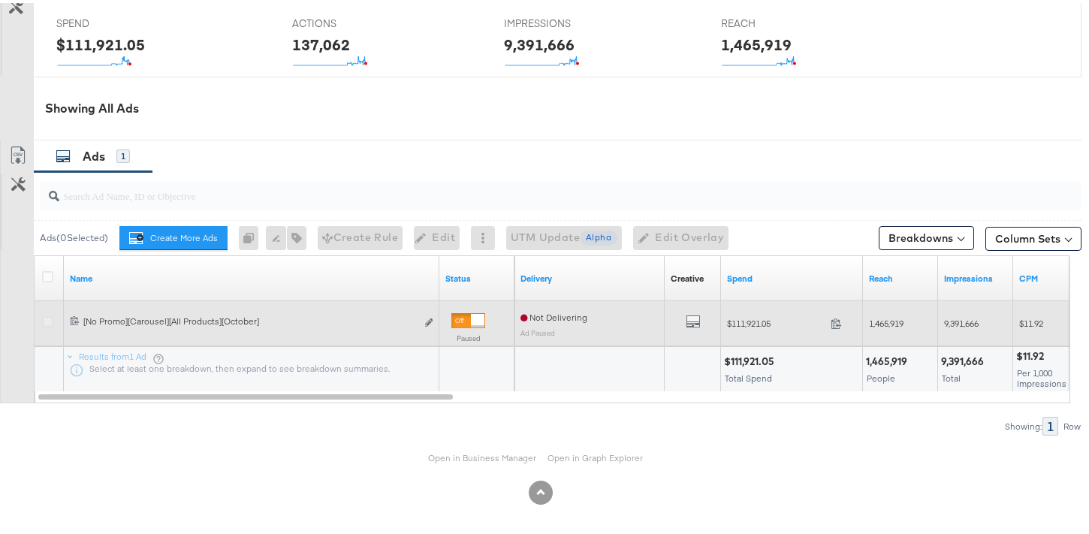
click at [49, 318] on icon at bounding box center [47, 318] width 11 height 11
click at [0, 0] on input "checkbox" at bounding box center [0, 0] width 0 height 0
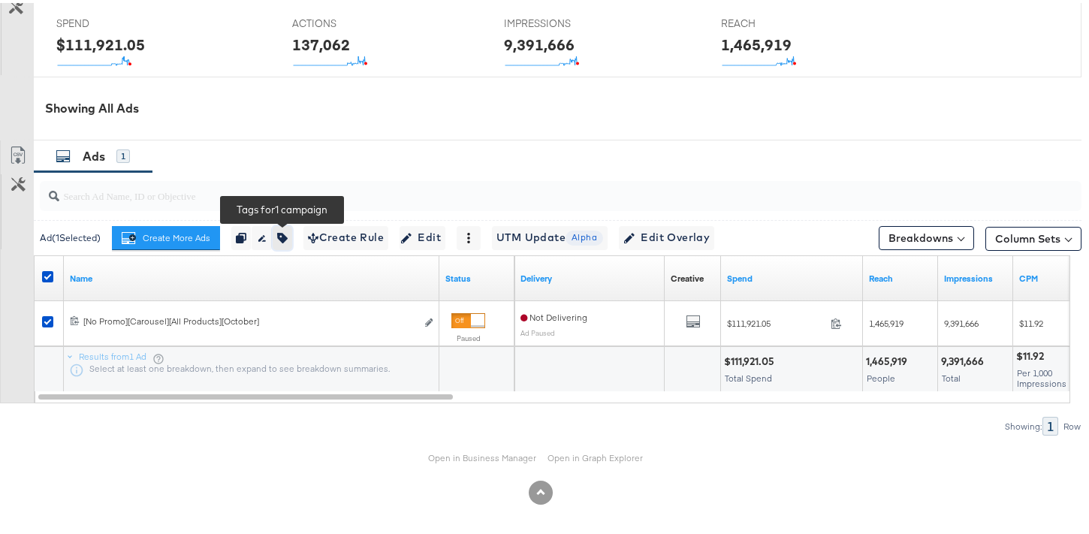
click at [281, 237] on icon "button" at bounding box center [282, 235] width 11 height 11
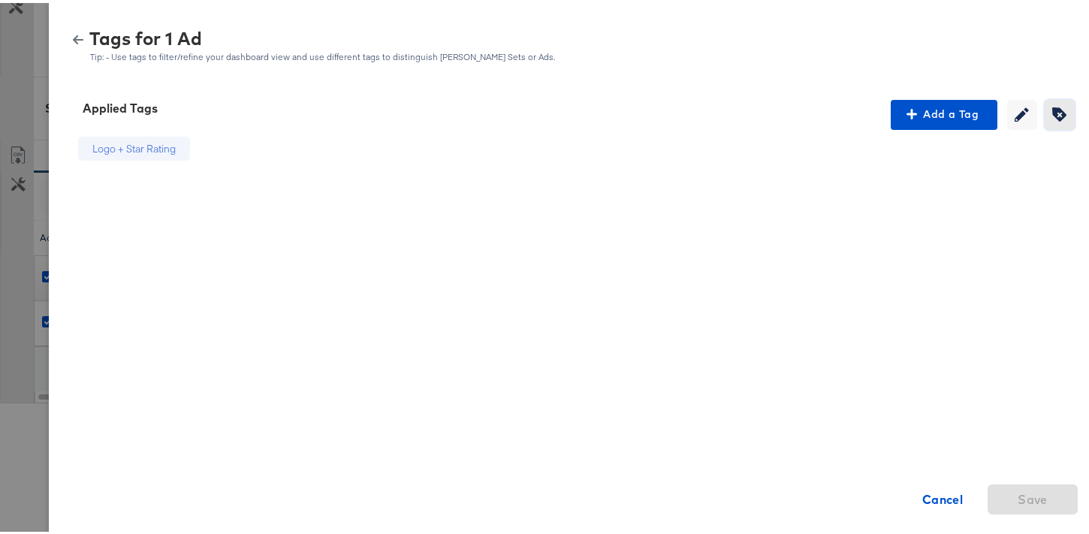
click at [1049, 115] on span "Creating or editing tags will be disabled while you are deleting tags" at bounding box center [1060, 111] width 23 height 14
click at [190, 147] on icon at bounding box center [195, 146] width 11 height 11
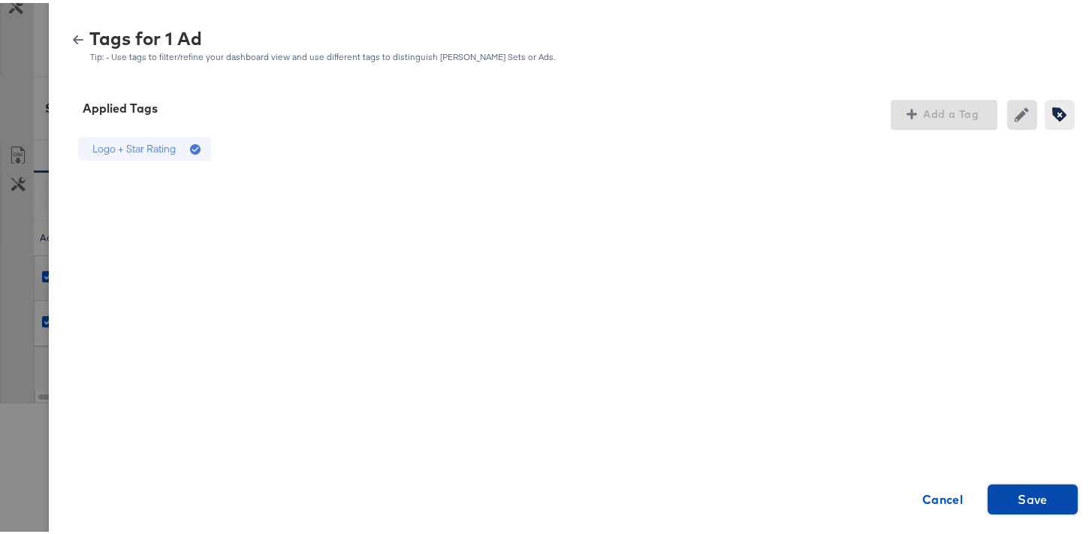
click at [1018, 490] on span "Save" at bounding box center [1033, 496] width 30 height 21
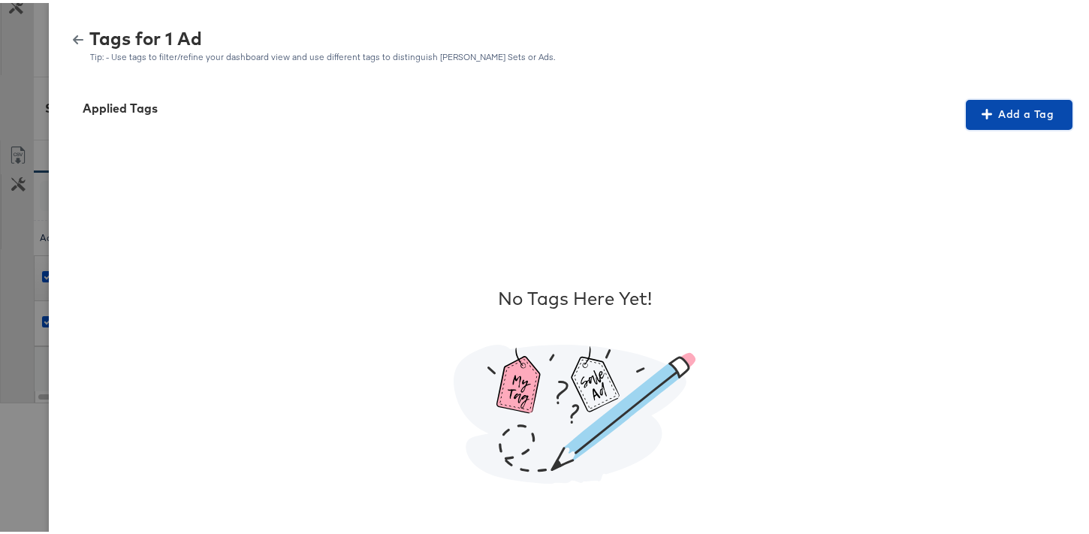
click at [982, 119] on span "Add a Tag" at bounding box center [1019, 111] width 95 height 19
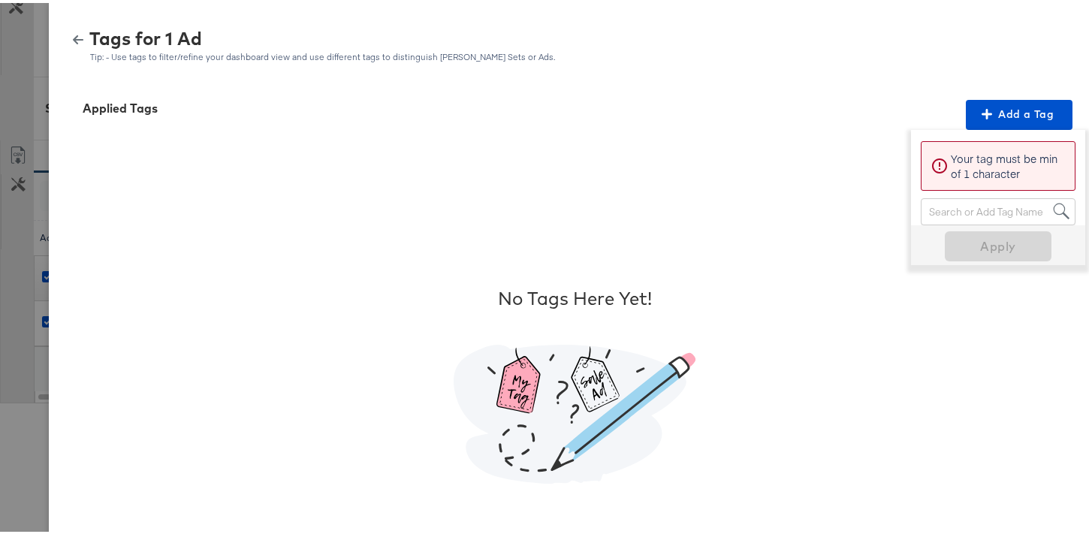
click at [987, 212] on div "Search or Add Tag Name" at bounding box center [998, 209] width 153 height 26
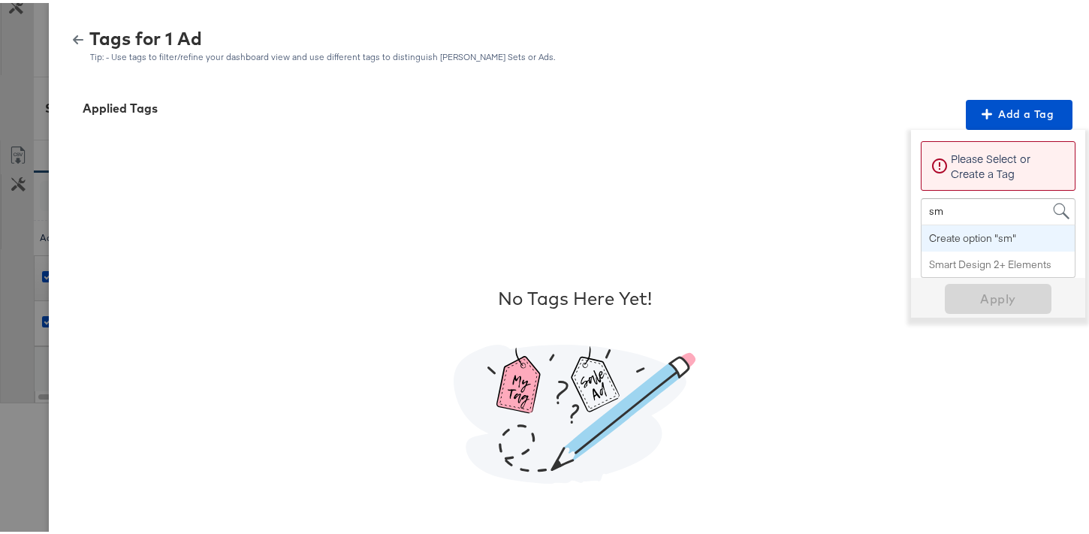
type input "sma"
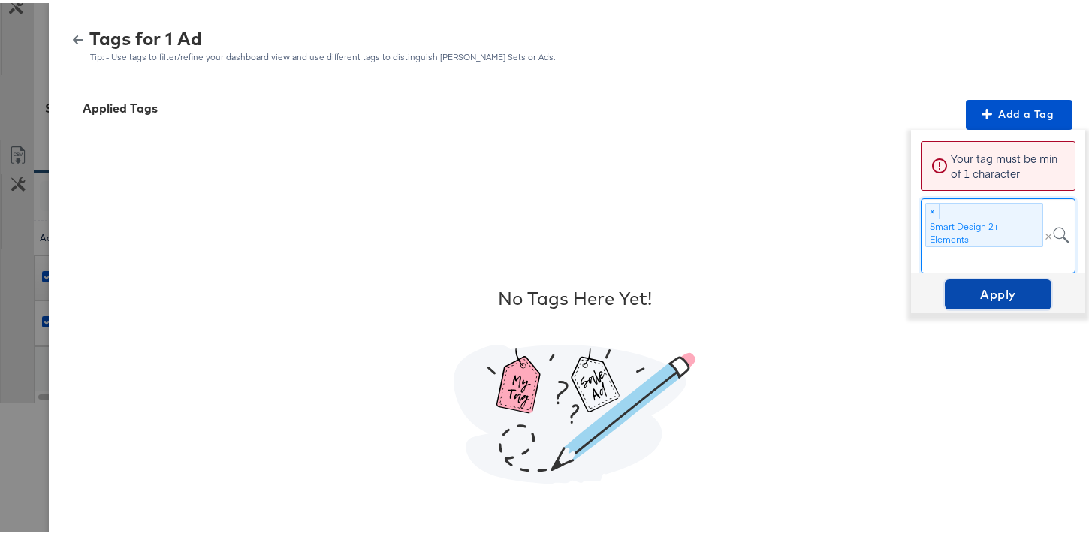
click at [993, 290] on span "Apply" at bounding box center [998, 291] width 95 height 21
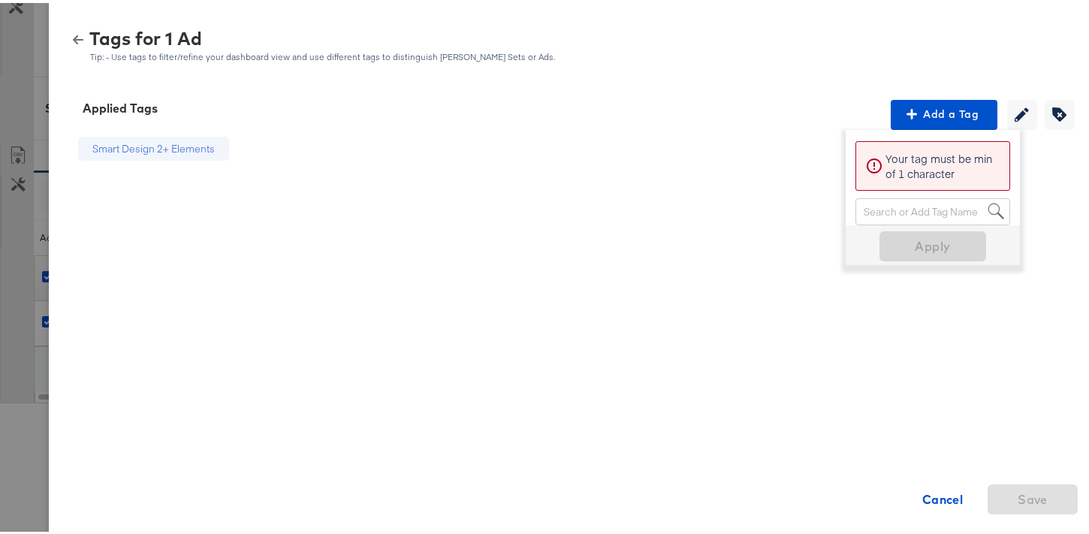
click at [73, 38] on icon "button" at bounding box center [78, 37] width 11 height 11
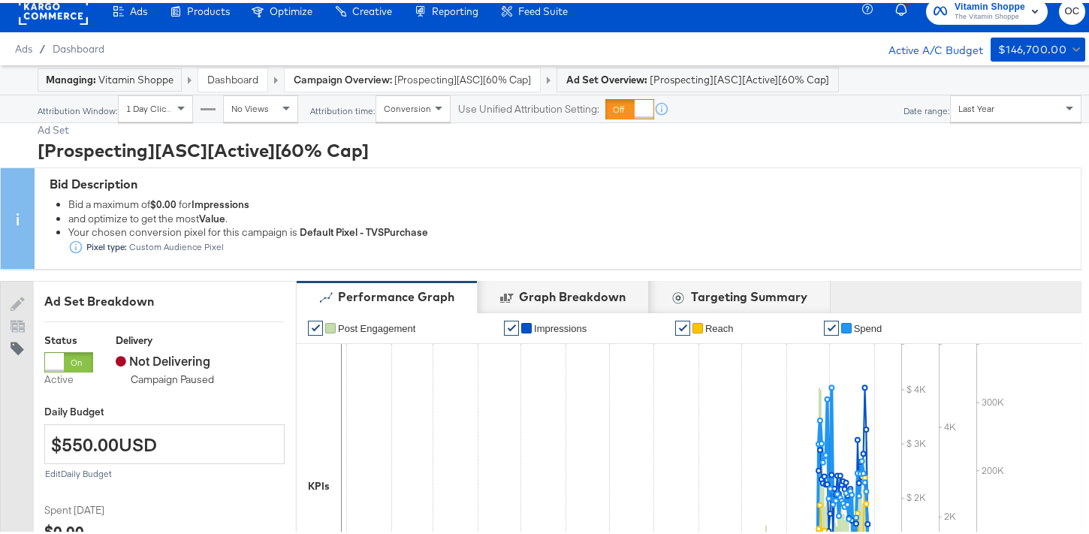
scroll to position [0, 0]
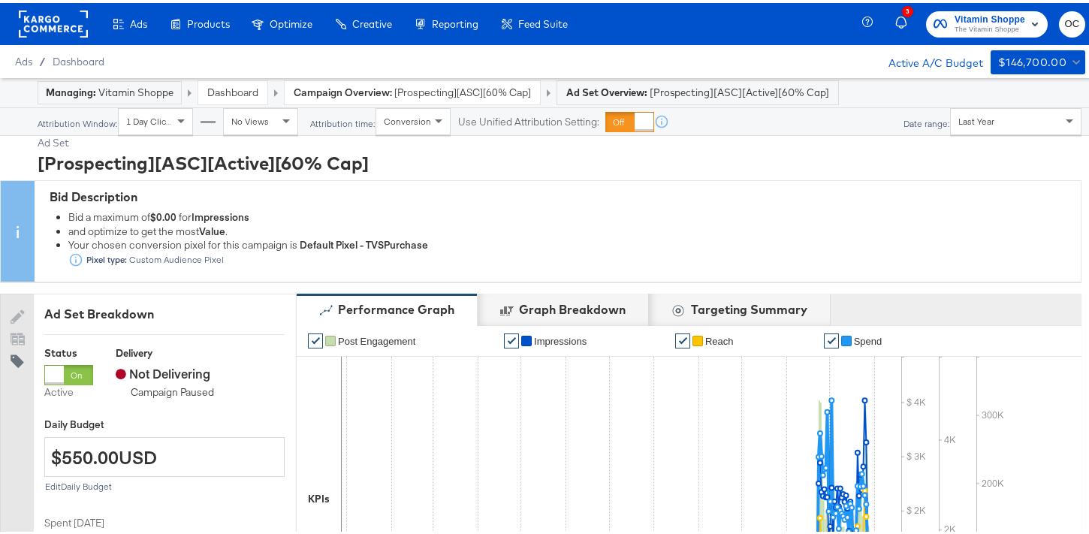
click at [1001, 114] on div "Last Year" at bounding box center [1016, 119] width 130 height 26
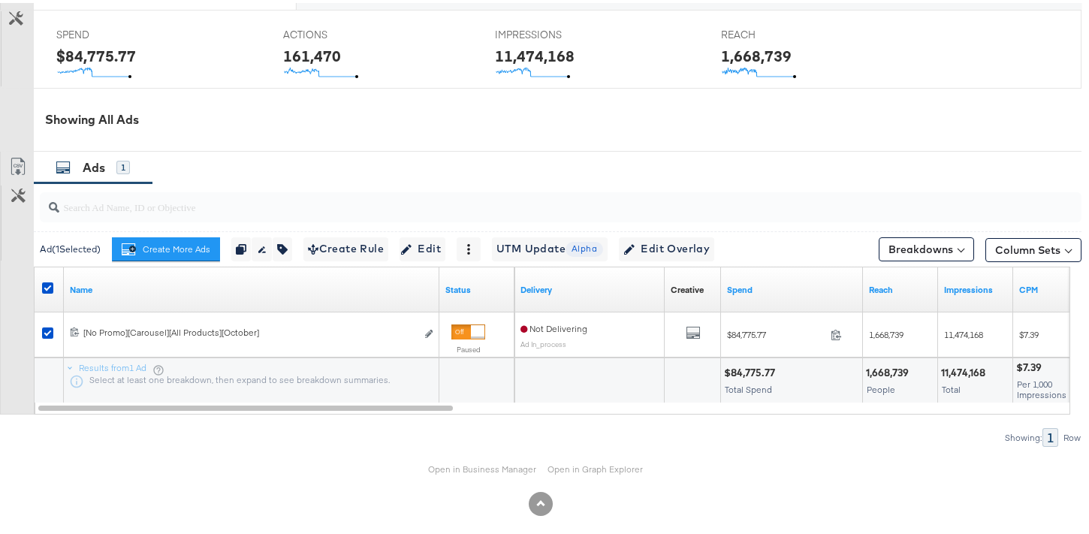
scroll to position [700, 0]
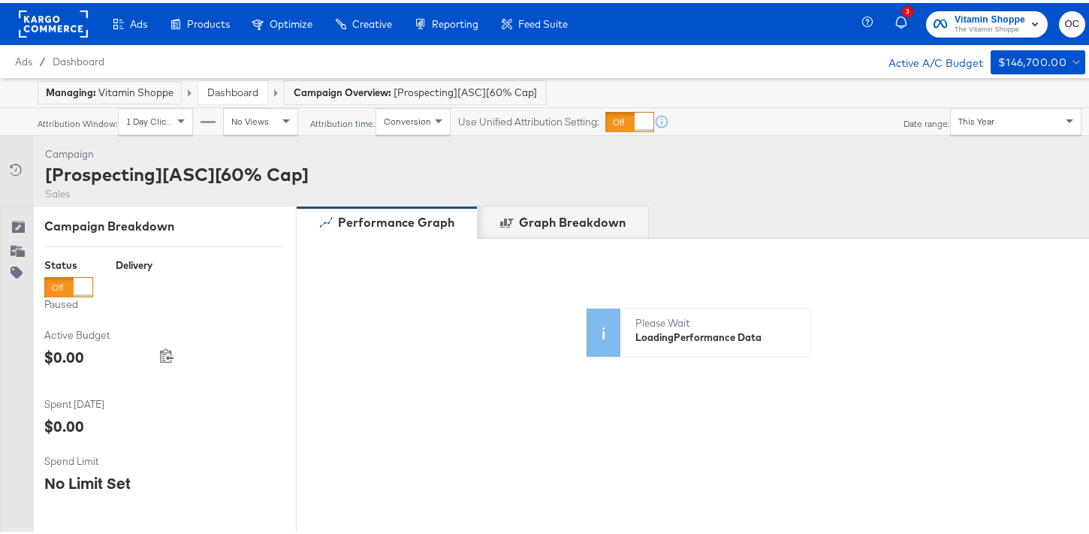
click at [252, 85] on link "Dashboard" at bounding box center [232, 90] width 51 height 14
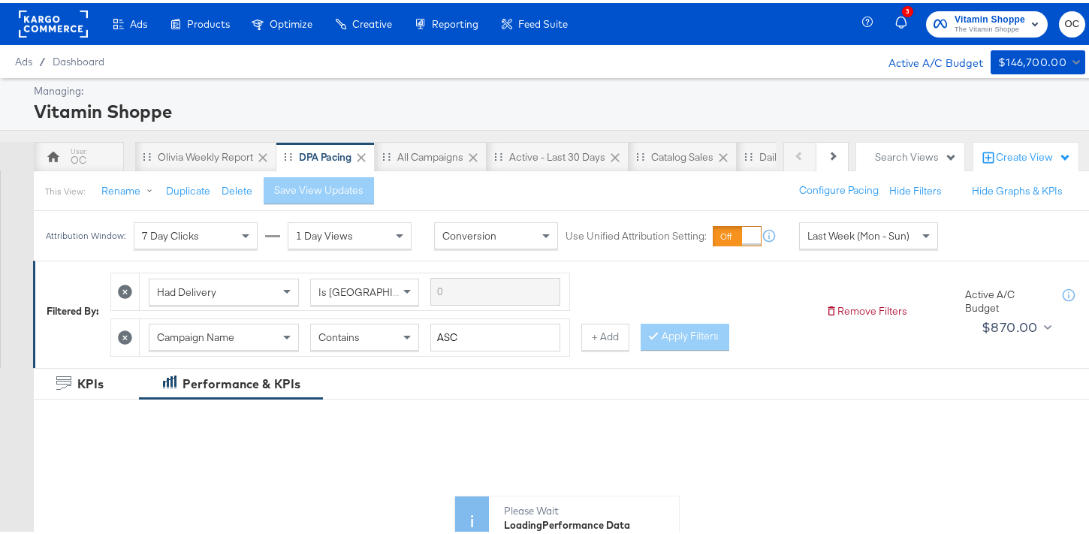
click at [876, 240] on div "Last Week (Mon - Sun)" at bounding box center [868, 233] width 137 height 26
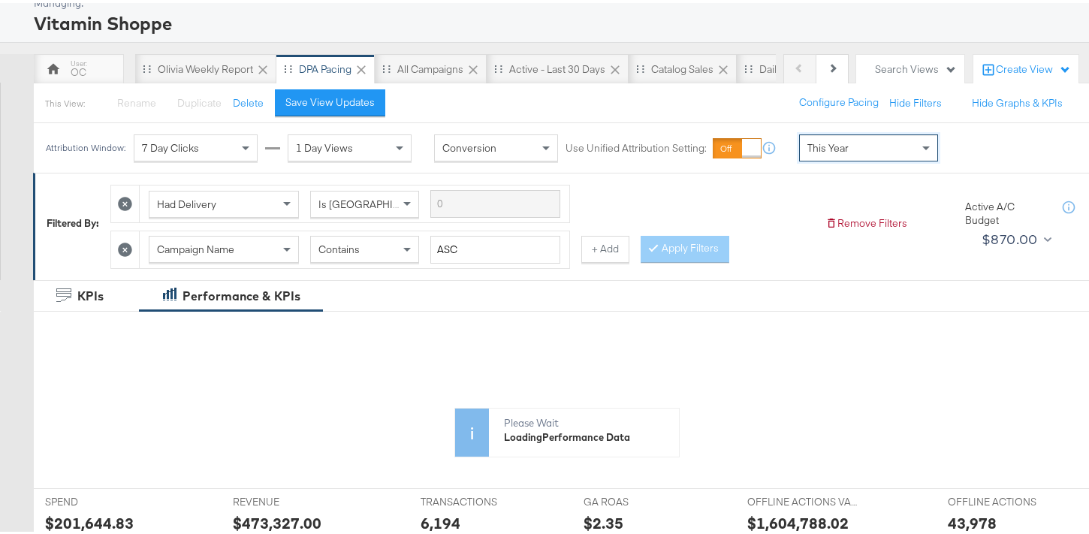
scroll to position [590, 0]
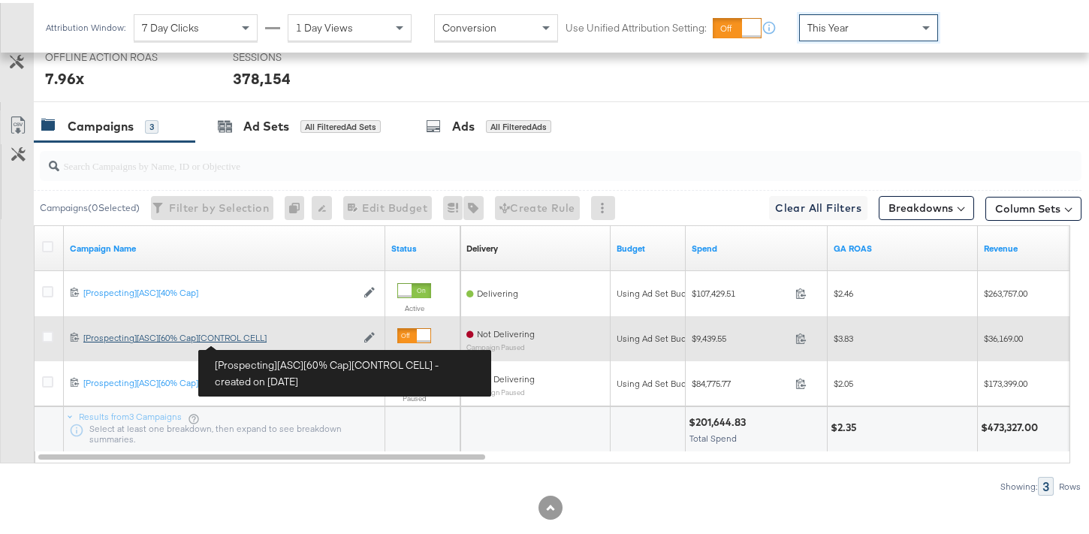
click at [248, 336] on div "[Prospecting][ASC][60% Cap][CONTROL CELL] [Prospecting][ASC][60% Cap][CONTROL C…" at bounding box center [219, 335] width 273 height 12
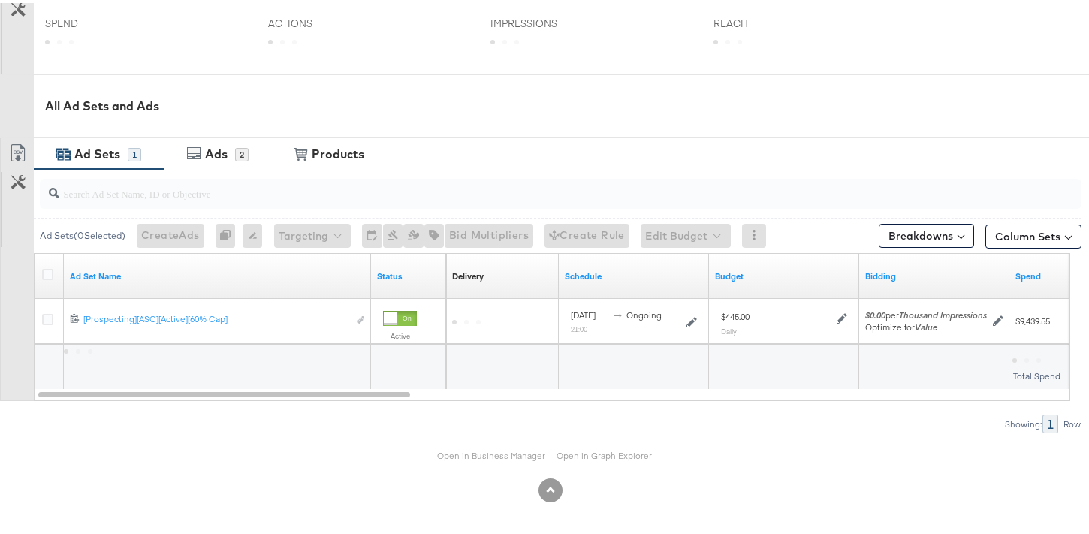
scroll to position [613, 0]
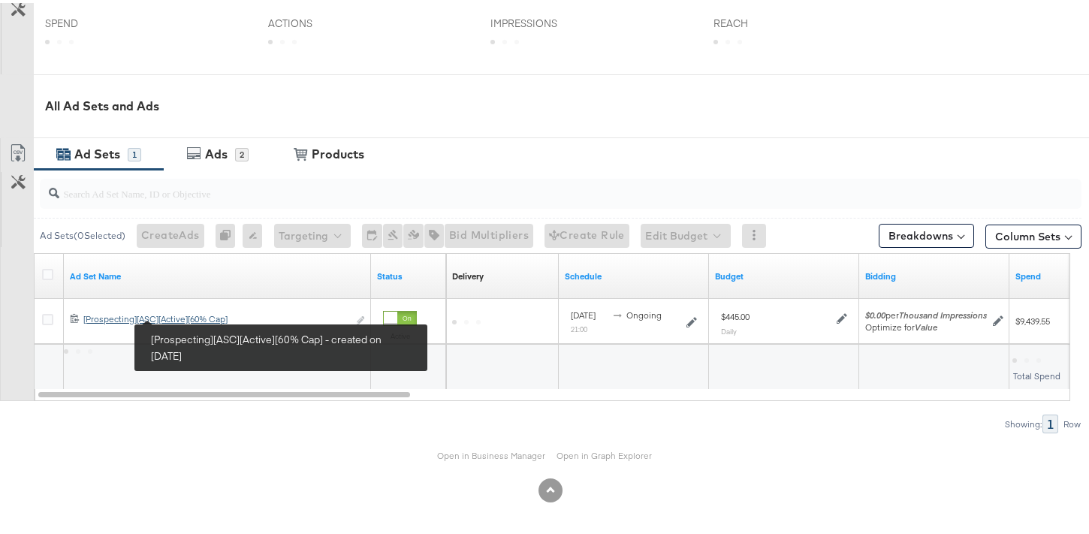
click at [190, 317] on div "[Prospecting][ASC][Active][60% Cap] [Prospecting][ASC][Active][60% Cap]" at bounding box center [215, 316] width 264 height 12
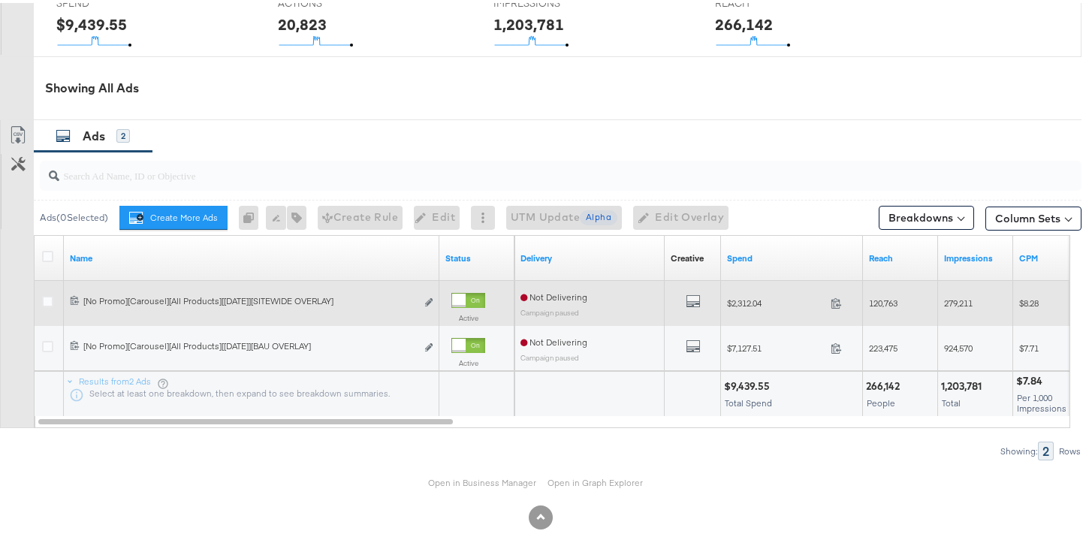
scroll to position [745, 0]
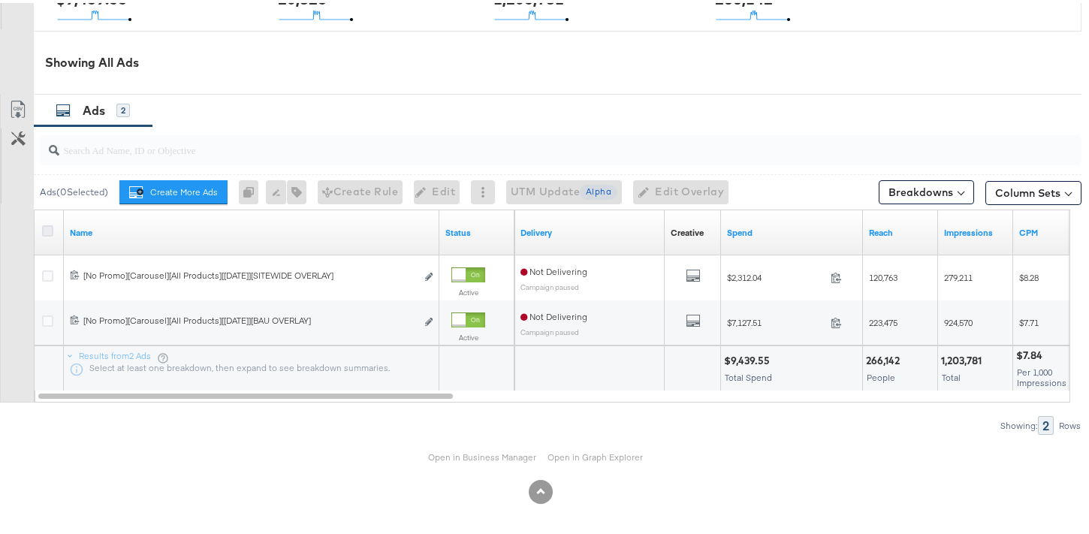
click at [47, 230] on icon at bounding box center [47, 227] width 11 height 11
click at [0, 0] on input "checkbox" at bounding box center [0, 0] width 0 height 0
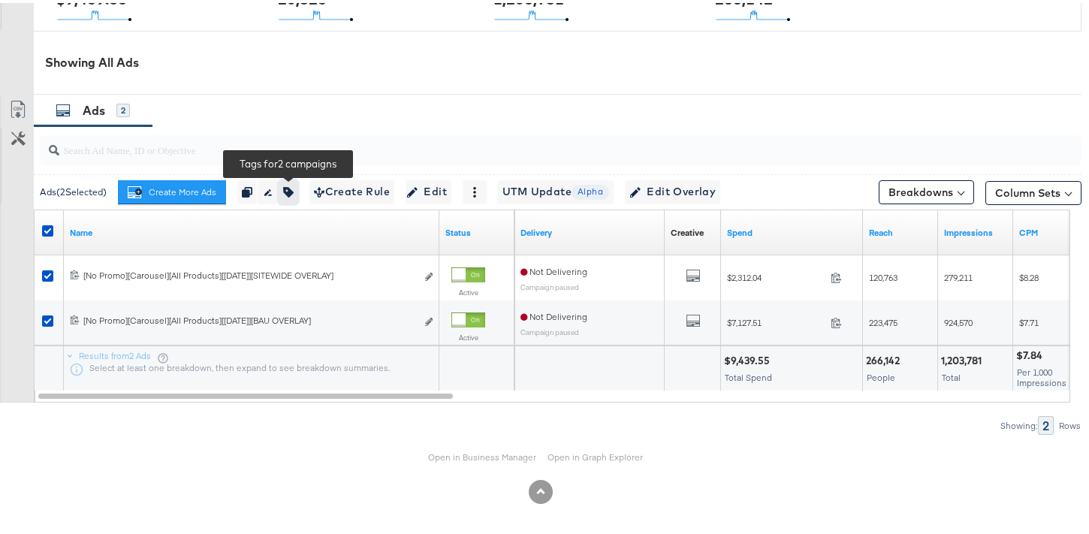
click at [288, 188] on icon "button" at bounding box center [288, 189] width 11 height 11
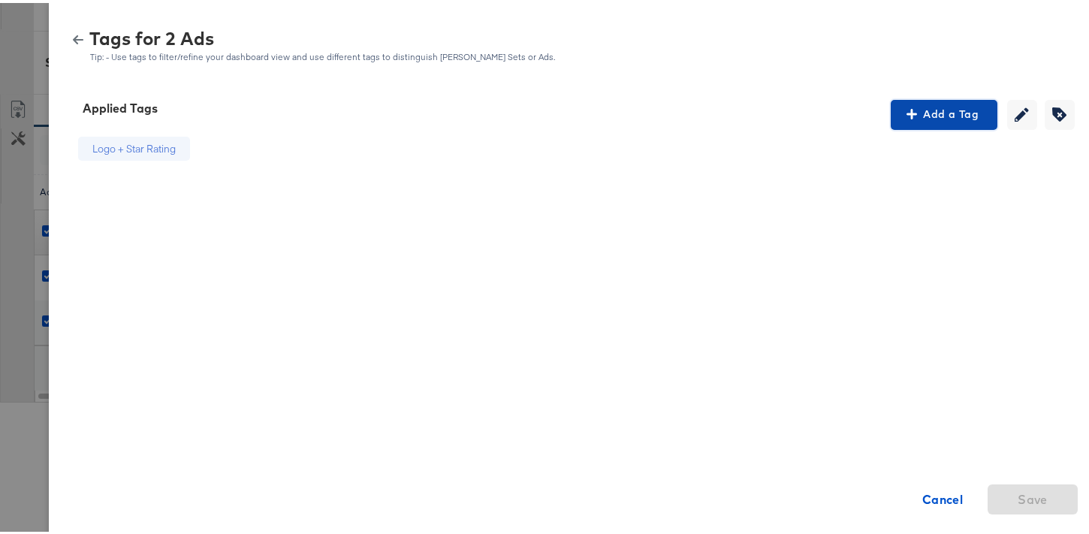
click at [953, 118] on span "Add a Tag" at bounding box center [944, 111] width 95 height 19
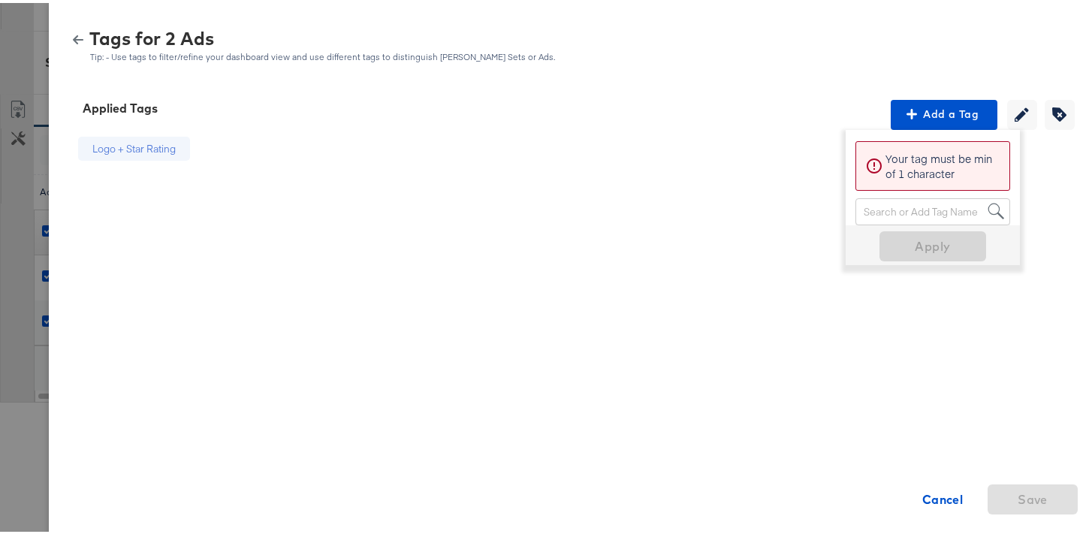
click at [951, 217] on div "Search or Add Tag Name" at bounding box center [932, 209] width 153 height 26
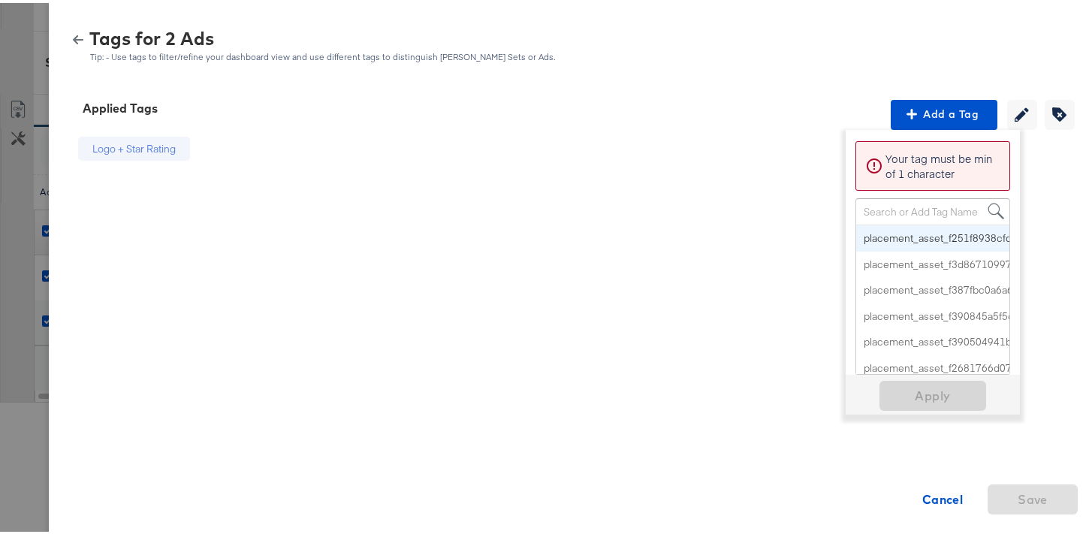
click at [942, 211] on div "Search or Add Tag Name" at bounding box center [932, 209] width 153 height 26
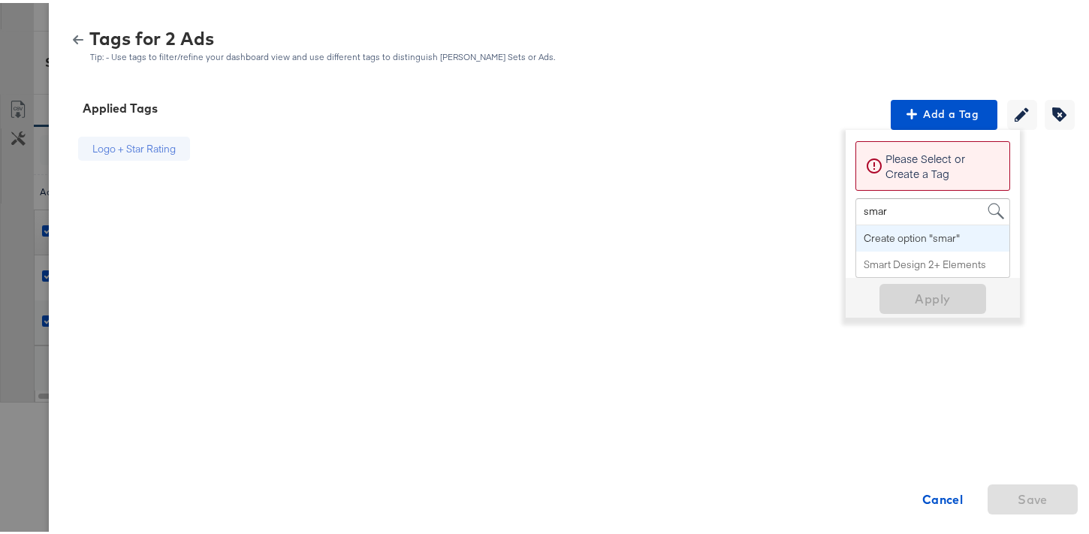
type input "smart"
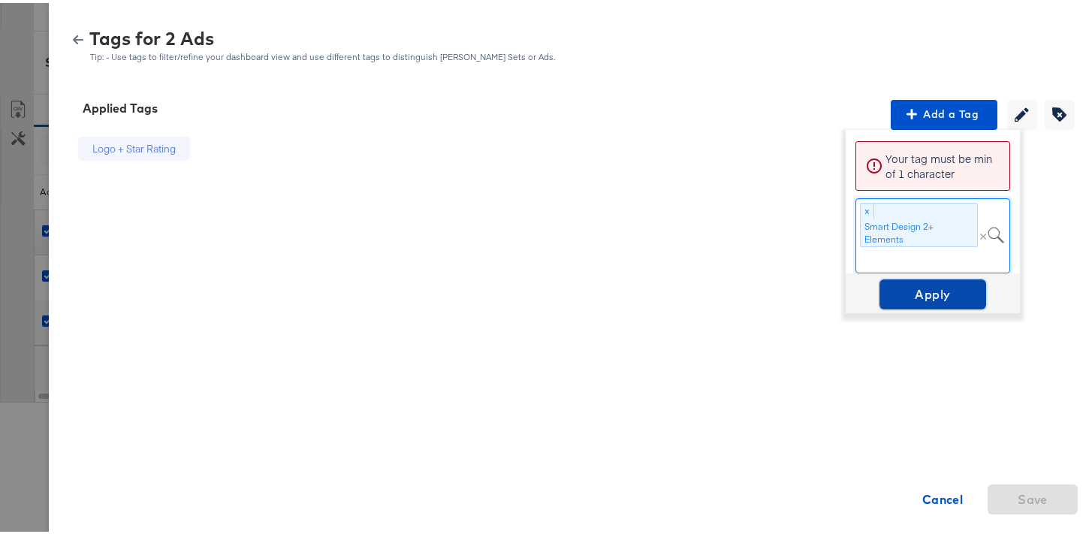
click at [940, 291] on span "Apply" at bounding box center [933, 291] width 95 height 21
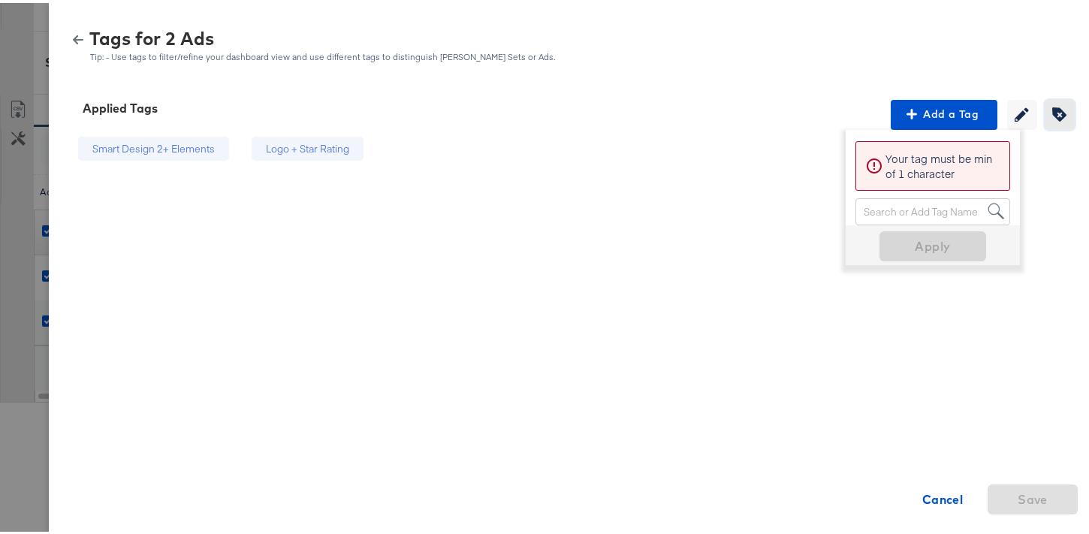
click at [1045, 119] on button "Creating or editing tags will be disabled while you are deleting tags" at bounding box center [1060, 112] width 30 height 30
click at [385, 146] on icon at bounding box center [392, 147] width 15 height 15
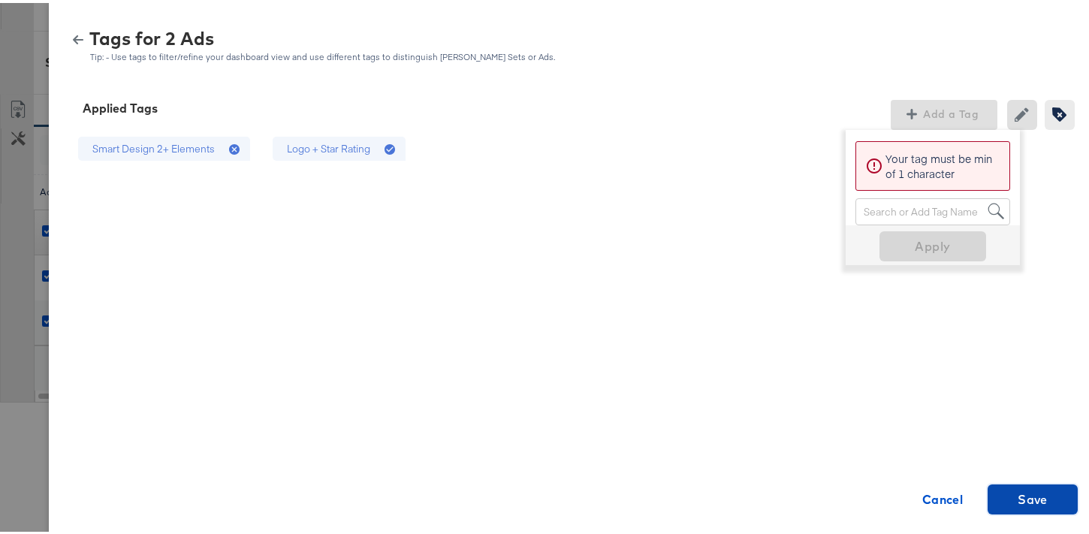
click at [1038, 494] on span "Save" at bounding box center [1033, 496] width 78 height 21
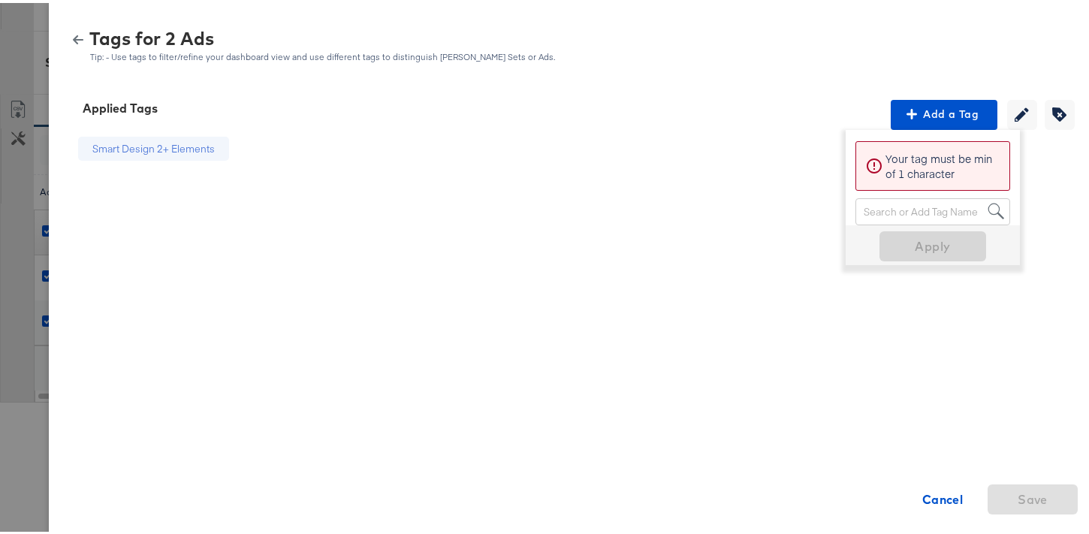
click at [73, 36] on icon "button" at bounding box center [78, 36] width 11 height 9
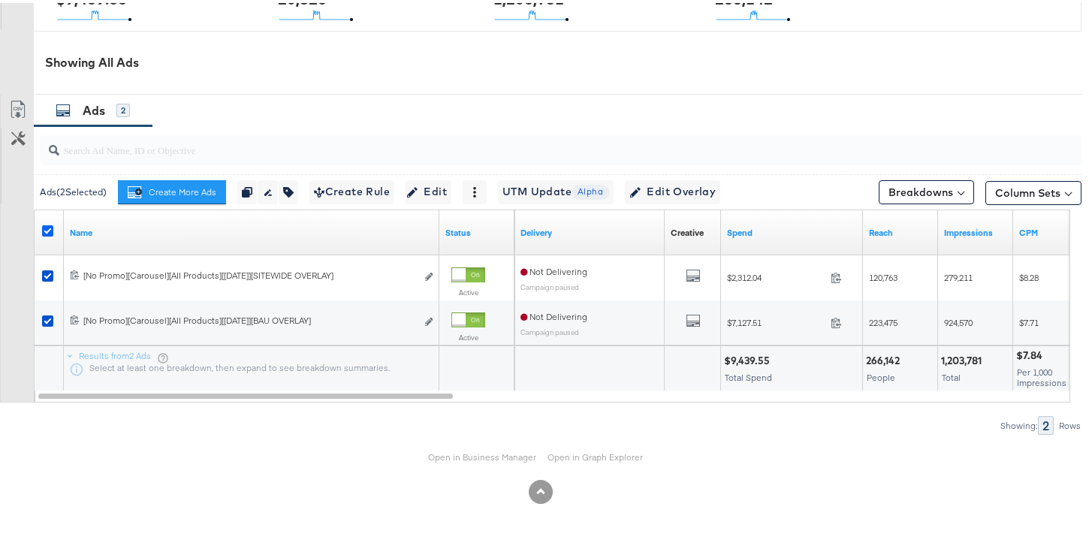
click at [53, 228] on icon at bounding box center [47, 227] width 11 height 11
click at [0, 0] on input "checkbox" at bounding box center [0, 0] width 0 height 0
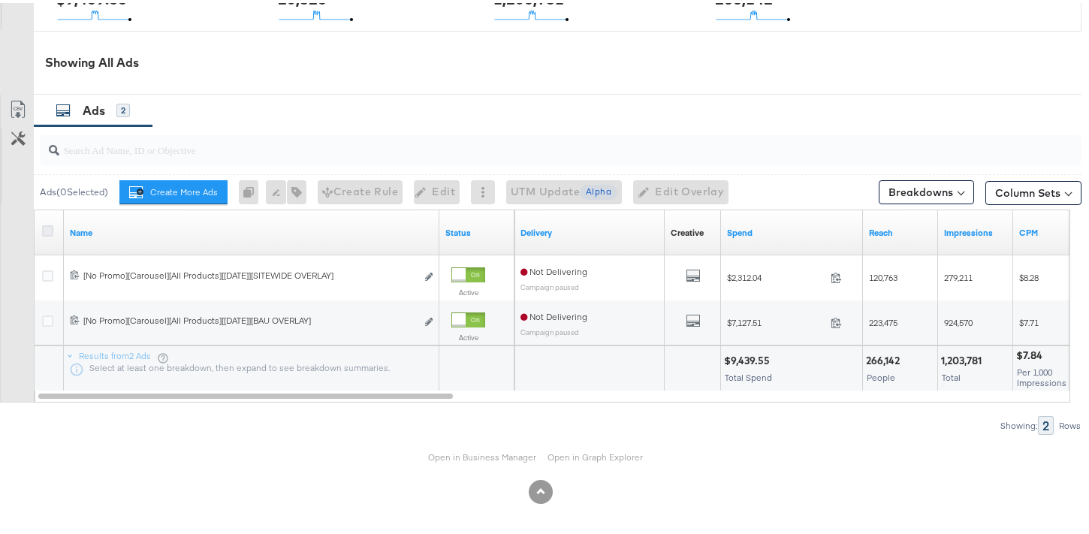
click at [53, 228] on icon at bounding box center [47, 227] width 11 height 11
click at [0, 0] on input "checkbox" at bounding box center [0, 0] width 0 height 0
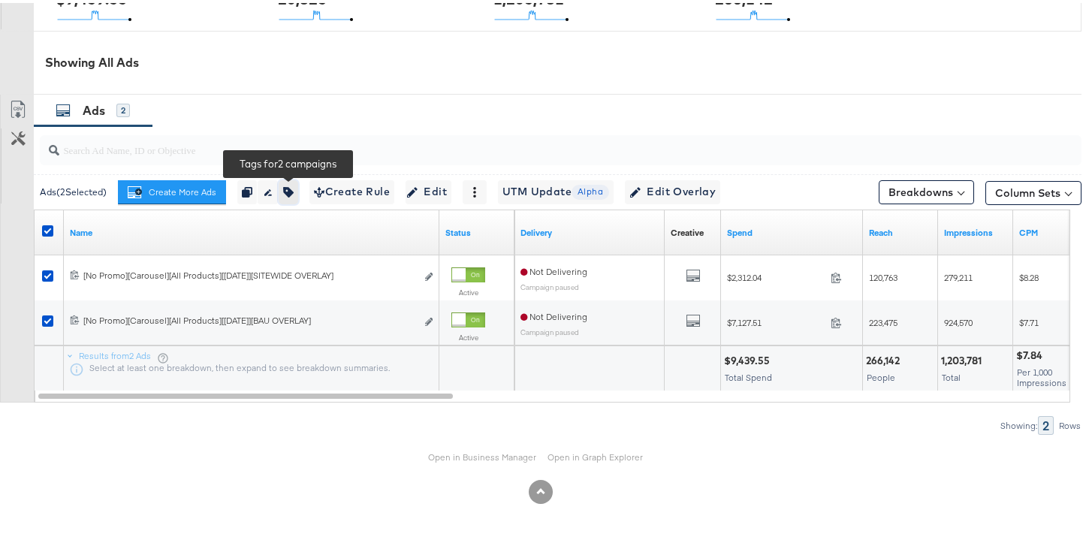
click at [283, 195] on button "button" at bounding box center [289, 189] width 20 height 24
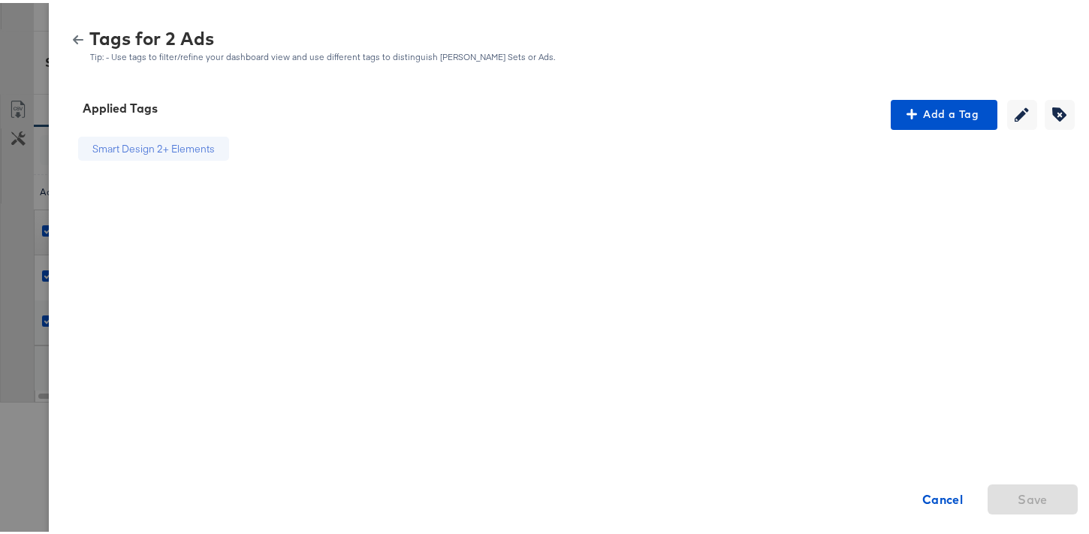
drag, startPoint x: 65, startPoint y: 38, endPoint x: 77, endPoint y: 74, distance: 38.0
click at [73, 38] on icon "button" at bounding box center [78, 36] width 11 height 9
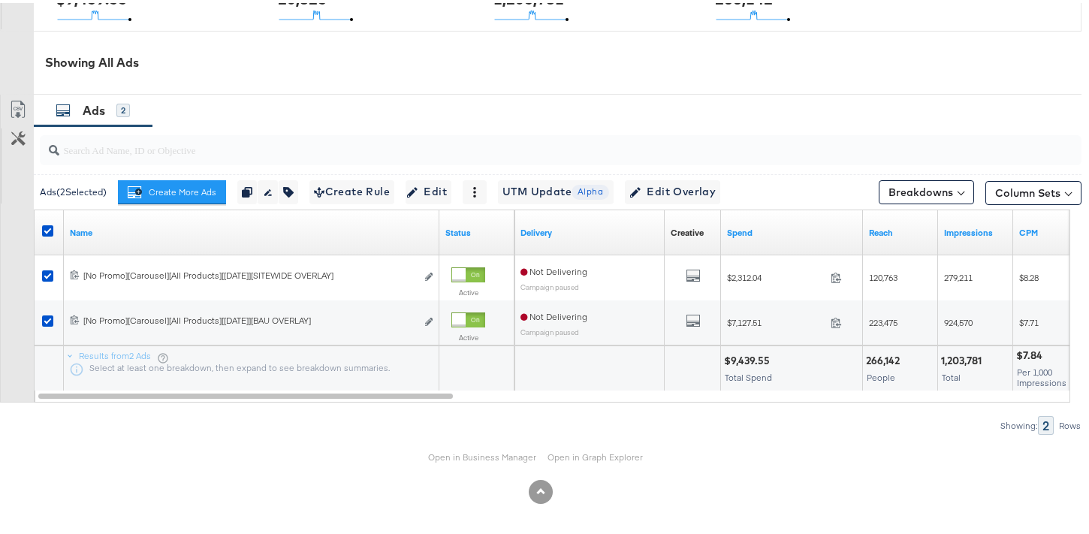
click at [51, 234] on div at bounding box center [50, 229] width 16 height 15
click at [50, 231] on icon at bounding box center [47, 227] width 11 height 11
click at [0, 0] on input "checkbox" at bounding box center [0, 0] width 0 height 0
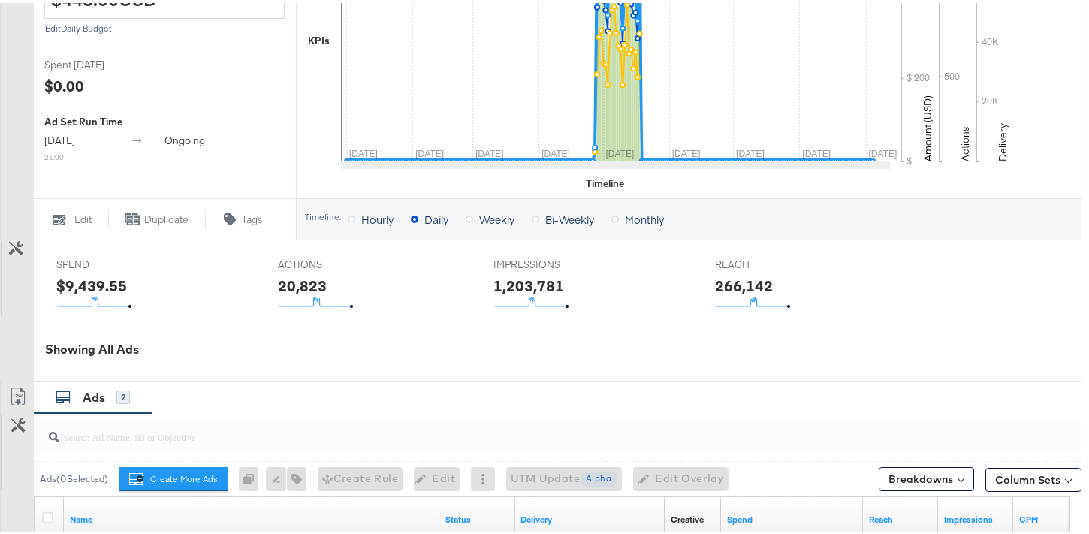
scroll to position [287, 0]
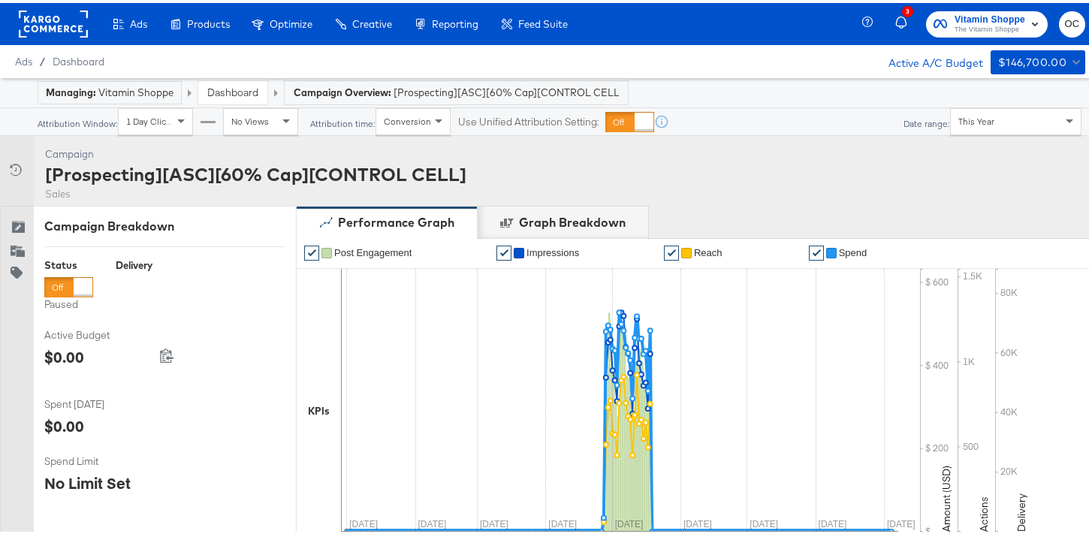
click at [246, 91] on link "Dashboard" at bounding box center [232, 90] width 51 height 14
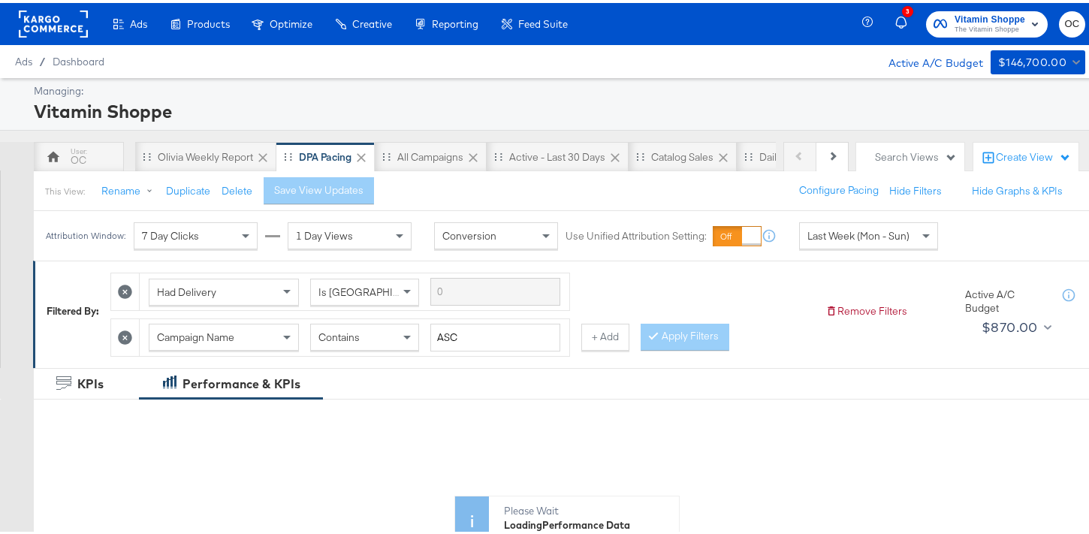
click at [898, 228] on span "Last Week (Mon - Sun)" at bounding box center [858, 233] width 102 height 14
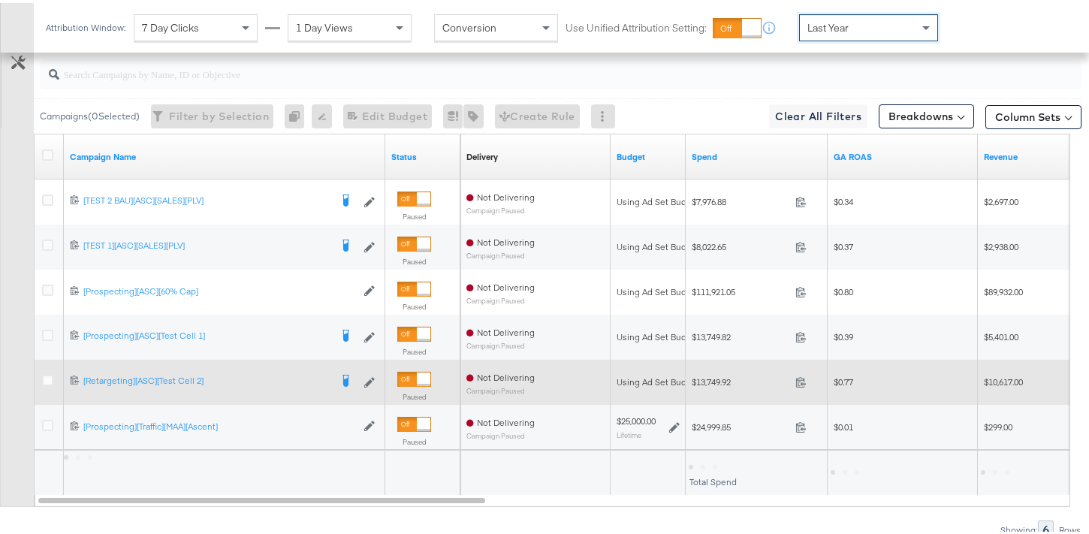
scroll to position [844, 0]
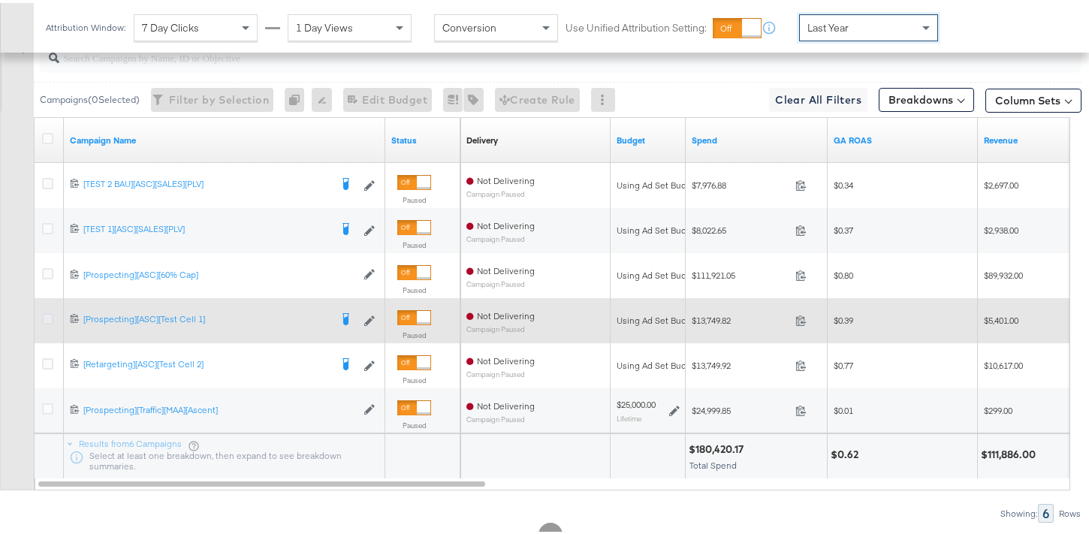
click at [44, 317] on icon at bounding box center [47, 315] width 11 height 11
click at [0, 0] on input "checkbox" at bounding box center [0, 0] width 0 height 0
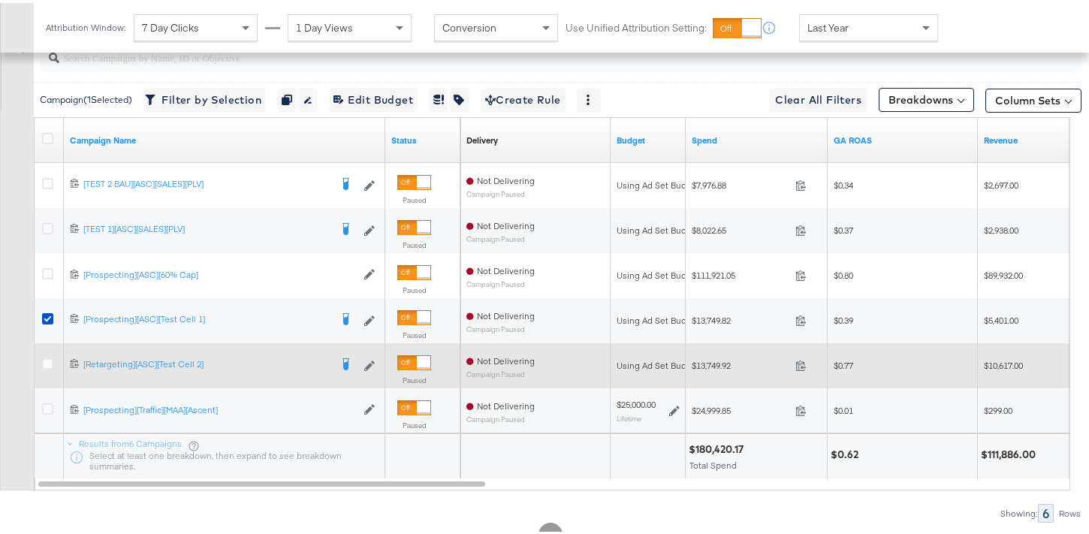
click at [52, 366] on div at bounding box center [50, 362] width 16 height 15
click at [51, 364] on icon at bounding box center [47, 360] width 11 height 11
click at [0, 0] on input "checkbox" at bounding box center [0, 0] width 0 height 0
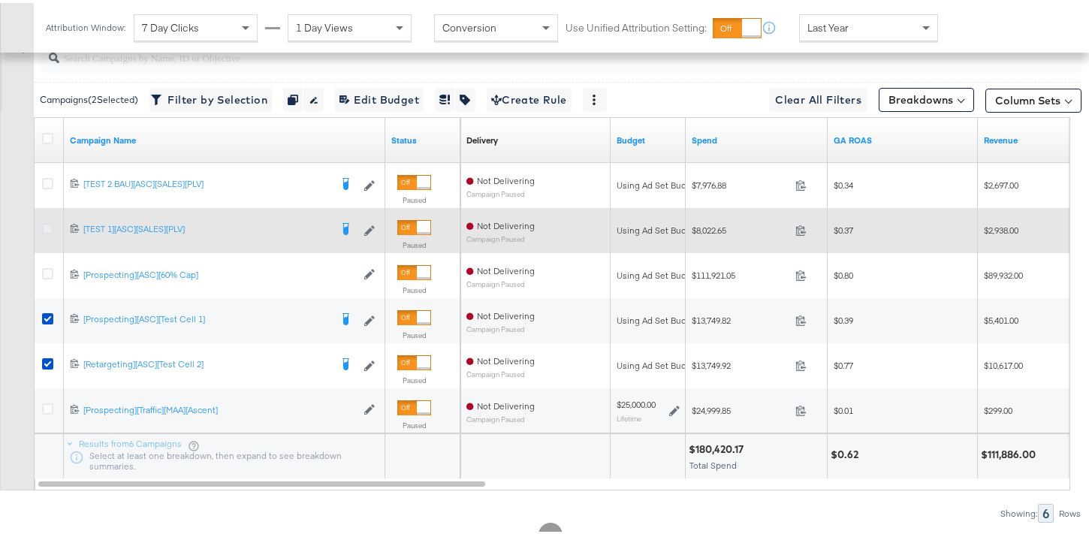
click at [51, 226] on icon at bounding box center [47, 225] width 11 height 11
click at [0, 0] on input "checkbox" at bounding box center [0, 0] width 0 height 0
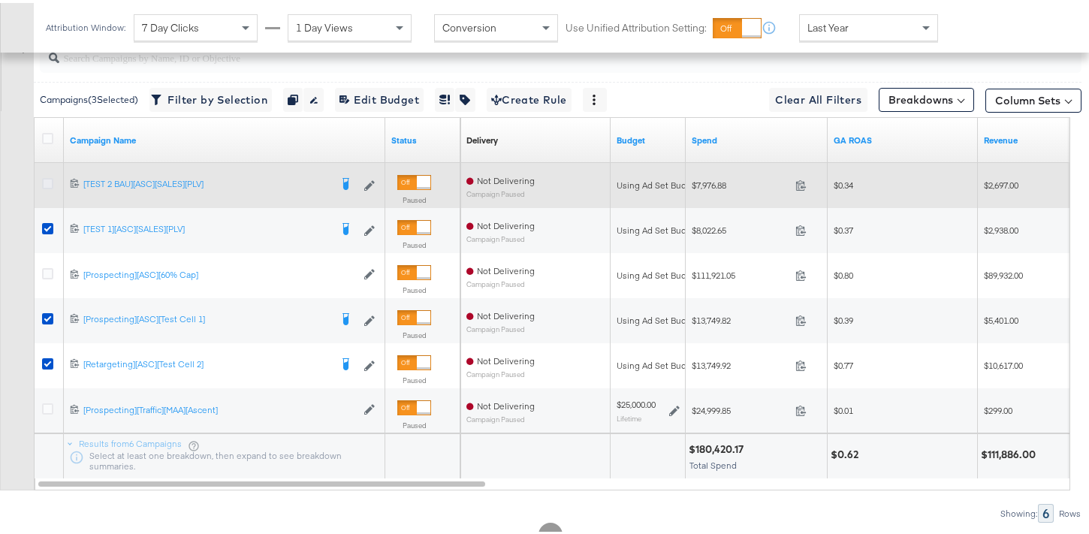
click at [49, 181] on icon at bounding box center [47, 180] width 11 height 11
click at [0, 0] on input "checkbox" at bounding box center [0, 0] width 0 height 0
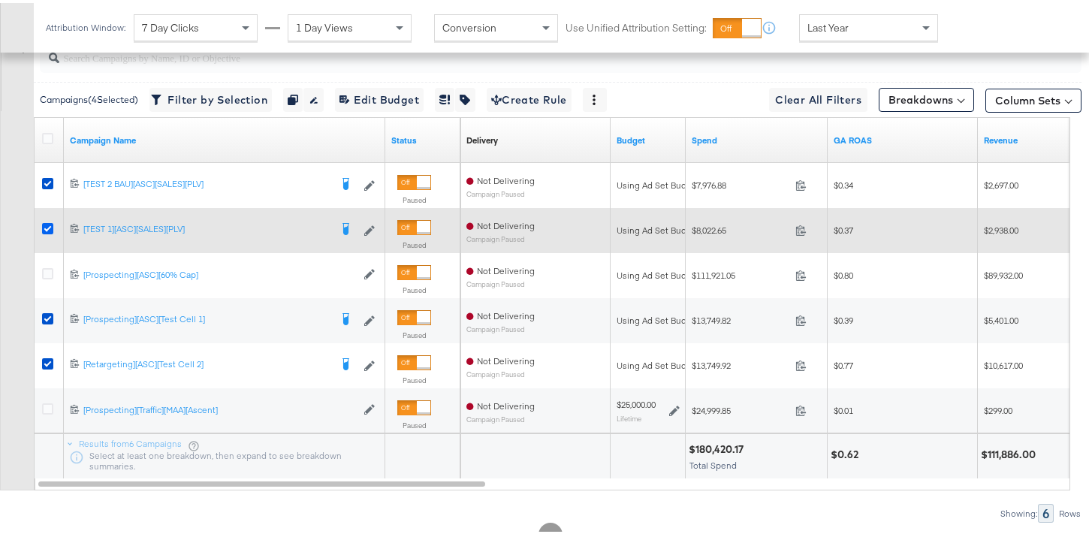
click at [49, 228] on icon at bounding box center [47, 225] width 11 height 11
click at [0, 0] on input "checkbox" at bounding box center [0, 0] width 0 height 0
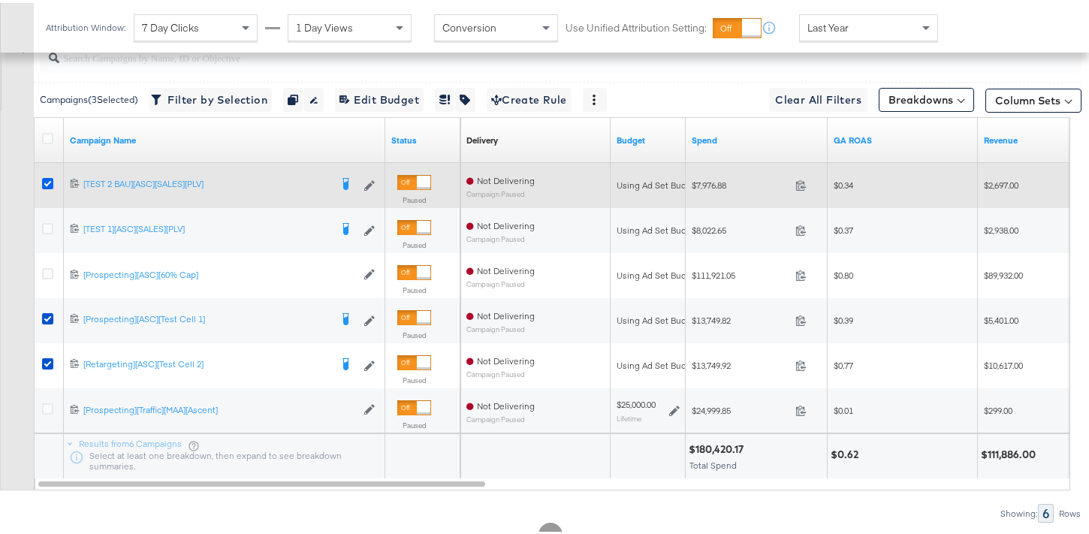
click at [48, 185] on icon at bounding box center [47, 180] width 11 height 11
click at [0, 0] on input "checkbox" at bounding box center [0, 0] width 0 height 0
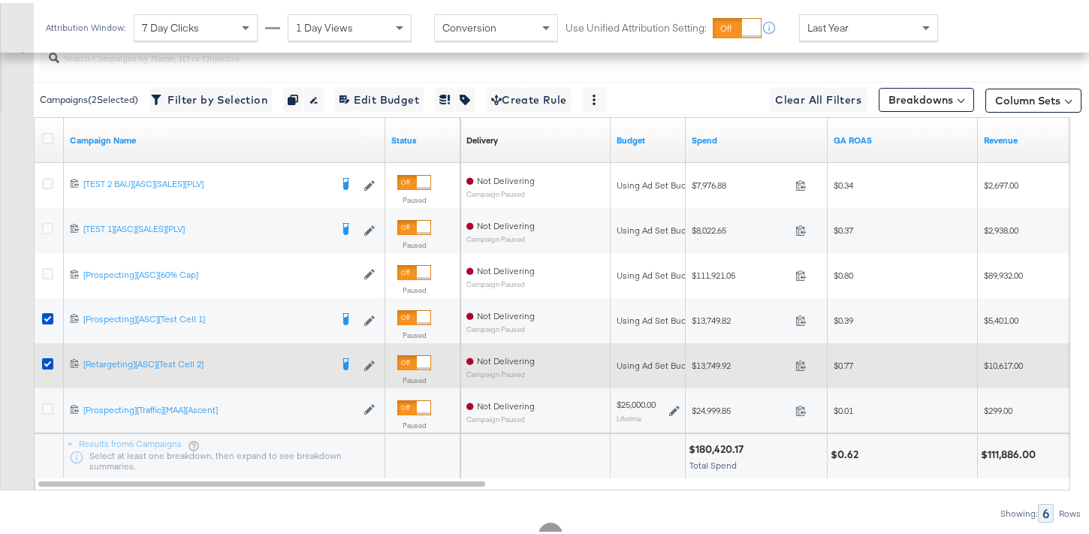
scroll to position [727, 0]
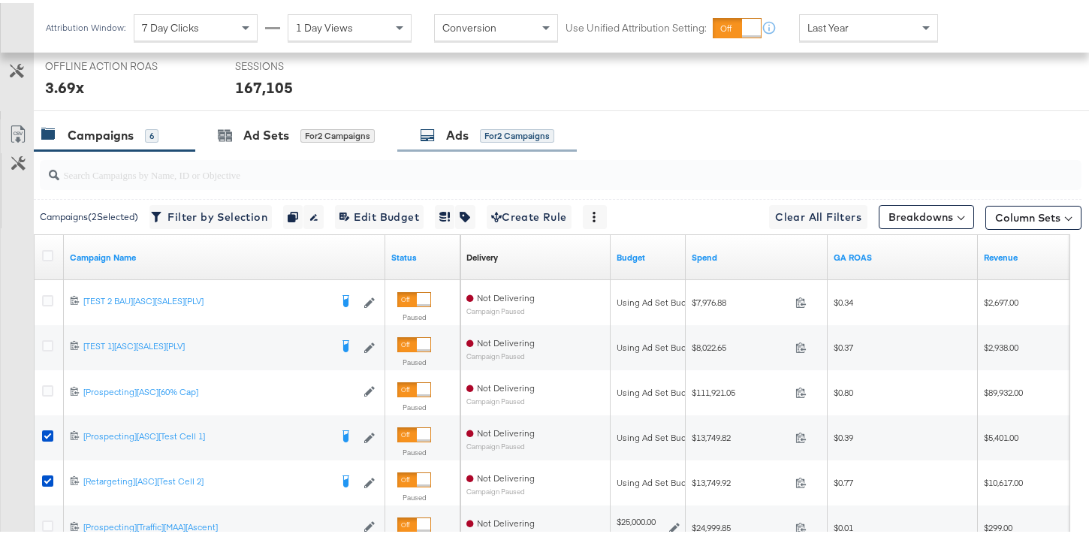
click at [538, 131] on div "for 2 Campaigns" at bounding box center [517, 133] width 74 height 14
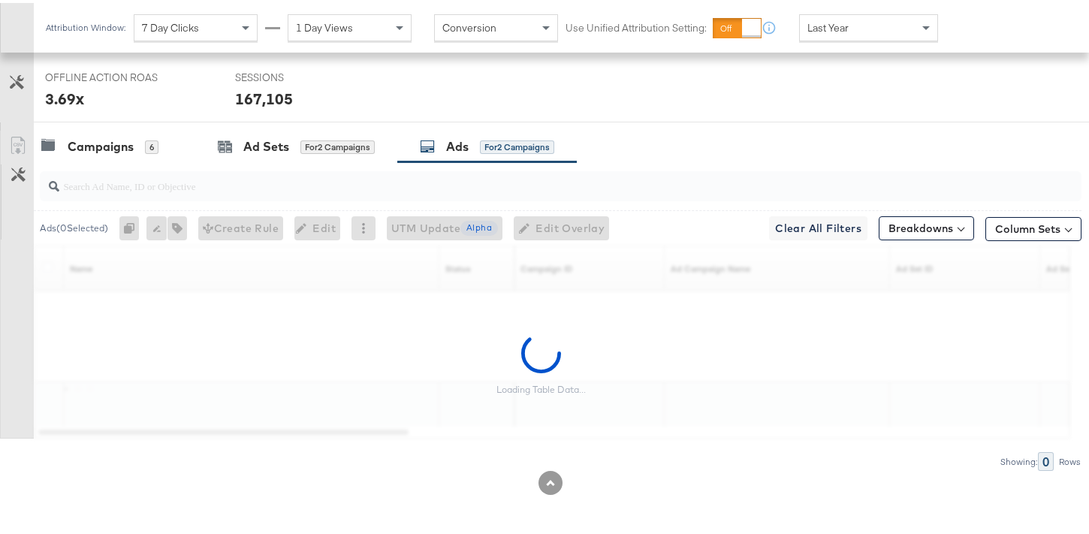
scroll to position [716, 0]
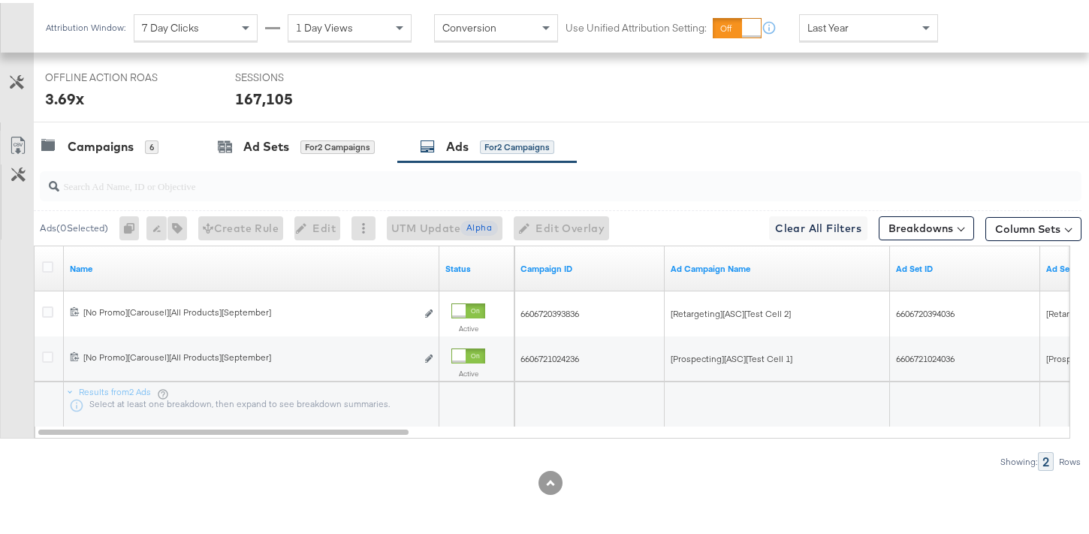
click at [53, 266] on div at bounding box center [50, 265] width 16 height 15
click at [50, 265] on icon at bounding box center [47, 263] width 11 height 11
click at [0, 0] on input "checkbox" at bounding box center [0, 0] width 0 height 0
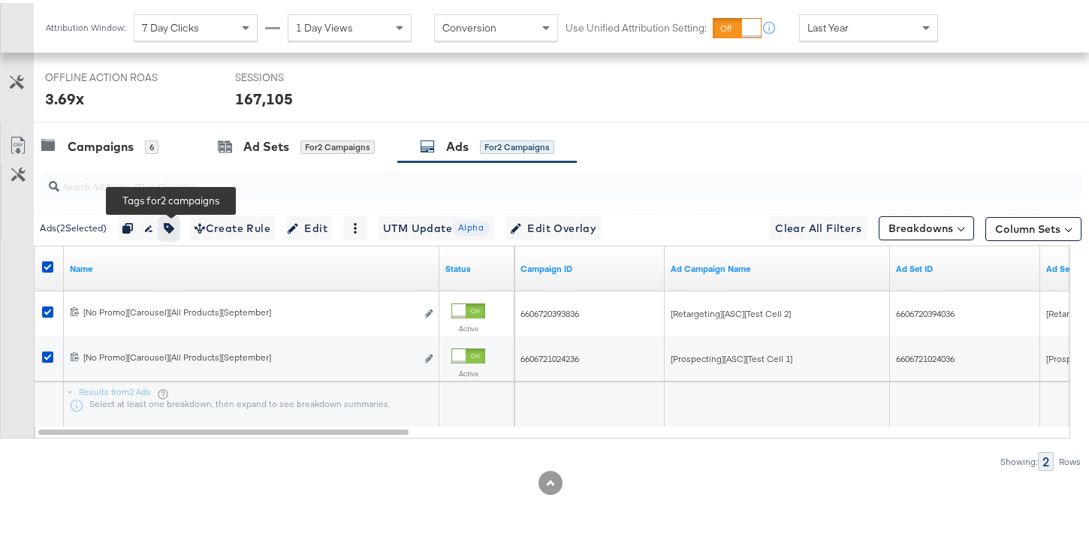
click at [168, 227] on icon "button" at bounding box center [169, 225] width 11 height 11
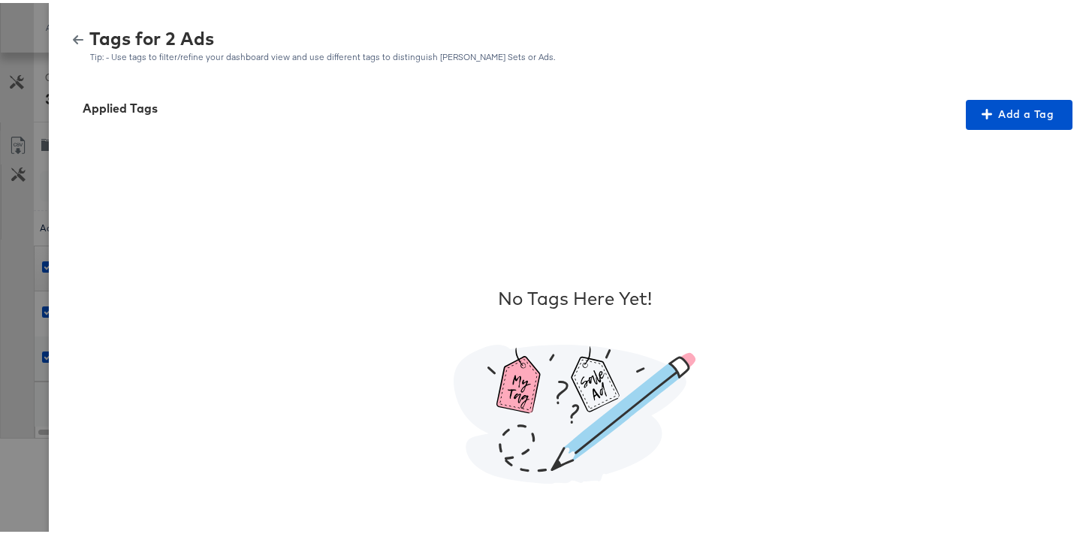
click at [73, 39] on icon "button" at bounding box center [78, 37] width 11 height 11
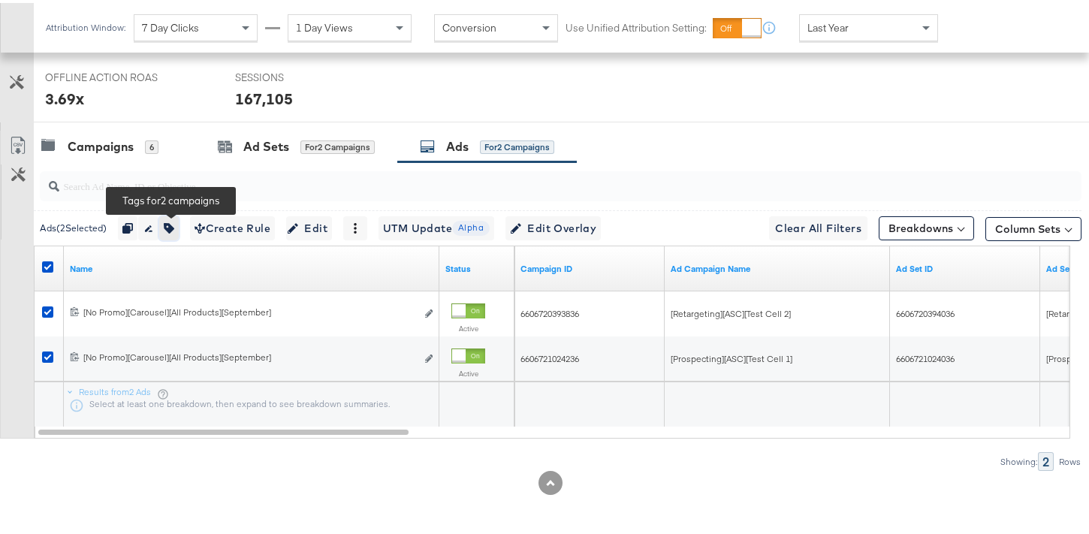
click at [179, 223] on button "button" at bounding box center [169, 225] width 20 height 24
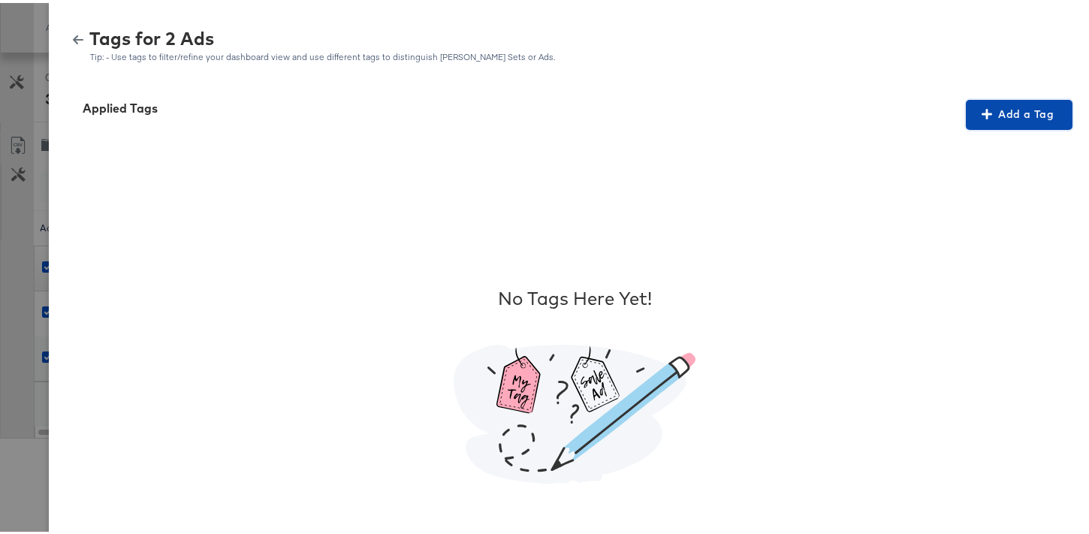
click at [972, 110] on span "Add a Tag" at bounding box center [1019, 111] width 95 height 19
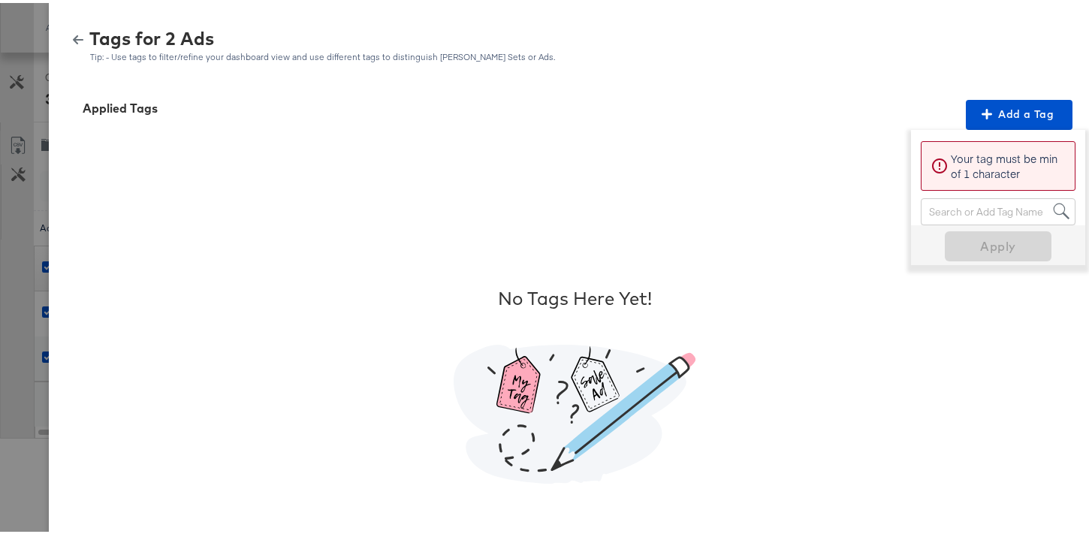
click at [994, 213] on div "Search or Add Tag Name" at bounding box center [998, 209] width 153 height 26
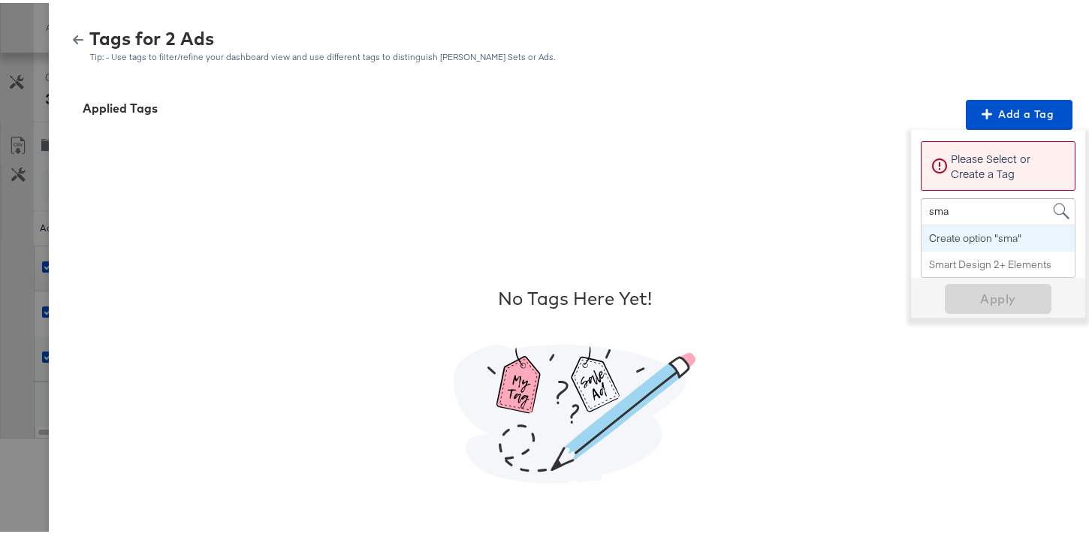
type input "smar"
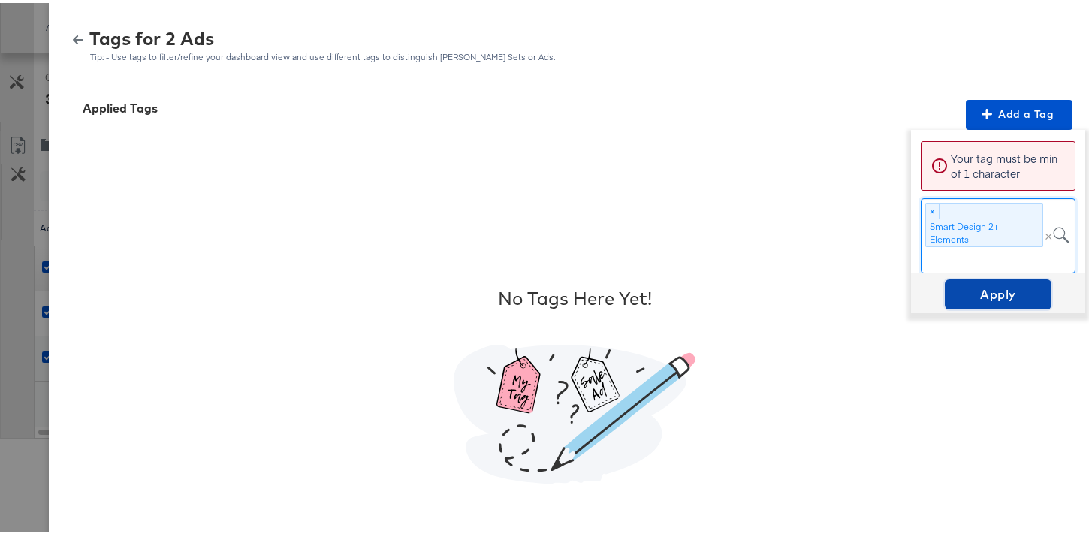
click at [989, 303] on button "Apply" at bounding box center [998, 291] width 107 height 30
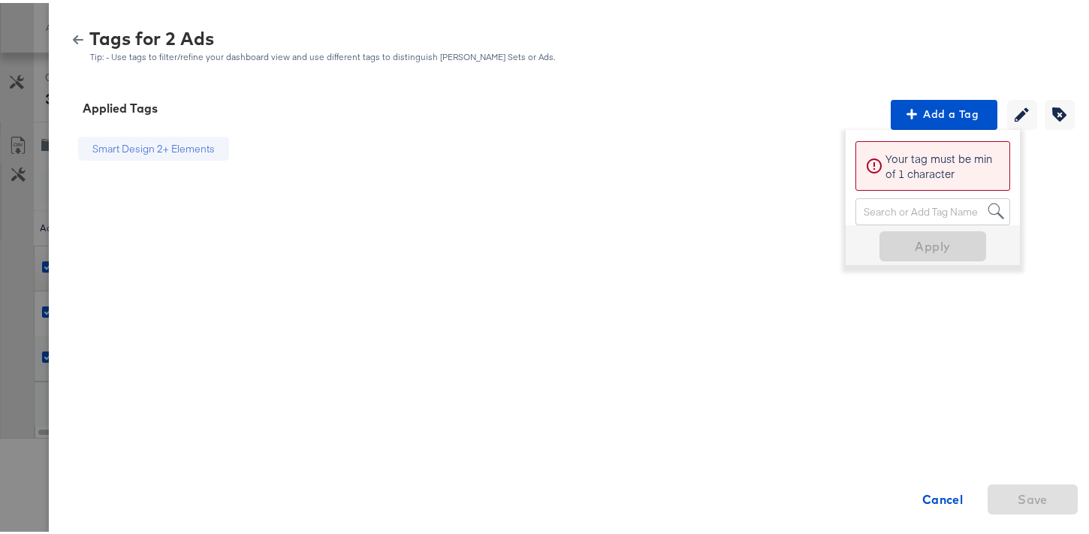
click at [73, 32] on icon "button" at bounding box center [78, 37] width 11 height 11
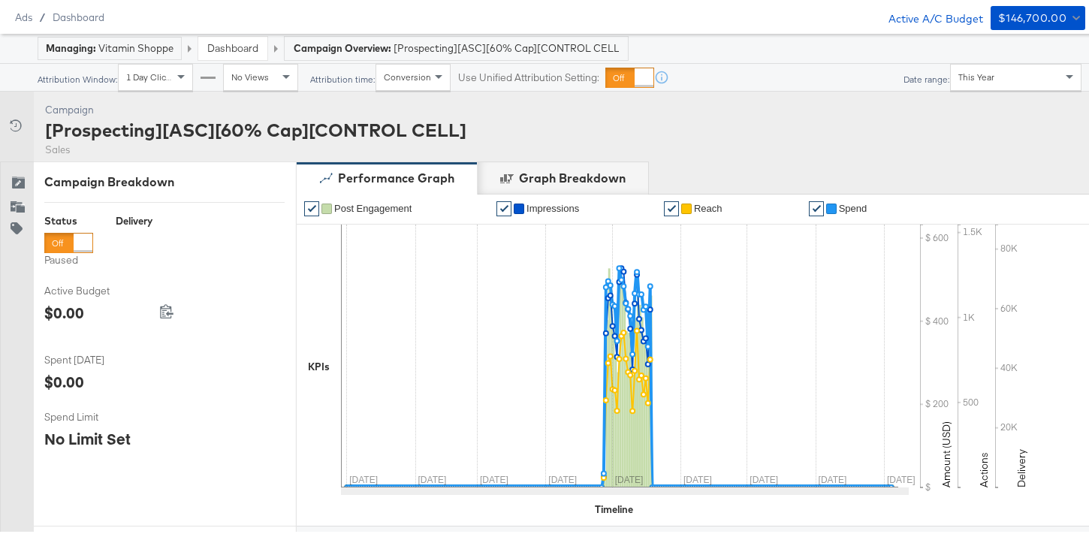
scroll to position [8, 0]
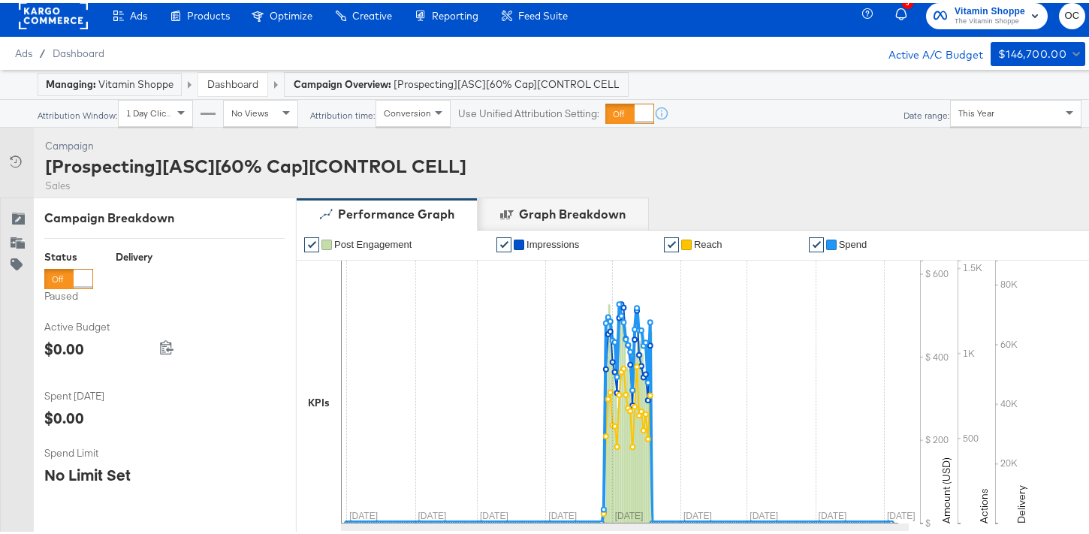
click at [238, 85] on link "Dashboard" at bounding box center [232, 81] width 51 height 14
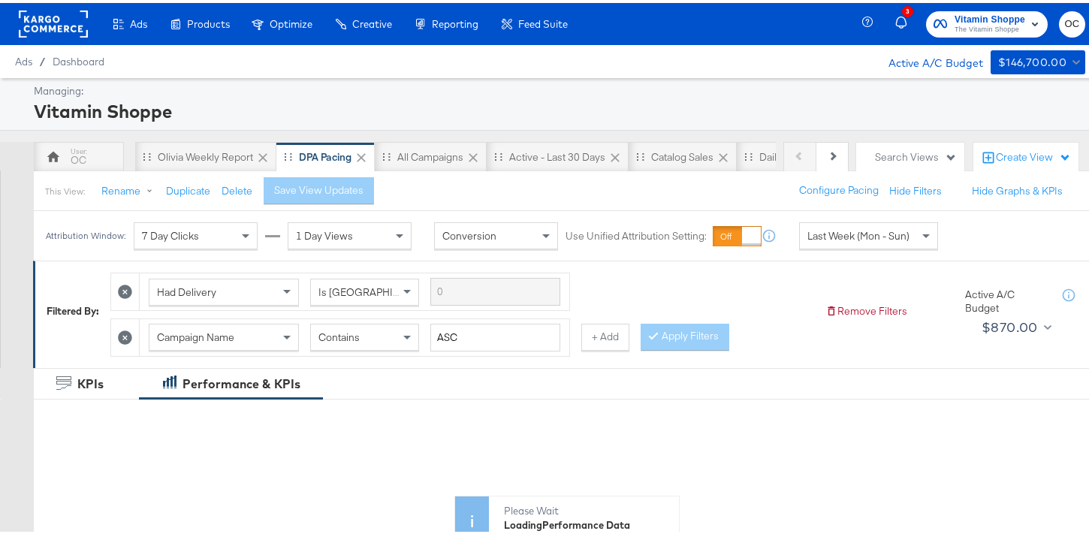
click at [871, 234] on span "Last Week (Mon - Sun)" at bounding box center [858, 233] width 102 height 14
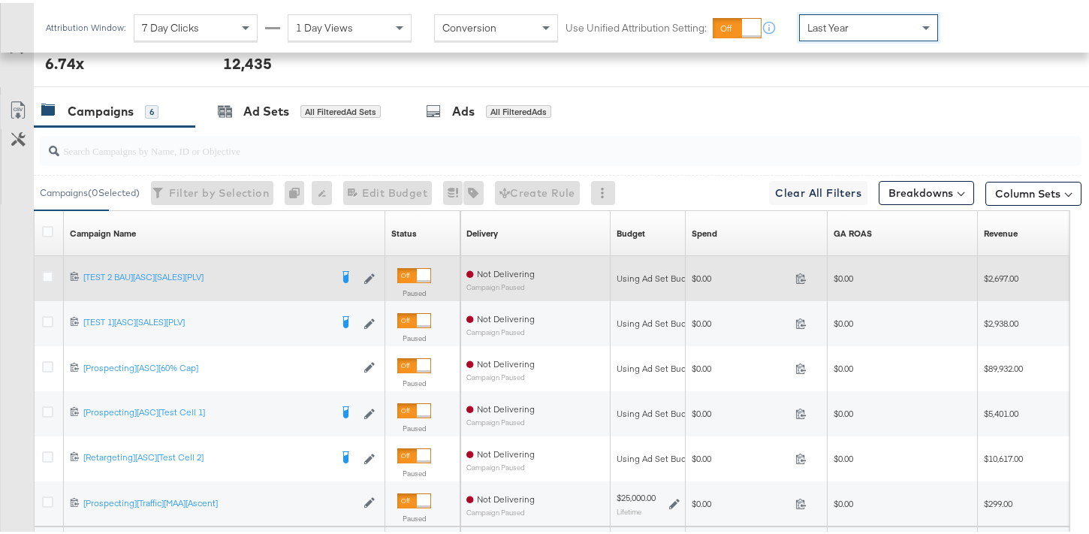
scroll to position [896, 0]
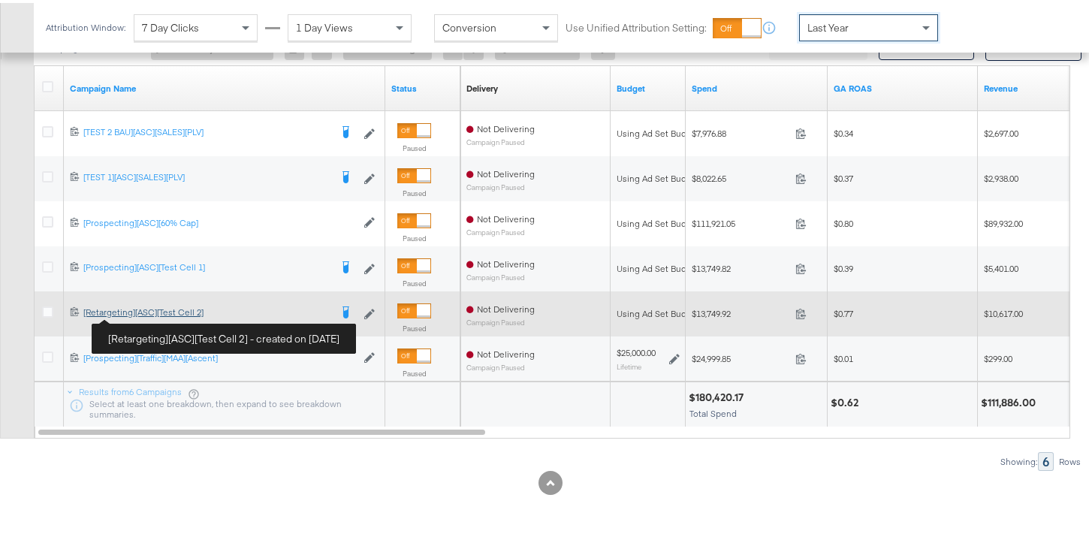
click at [148, 315] on div "[Retargeting][ASC][Test Cell 2] [Retargeting][ASC][Test Cell 2]" at bounding box center [206, 309] width 246 height 12
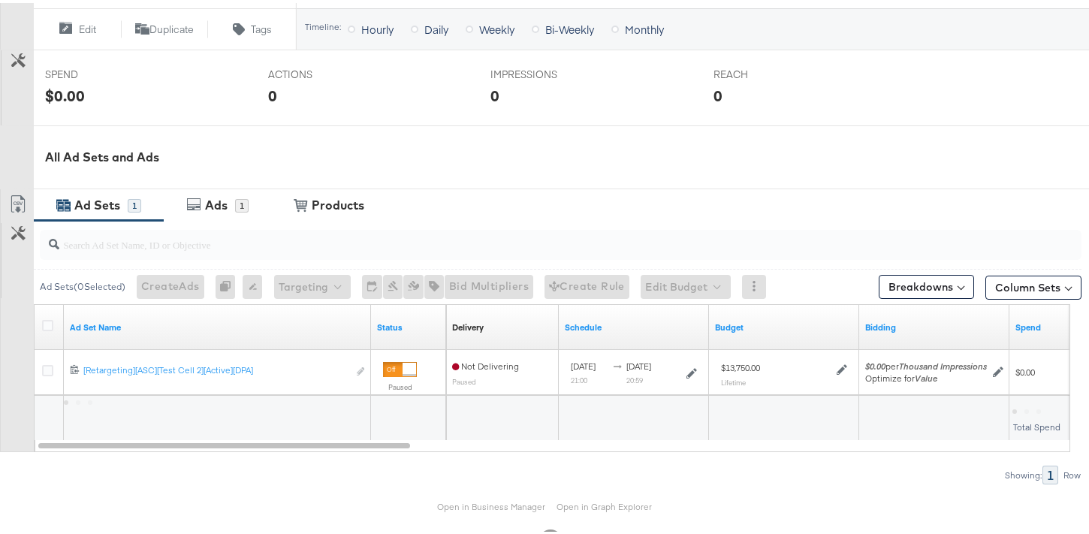
scroll to position [613, 0]
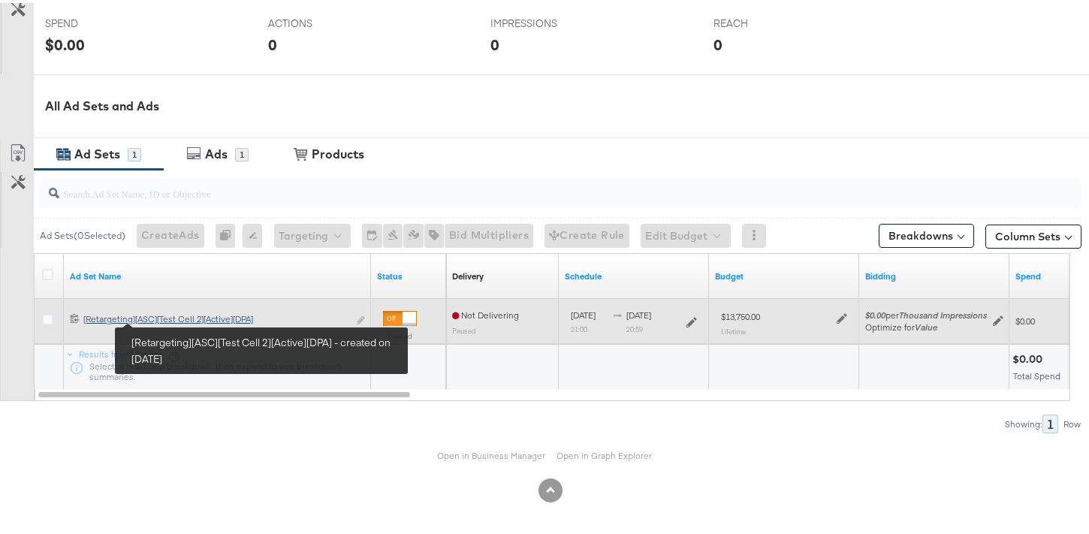
click at [171, 315] on div "[Retargeting][ASC][Test Cell 2][Active][DPA] [Retargeting][ASC][Test Cell 2][Ac…" at bounding box center [215, 316] width 264 height 12
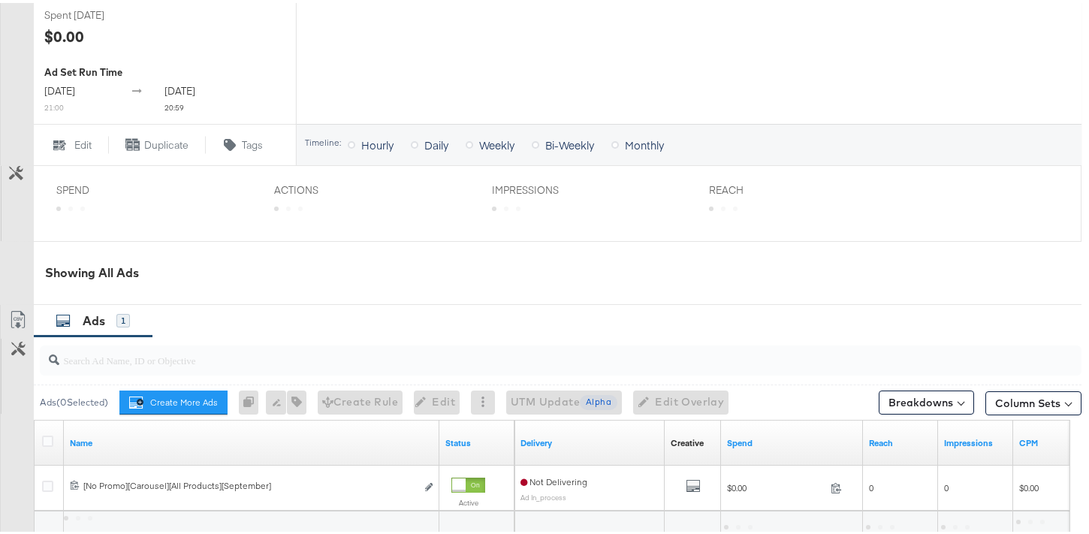
scroll to position [643, 0]
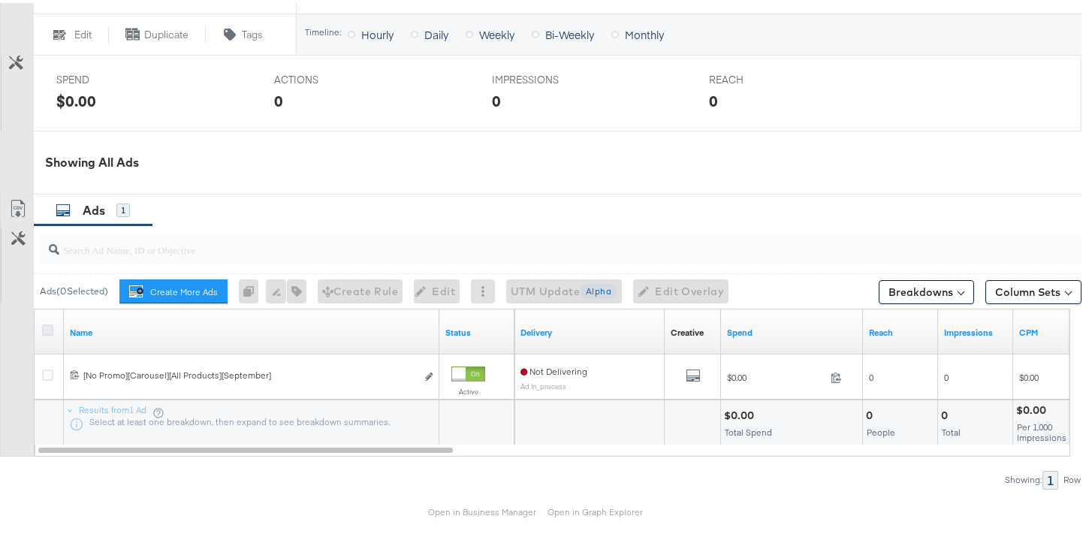
click at [50, 330] on icon at bounding box center [47, 326] width 11 height 11
click at [0, 0] on input "checkbox" at bounding box center [0, 0] width 0 height 0
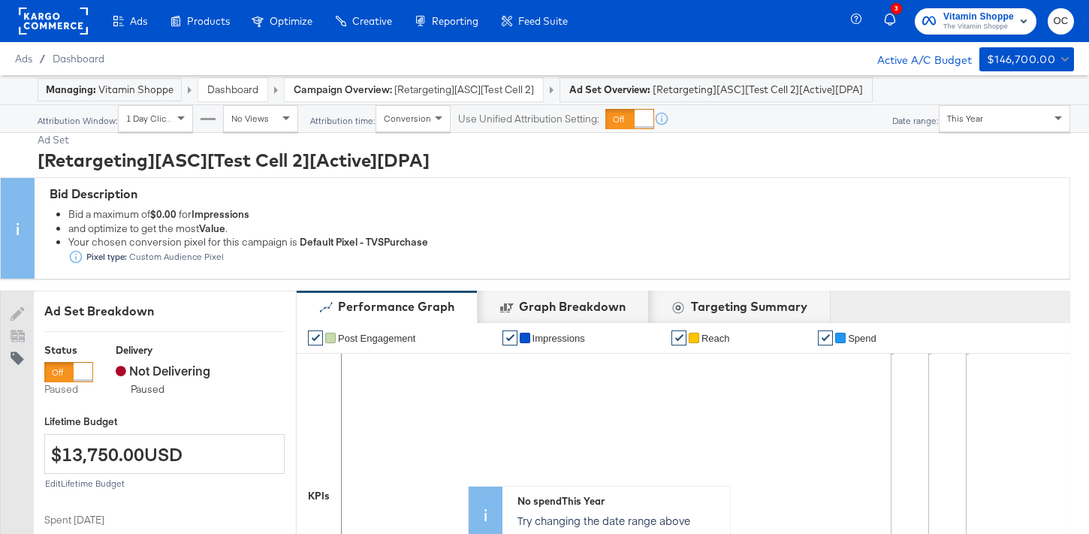
scroll to position [643, 0]
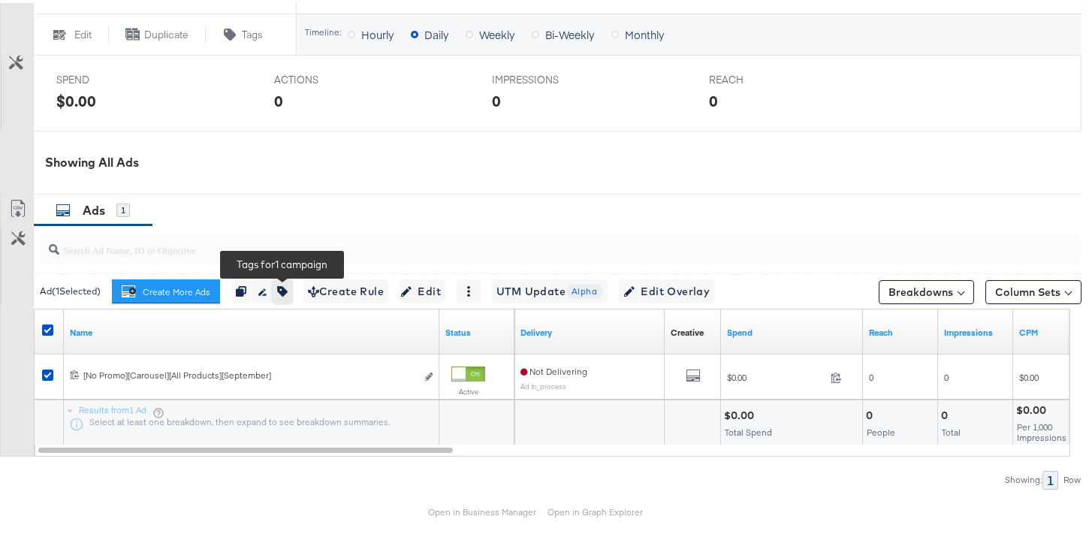
click at [291, 291] on button "button" at bounding box center [283, 288] width 20 height 24
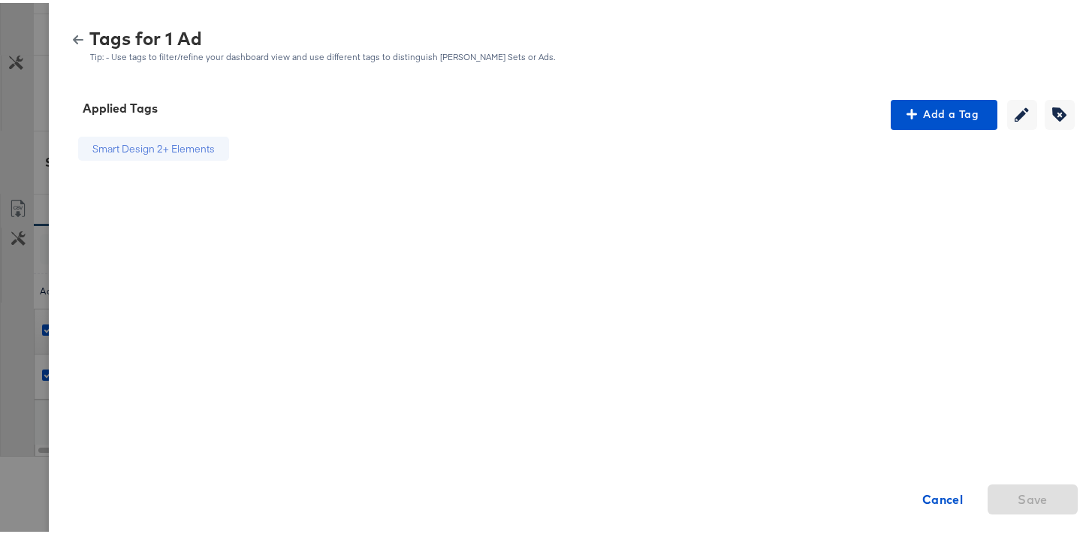
click at [74, 33] on button "button" at bounding box center [78, 37] width 23 height 11
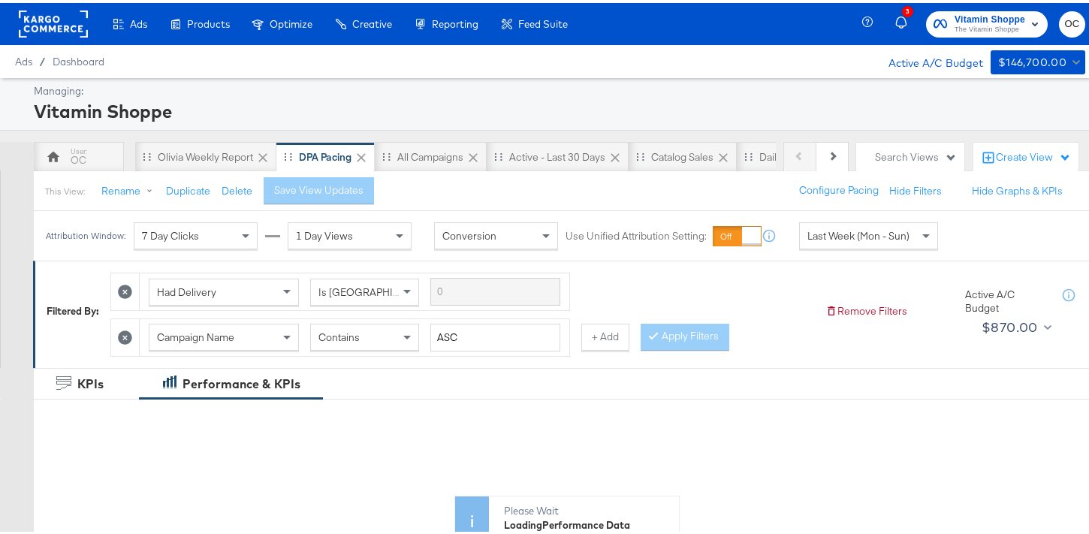
click at [901, 234] on span "Last Week (Mon - Sun)" at bounding box center [858, 233] width 102 height 14
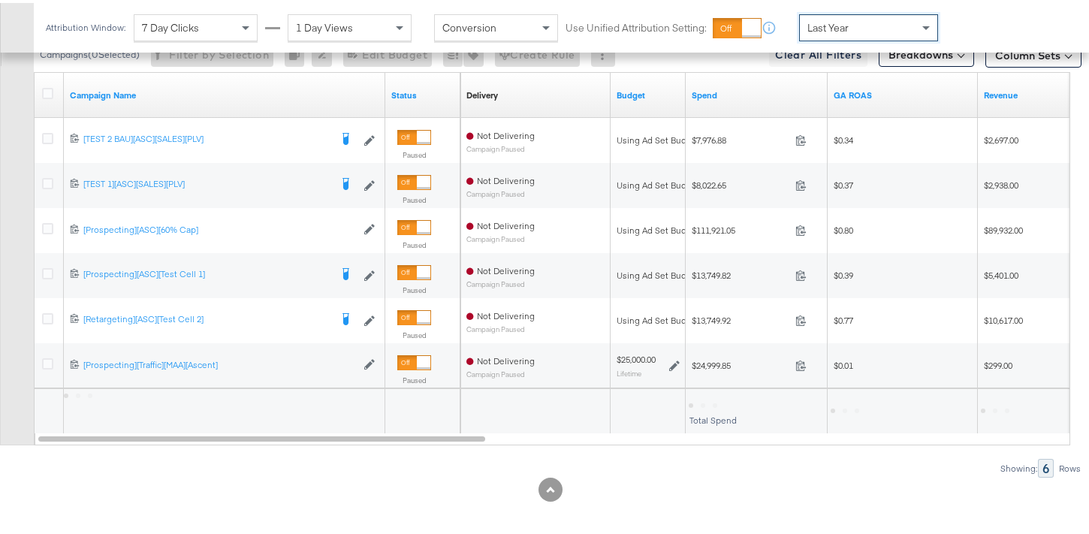
scroll to position [896, 0]
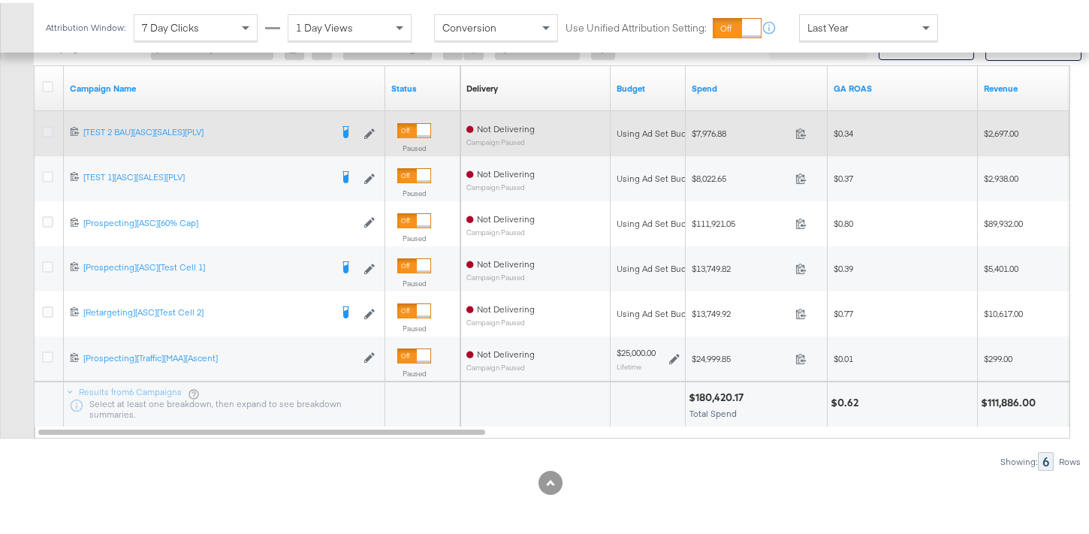
click at [44, 125] on icon at bounding box center [47, 128] width 11 height 11
click at [0, 0] on input "checkbox" at bounding box center [0, 0] width 0 height 0
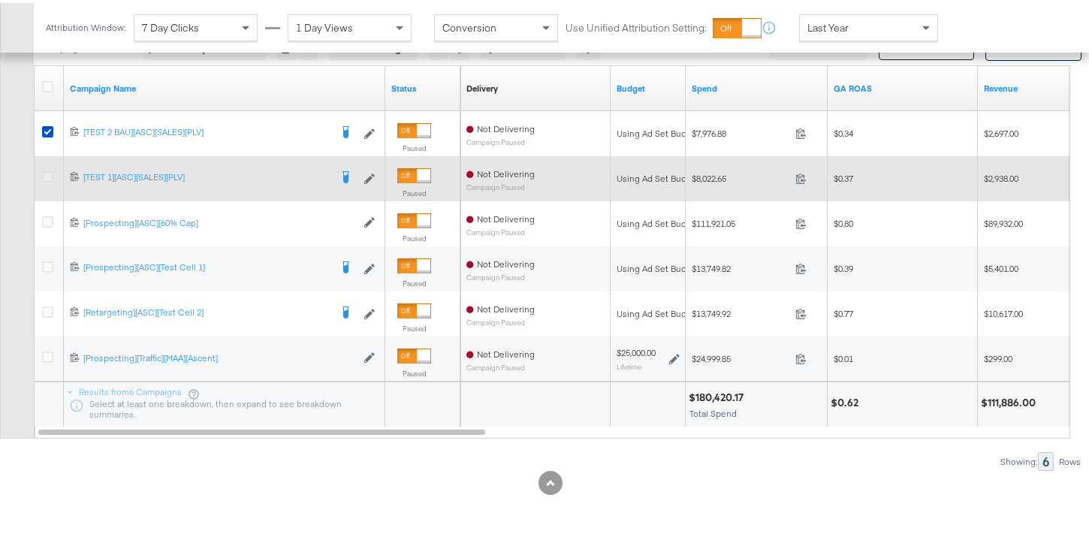
click at [49, 174] on icon at bounding box center [47, 173] width 11 height 11
click at [0, 0] on input "checkbox" at bounding box center [0, 0] width 0 height 0
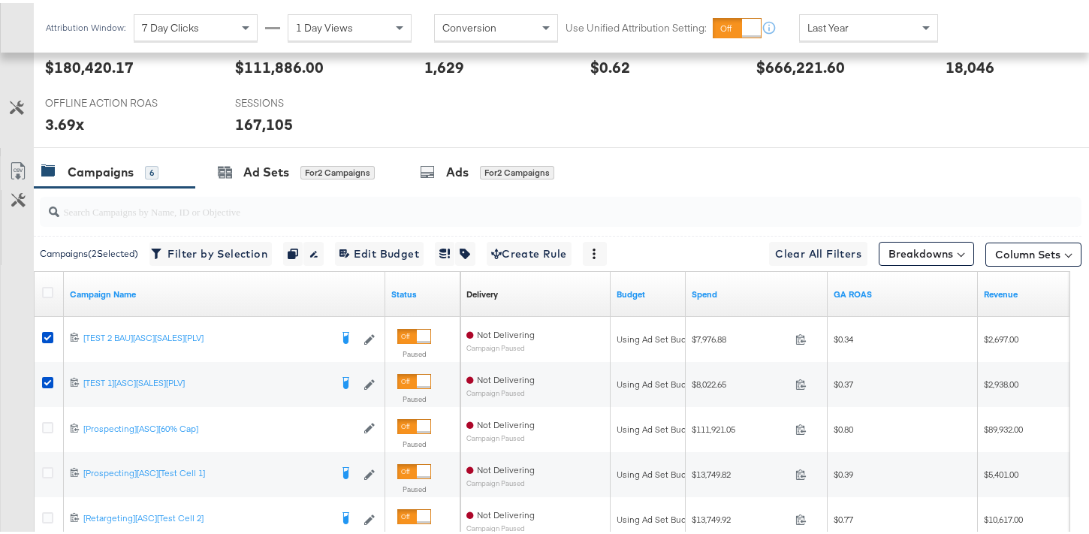
scroll to position [685, 0]
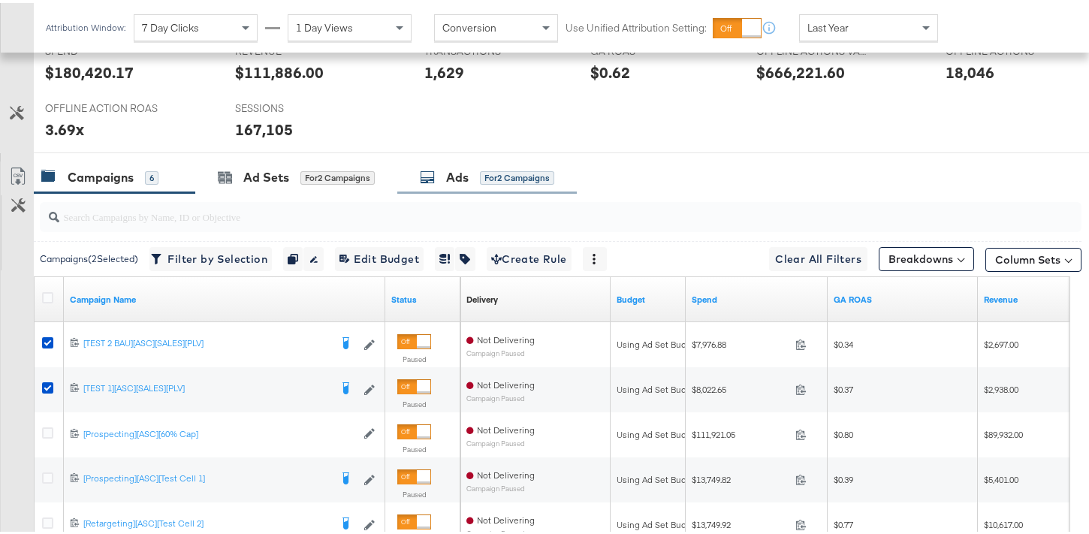
click at [490, 180] on div "for 2 Campaigns" at bounding box center [517, 175] width 74 height 14
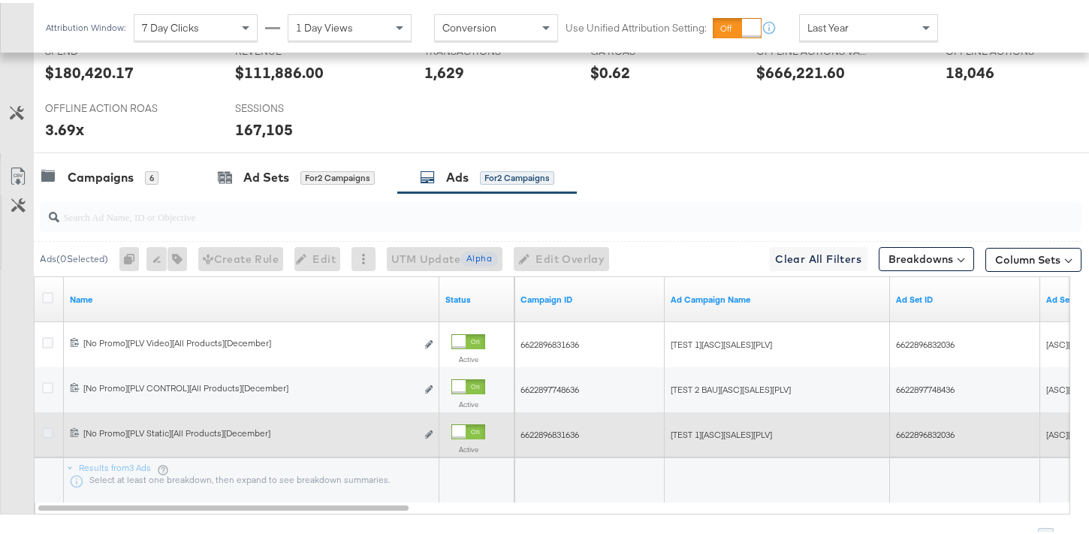
click at [51, 430] on icon at bounding box center [47, 429] width 11 height 11
click at [0, 0] on input "checkbox" at bounding box center [0, 0] width 0 height 0
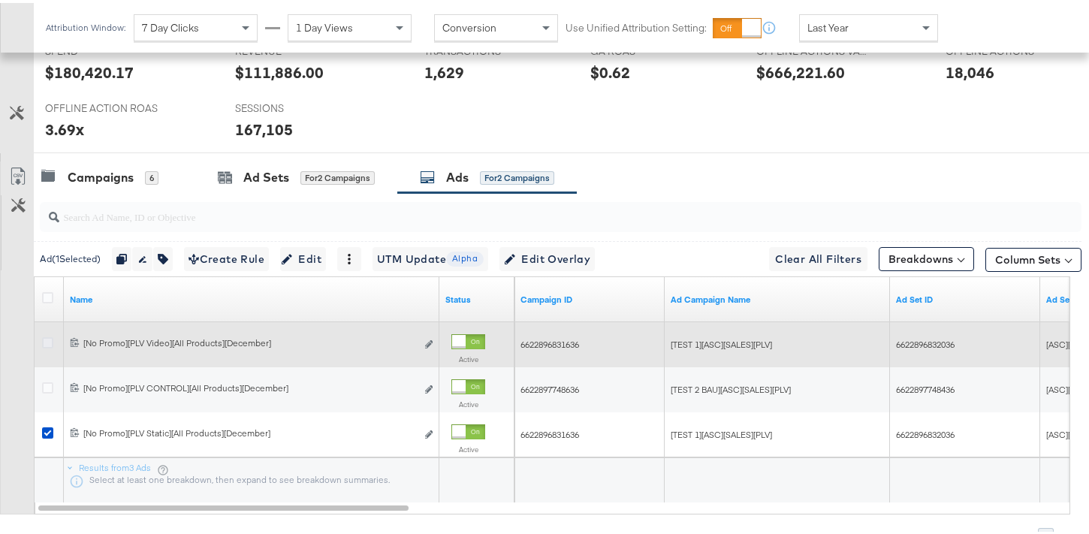
click at [47, 340] on icon at bounding box center [47, 339] width 11 height 11
click at [0, 0] on input "checkbox" at bounding box center [0, 0] width 0 height 0
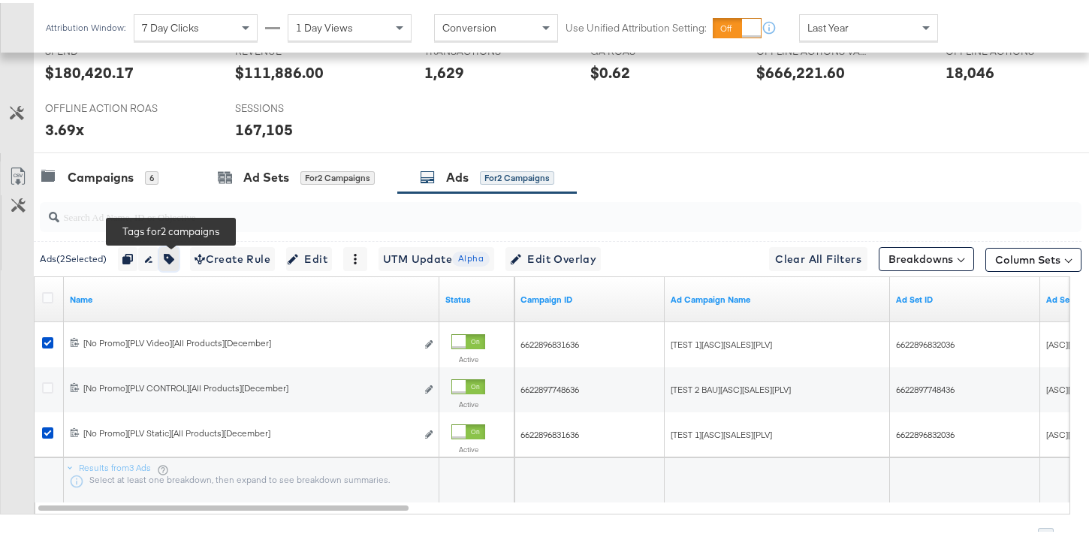
click at [174, 257] on icon "button" at bounding box center [169, 256] width 11 height 11
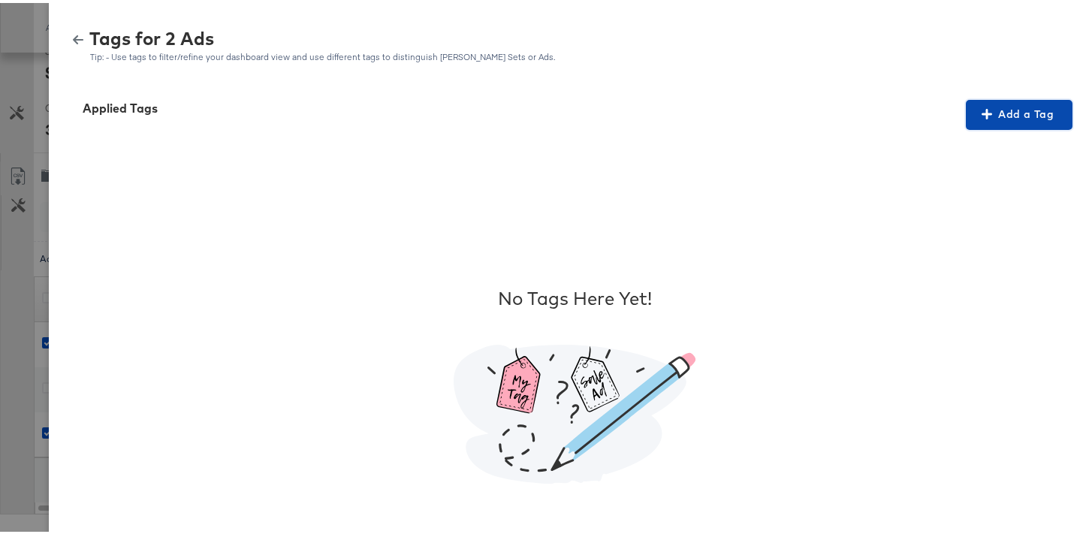
click at [982, 116] on icon "button" at bounding box center [987, 111] width 11 height 11
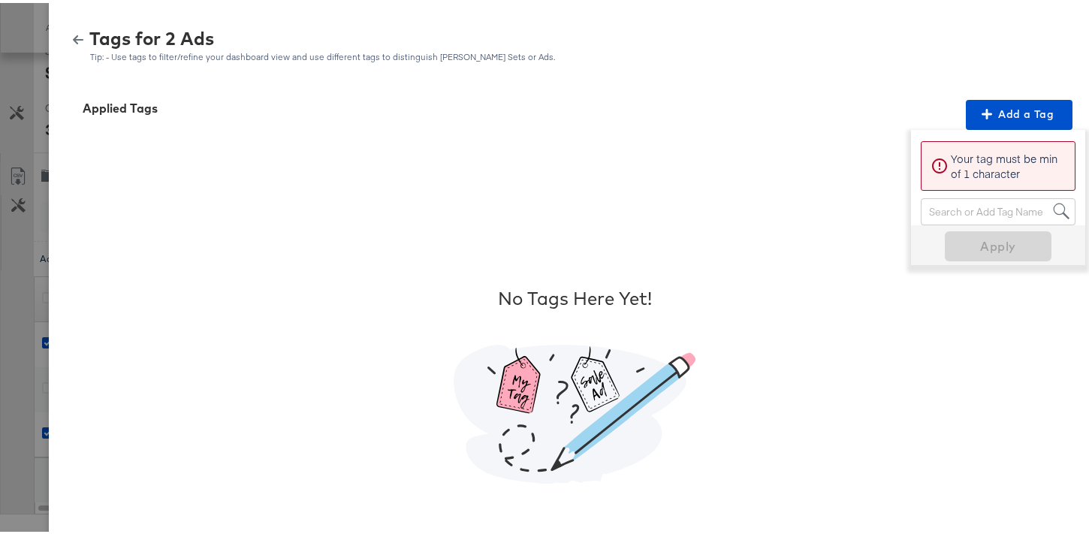
click at [967, 204] on div "Search or Add Tag Name" at bounding box center [998, 209] width 153 height 26
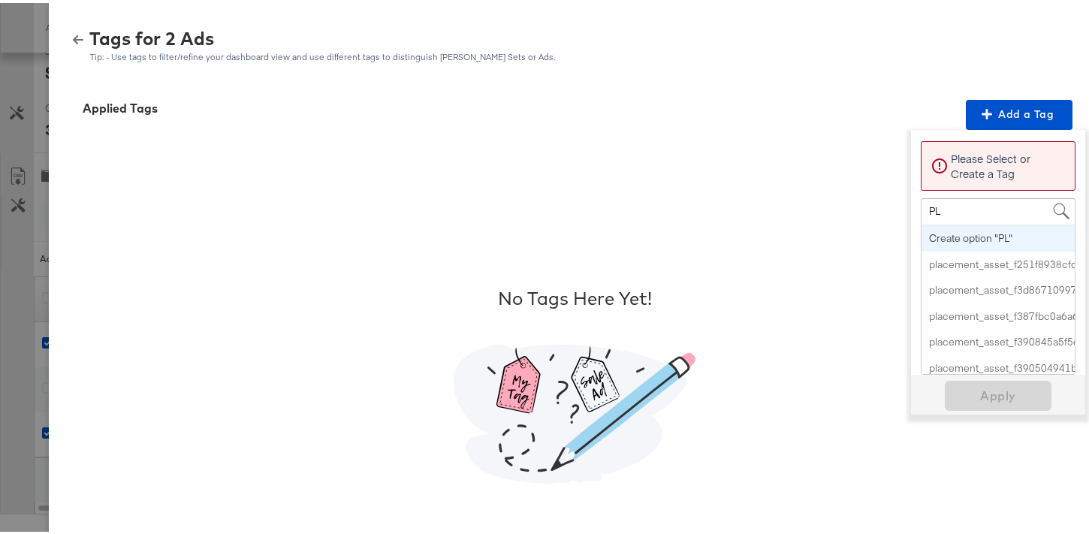
type input "PLV"
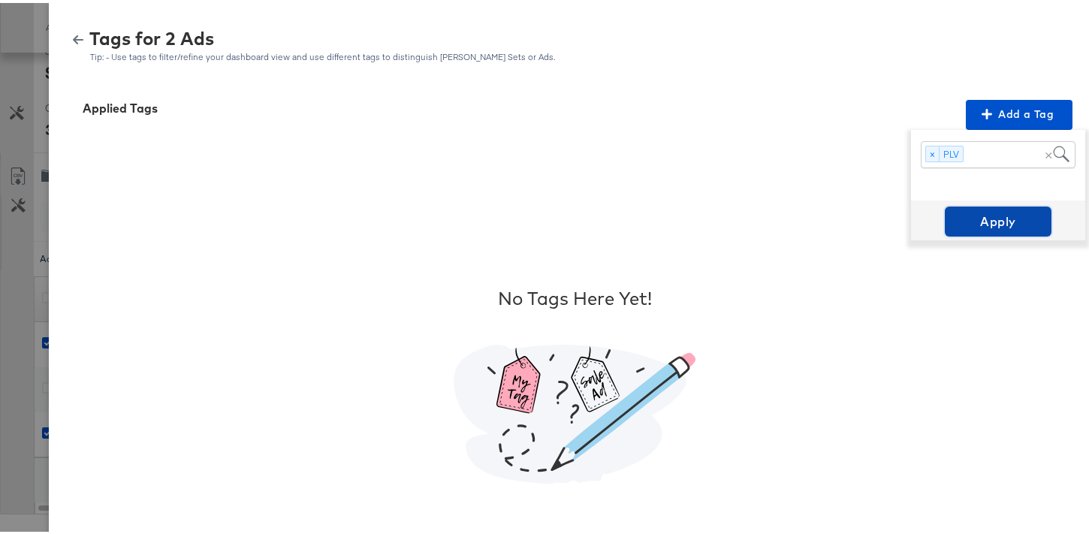
click at [992, 224] on span "Apply" at bounding box center [998, 218] width 95 height 21
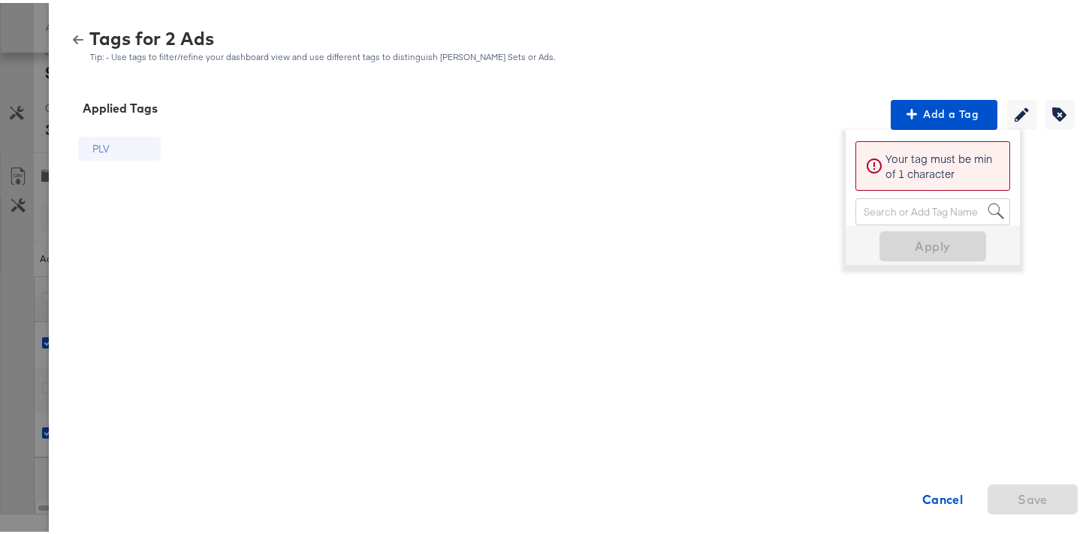
click at [76, 32] on button "button" at bounding box center [78, 37] width 23 height 11
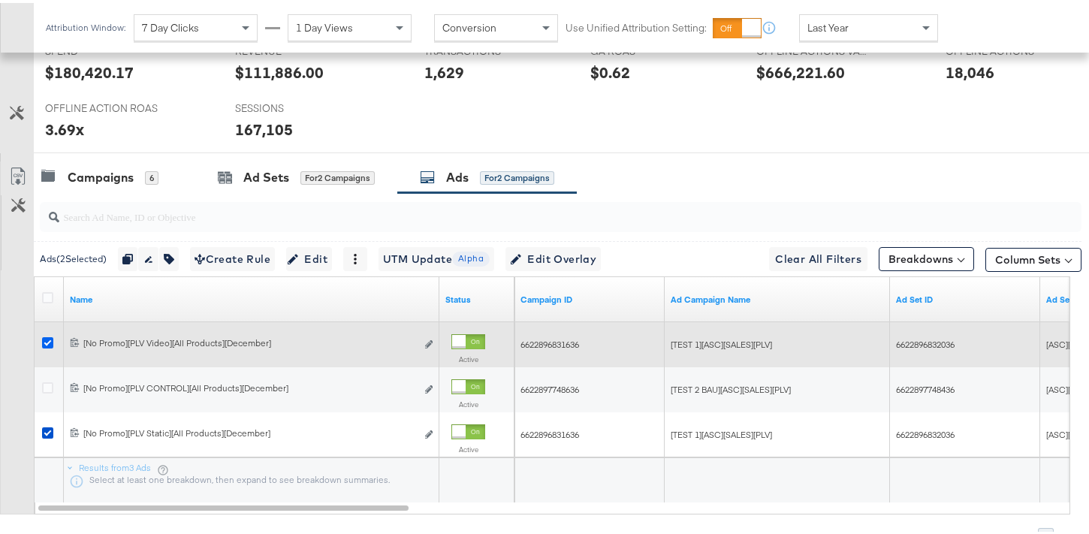
click at [50, 338] on icon at bounding box center [47, 339] width 11 height 11
click at [0, 0] on input "checkbox" at bounding box center [0, 0] width 0 height 0
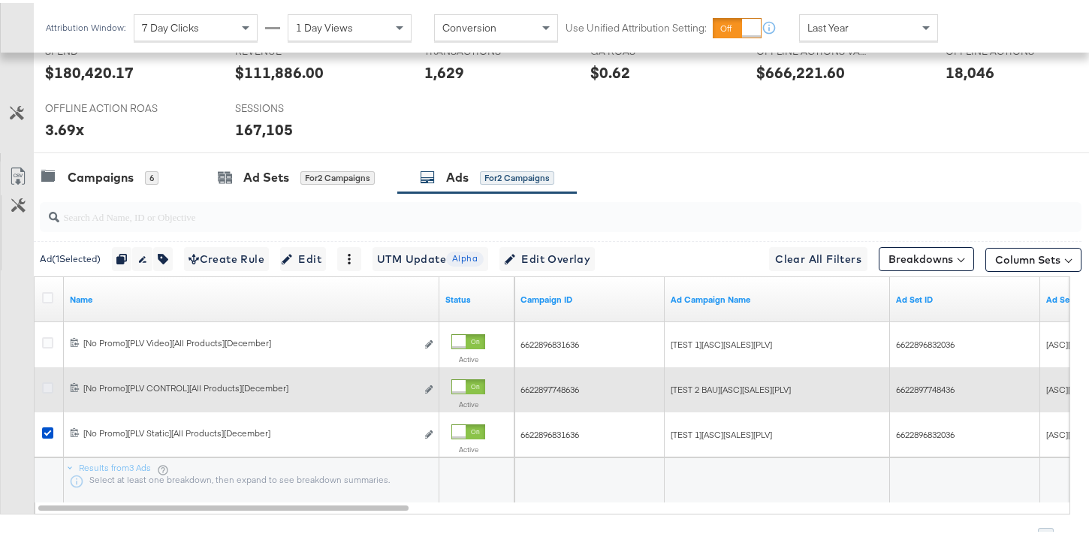
click at [50, 386] on icon at bounding box center [47, 384] width 11 height 11
click at [0, 0] on input "checkbox" at bounding box center [0, 0] width 0 height 0
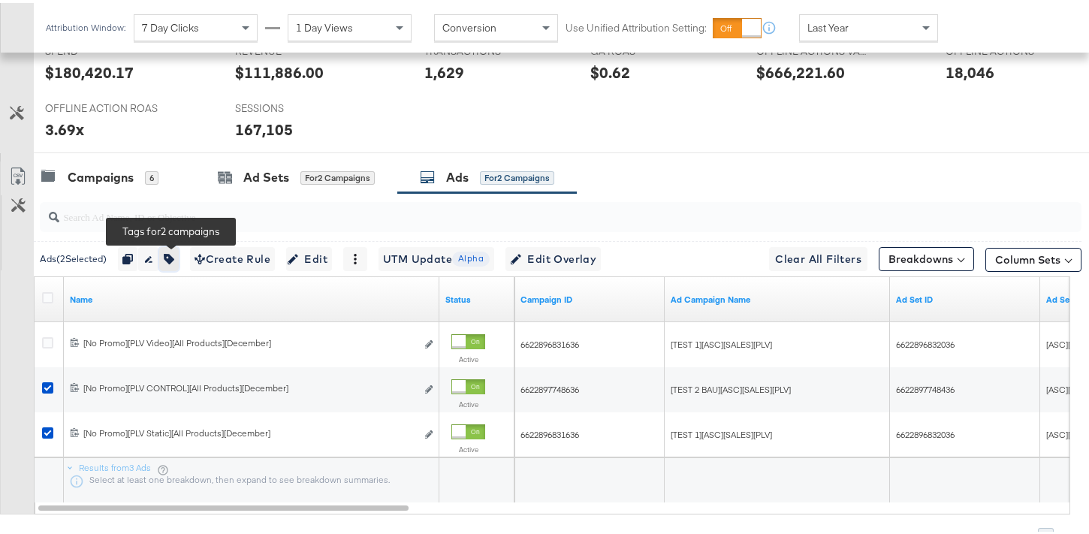
click at [175, 263] on button "button" at bounding box center [169, 256] width 20 height 24
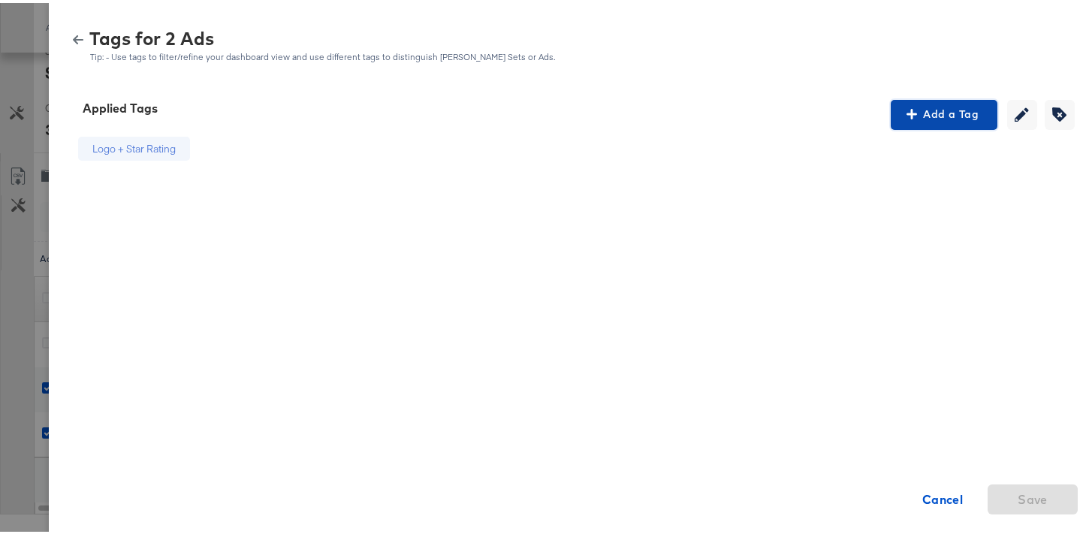
click at [948, 119] on span "Add a Tag" at bounding box center [944, 111] width 95 height 19
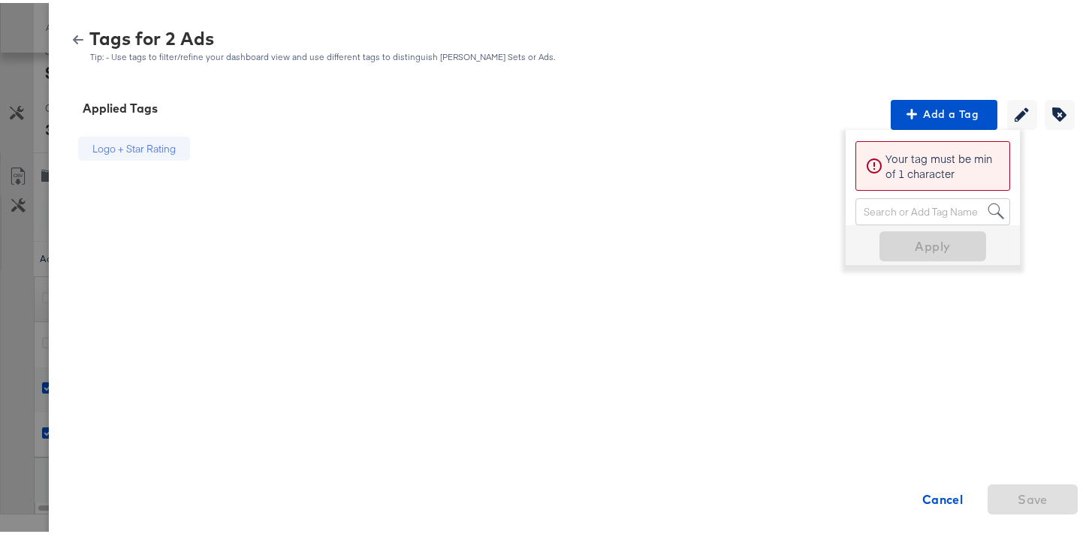
click at [925, 209] on div "Search or Add Tag Name" at bounding box center [932, 209] width 153 height 26
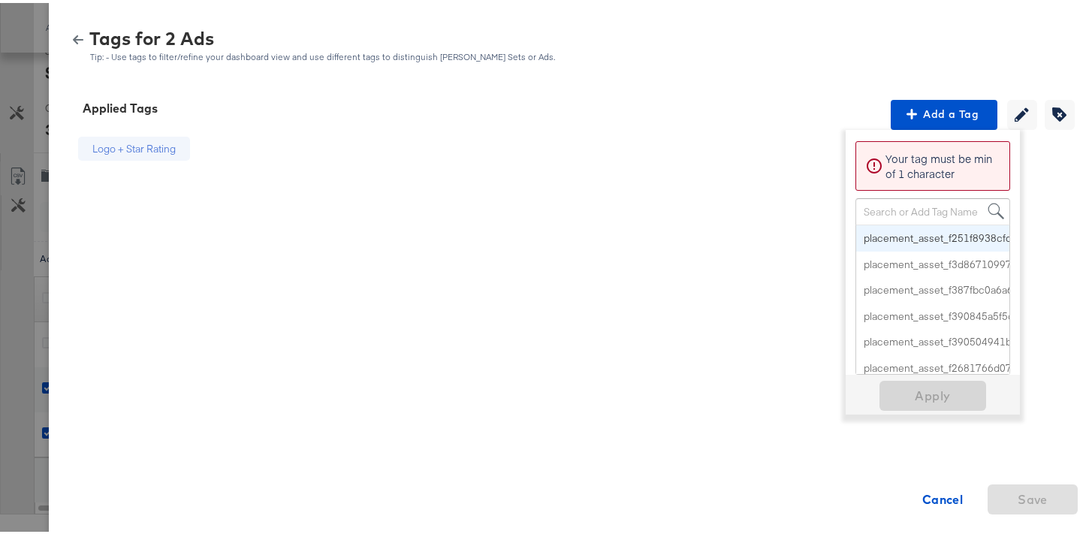
type input "D"
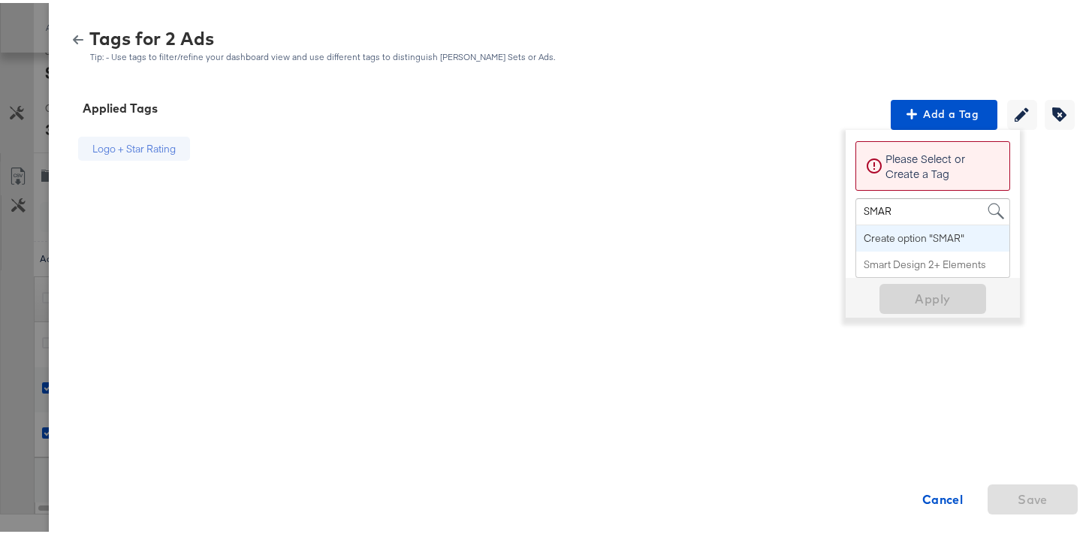
type input "SMART"
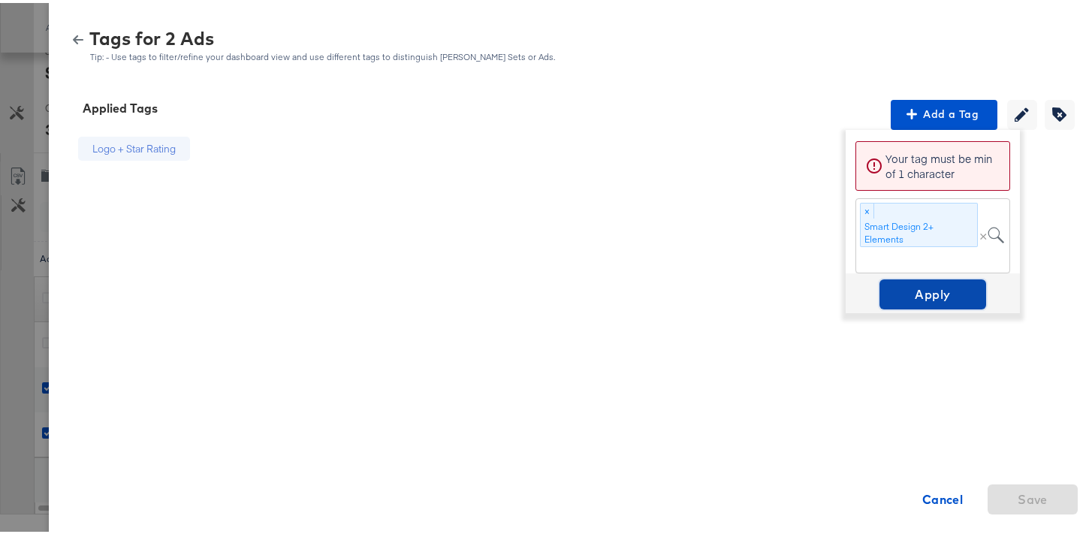
click at [931, 289] on span "Apply" at bounding box center [933, 291] width 95 height 21
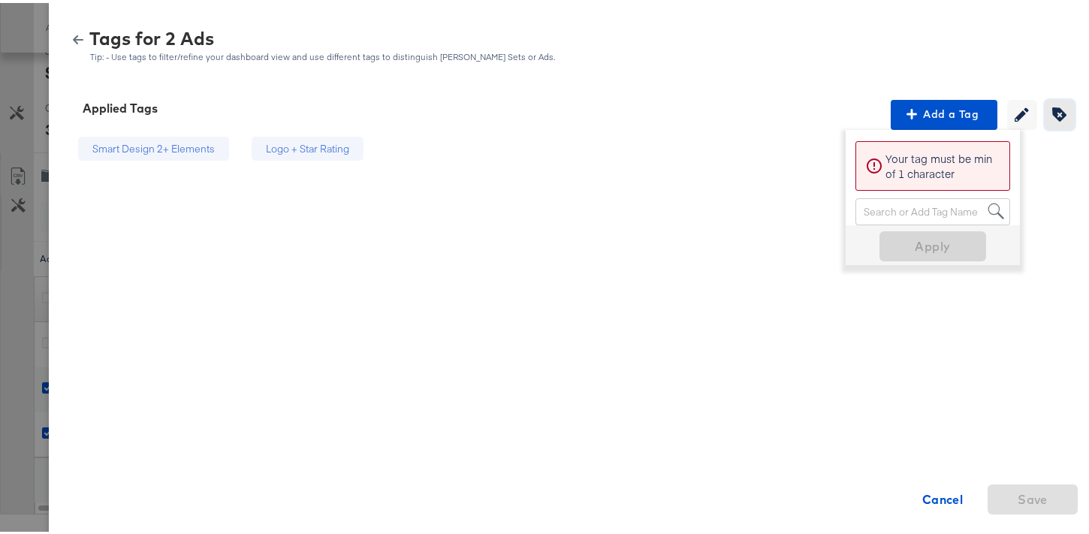
click at [1045, 119] on button "Creating or editing tags will be disabled while you are deleting tags" at bounding box center [1060, 112] width 30 height 30
click at [385, 146] on icon at bounding box center [390, 146] width 11 height 11
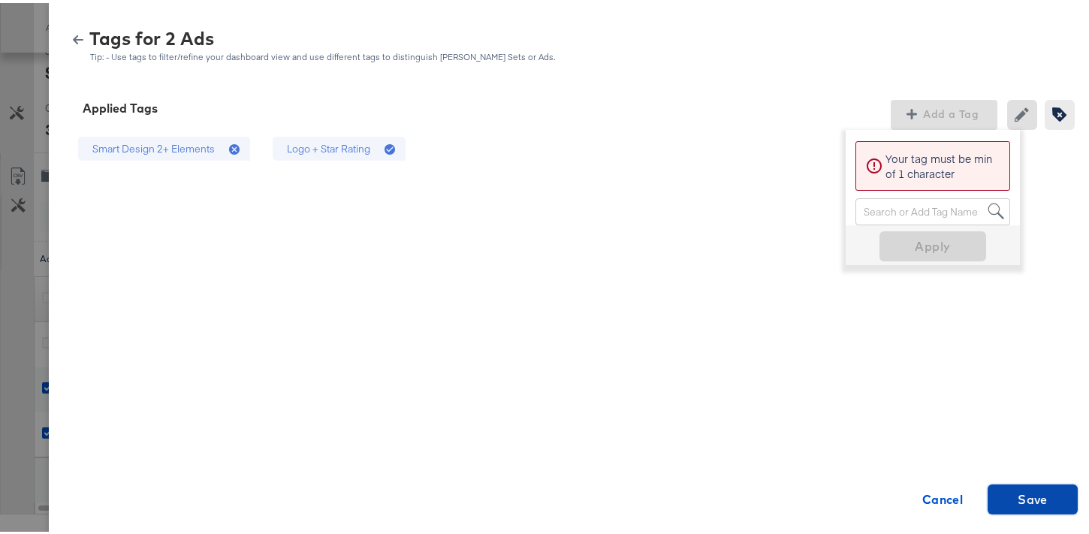
click at [1018, 487] on span "Save" at bounding box center [1033, 496] width 30 height 21
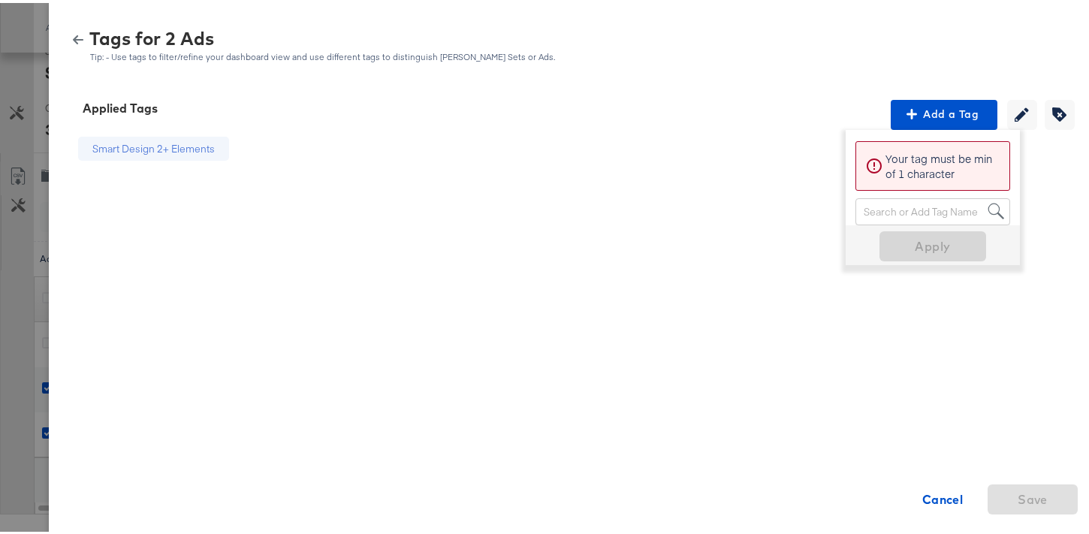
click at [73, 35] on icon "button" at bounding box center [78, 37] width 11 height 11
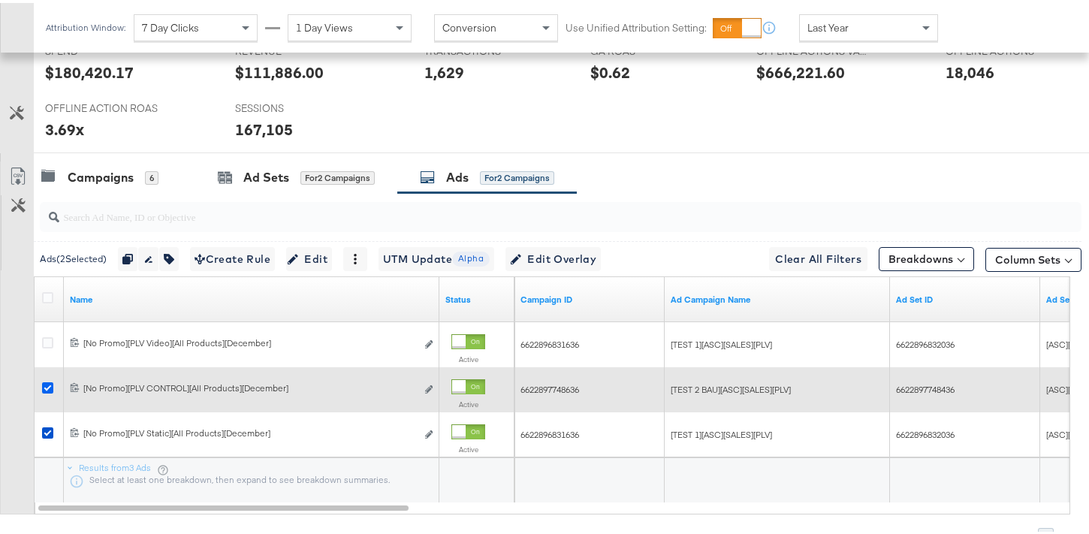
click at [47, 385] on icon at bounding box center [47, 384] width 11 height 11
click at [0, 0] on input "checkbox" at bounding box center [0, 0] width 0 height 0
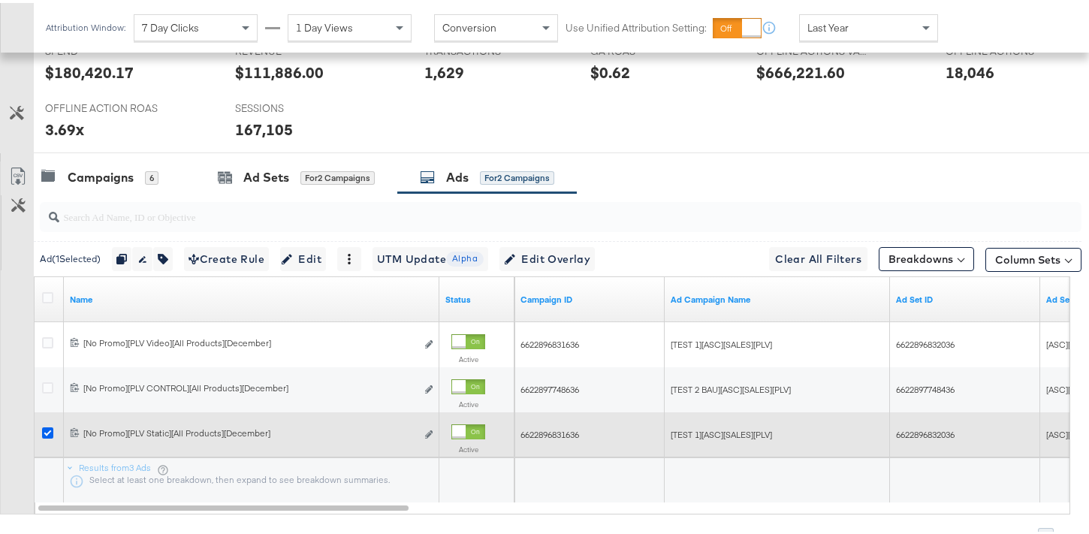
click at [47, 427] on icon at bounding box center [47, 429] width 11 height 11
click at [0, 0] on input "checkbox" at bounding box center [0, 0] width 0 height 0
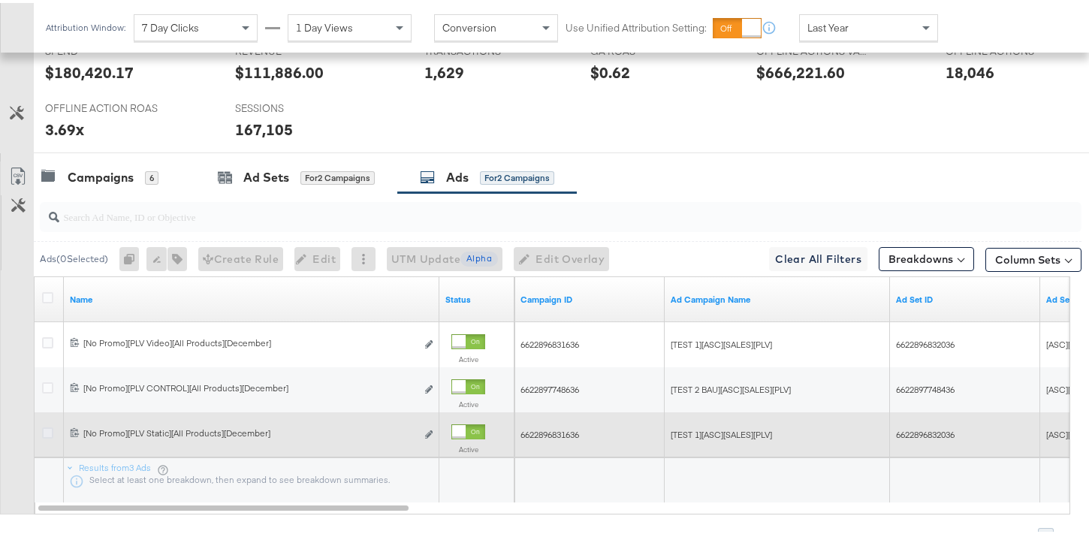
click at [48, 430] on icon at bounding box center [47, 429] width 11 height 11
click at [0, 0] on input "checkbox" at bounding box center [0, 0] width 0 height 0
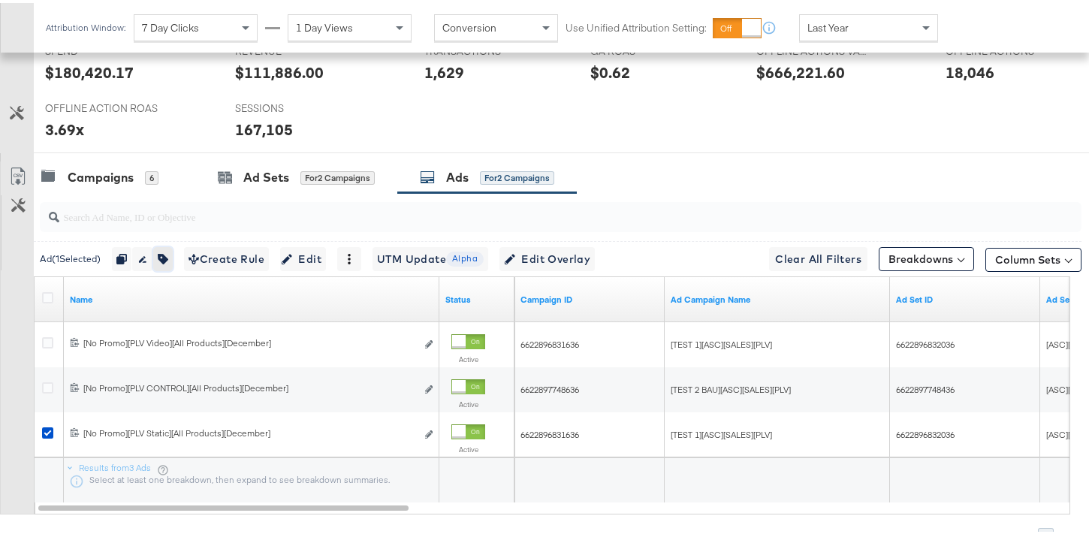
click at [173, 255] on button "button" at bounding box center [163, 256] width 20 height 24
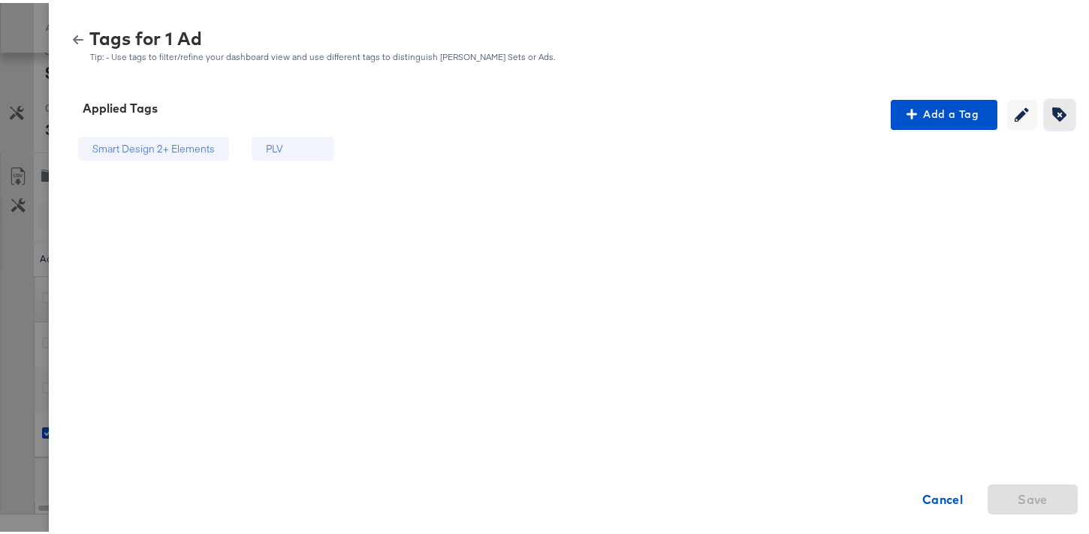
click at [1045, 119] on button "Creating or editing tags will be disabled while you are deleting tags" at bounding box center [1060, 112] width 30 height 30
click at [335, 143] on icon at bounding box center [341, 147] width 15 height 15
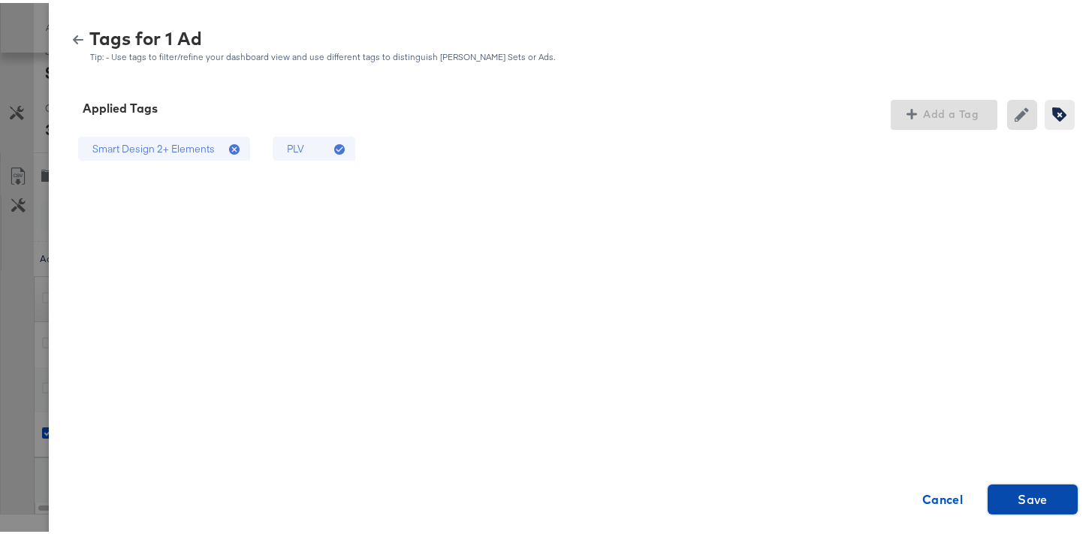
click at [1018, 491] on span "Save" at bounding box center [1033, 496] width 30 height 21
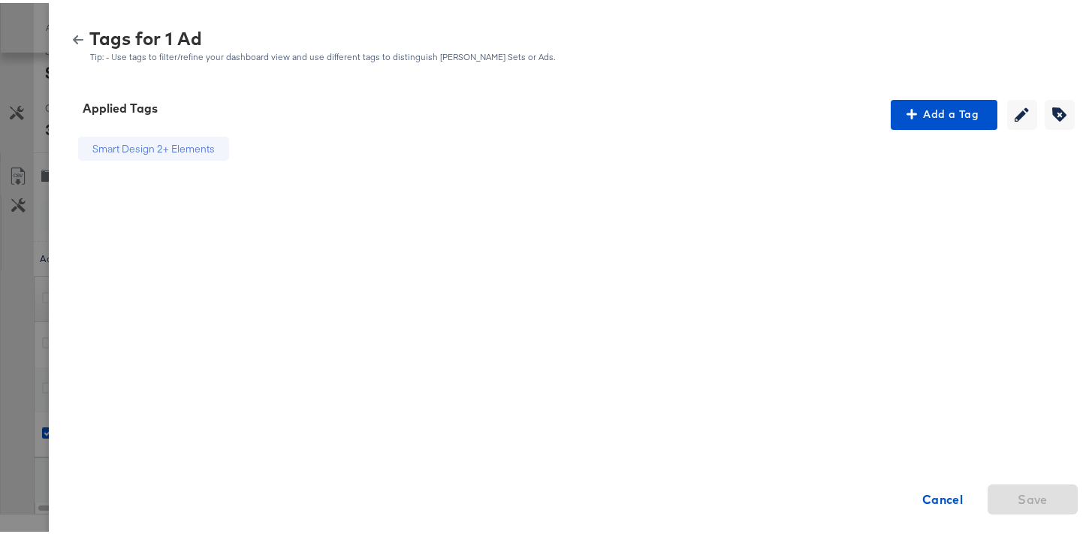
click at [73, 34] on icon "button" at bounding box center [78, 37] width 11 height 11
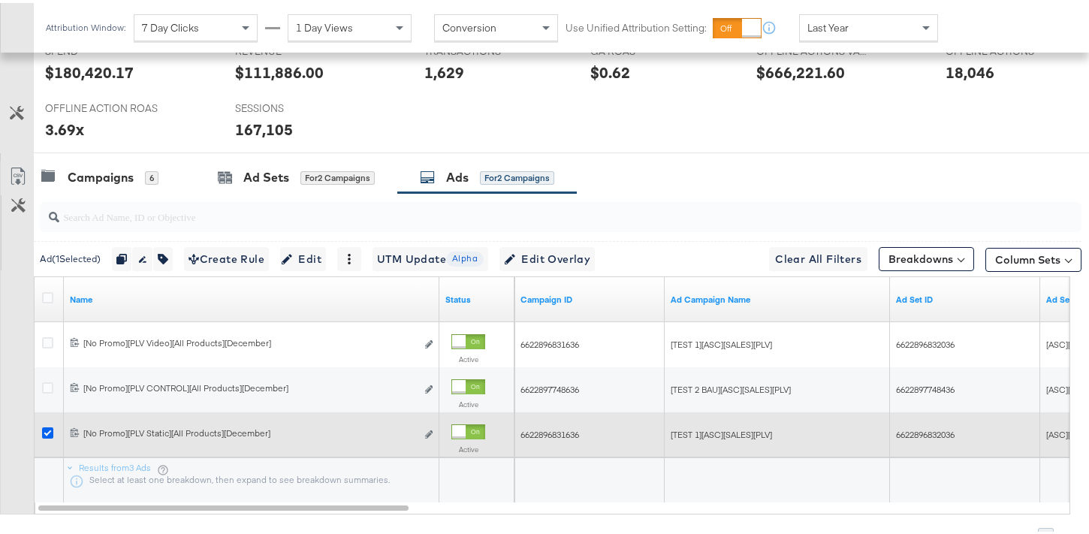
click at [53, 432] on icon at bounding box center [47, 429] width 11 height 11
click at [0, 0] on input "checkbox" at bounding box center [0, 0] width 0 height 0
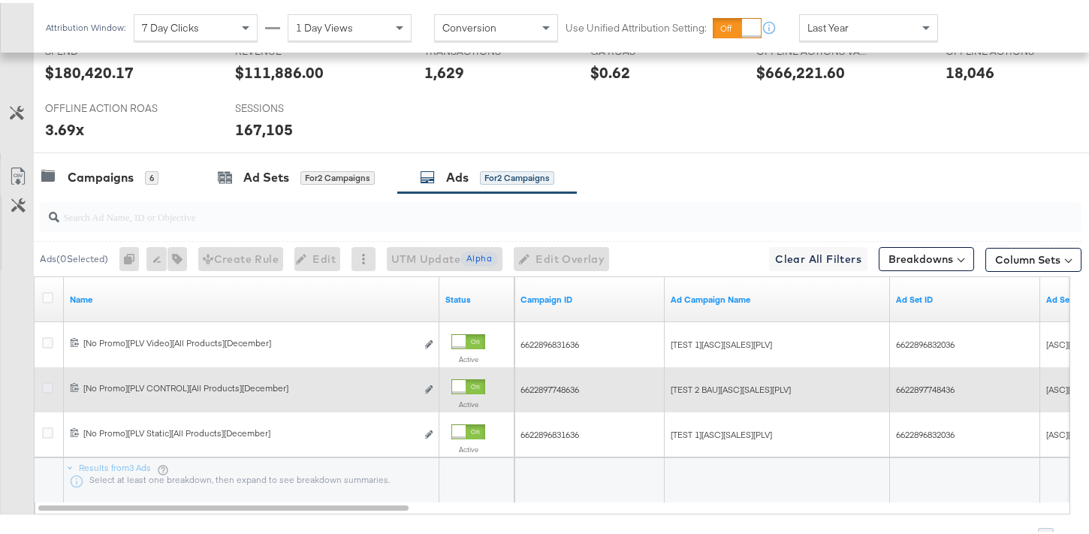
click at [47, 385] on icon at bounding box center [47, 384] width 11 height 11
click at [0, 0] on input "checkbox" at bounding box center [0, 0] width 0 height 0
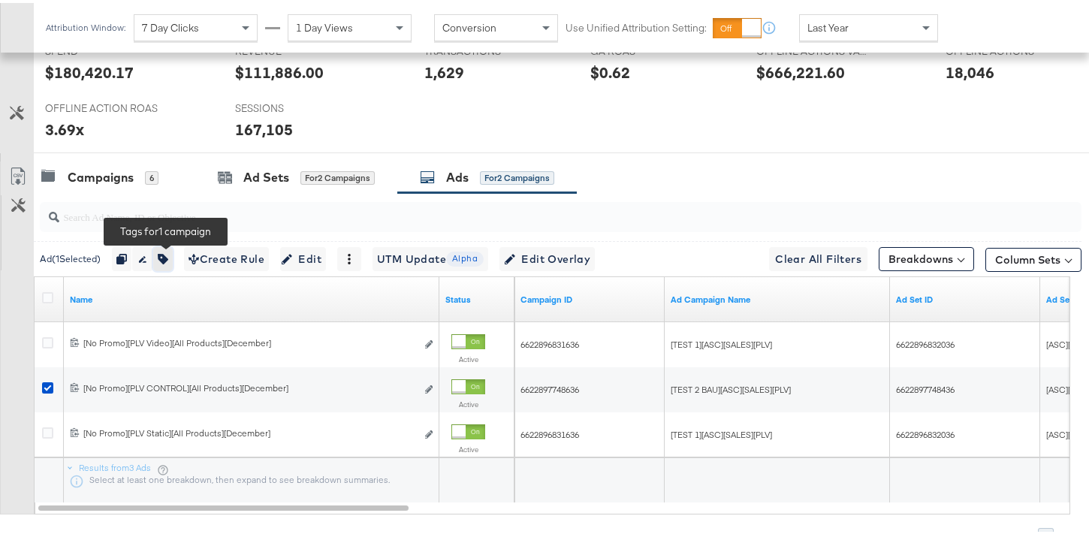
click at [168, 257] on icon "button" at bounding box center [163, 256] width 11 height 11
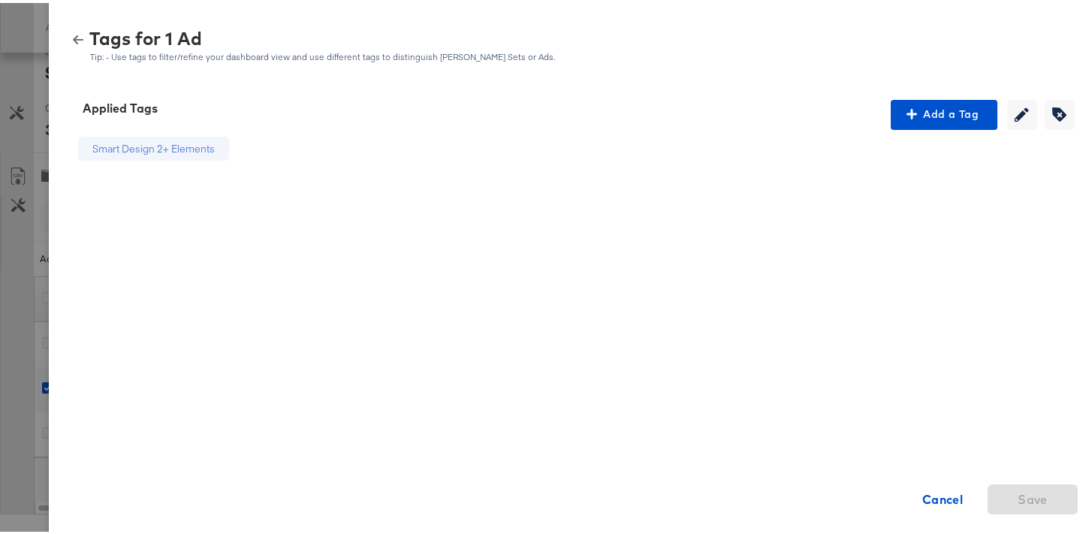
click at [73, 39] on icon "button" at bounding box center [78, 37] width 11 height 11
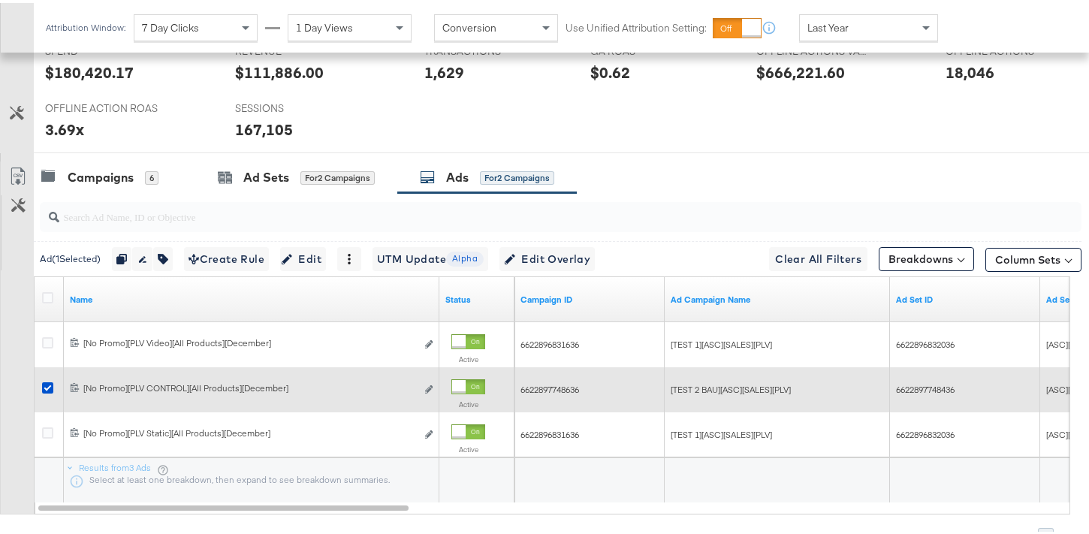
click at [55, 386] on div at bounding box center [50, 386] width 16 height 15
click at [44, 385] on icon at bounding box center [47, 384] width 11 height 11
click at [0, 0] on input "checkbox" at bounding box center [0, 0] width 0 height 0
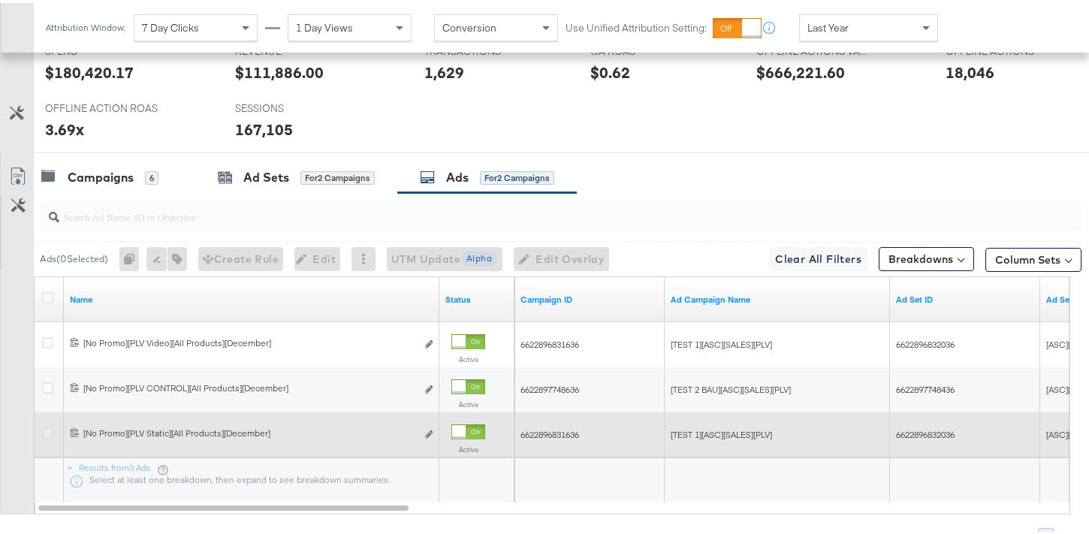
click at [47, 431] on icon at bounding box center [47, 429] width 11 height 11
click at [0, 0] on input "checkbox" at bounding box center [0, 0] width 0 height 0
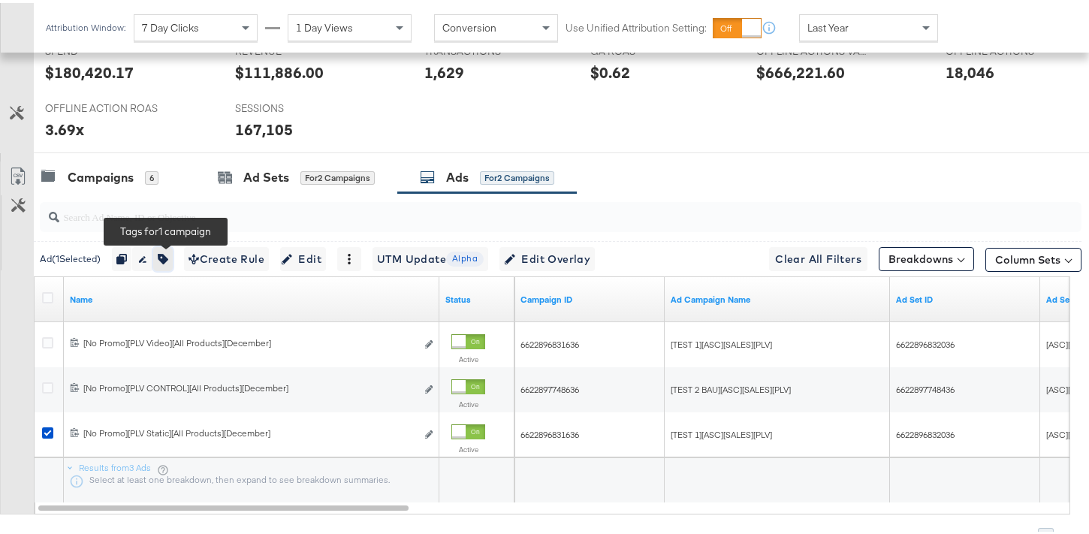
click at [169, 261] on button "button" at bounding box center [163, 256] width 20 height 24
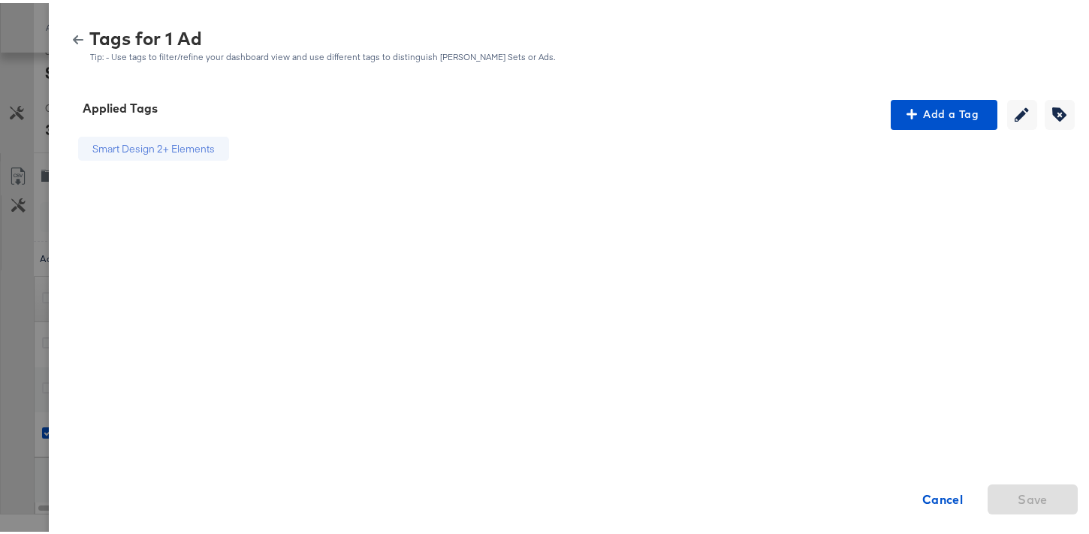
click at [73, 38] on icon "button" at bounding box center [78, 37] width 11 height 11
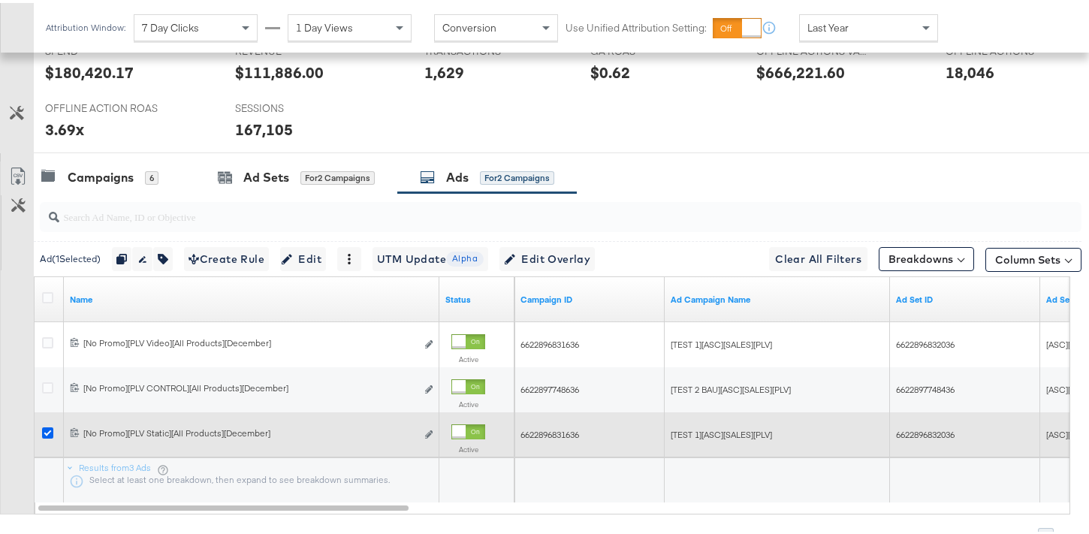
click at [49, 425] on icon at bounding box center [47, 429] width 11 height 11
click at [0, 0] on input "checkbox" at bounding box center [0, 0] width 0 height 0
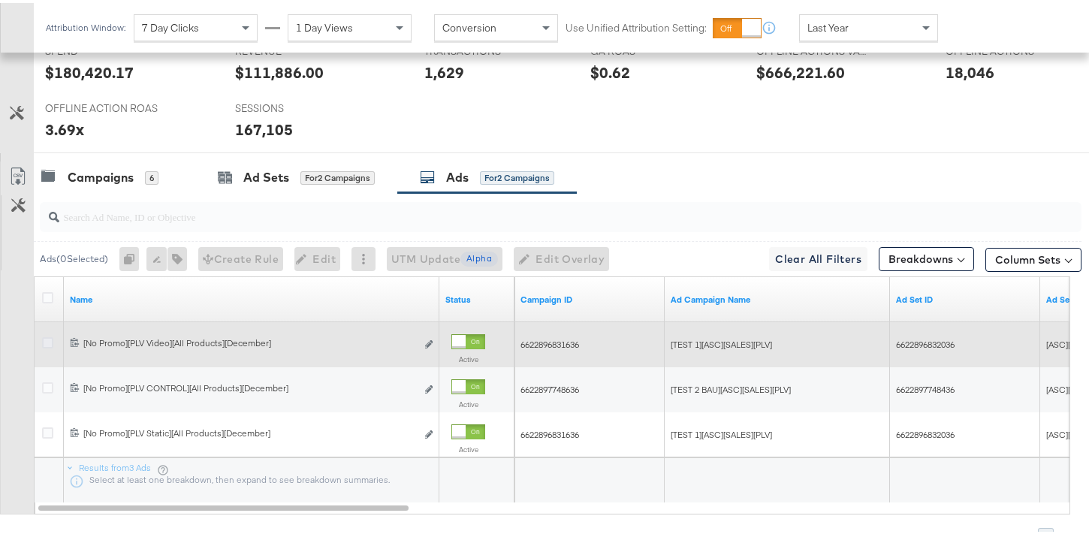
click at [50, 341] on icon at bounding box center [47, 339] width 11 height 11
click at [0, 0] on input "checkbox" at bounding box center [0, 0] width 0 height 0
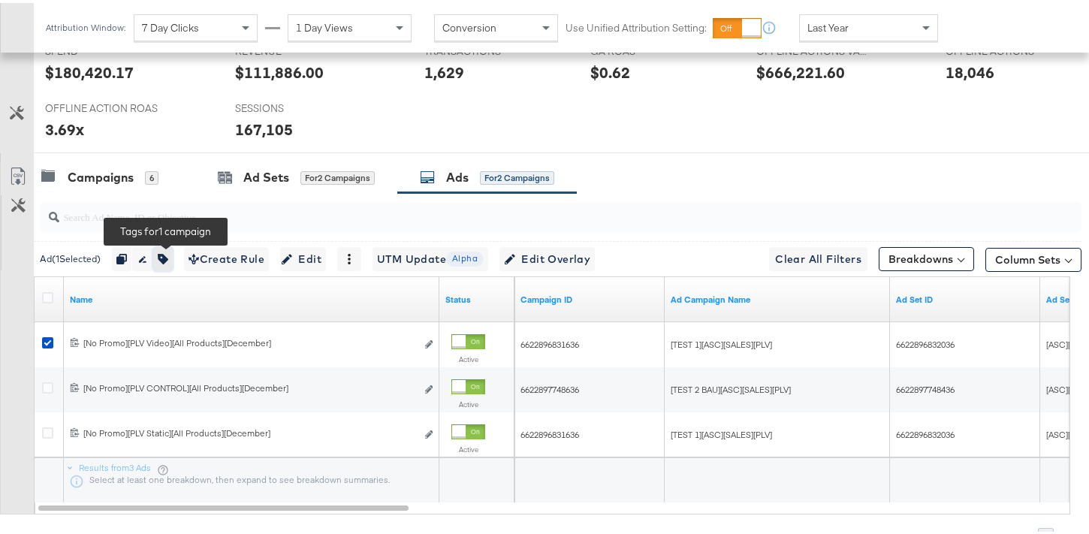
click at [165, 261] on button "button" at bounding box center [163, 256] width 20 height 24
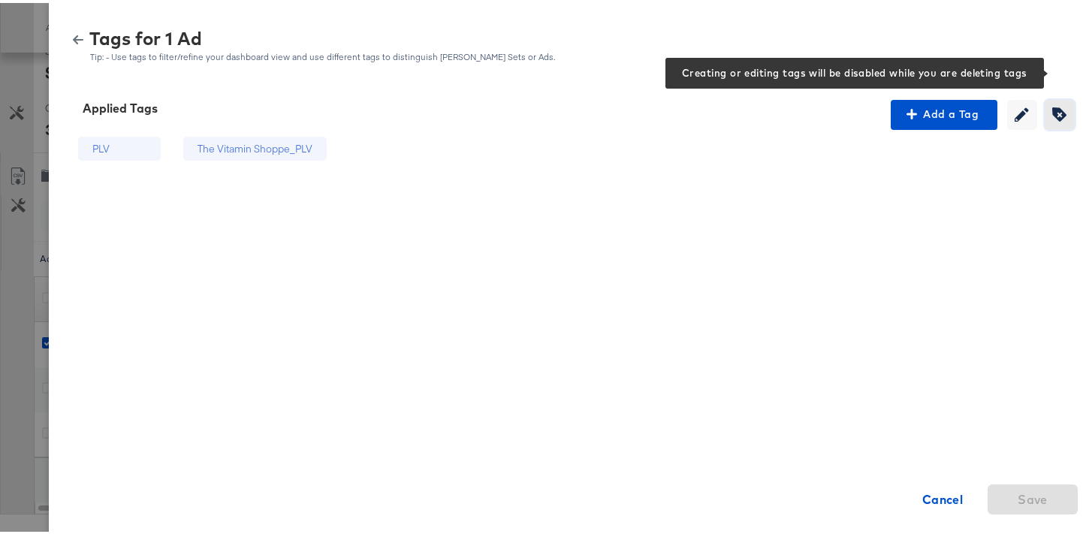
click at [1052, 115] on icon "button" at bounding box center [1059, 111] width 14 height 14
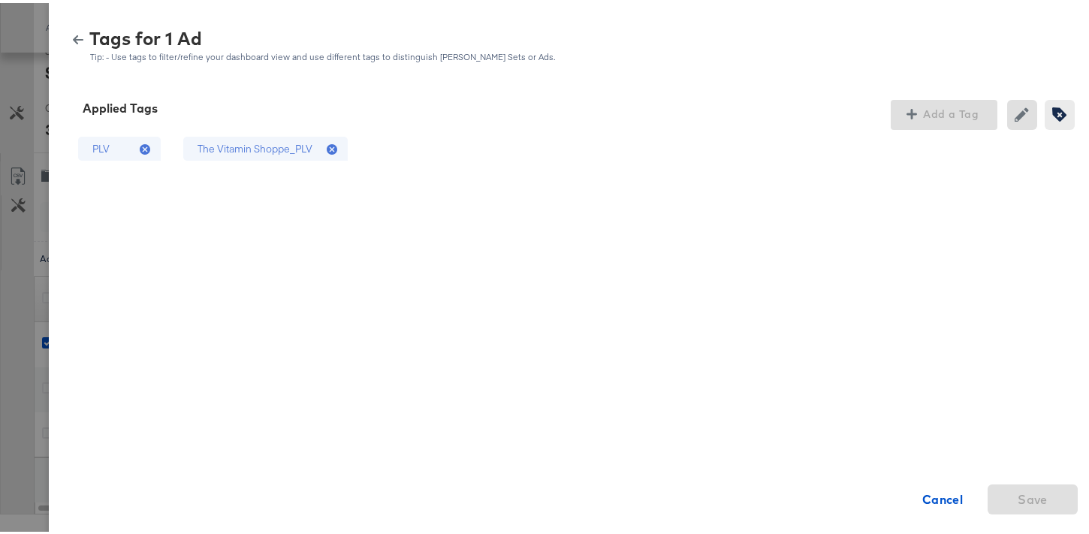
click at [327, 148] on icon at bounding box center [332, 146] width 11 height 11
click at [1034, 500] on span "Save" at bounding box center [1033, 496] width 30 height 21
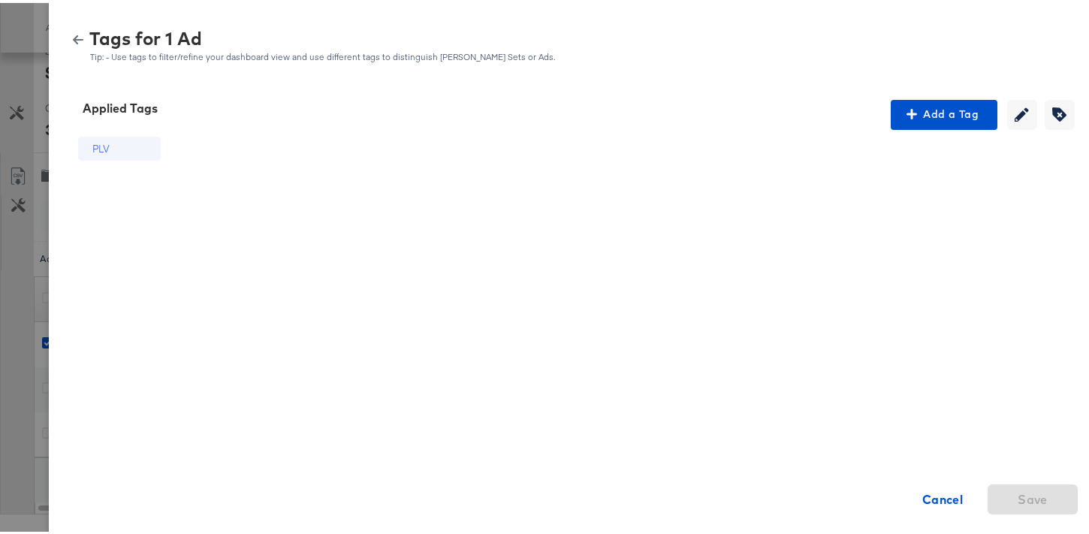
click at [72, 43] on div "Tags for 1 Ad Tip: - Use tags to filter/refine your dashboard view and use diff…" at bounding box center [575, 43] width 1016 height 32
click at [73, 41] on icon "button" at bounding box center [78, 37] width 11 height 11
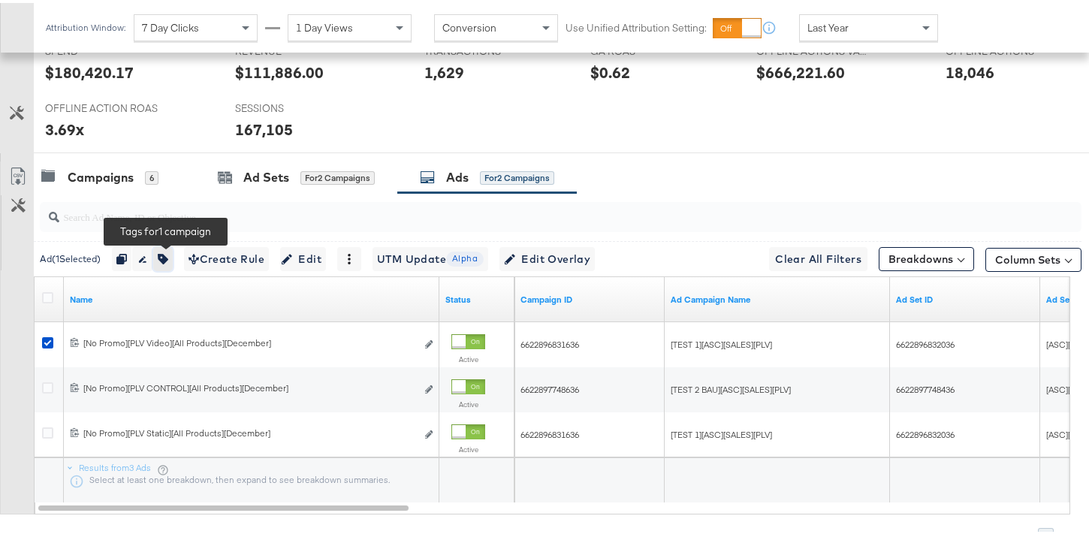
click at [168, 259] on icon "button" at bounding box center [163, 256] width 11 height 11
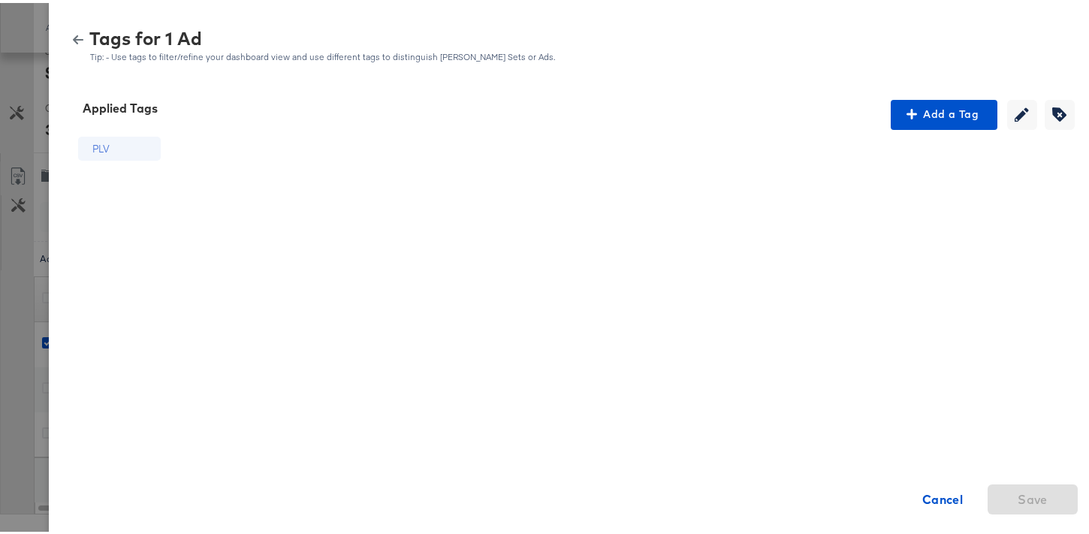
click at [73, 36] on icon "button" at bounding box center [78, 36] width 11 height 9
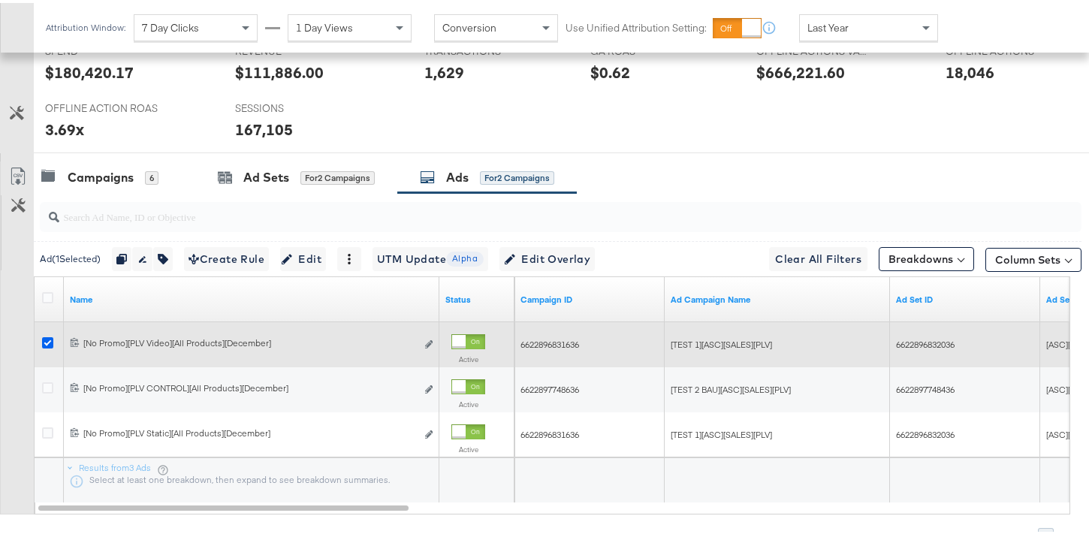
click at [47, 334] on icon at bounding box center [47, 339] width 11 height 11
click at [0, 0] on input "checkbox" at bounding box center [0, 0] width 0 height 0
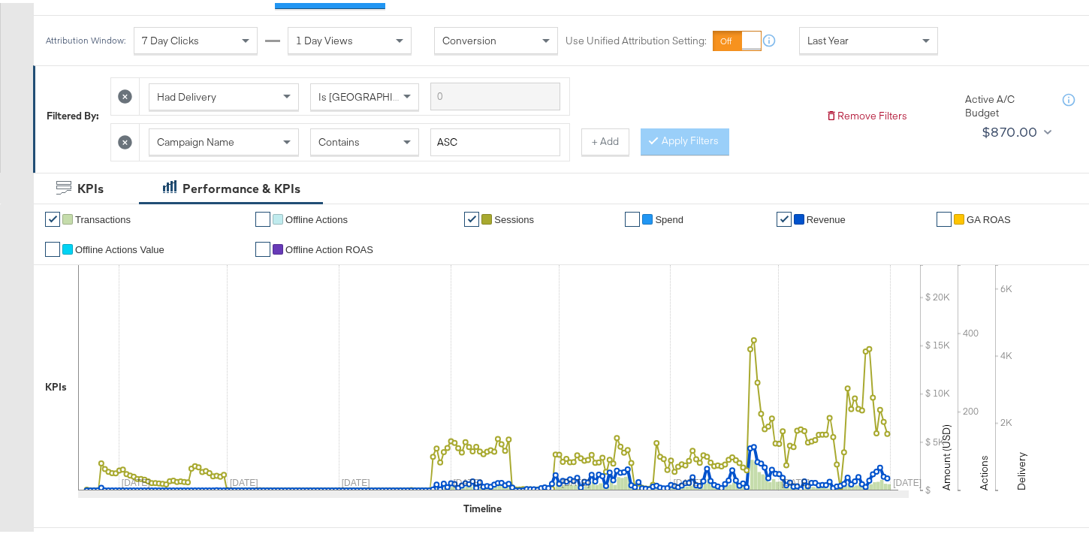
scroll to position [0, 0]
